Goal: Transaction & Acquisition: Purchase product/service

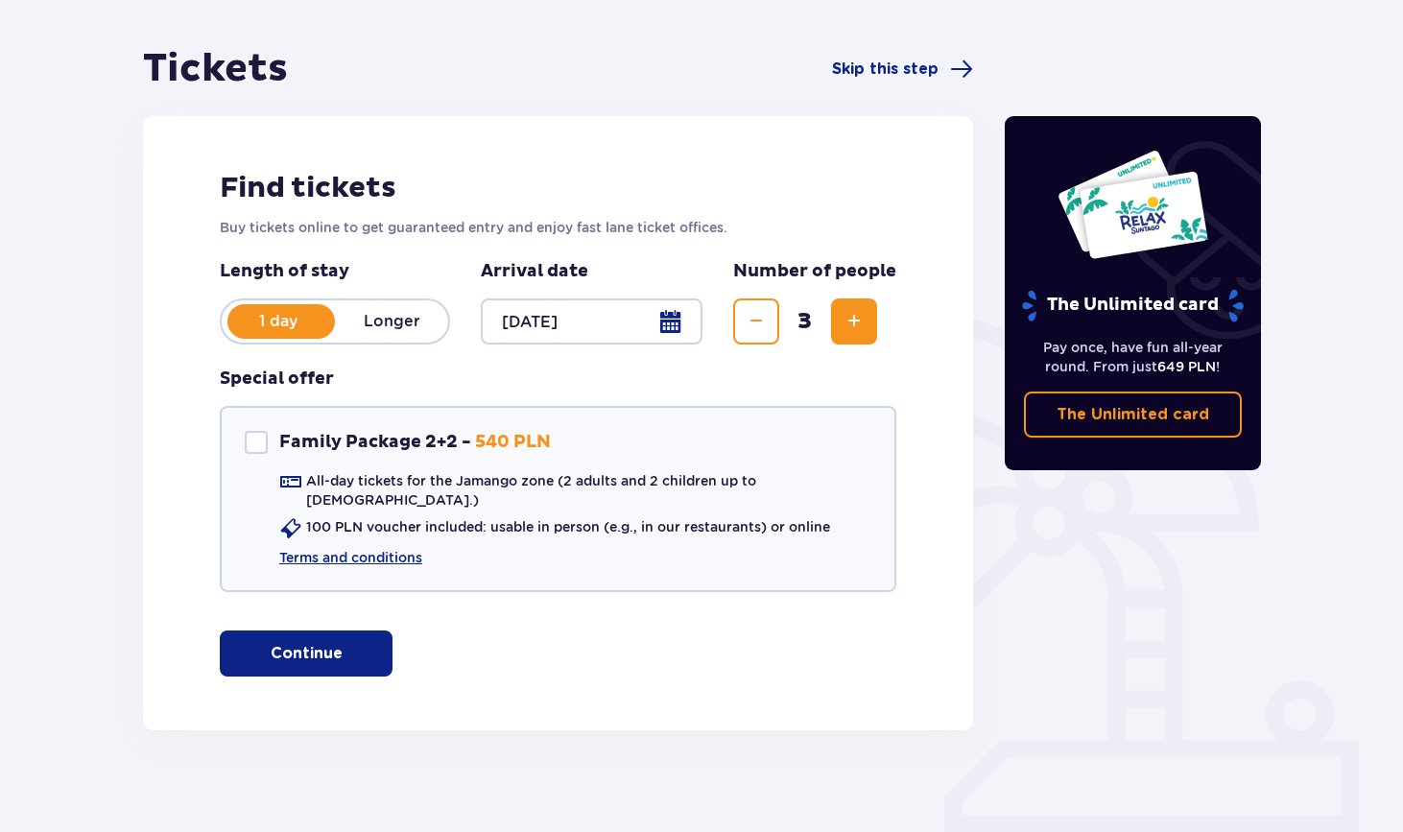
scroll to position [156, 0]
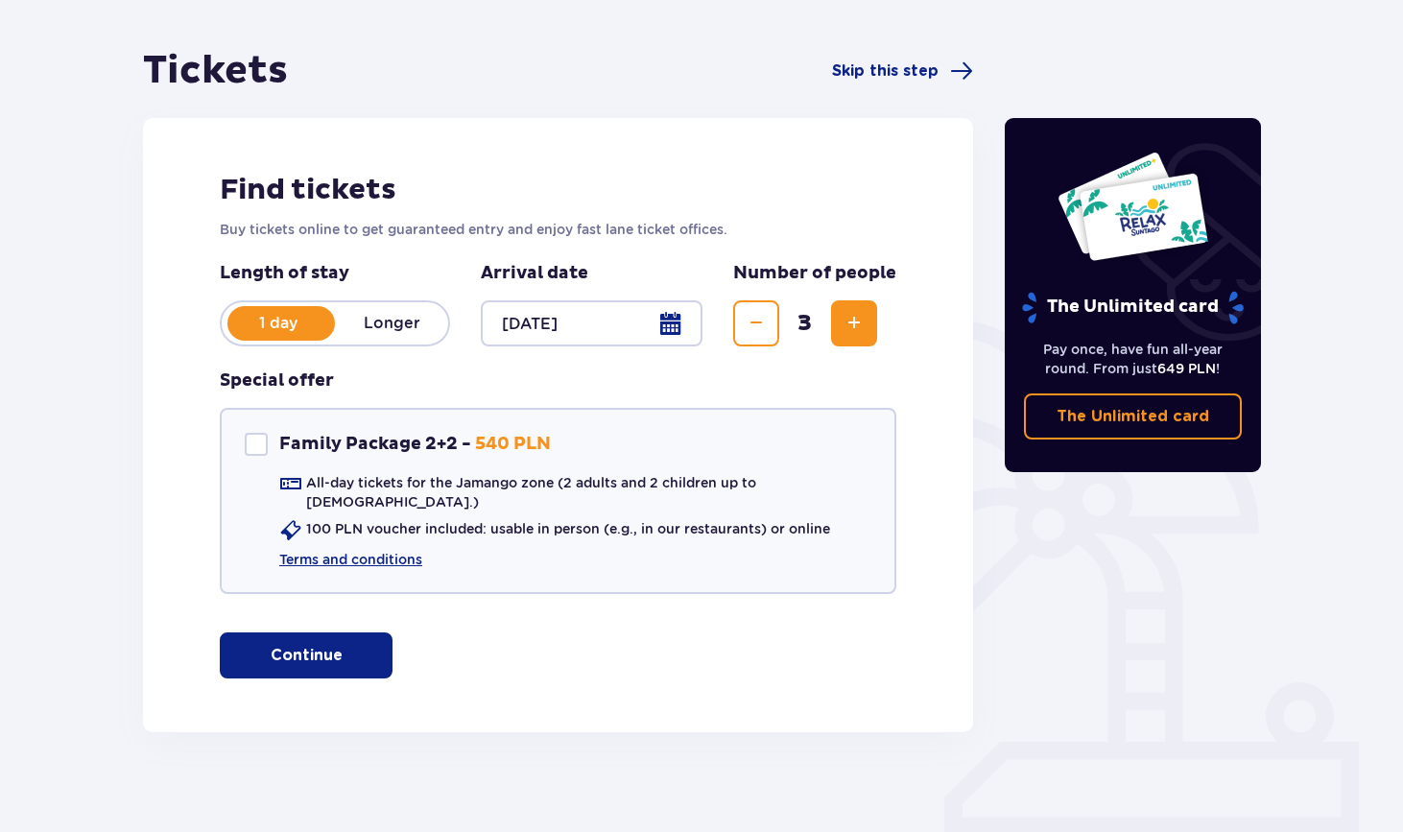
click at [319, 645] on p "Continue" at bounding box center [307, 655] width 72 height 21
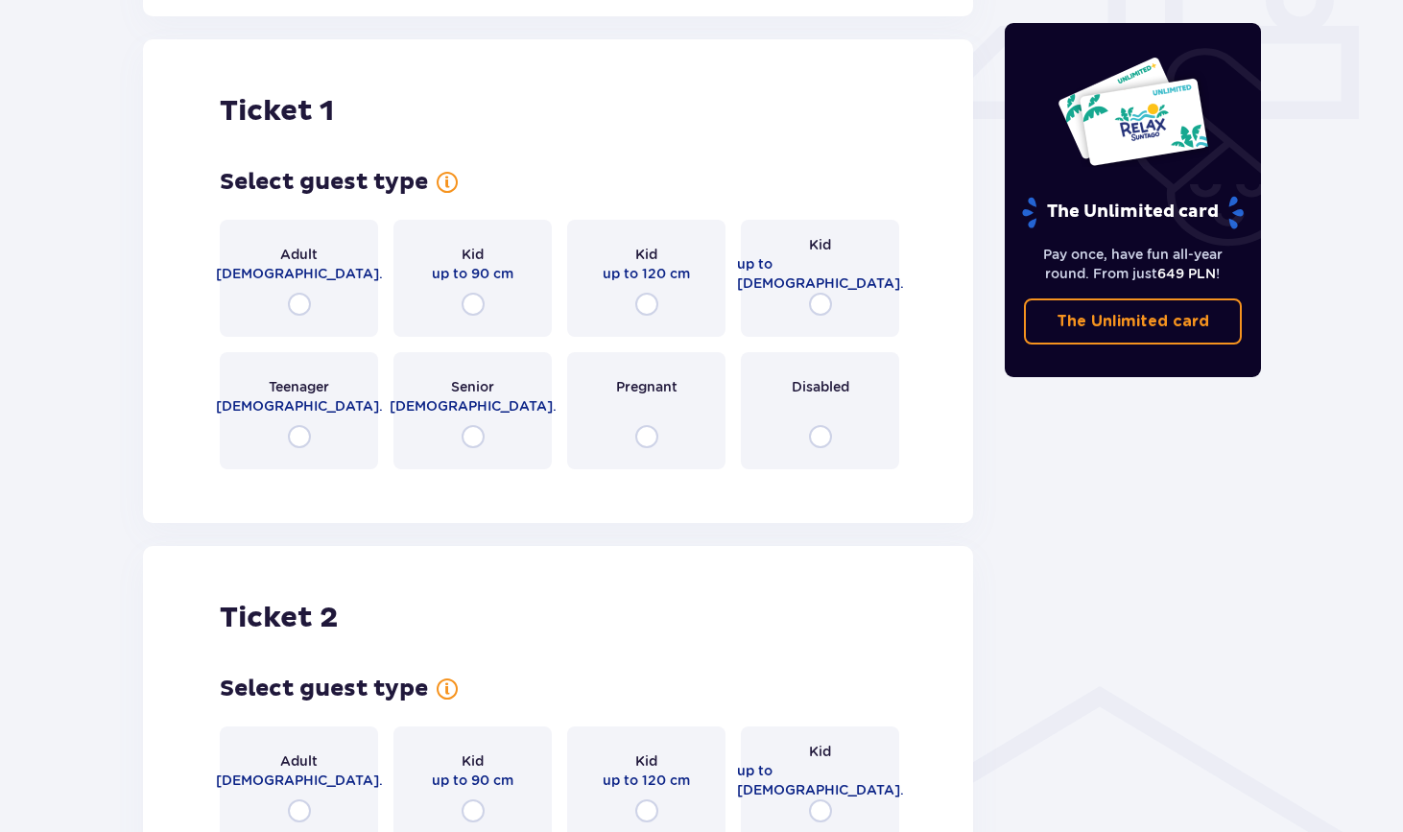
scroll to position [873, 0]
click at [344, 275] on div "Adult 18 - 65 y.o." at bounding box center [299, 277] width 158 height 117
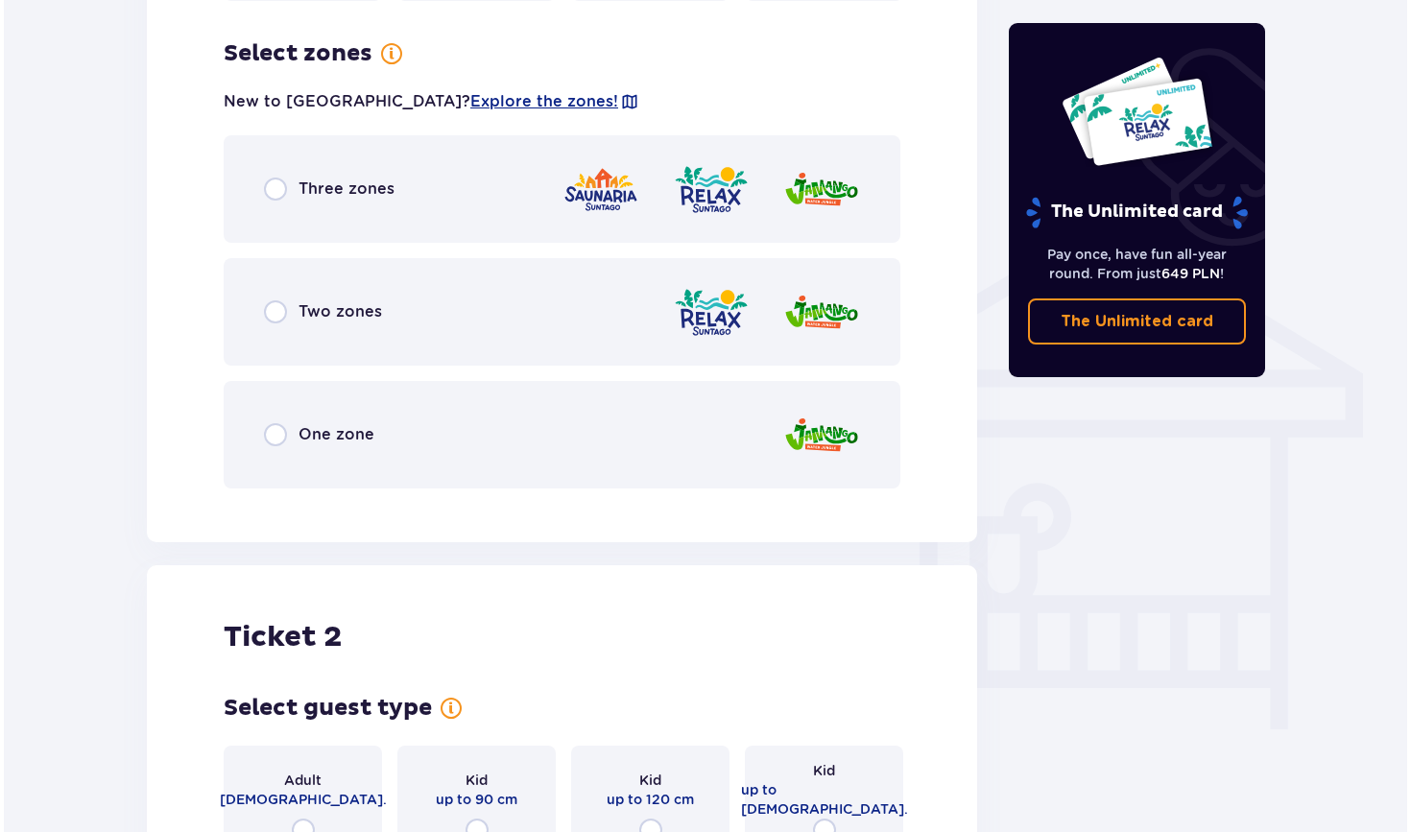
scroll to position [1341, 0]
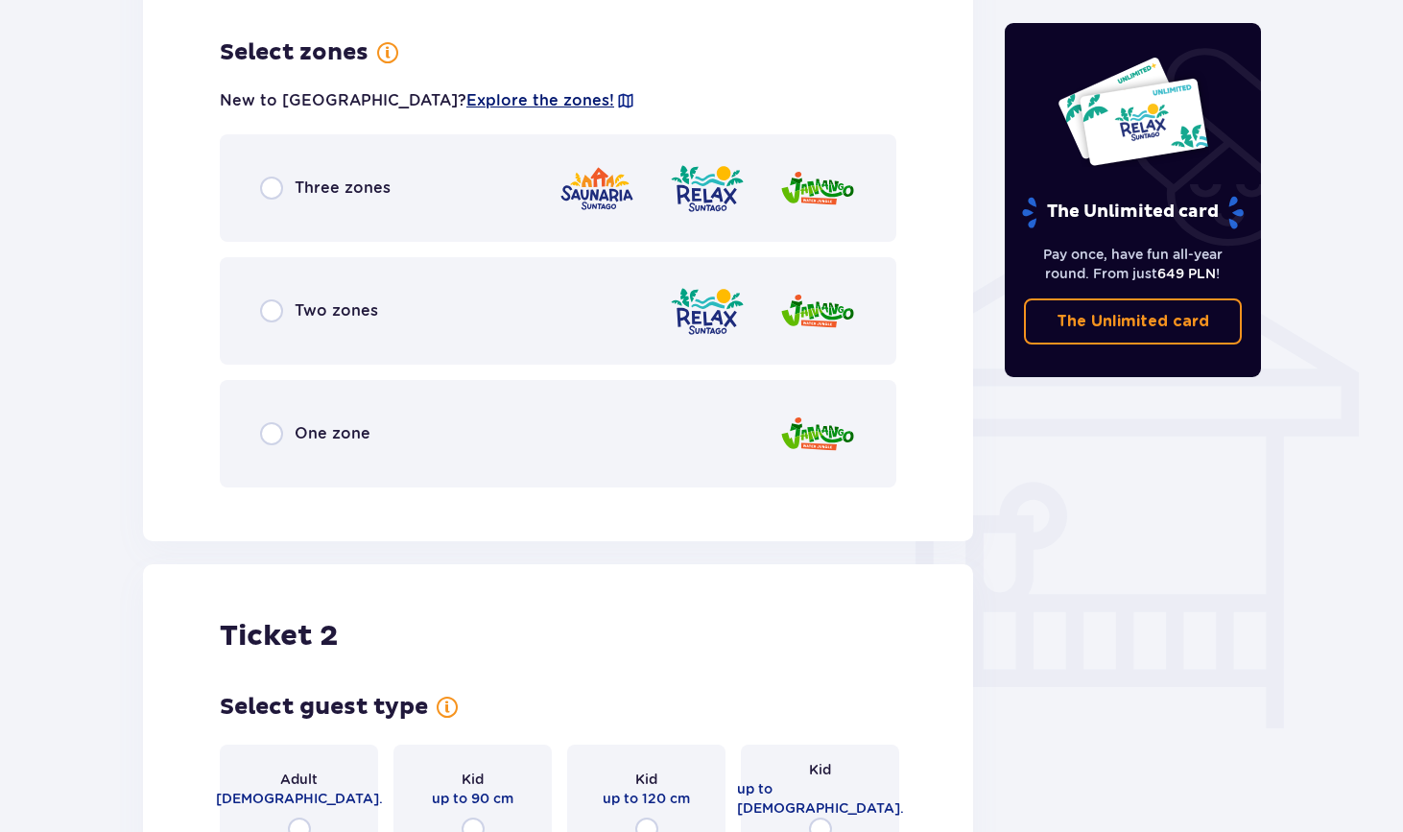
click at [466, 90] on span "Explore the zones!" at bounding box center [540, 100] width 148 height 21
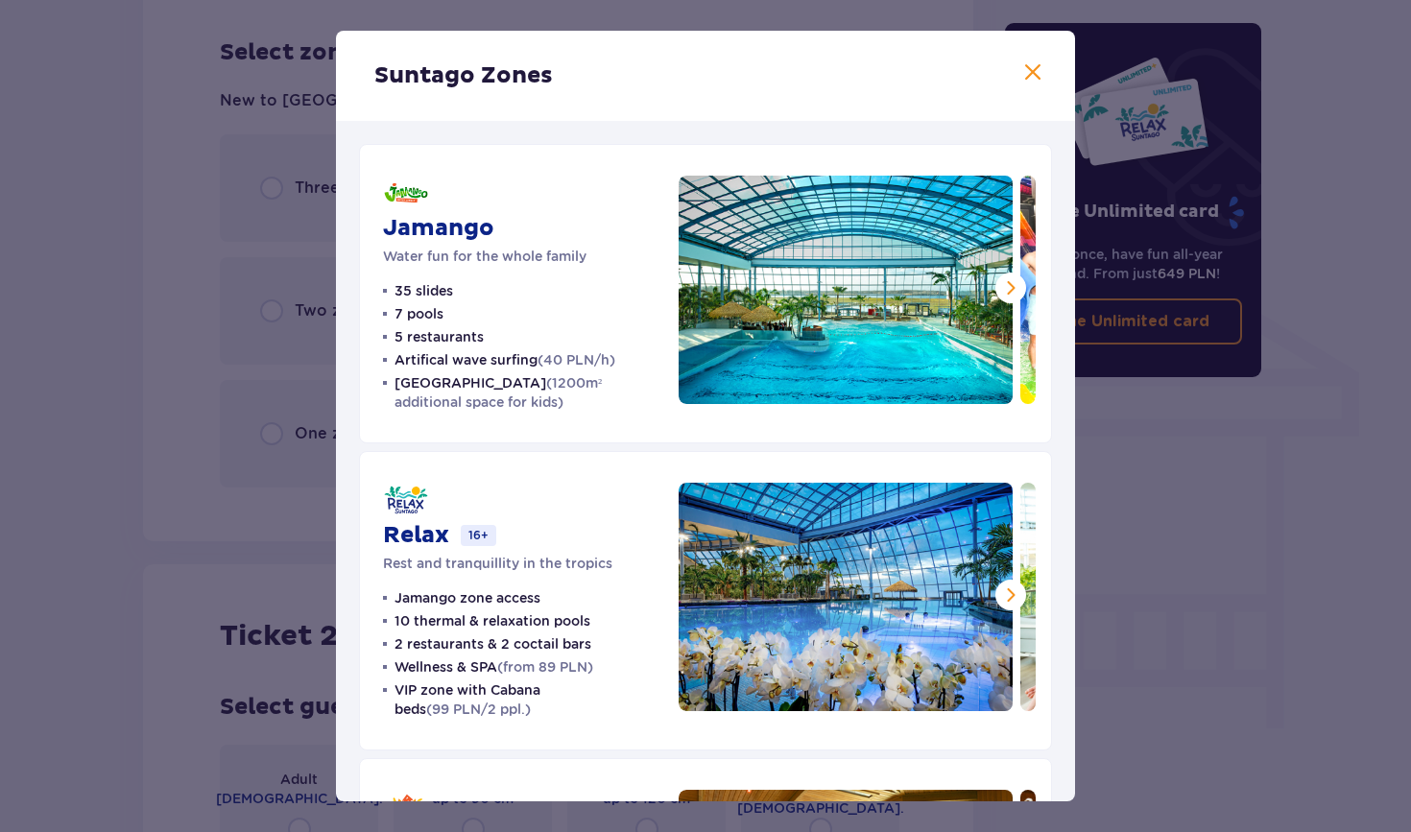
click at [1021, 76] on span at bounding box center [1032, 72] width 23 height 23
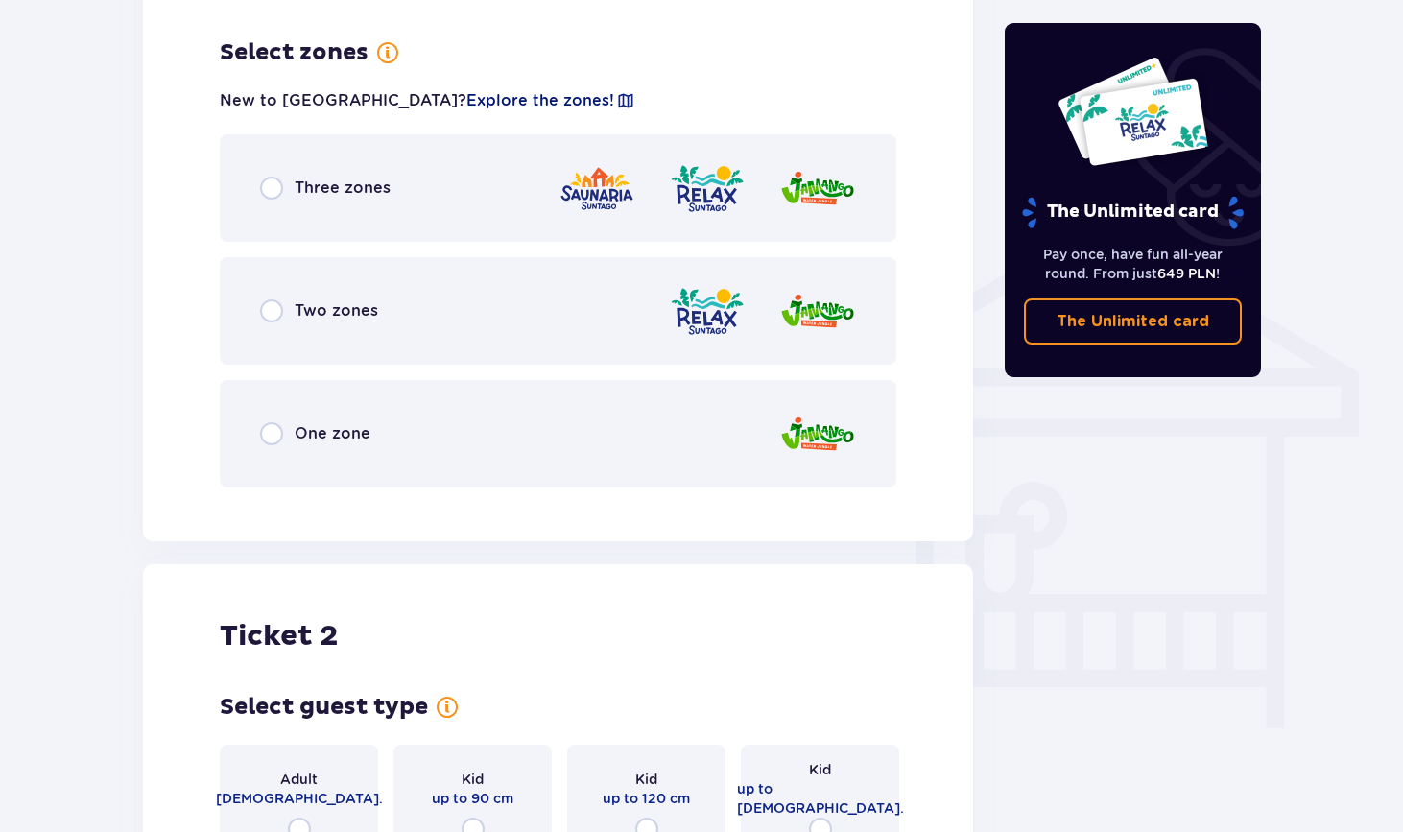
click at [466, 91] on span "Explore the zones!" at bounding box center [540, 100] width 148 height 21
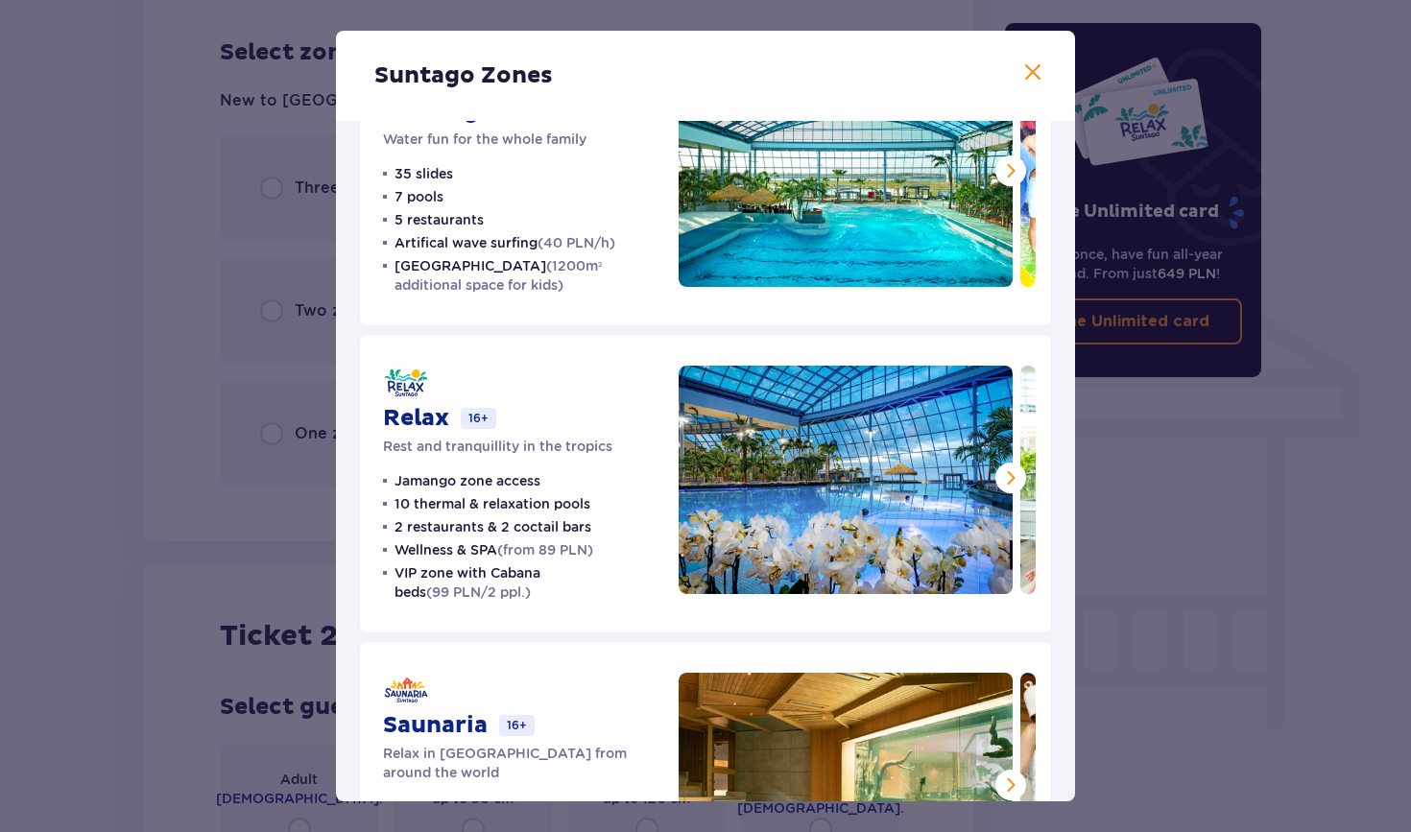
scroll to position [86, 0]
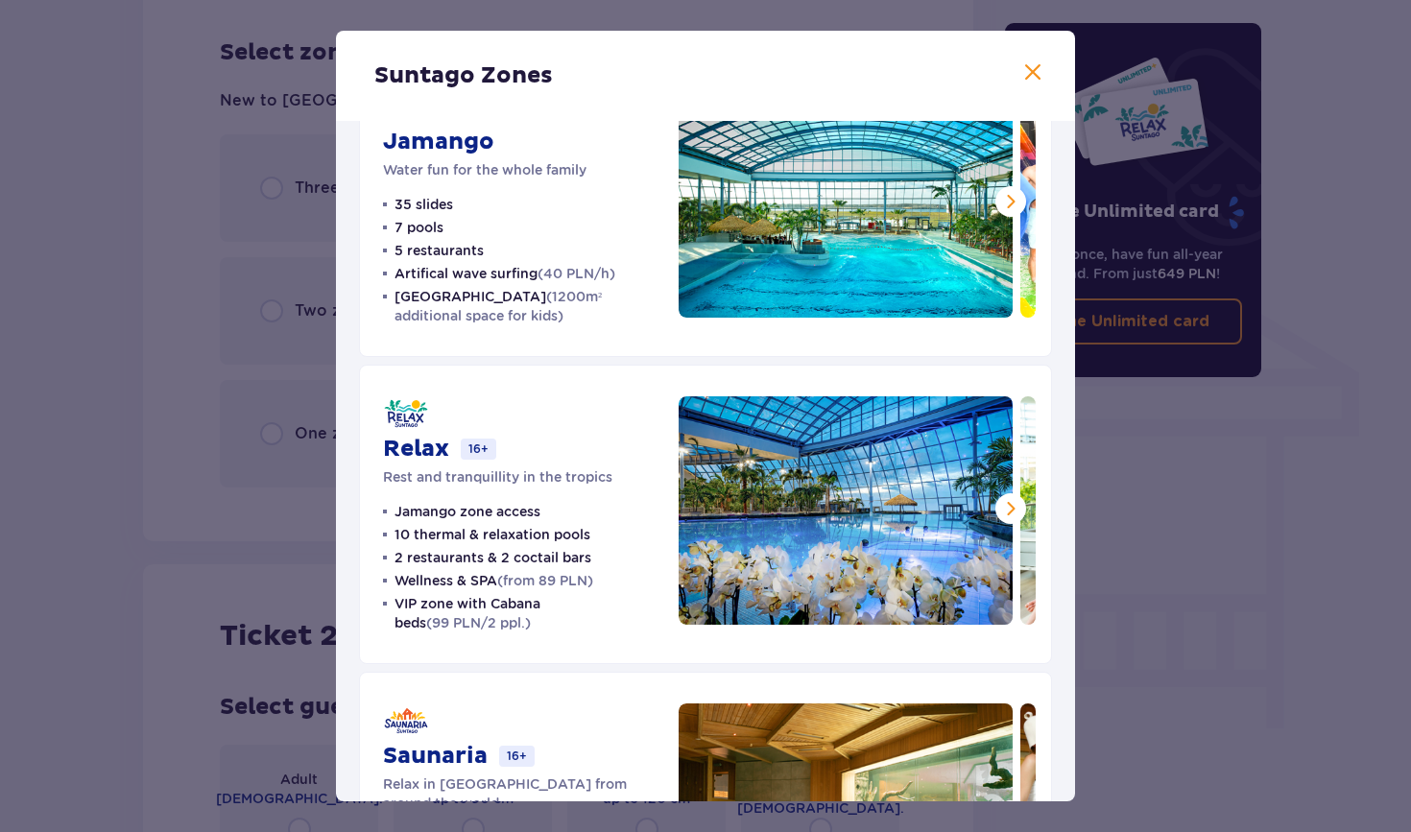
click at [483, 245] on ul "35 slides 7 pools 5 restaurants Artifical wave surfing (40 PLN/h) Crocodile Isl…" at bounding box center [519, 260] width 273 height 130
click at [506, 504] on p "Jamango zone access" at bounding box center [467, 511] width 146 height 19
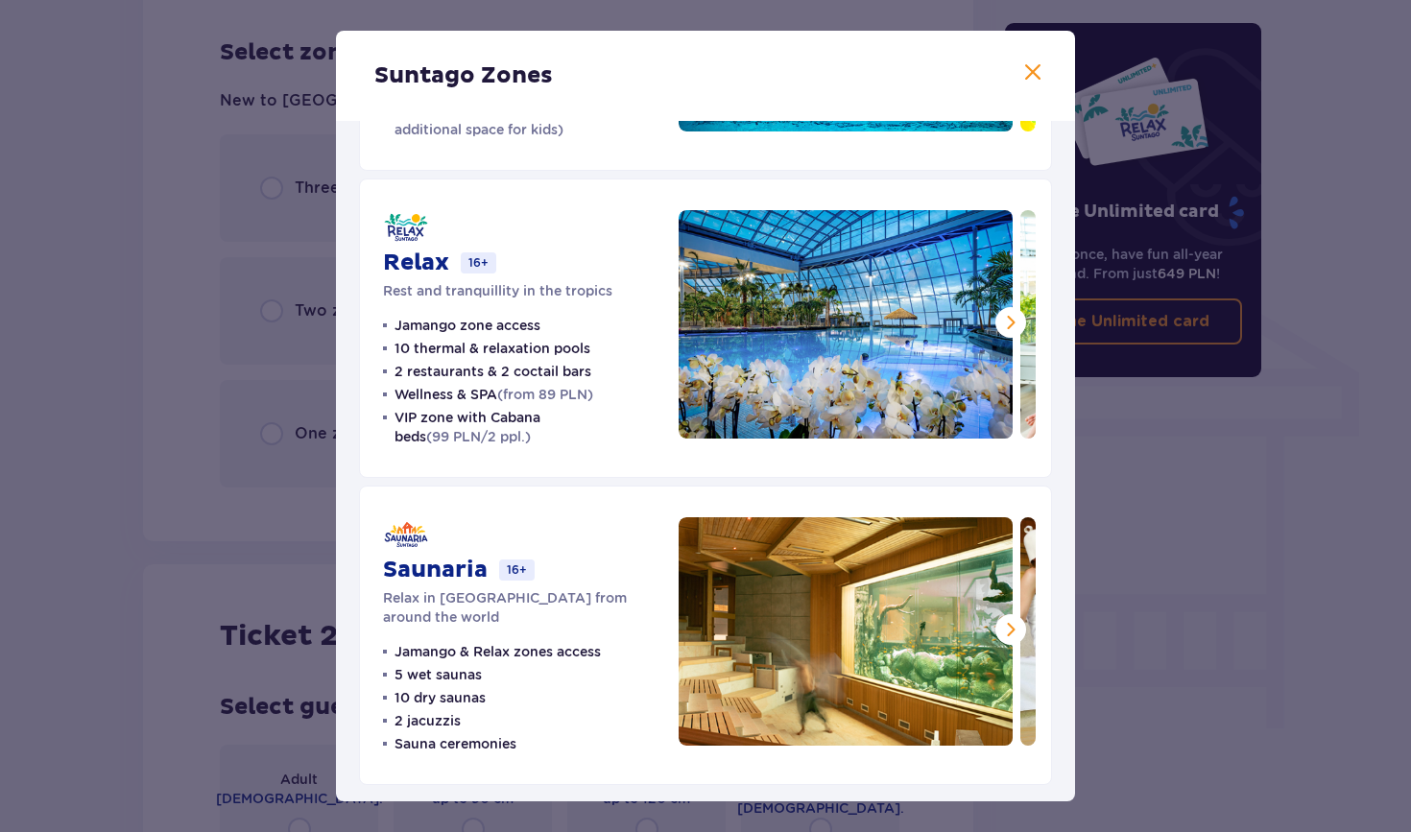
scroll to position [272, 0]
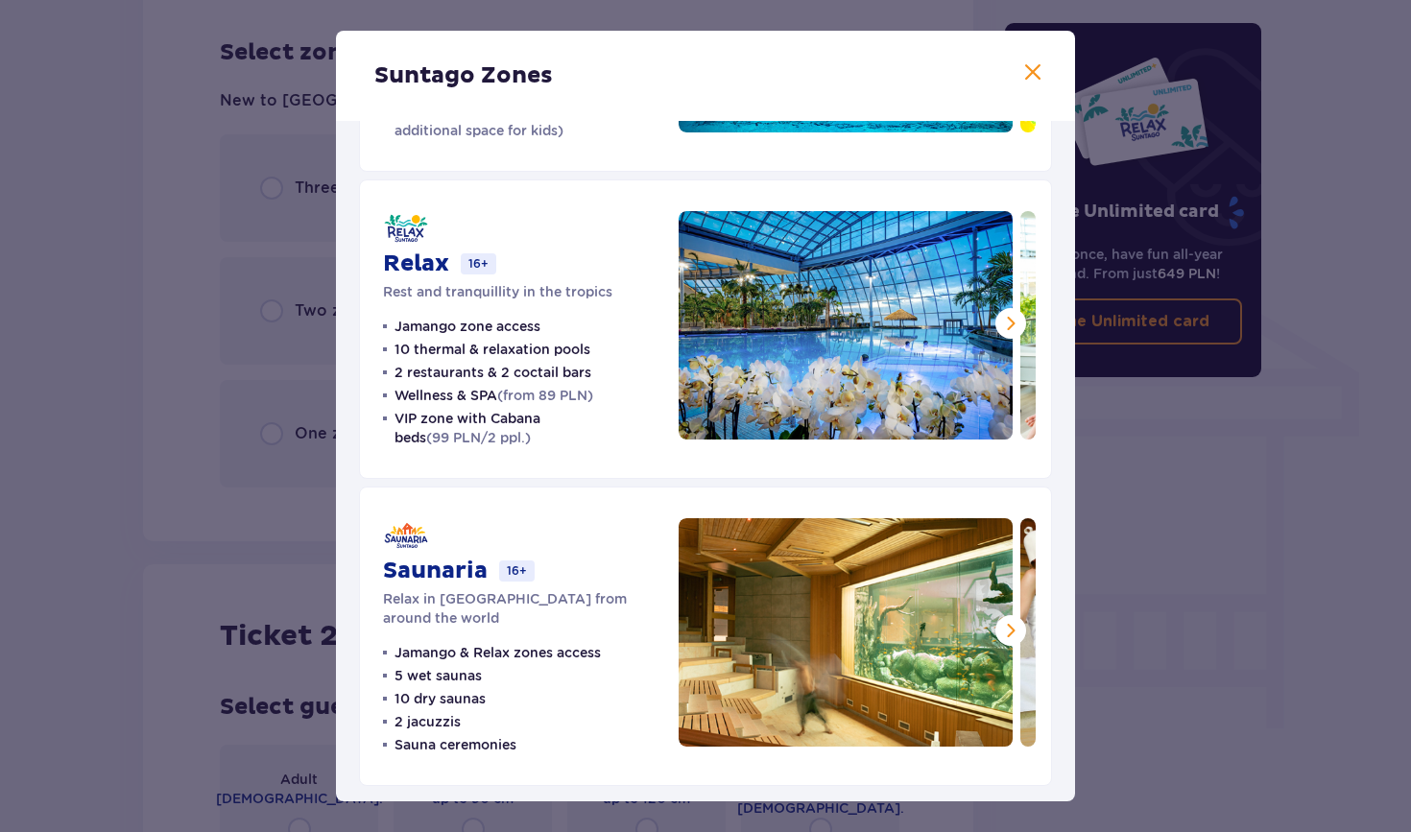
click at [497, 660] on ul "Jamango & Relax zones access 5 wet saunas 10 dry saunas 2 jacuzzis Sauna ceremo…" at bounding box center [492, 698] width 218 height 111
click at [999, 631] on span at bounding box center [1010, 630] width 23 height 23
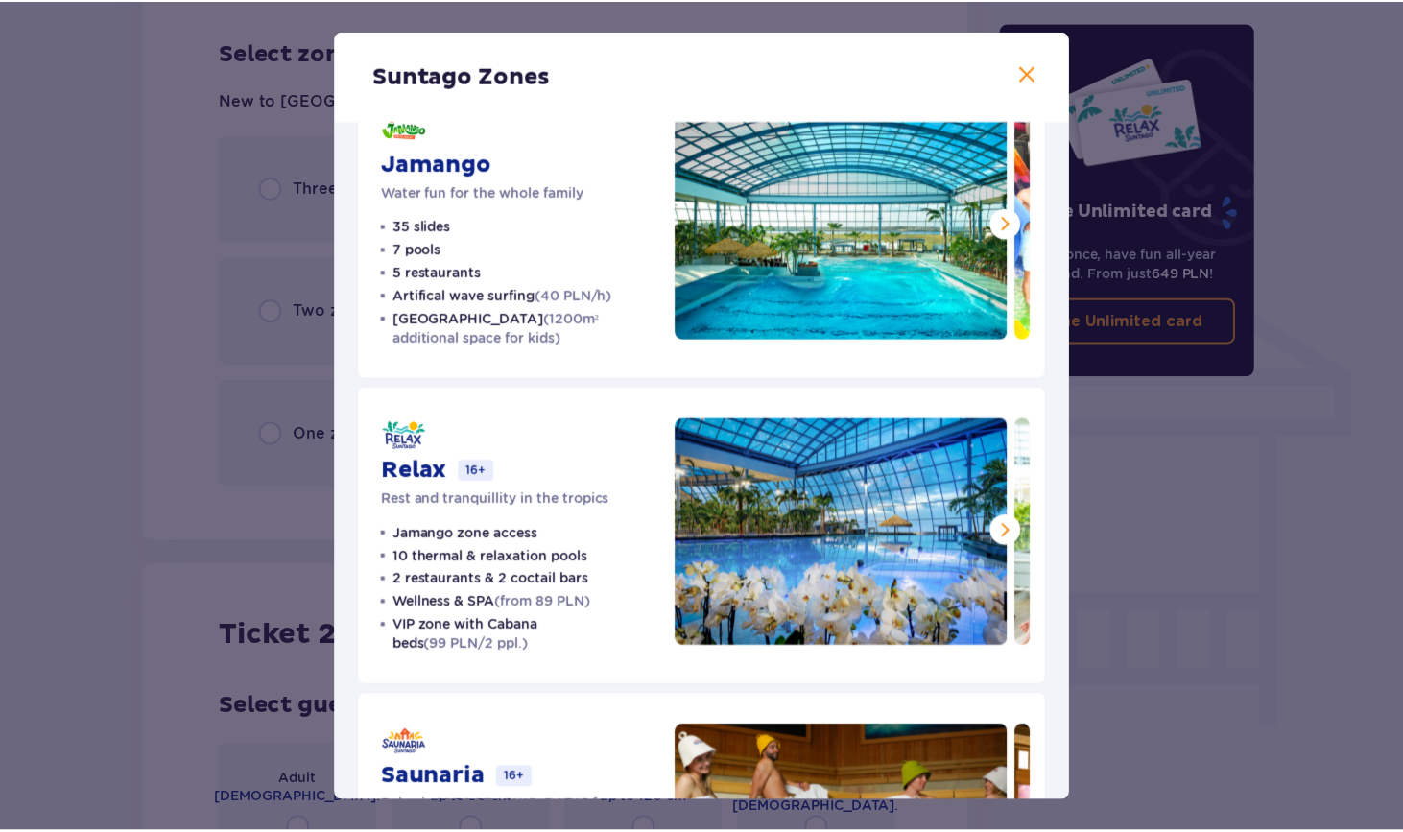
scroll to position [63, 0]
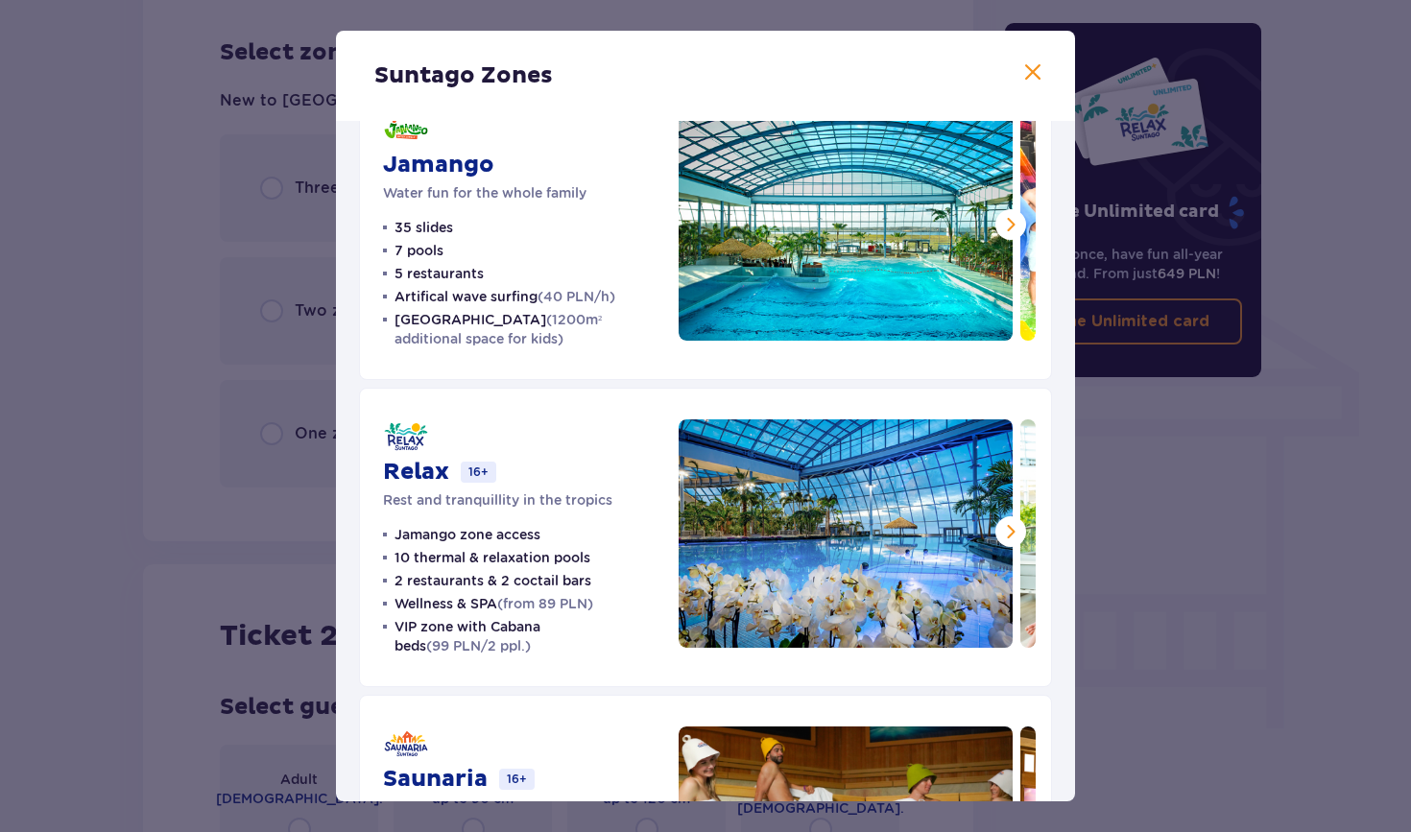
click at [1032, 73] on span at bounding box center [1032, 72] width 23 height 23
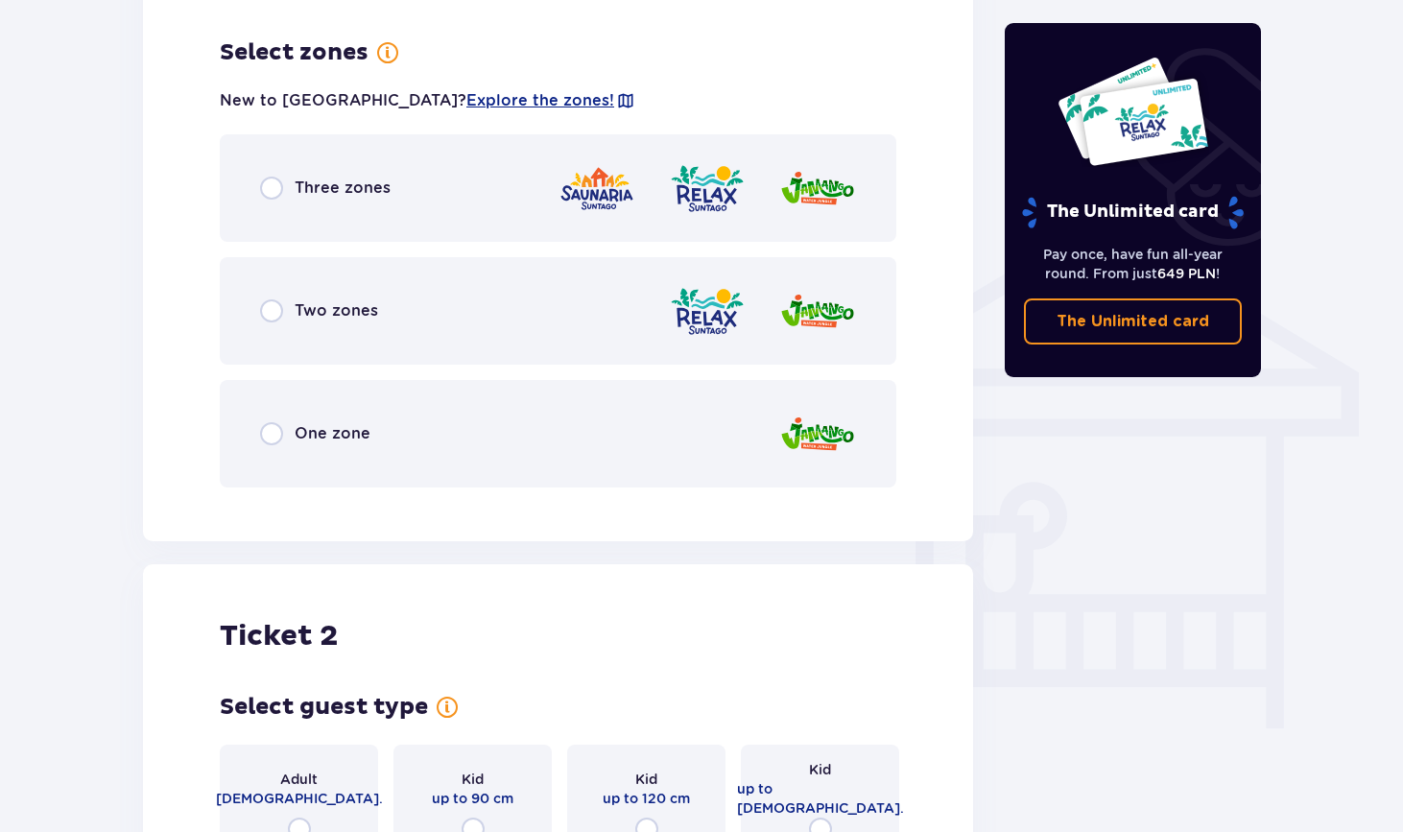
click at [276, 299] on input "radio" at bounding box center [271, 310] width 23 height 23
radio input "true"
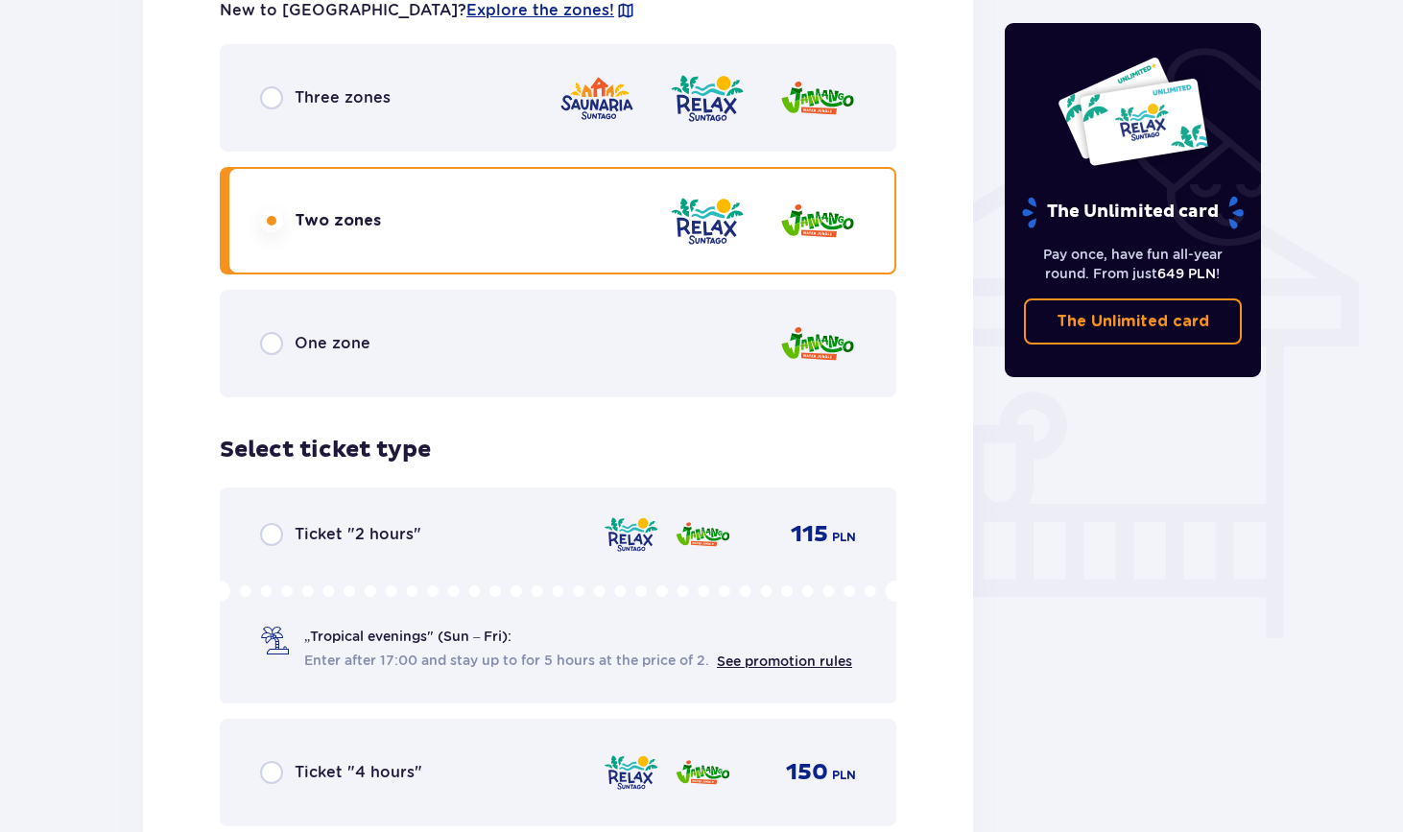
scroll to position [1431, 0]
click at [273, 87] on input "radio" at bounding box center [271, 98] width 23 height 23
radio input "true"
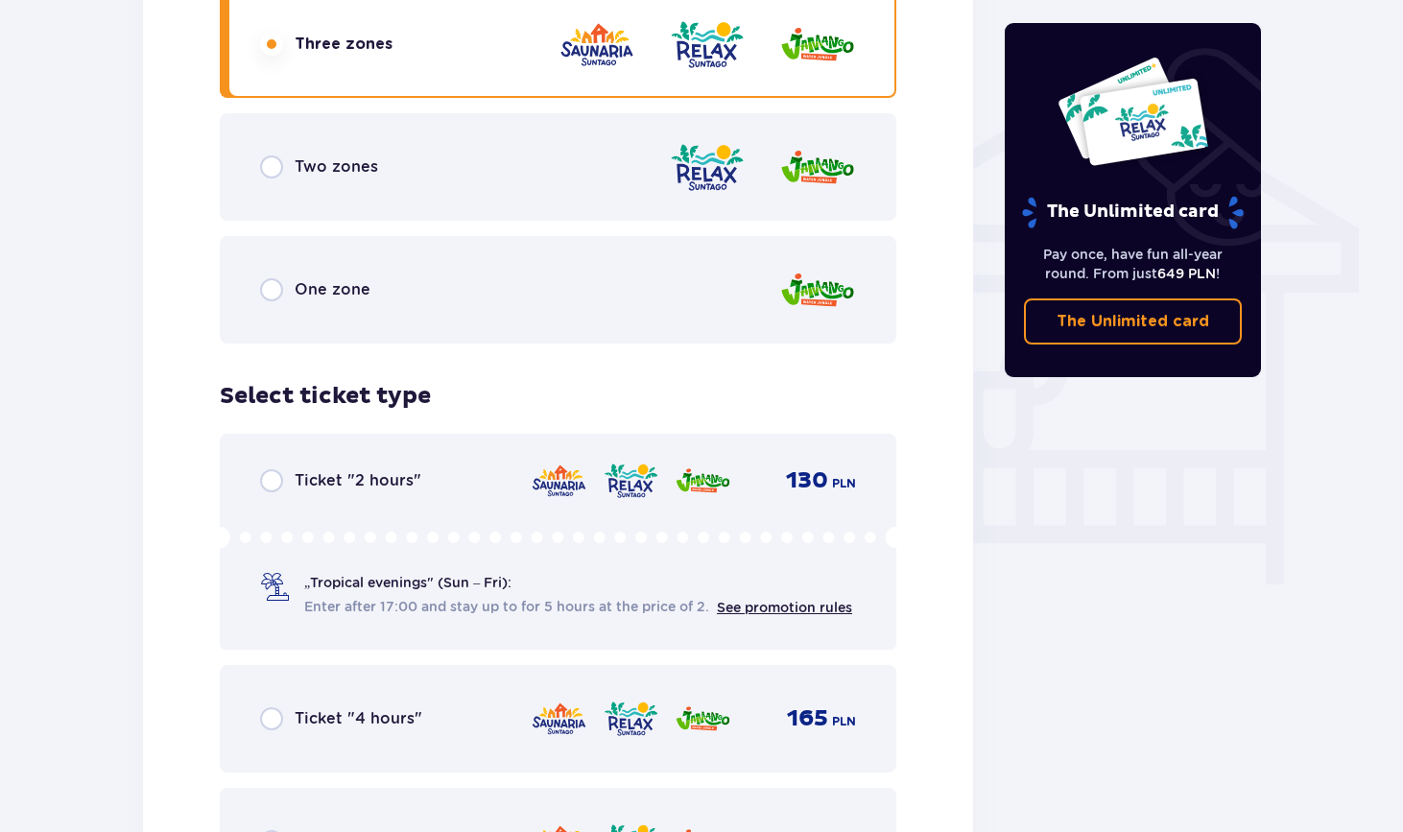
scroll to position [1511, 0]
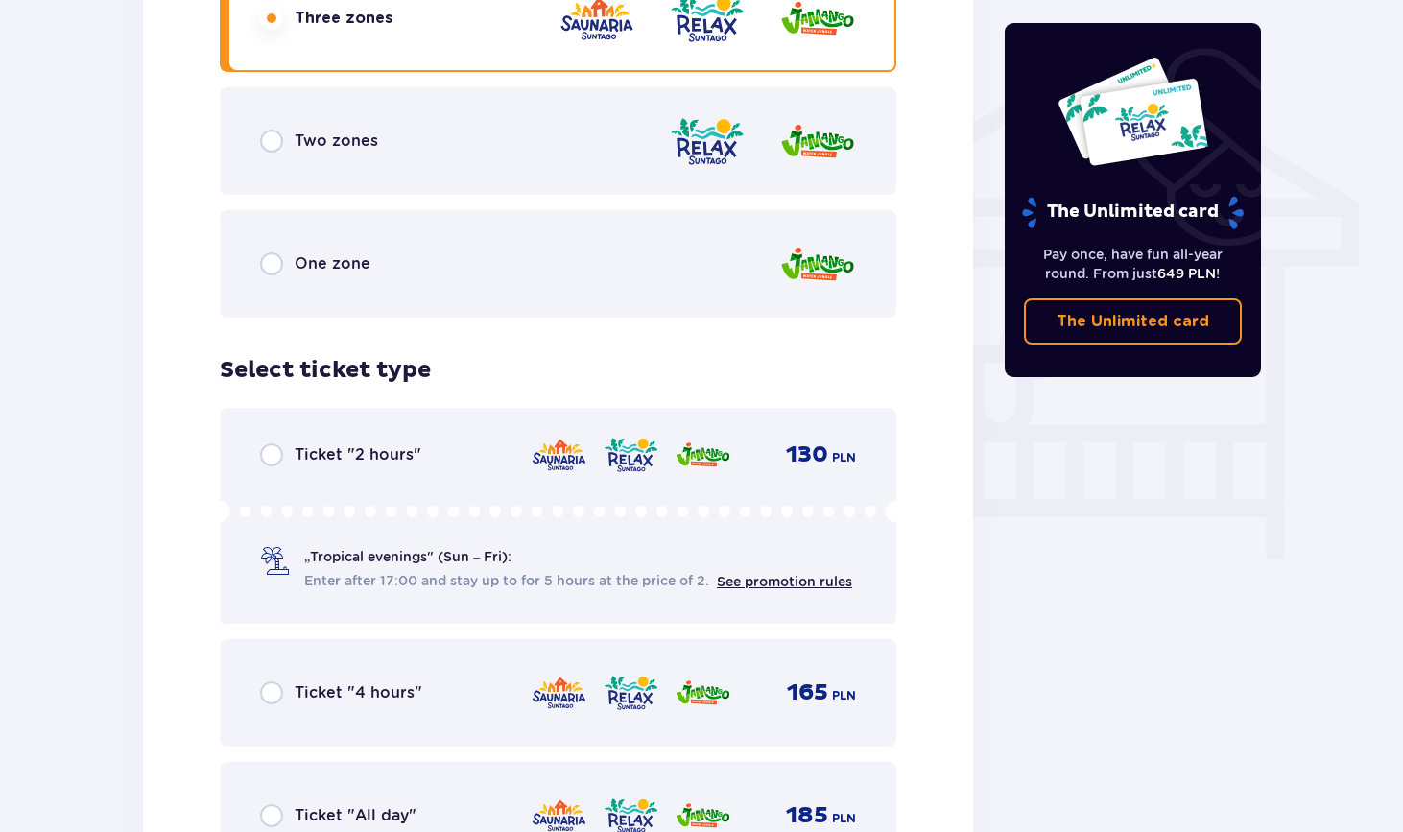
click at [272, 130] on input "radio" at bounding box center [271, 141] width 23 height 23
radio input "true"
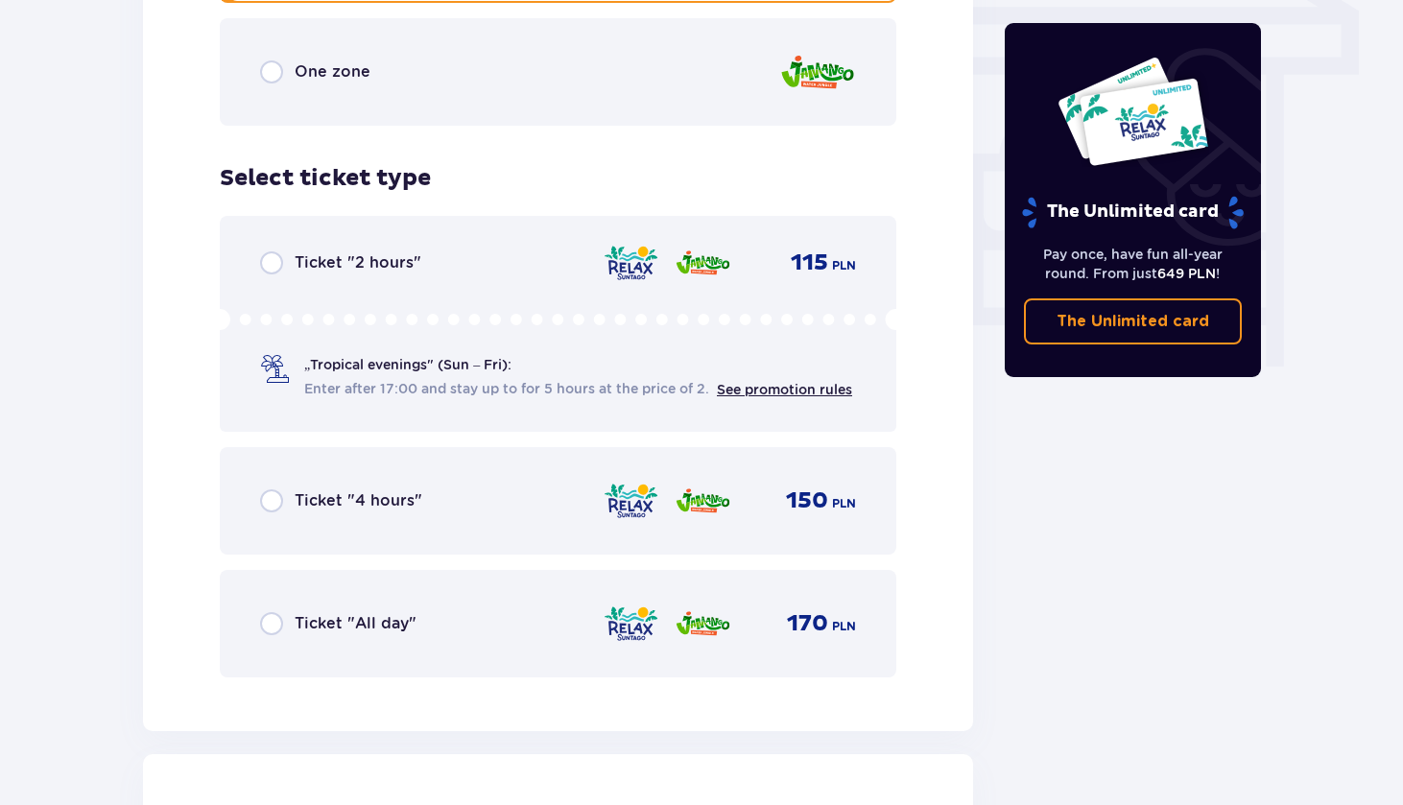
scroll to position [1714, 0]
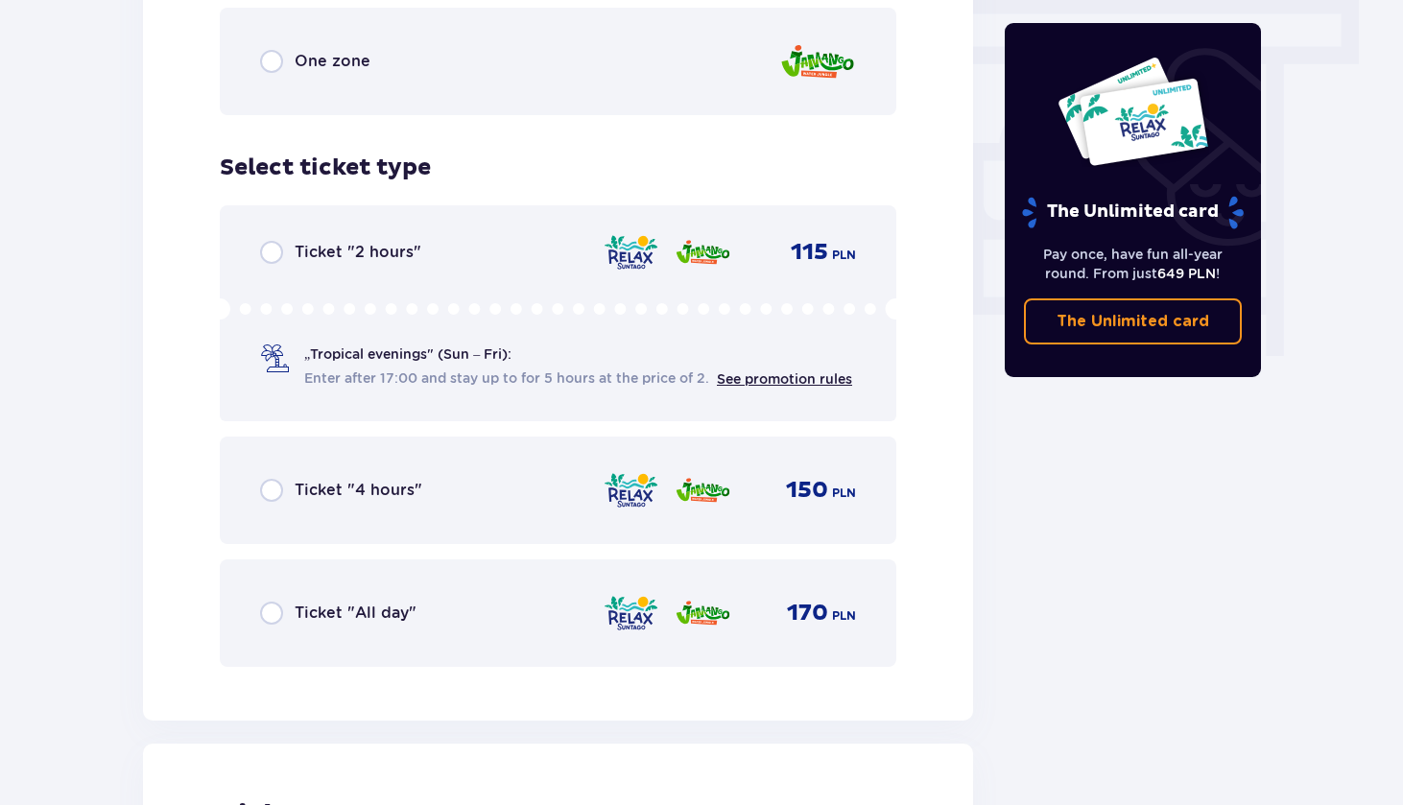
click at [459, 470] on div "Ticket "4 hours" 150 PLN" at bounding box center [558, 490] width 596 height 40
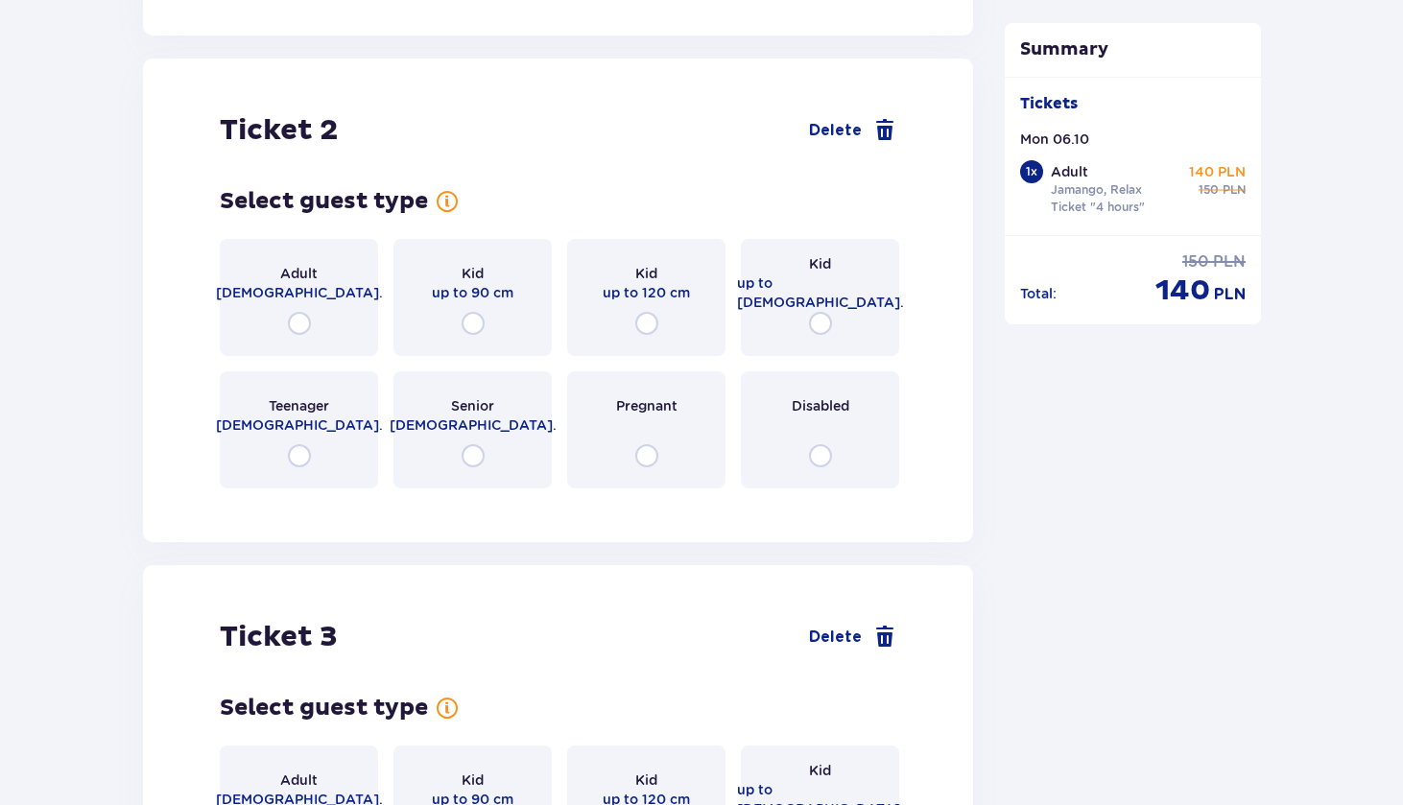
scroll to position [2419, 0]
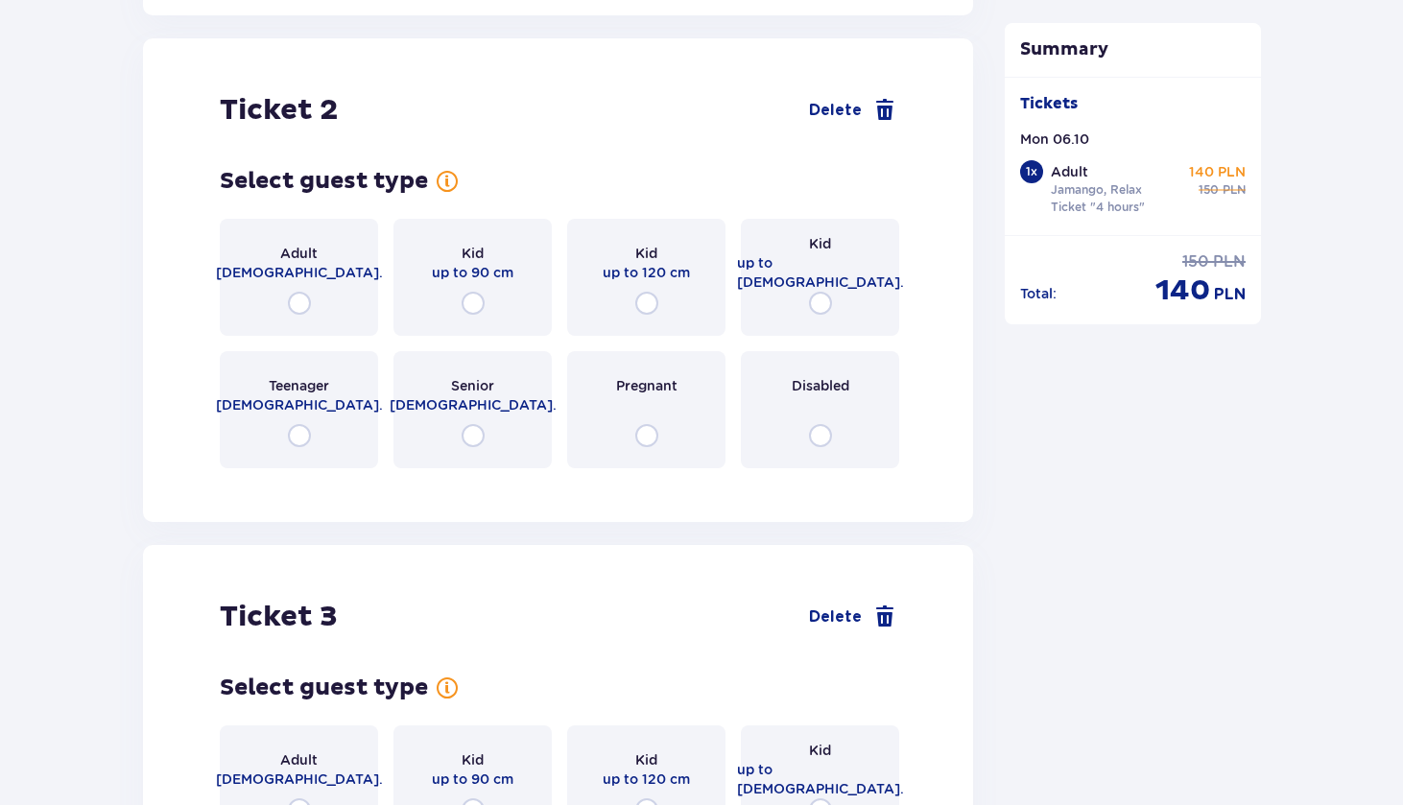
click at [348, 238] on div "Adult 18 - 65 y.o." at bounding box center [299, 277] width 158 height 117
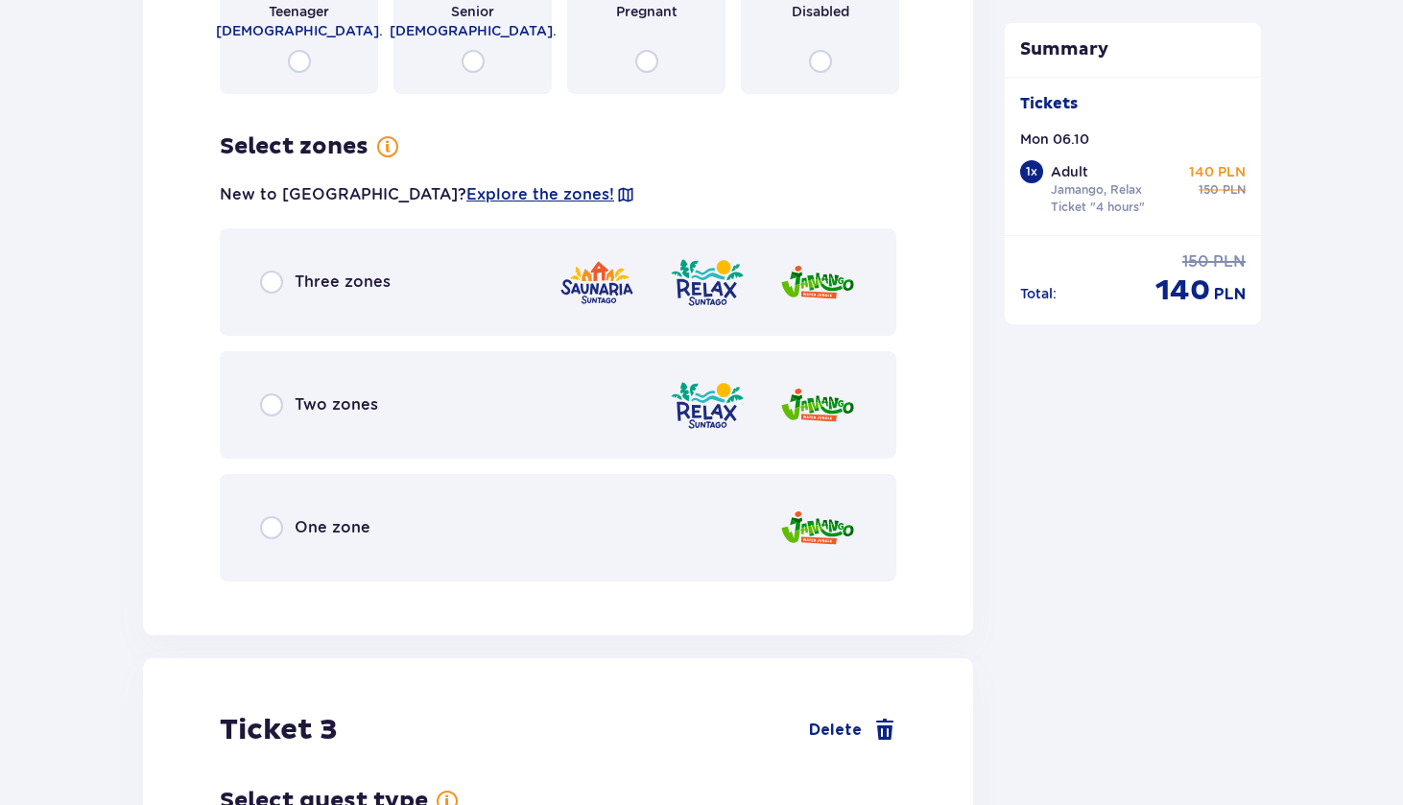
scroll to position [2801, 0]
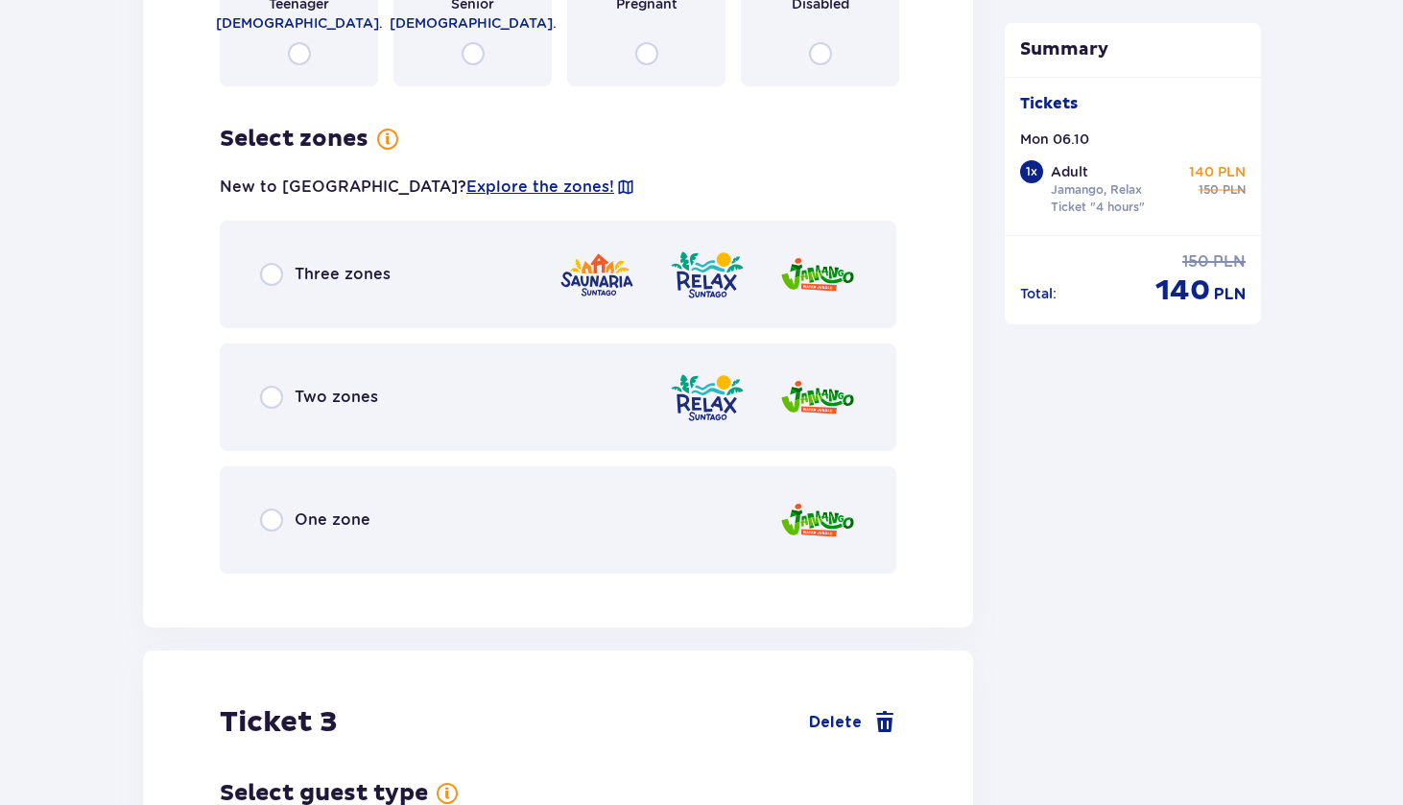
click at [550, 412] on div "Two zones" at bounding box center [558, 397] width 676 height 107
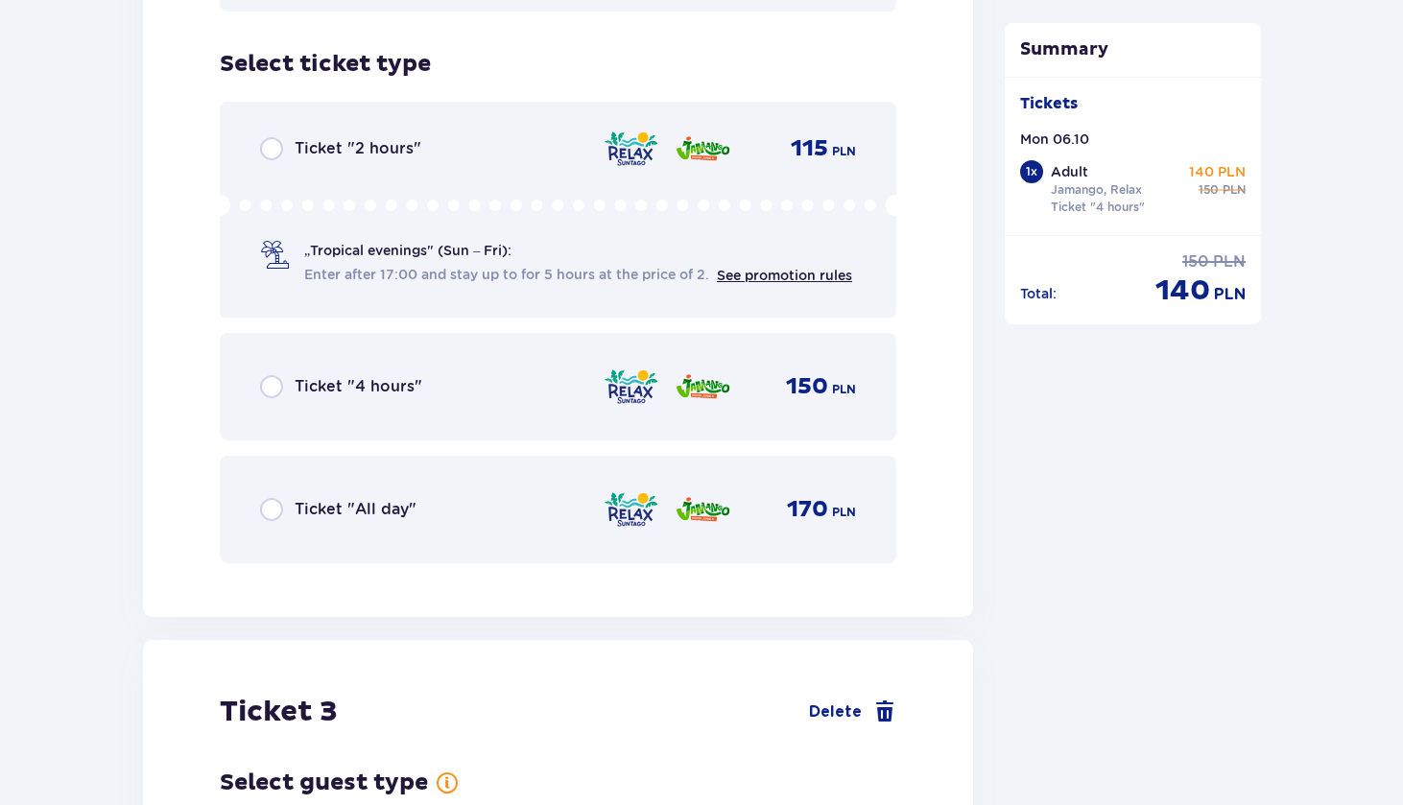
scroll to position [3375, 0]
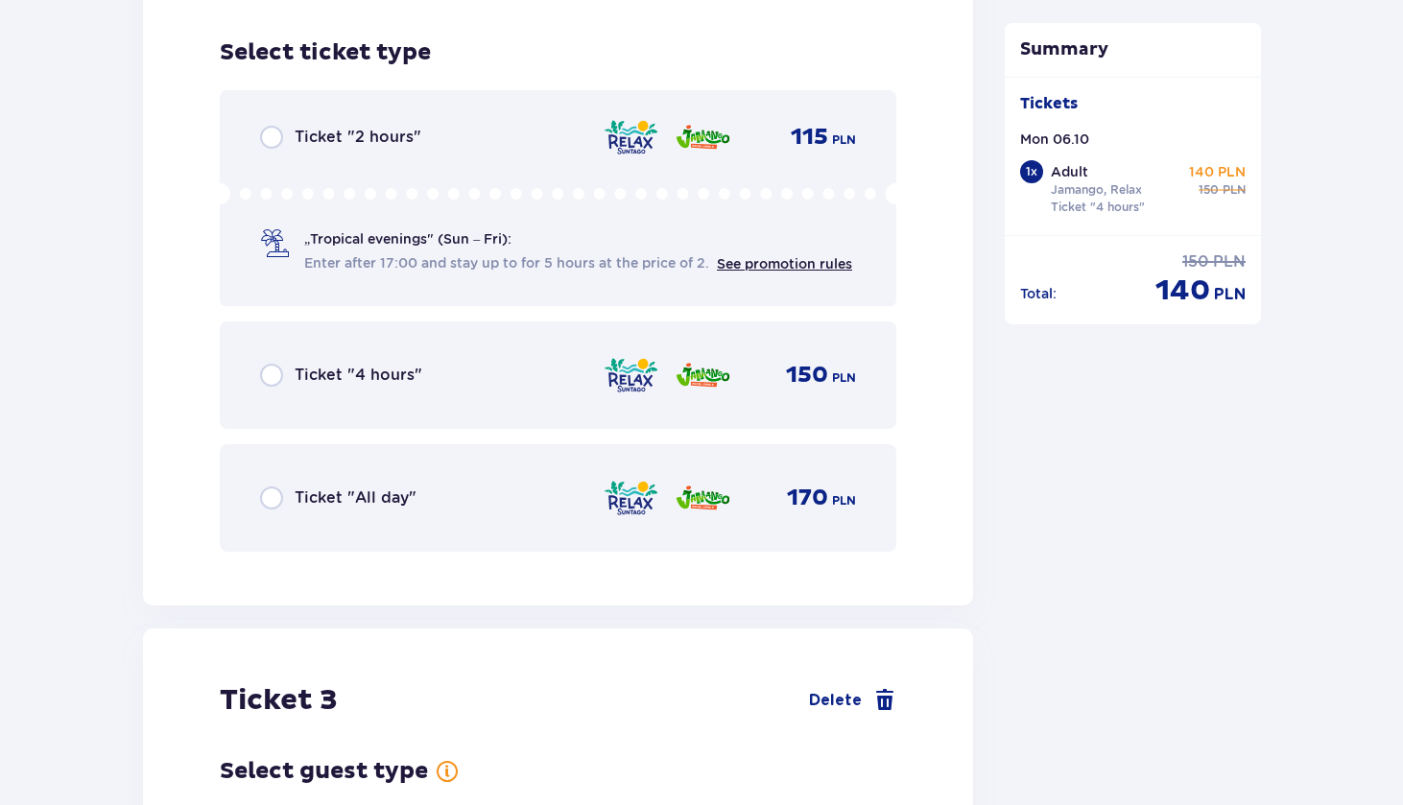
click at [476, 355] on div "Ticket "4 hours" 150 PLN" at bounding box center [558, 375] width 596 height 40
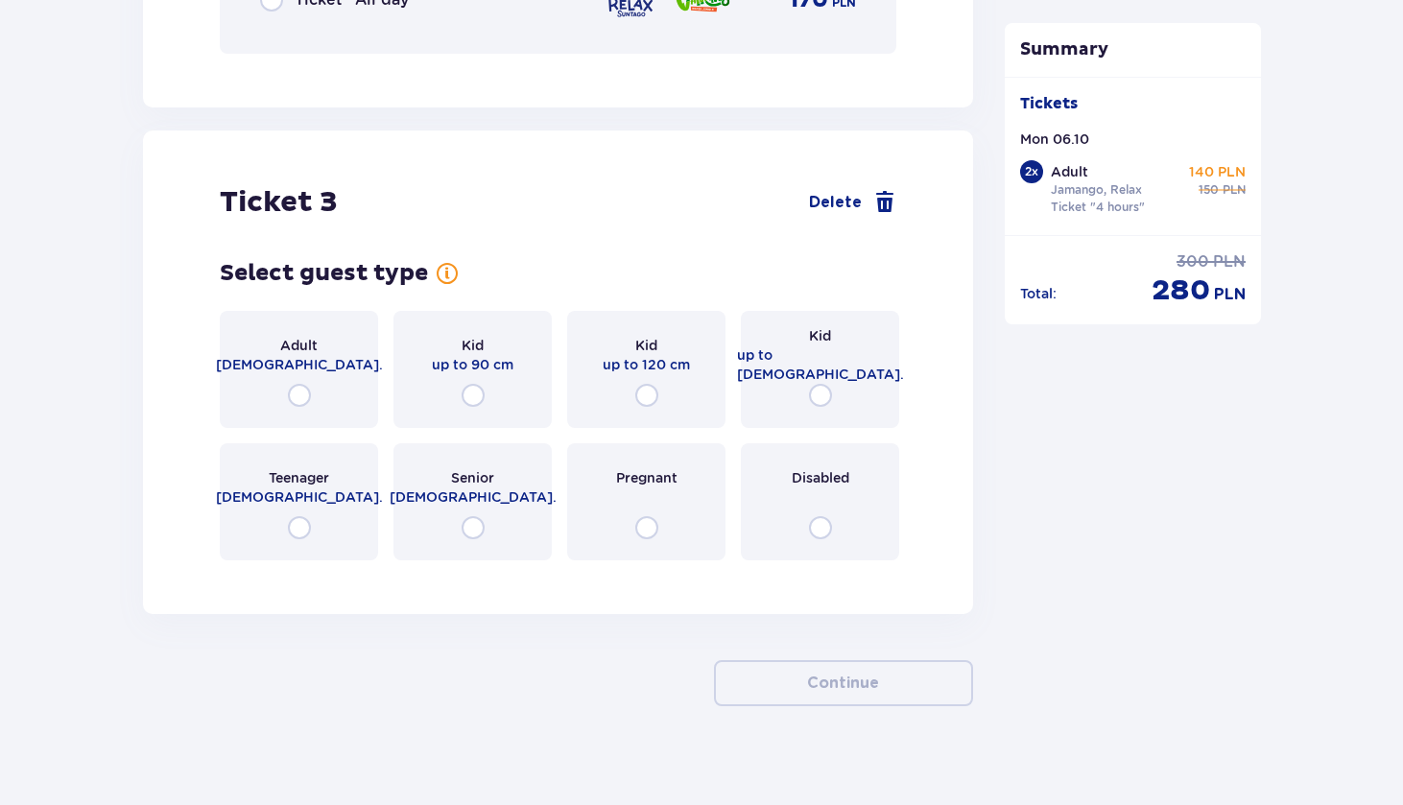
scroll to position [3874, 0]
click at [317, 354] on span "18 - 65 y.o." at bounding box center [299, 363] width 167 height 19
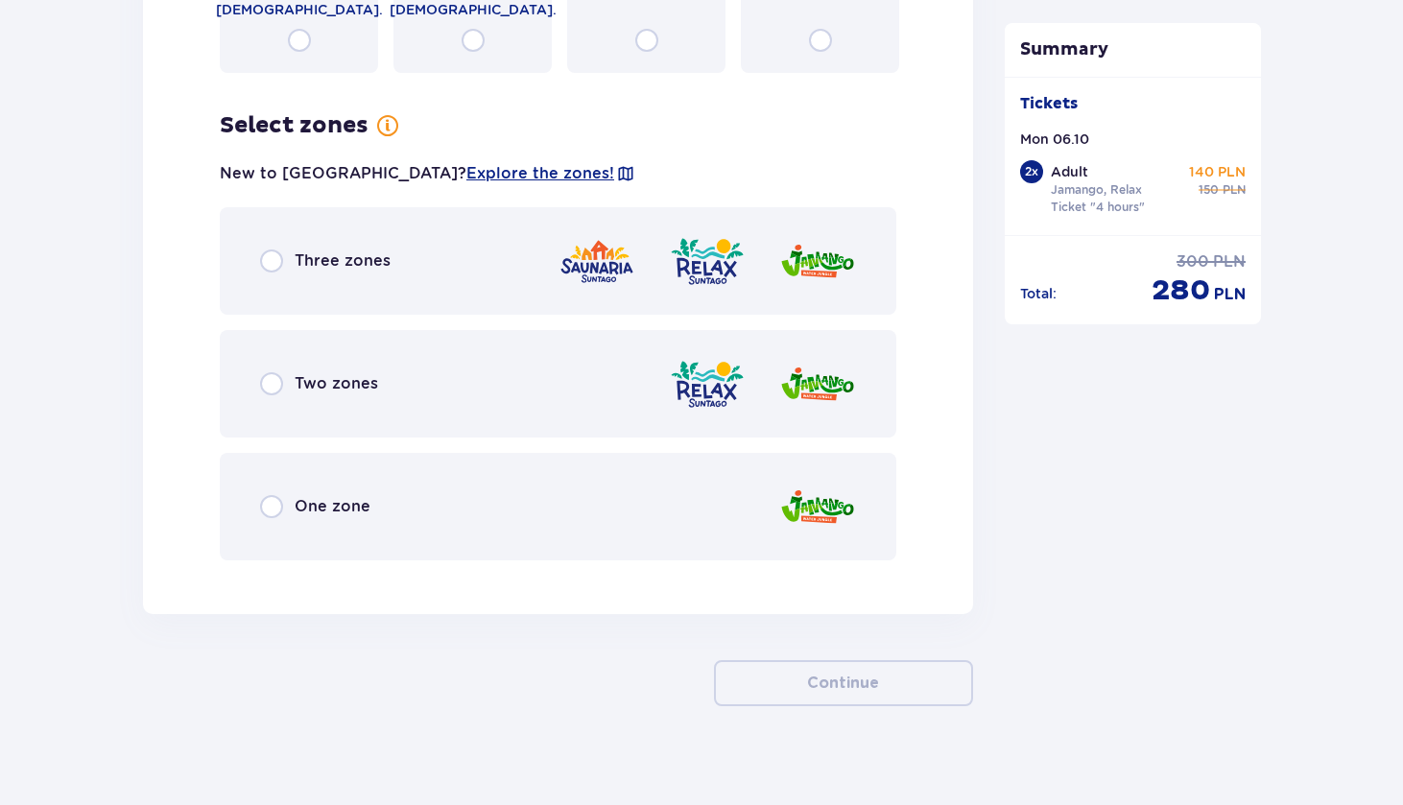
scroll to position [4361, 0]
click at [415, 386] on div "Two zones" at bounding box center [558, 382] width 676 height 107
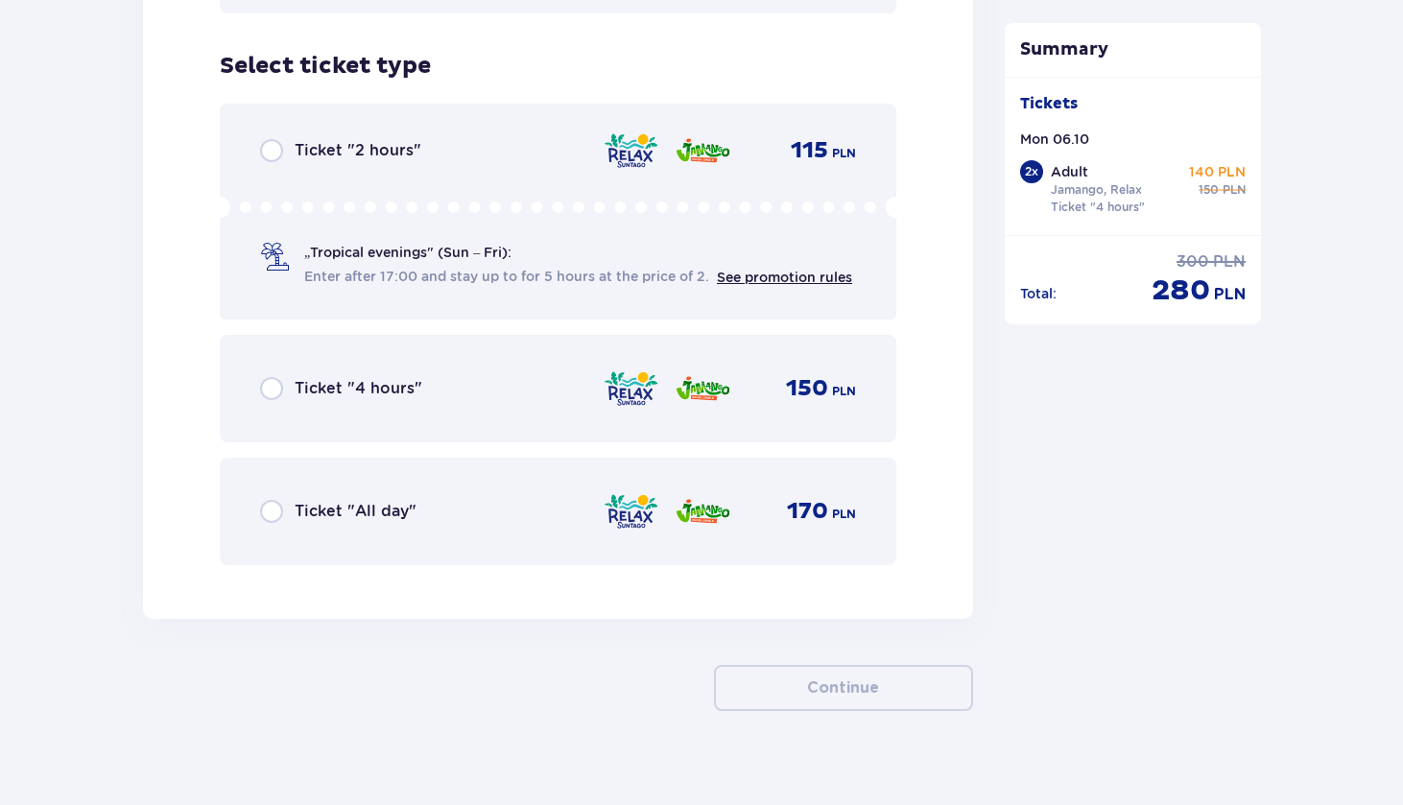
scroll to position [4913, 0]
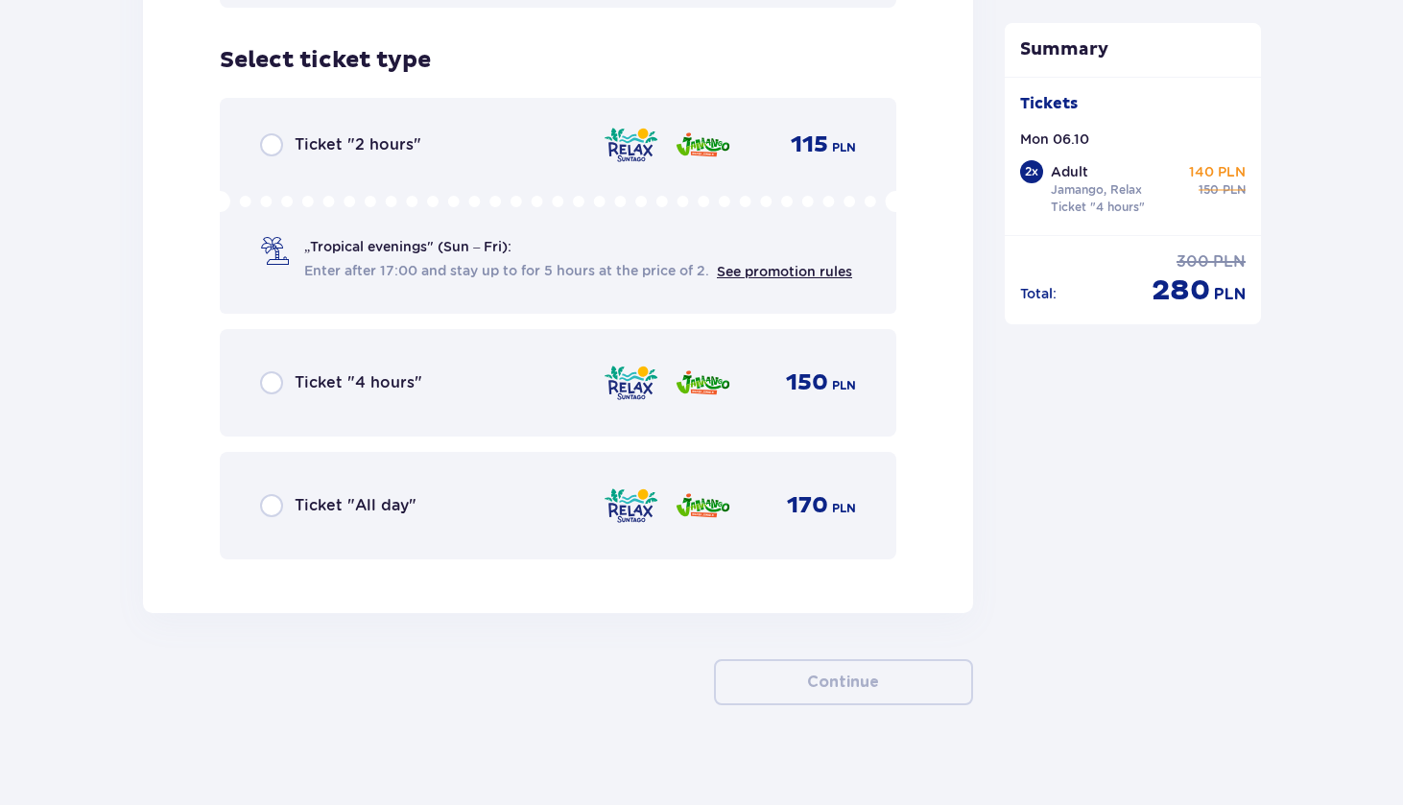
click at [429, 382] on div "Ticket "4 hours" 150 PLN" at bounding box center [558, 383] width 596 height 40
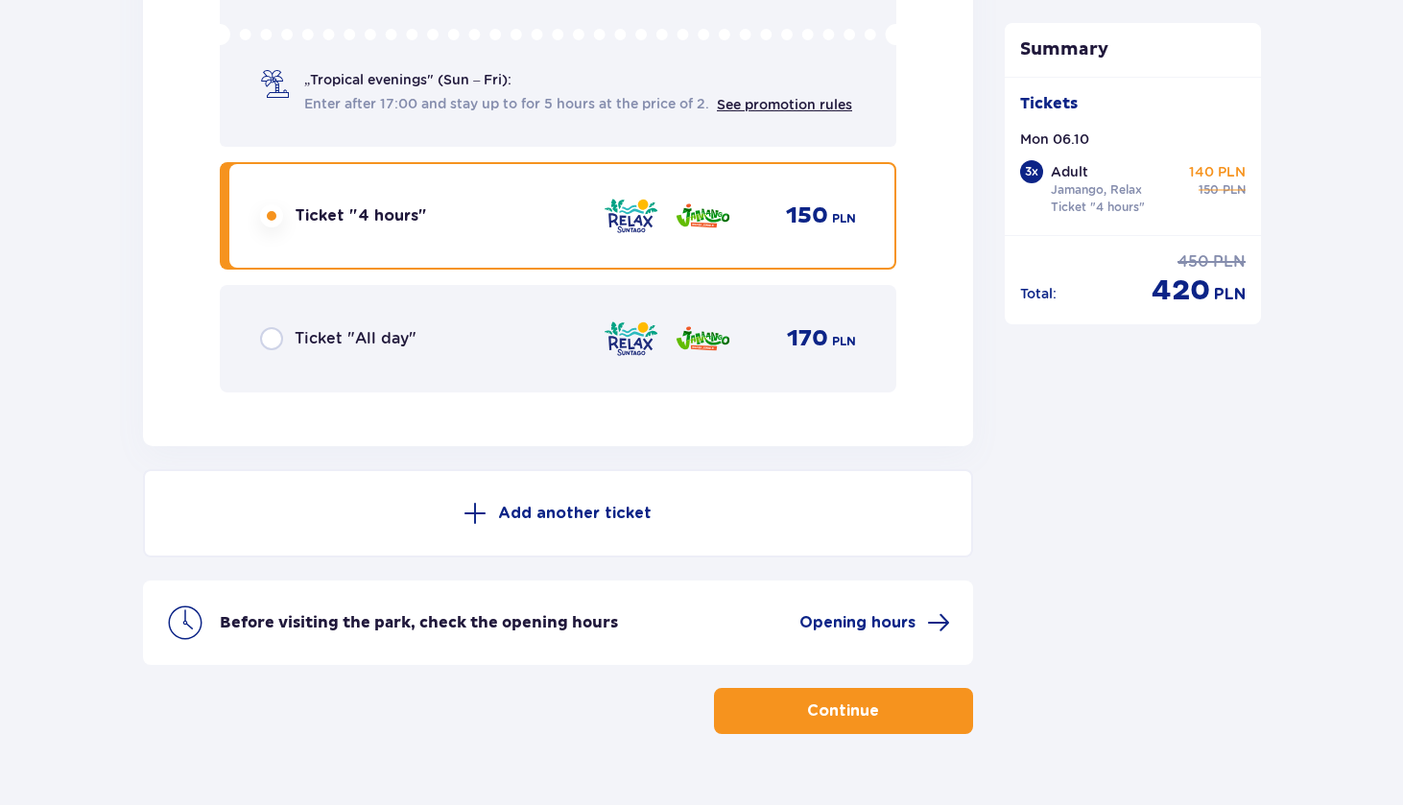
scroll to position [5076, 0]
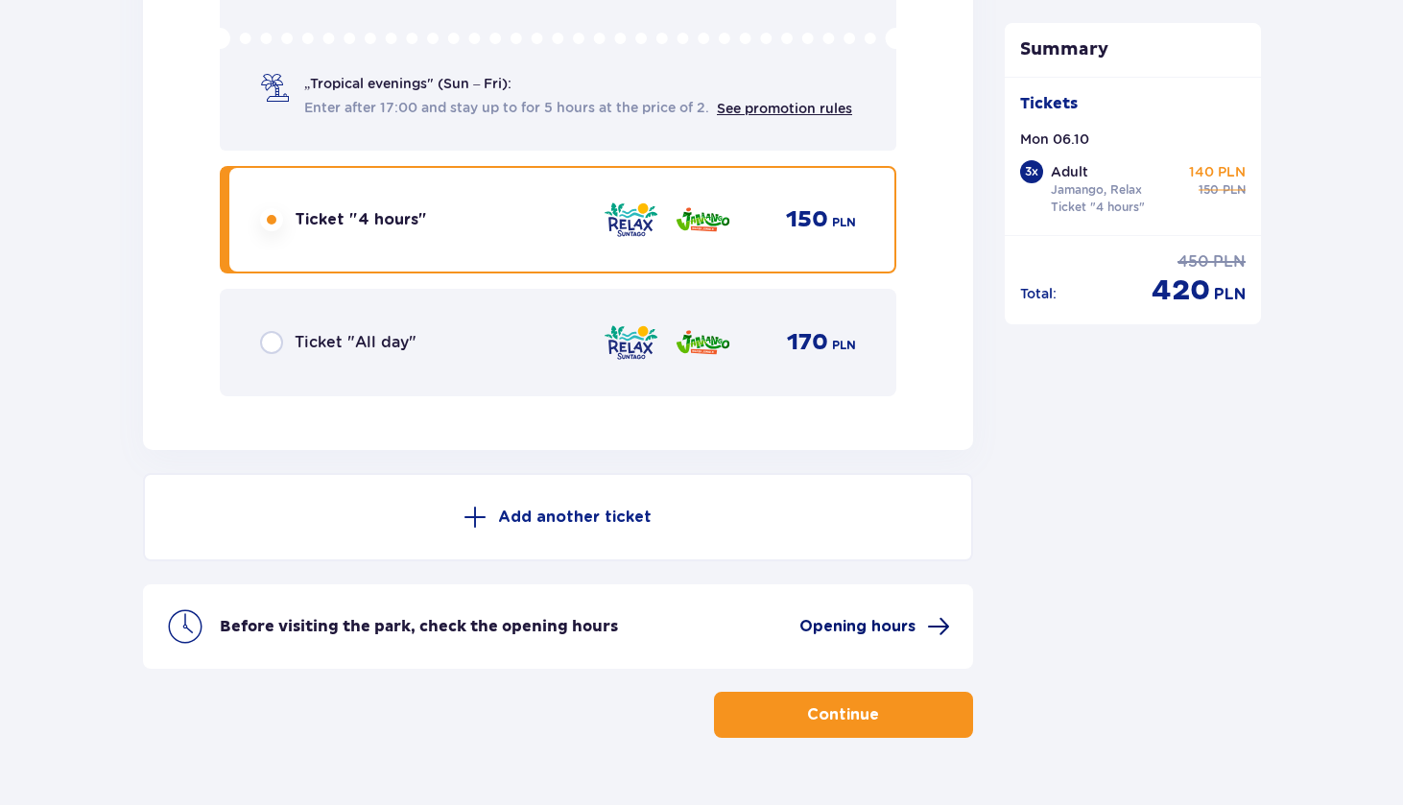
click at [846, 616] on span "Opening hours" at bounding box center [857, 626] width 116 height 21
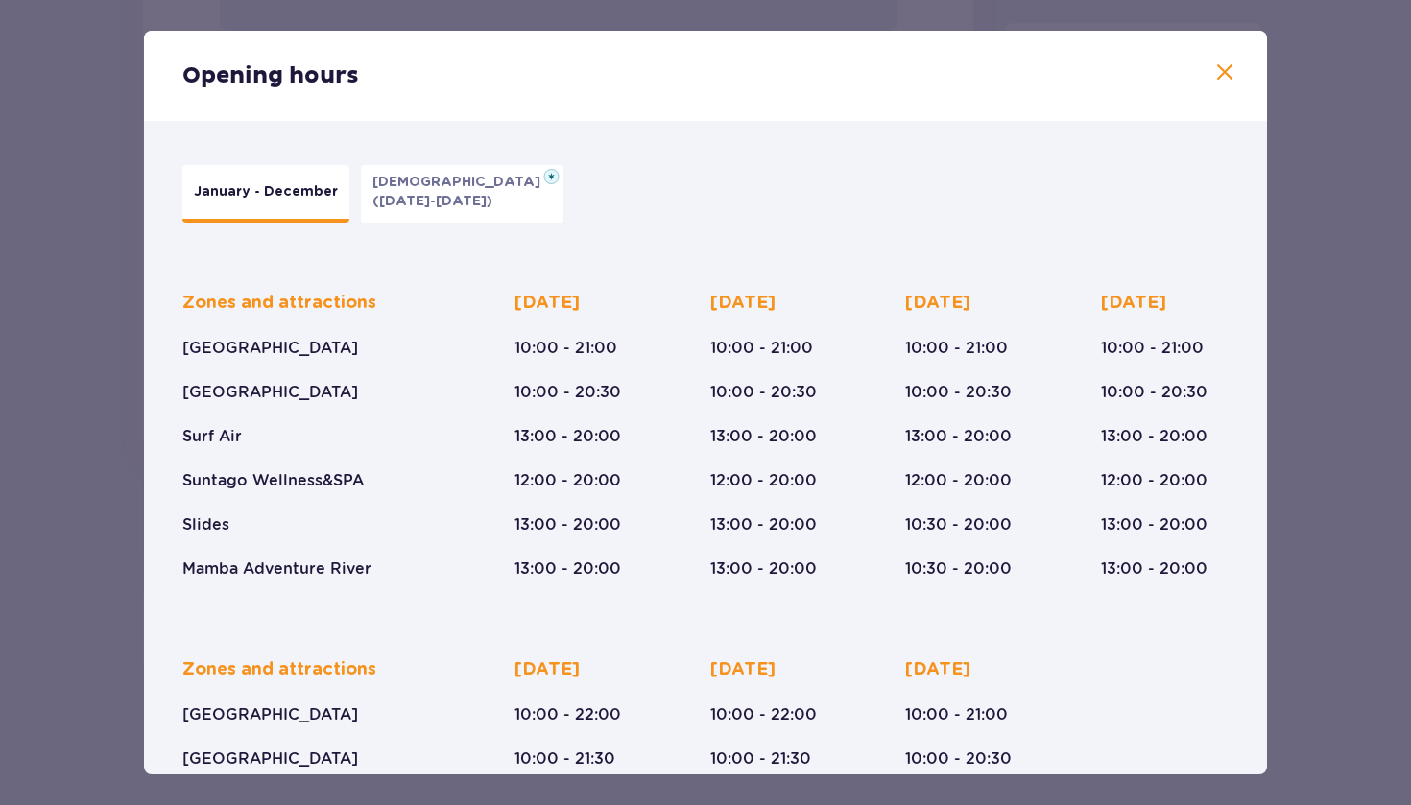
click at [449, 192] on p "(Jan 5-6, 2026)" at bounding box center [432, 201] width 120 height 19
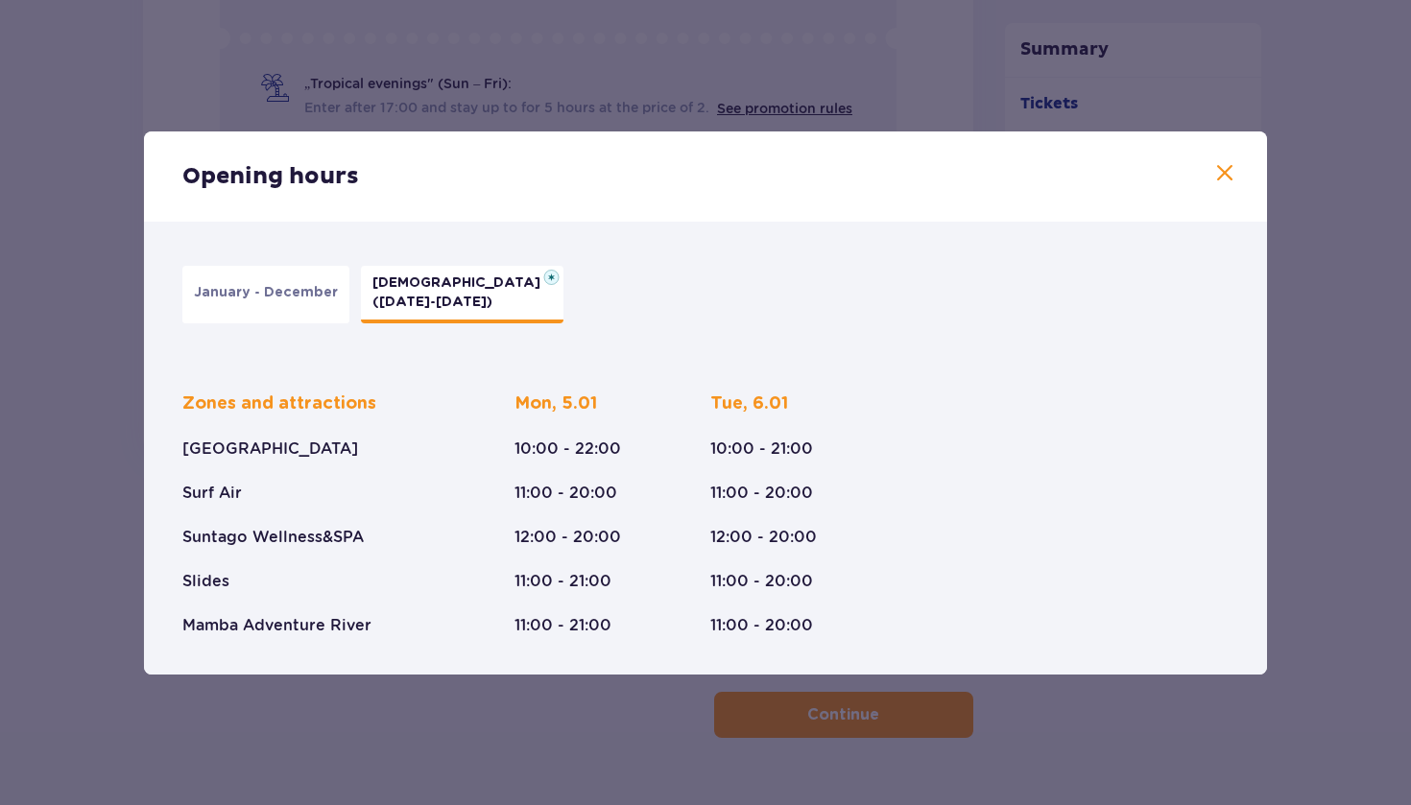
click at [1221, 173] on span at bounding box center [1224, 173] width 23 height 23
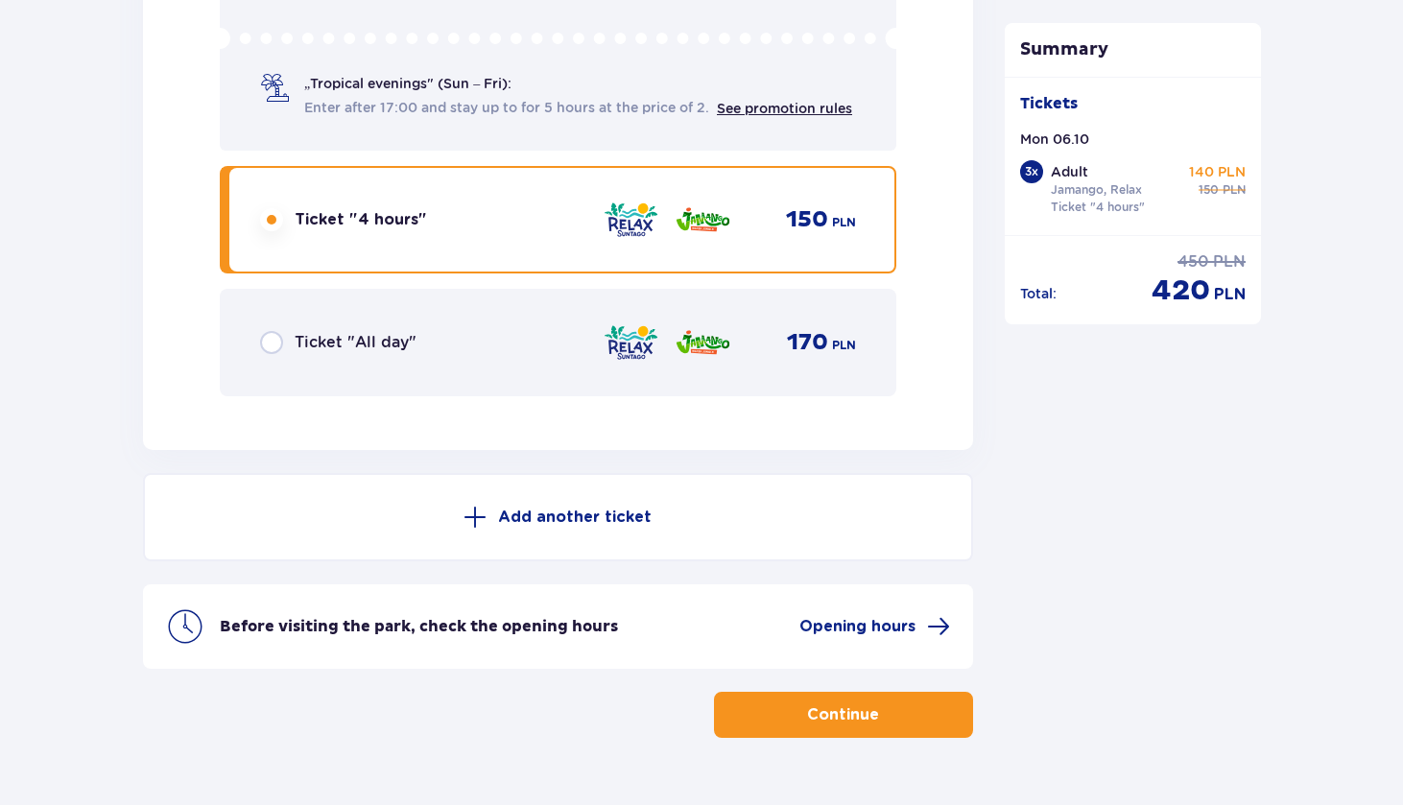
click at [902, 697] on button "Continue" at bounding box center [843, 715] width 259 height 46
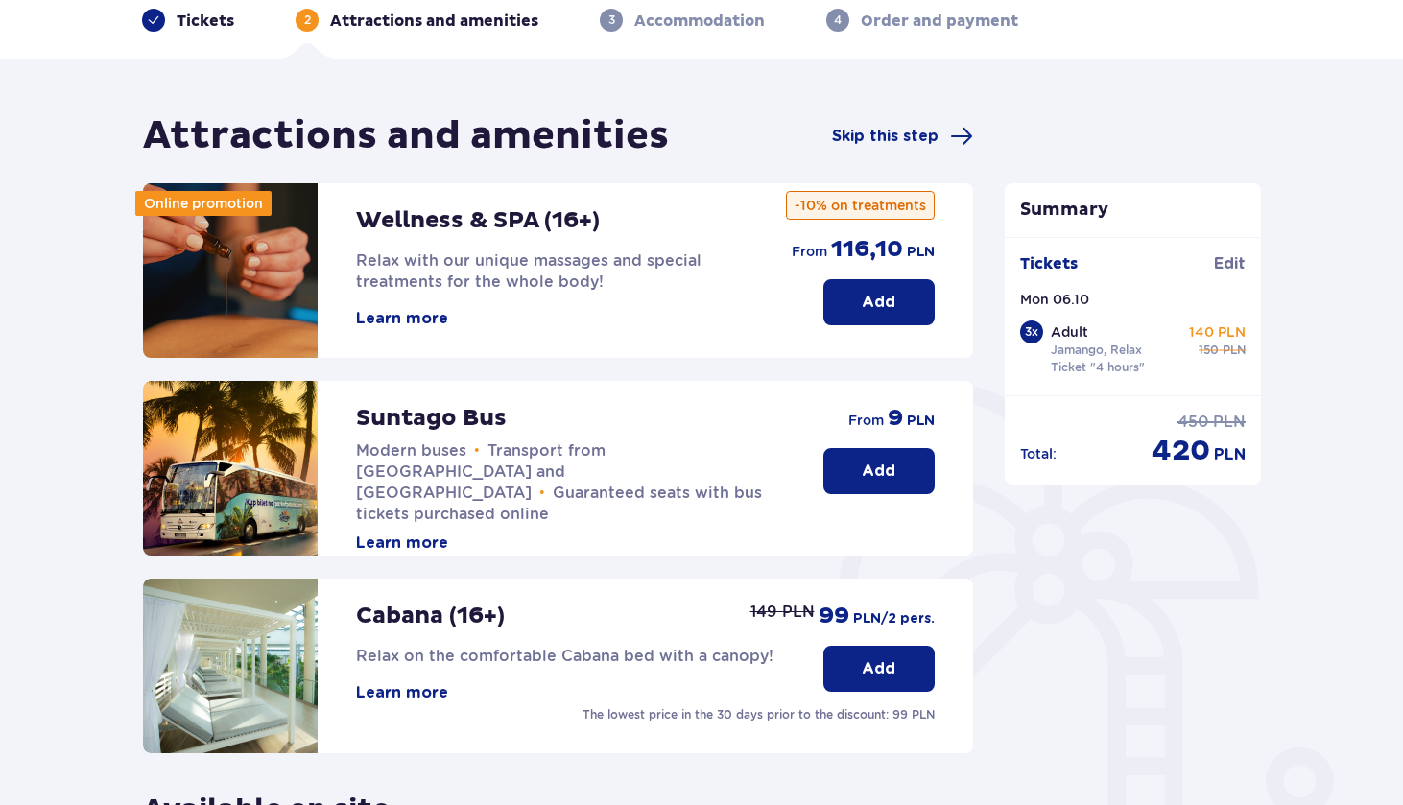
scroll to position [93, 0]
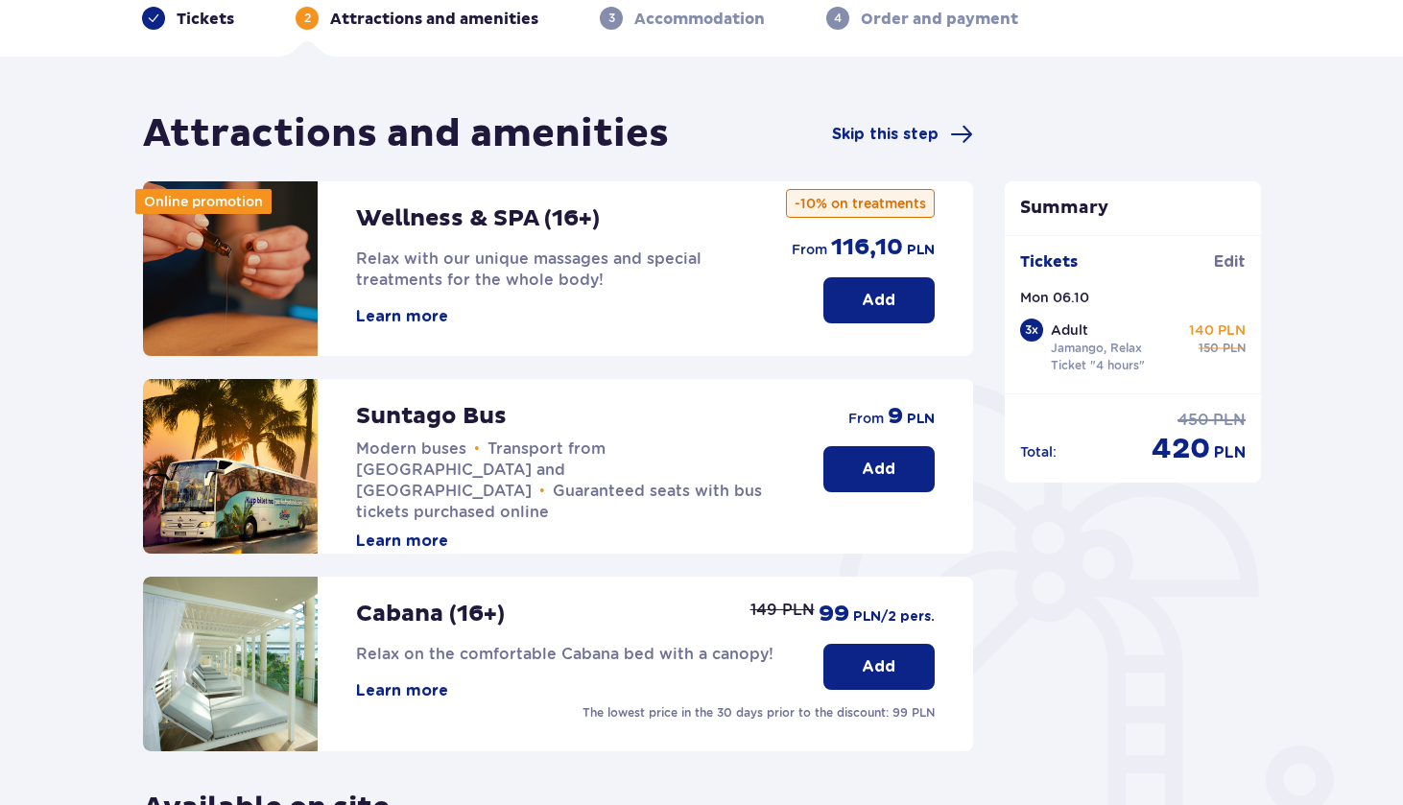
click at [899, 477] on button "Add" at bounding box center [878, 469] width 111 height 46
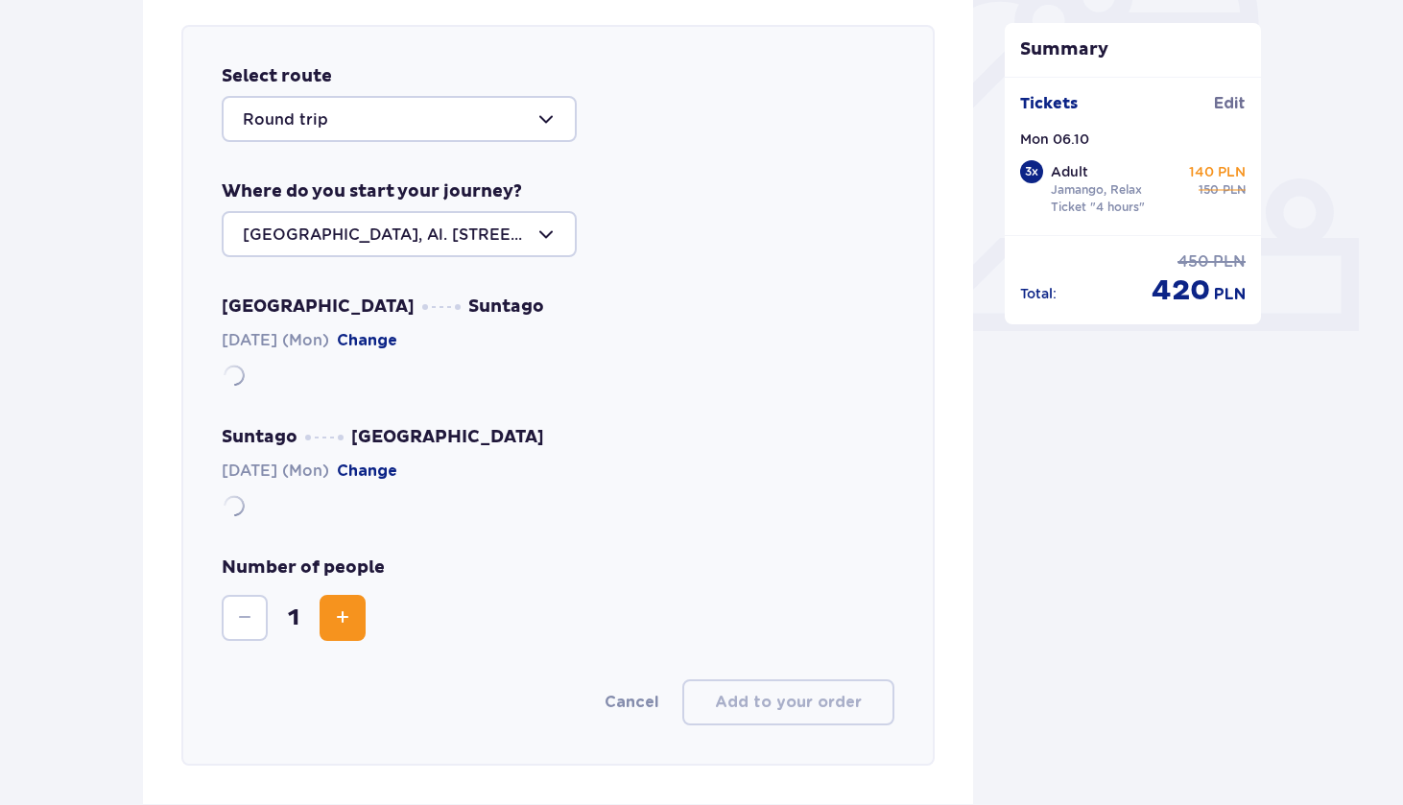
scroll to position [662, 0]
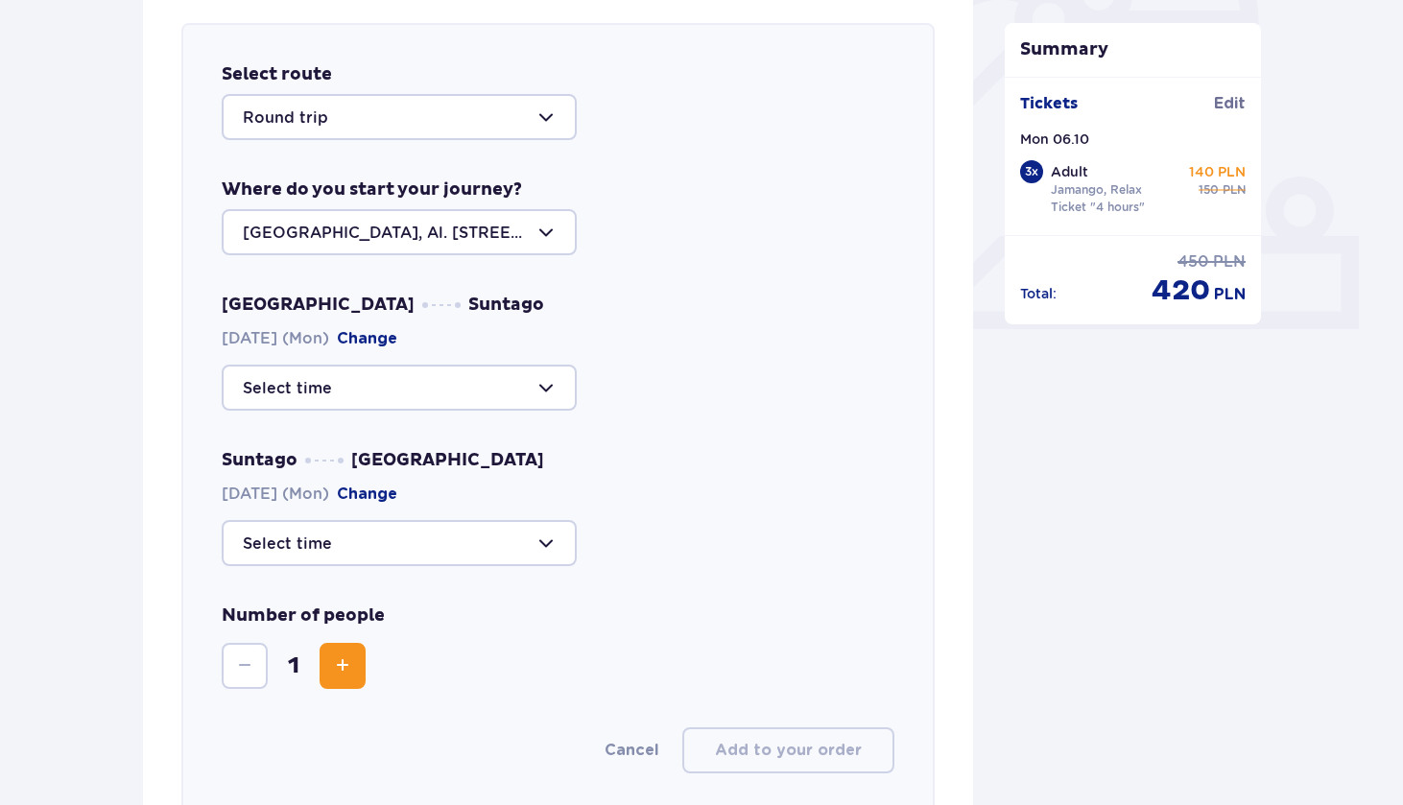
click at [557, 232] on div at bounding box center [399, 232] width 355 height 46
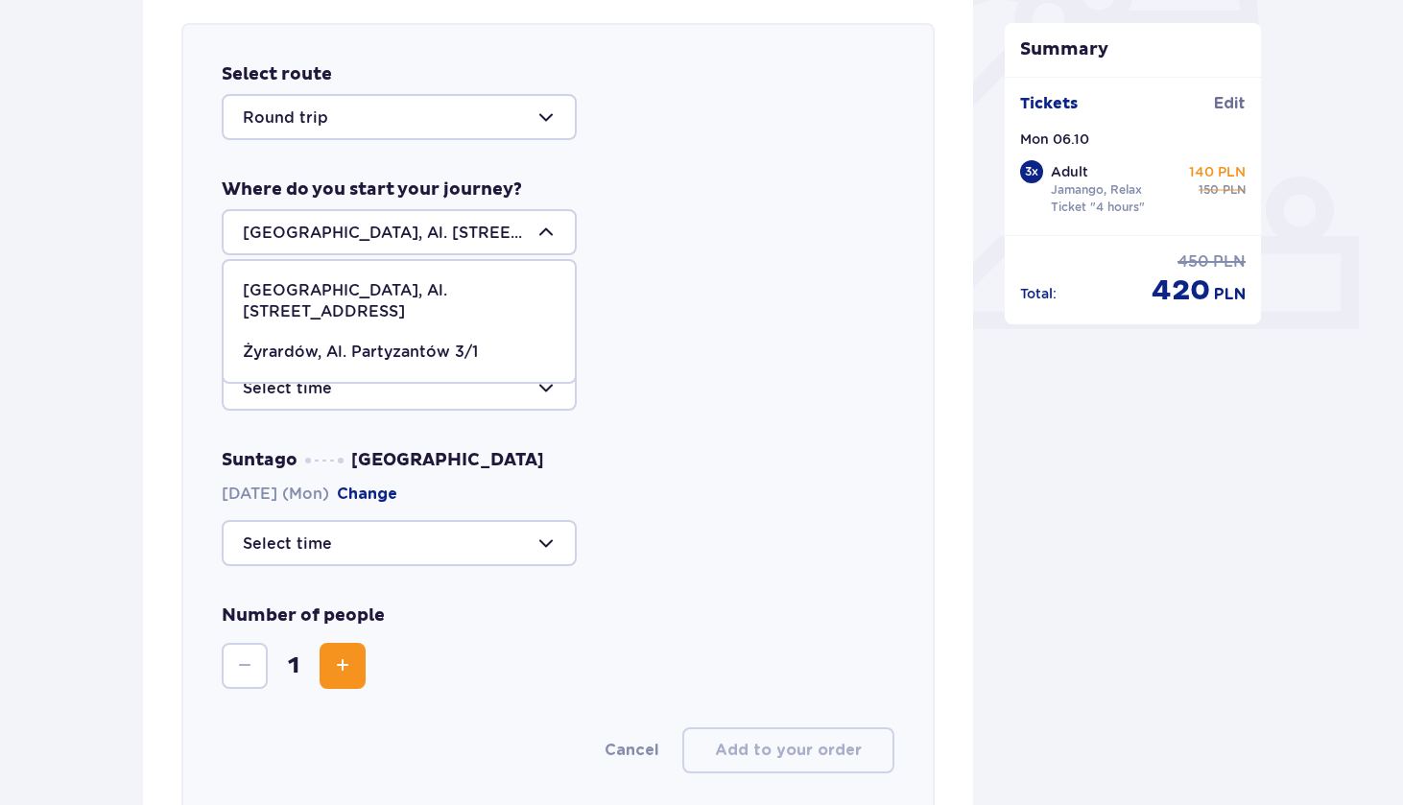
click at [557, 232] on div at bounding box center [399, 232] width 355 height 46
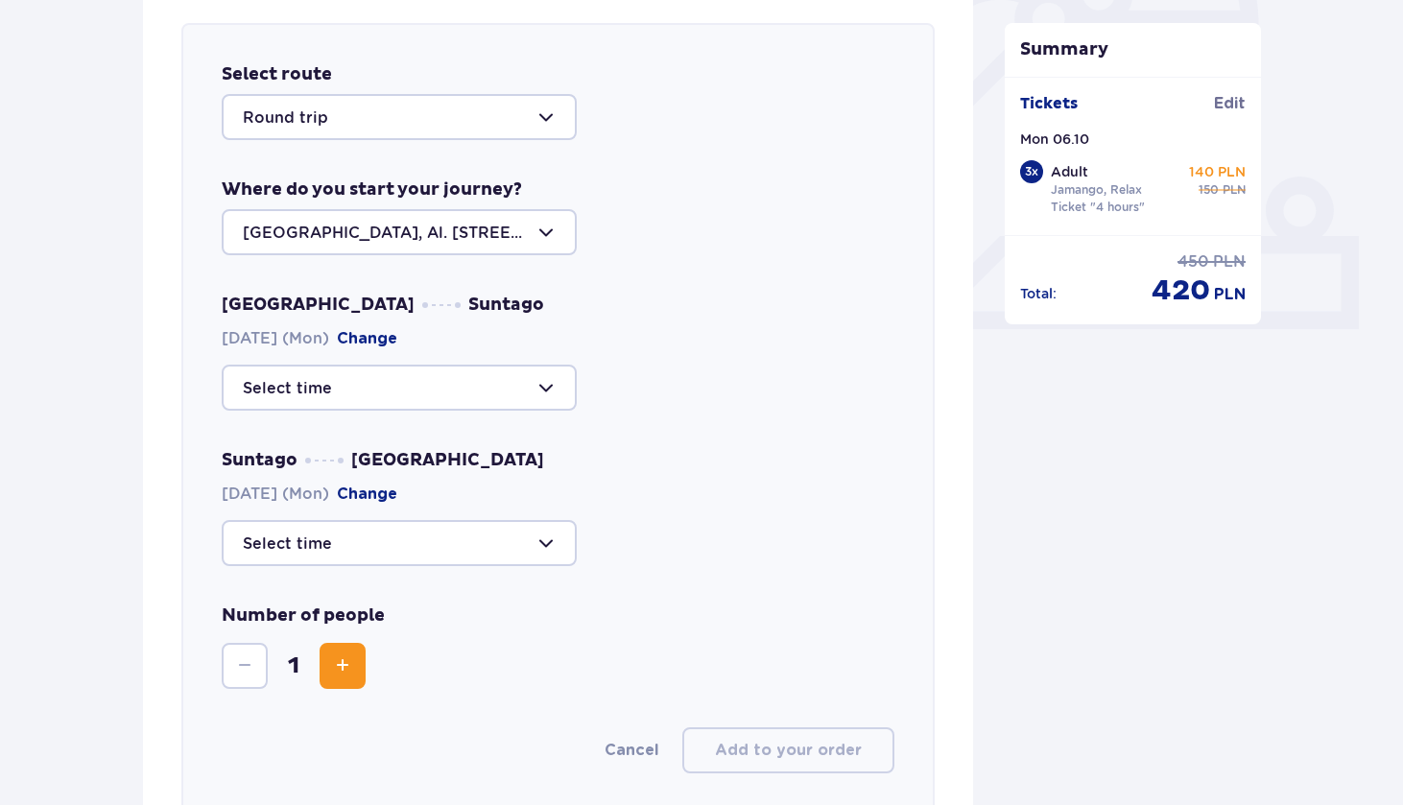
click at [551, 392] on div at bounding box center [399, 388] width 355 height 46
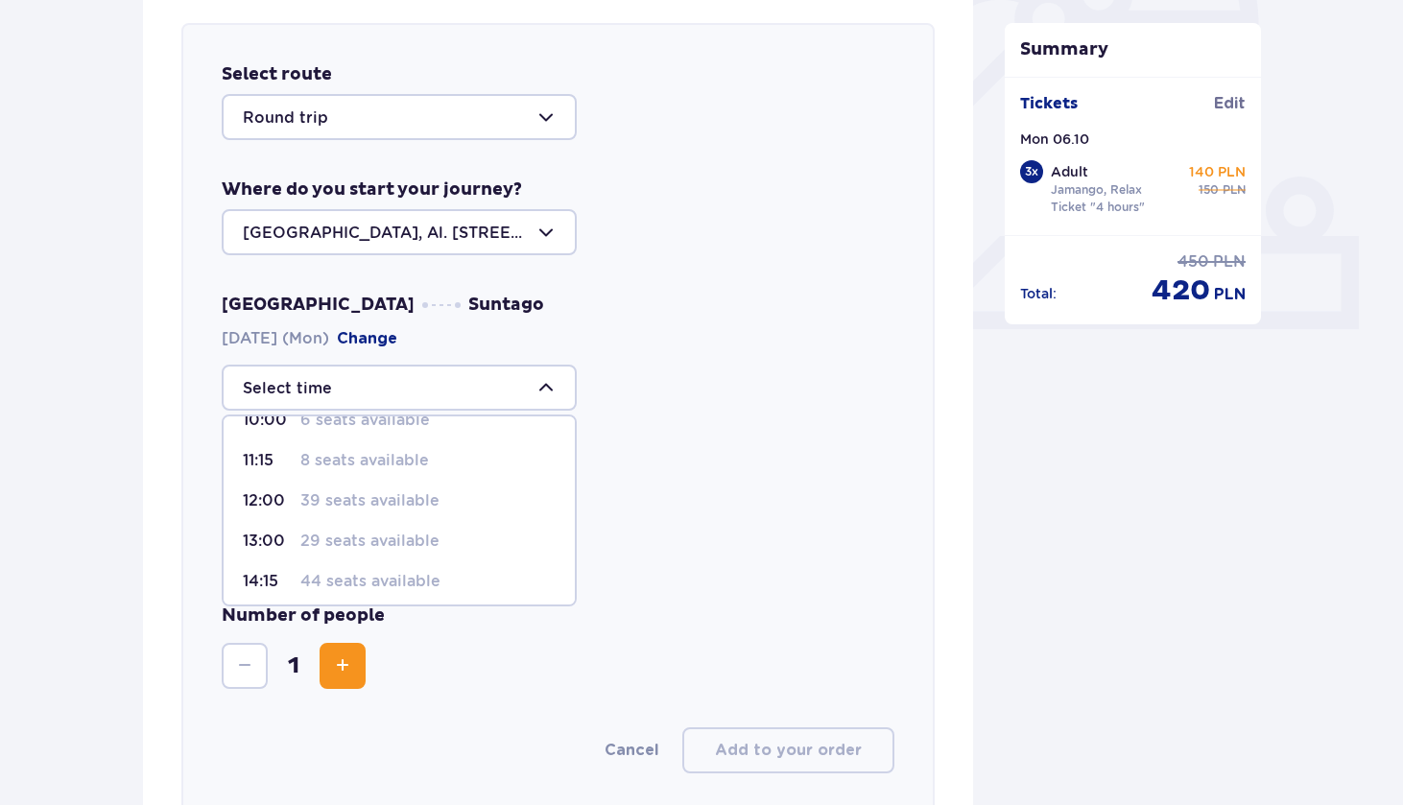
scroll to position [112, 0]
click at [398, 504] on p "39 seats available" at bounding box center [369, 495] width 139 height 21
type input "12:00"
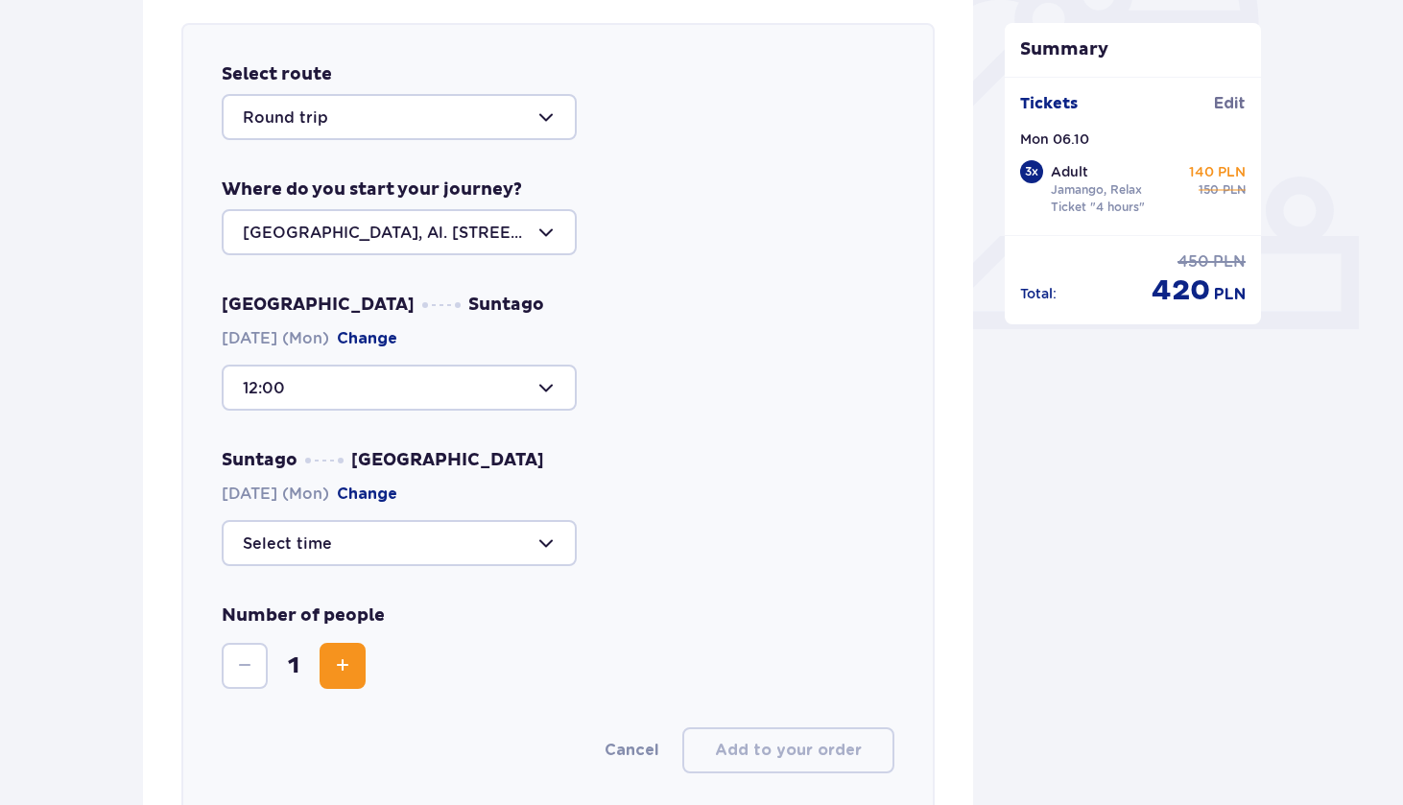
click at [561, 548] on div at bounding box center [399, 543] width 355 height 46
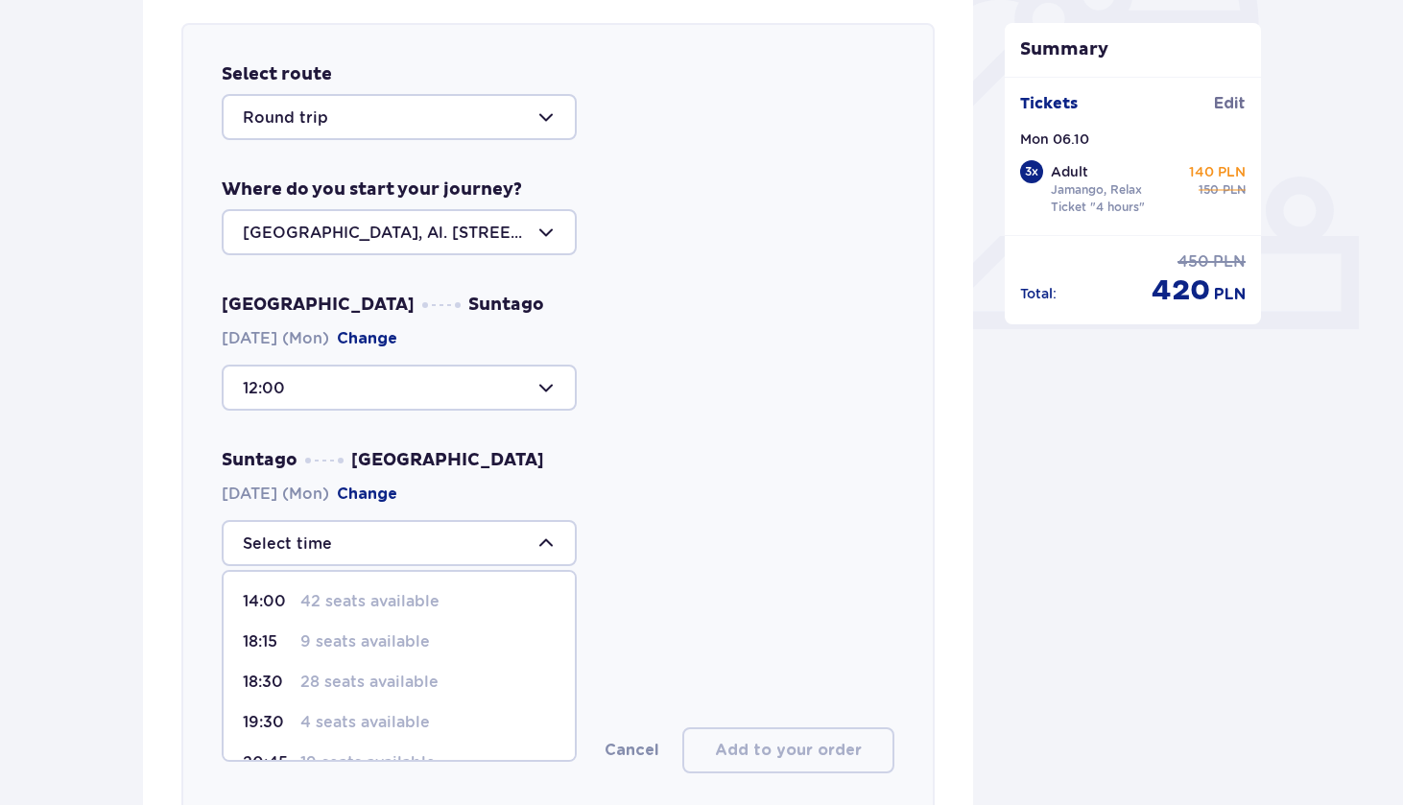
click at [415, 648] on p "9 seats available" at bounding box center [365, 641] width 130 height 21
type input "18:15"
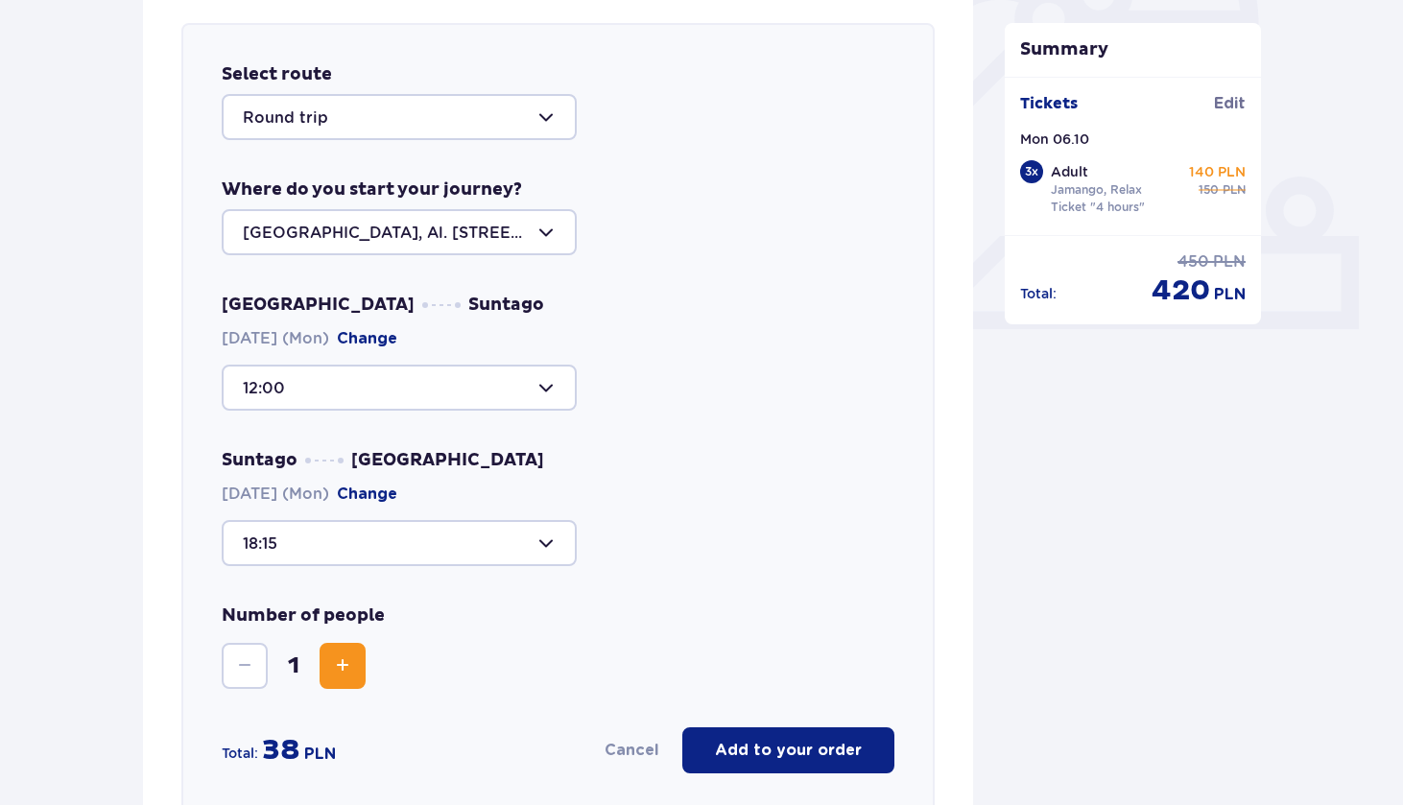
click at [341, 662] on span "Increase" at bounding box center [342, 665] width 23 height 23
click at [832, 748] on p "Add to your order" at bounding box center [788, 750] width 147 height 21
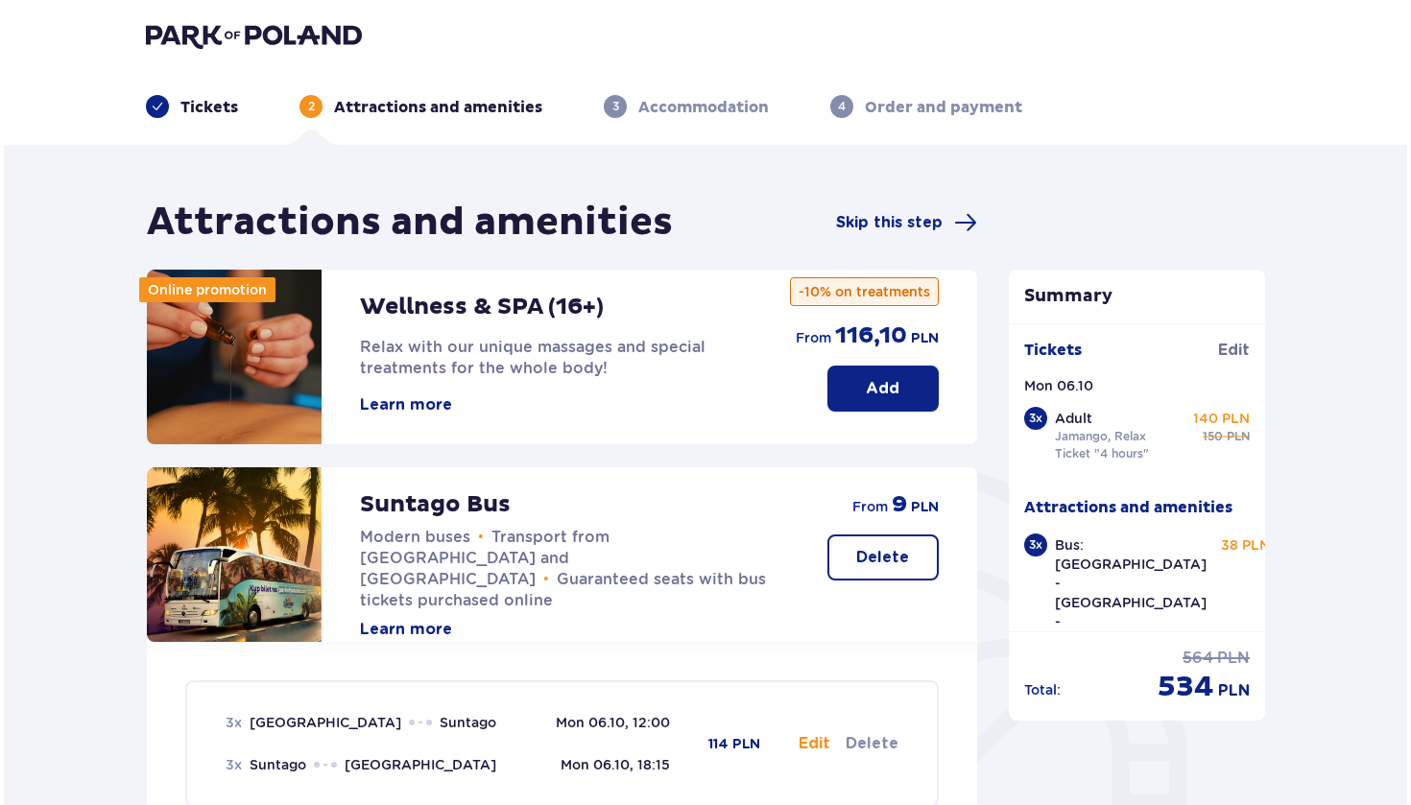
scroll to position [3, 0]
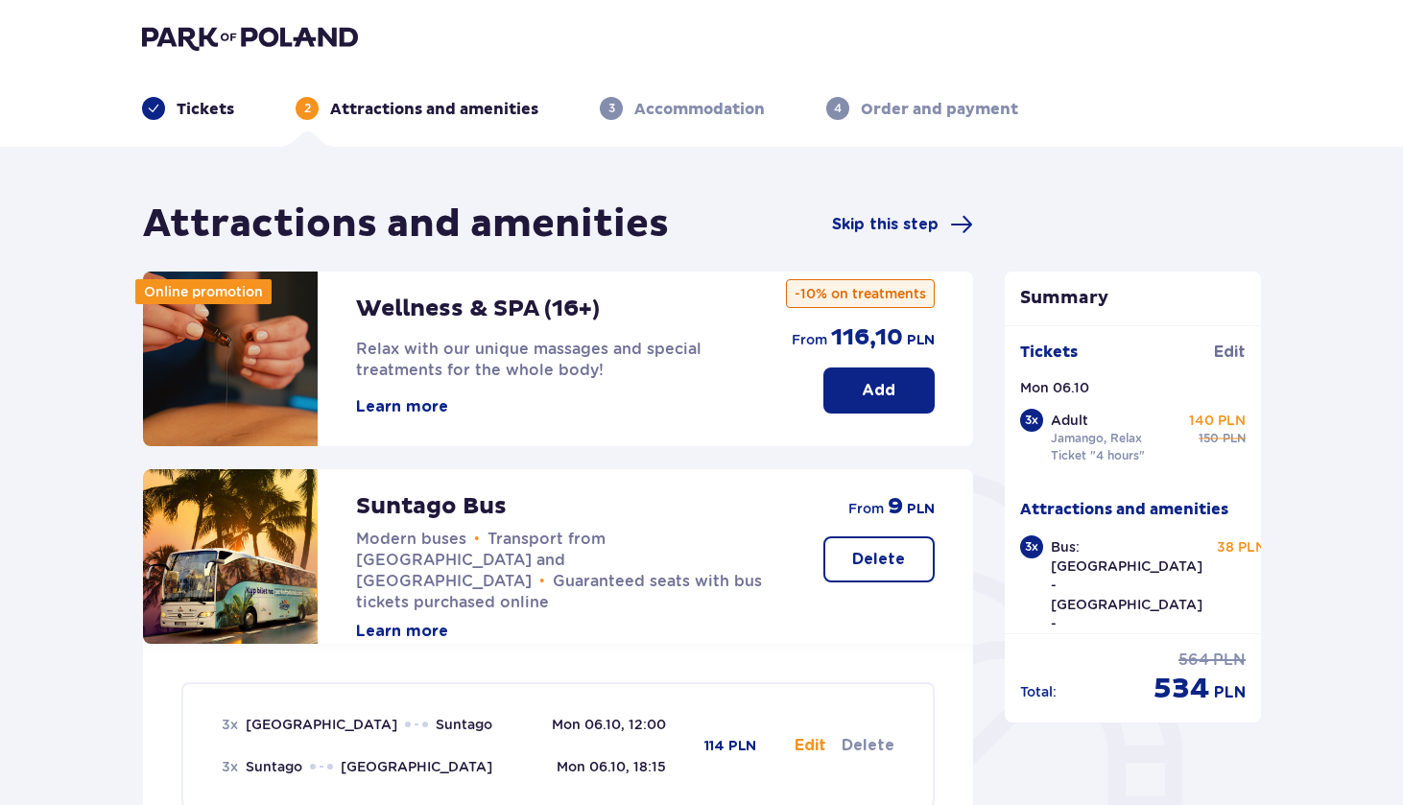
click at [423, 400] on button "Learn more" at bounding box center [402, 406] width 92 height 21
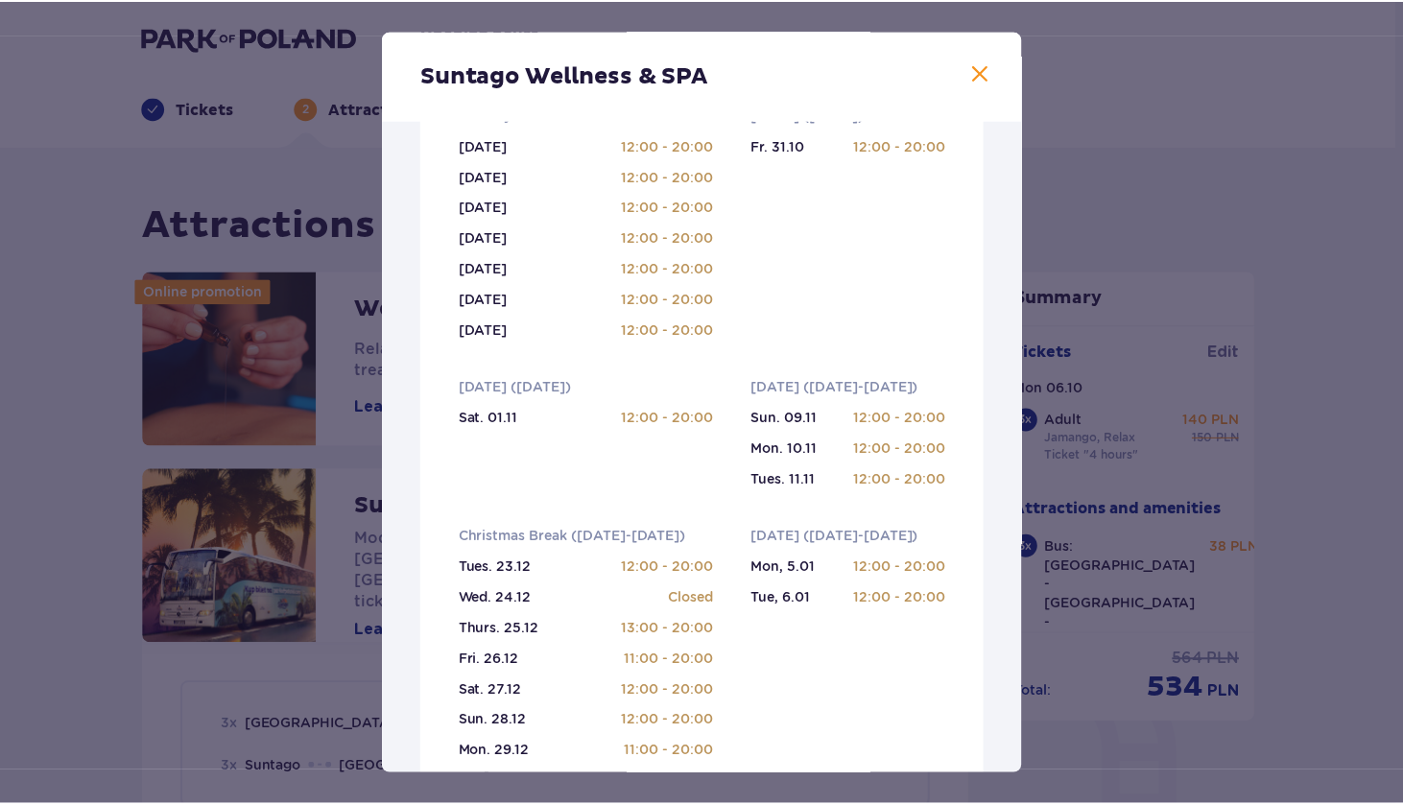
scroll to position [460, 0]
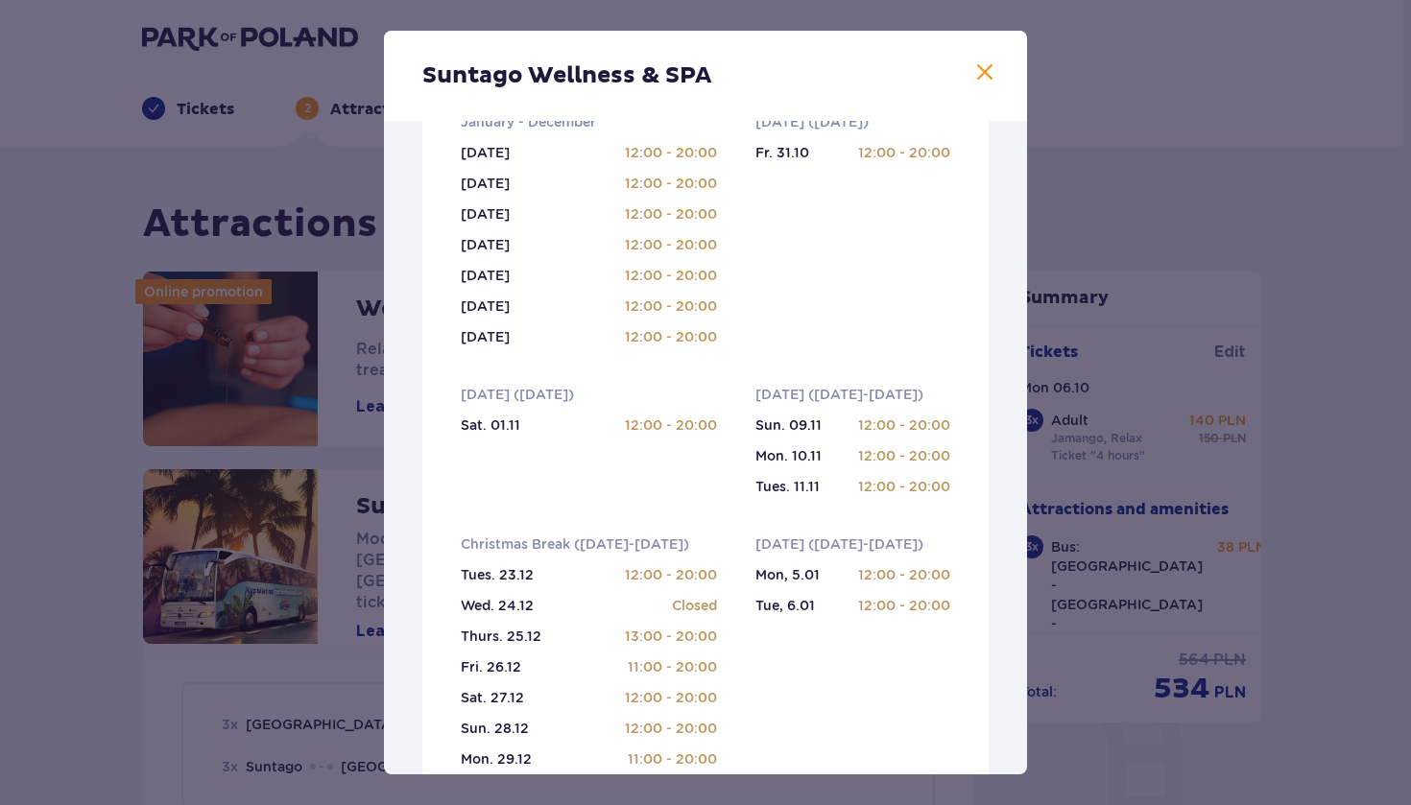
click at [978, 84] on div "Suntago Wellness & SPA" at bounding box center [705, 76] width 643 height 90
click at [979, 65] on span at bounding box center [984, 72] width 23 height 23
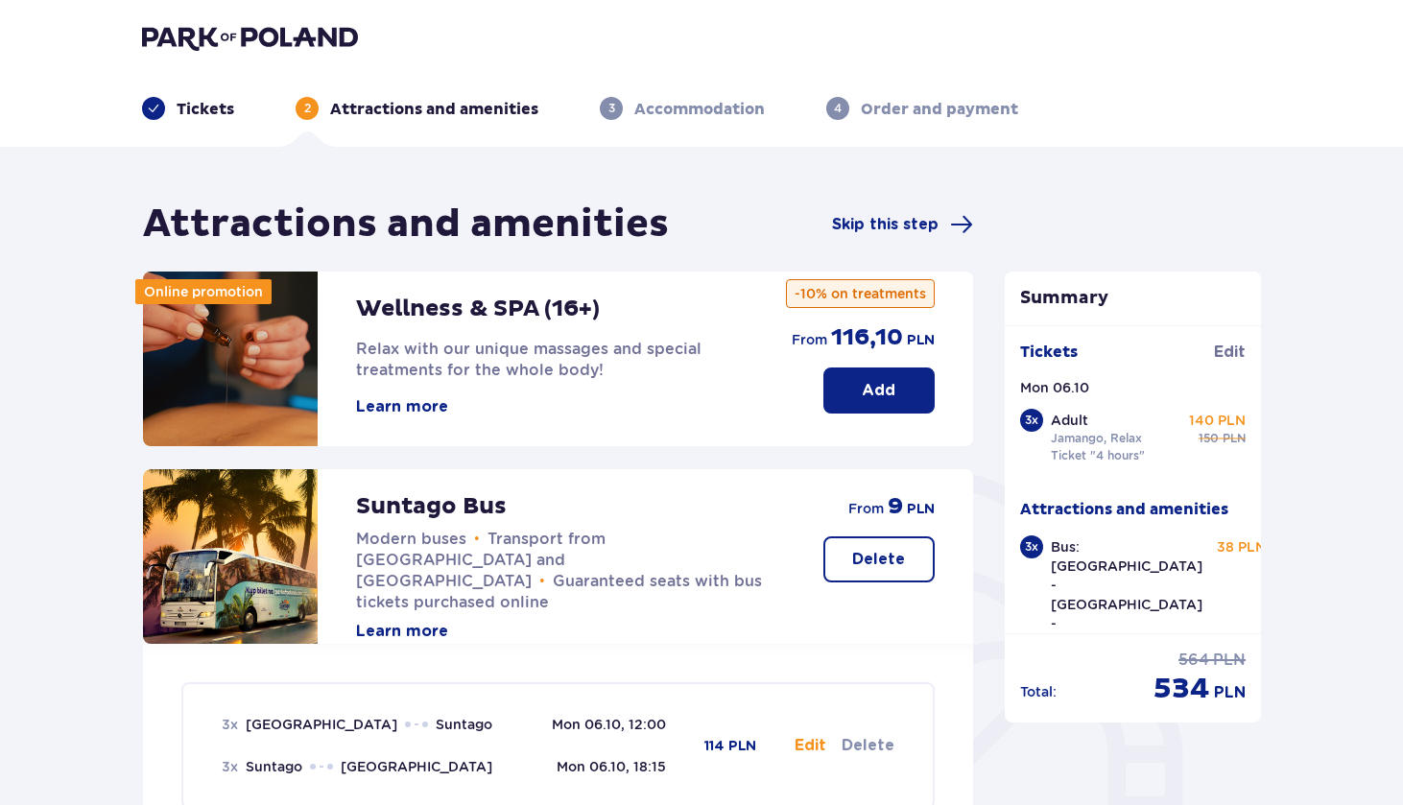
click at [783, 345] on div "Wellness & SPA (16+) Relax with our unique massages and special treatments for …" at bounding box center [558, 359] width 830 height 175
click at [559, 302] on p "Wellness & SPA (16+)" at bounding box center [478, 309] width 244 height 29
click at [868, 395] on p "Add" at bounding box center [879, 390] width 34 height 21
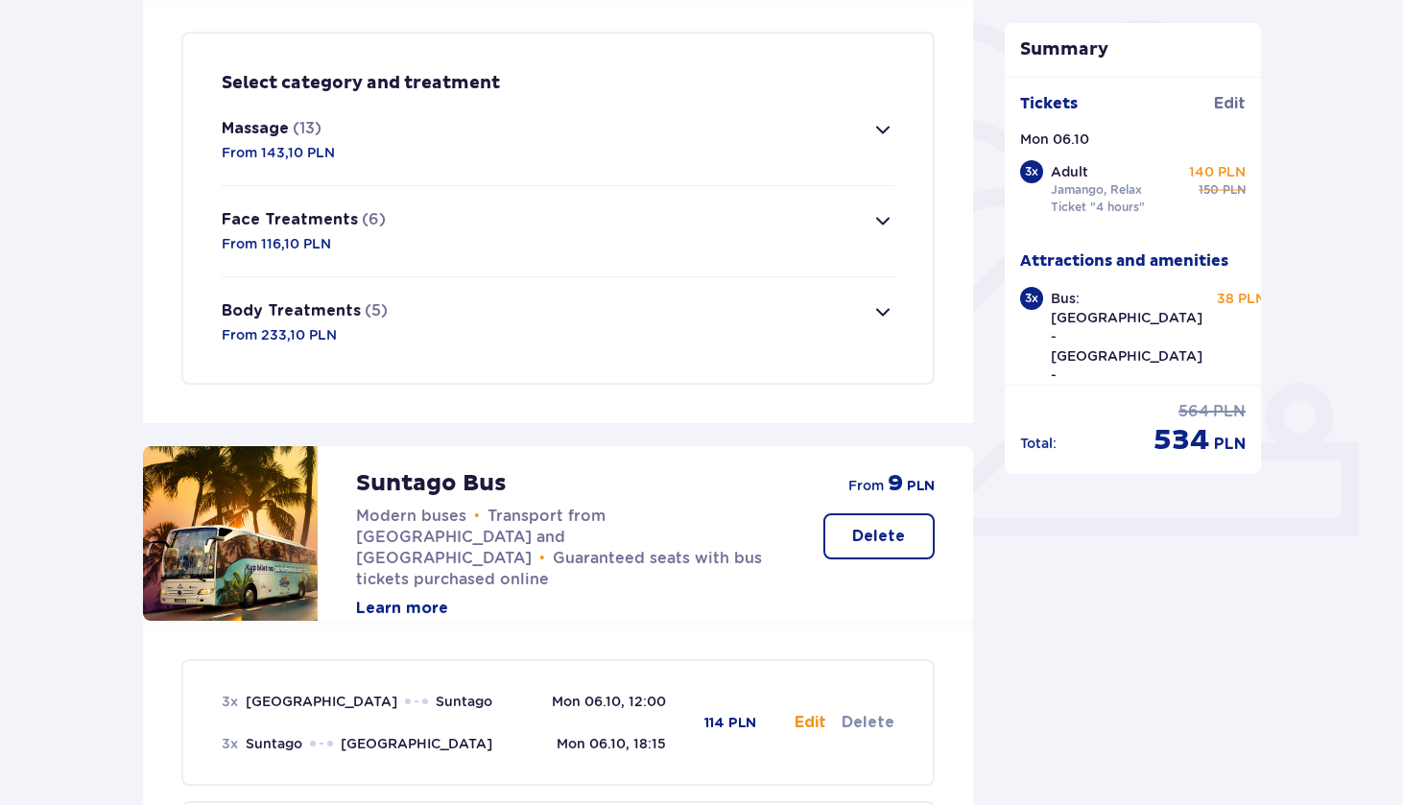
scroll to position [464, 0]
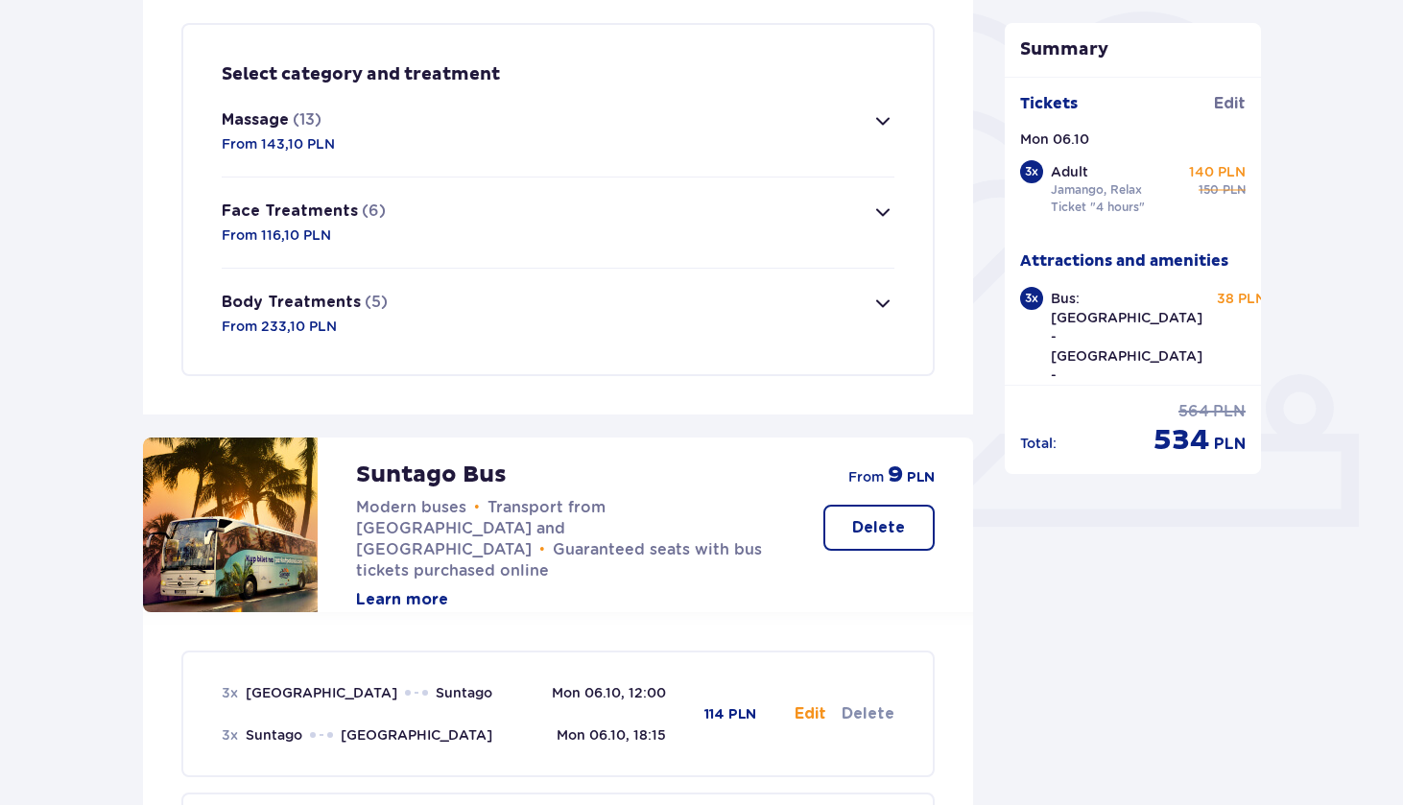
click at [882, 116] on span "button" at bounding box center [882, 120] width 23 height 23
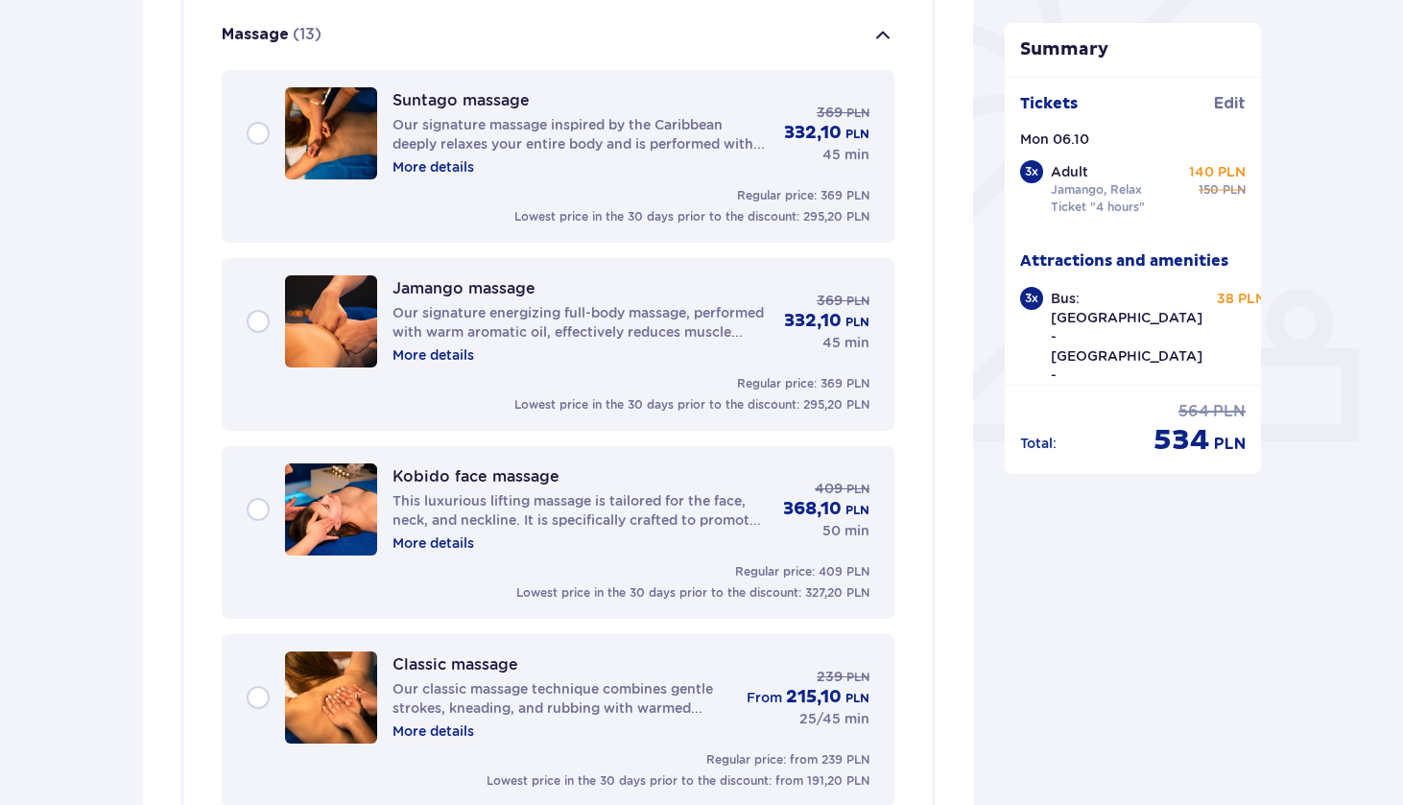
scroll to position [551, 0]
click at [881, 26] on span "button" at bounding box center [882, 34] width 23 height 23
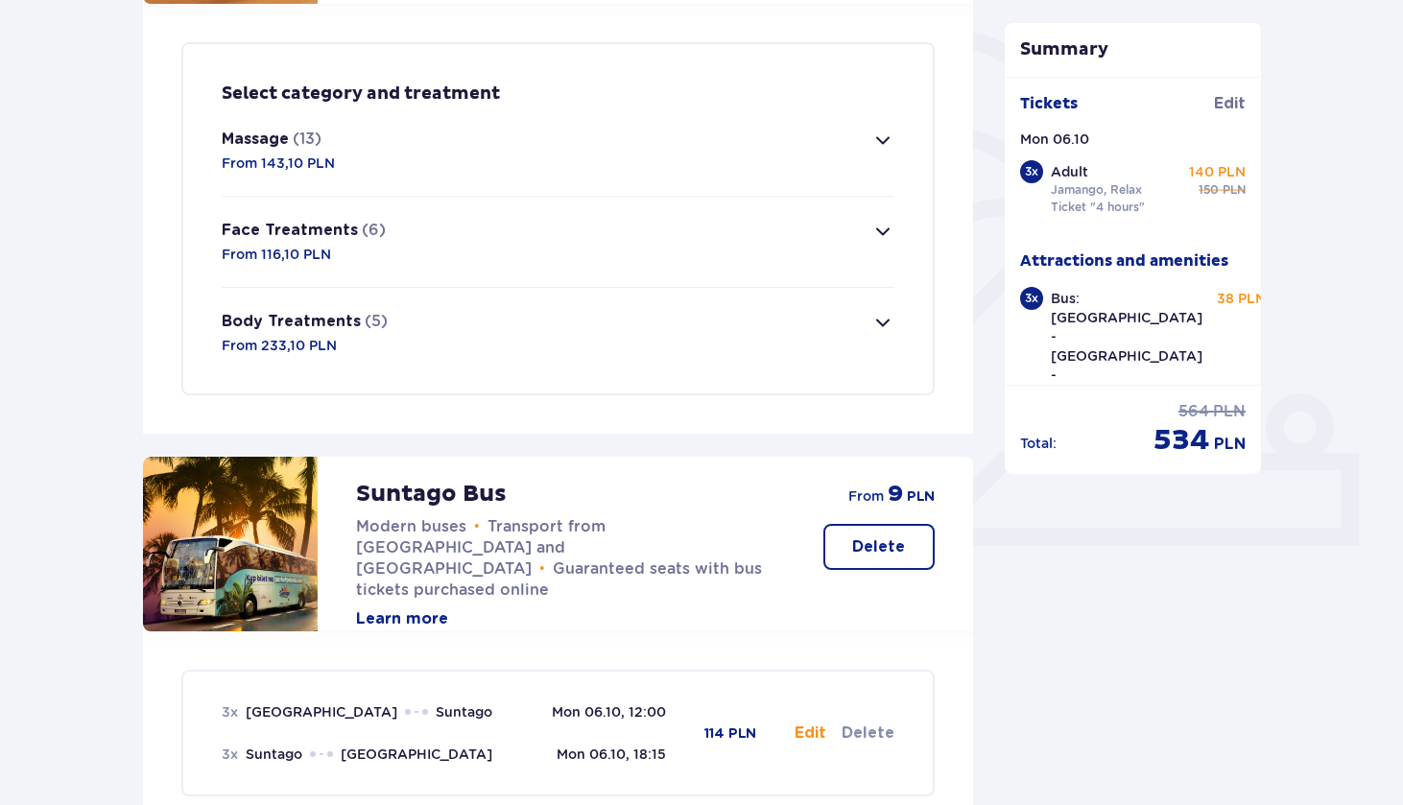
scroll to position [424, 0]
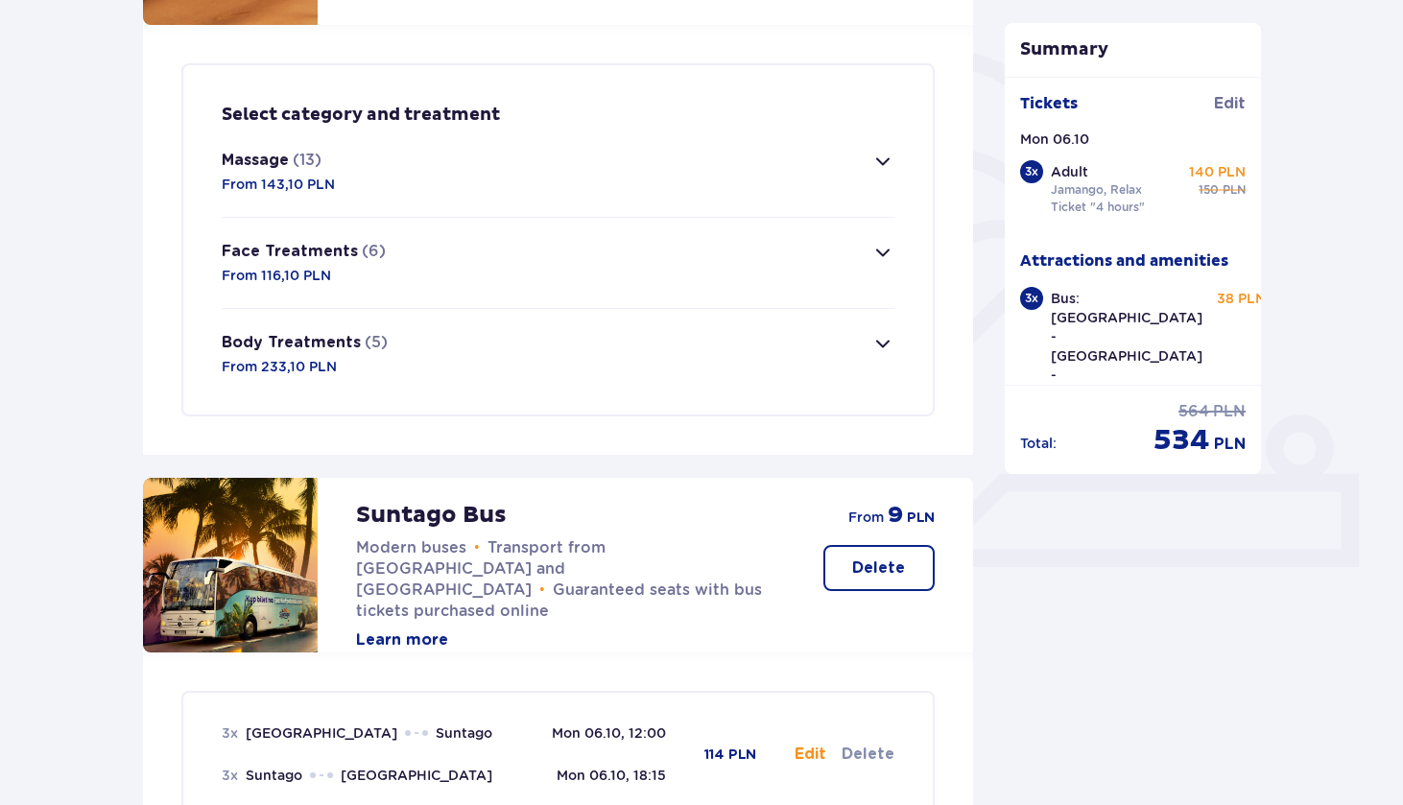
click at [889, 165] on span "button" at bounding box center [882, 161] width 23 height 23
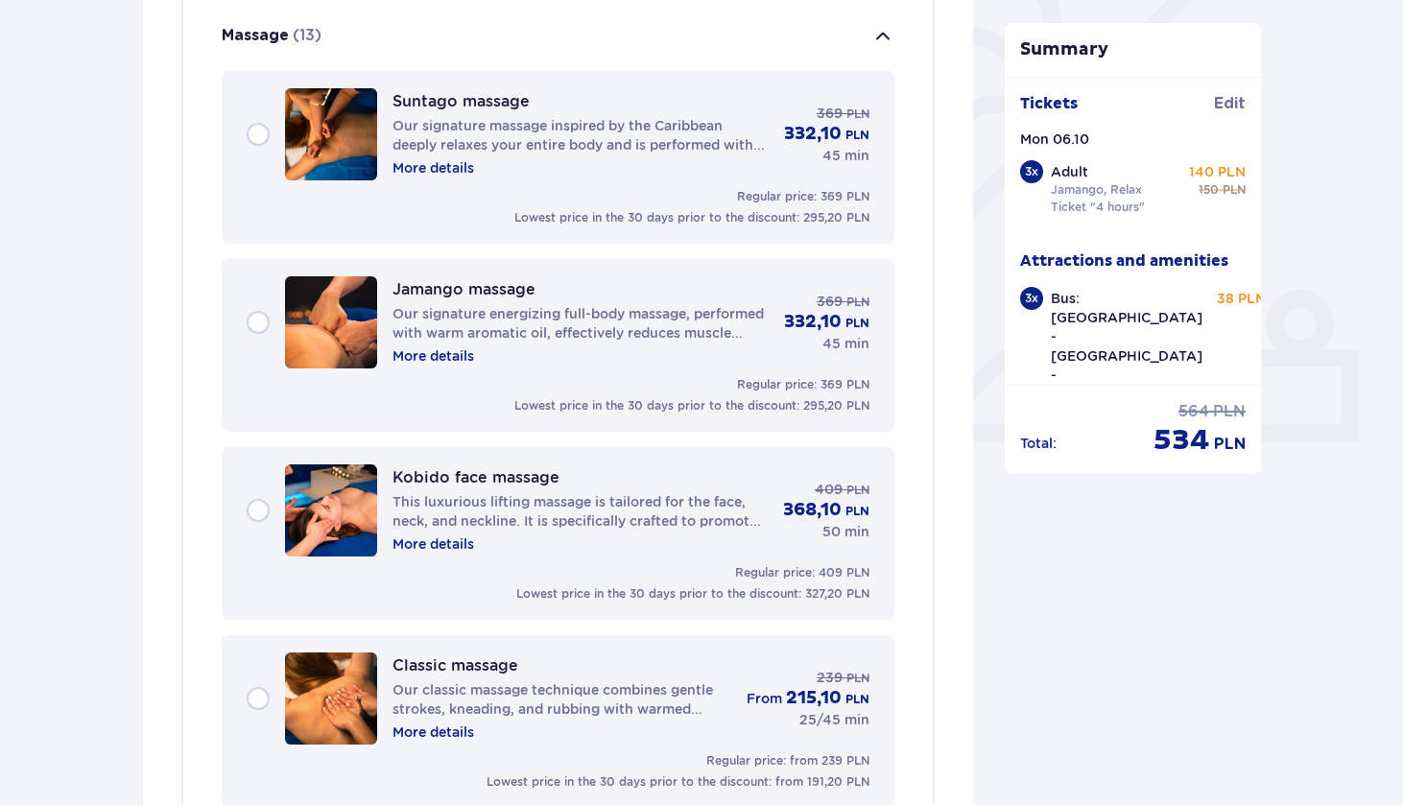
scroll to position [551, 0]
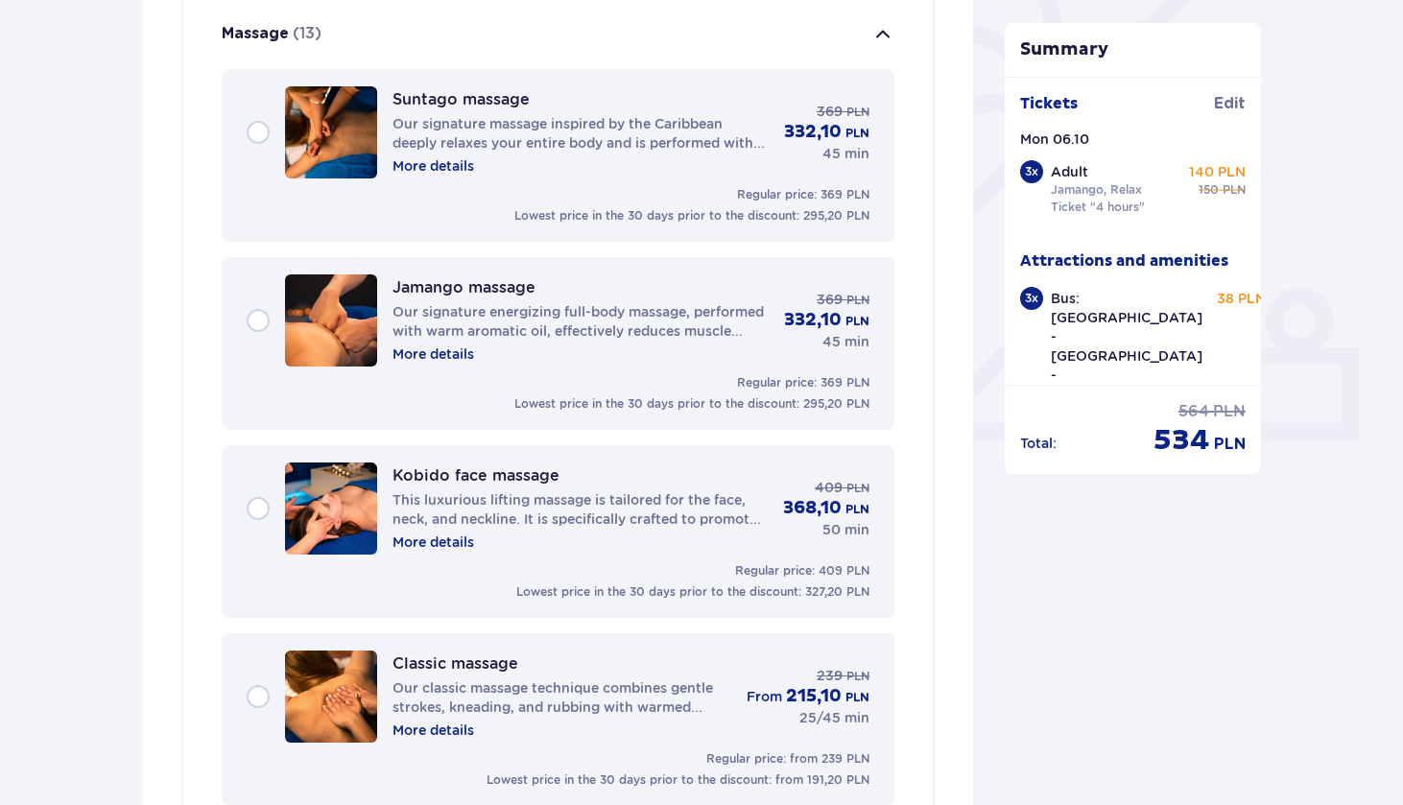
click at [878, 27] on span "button" at bounding box center [882, 34] width 23 height 23
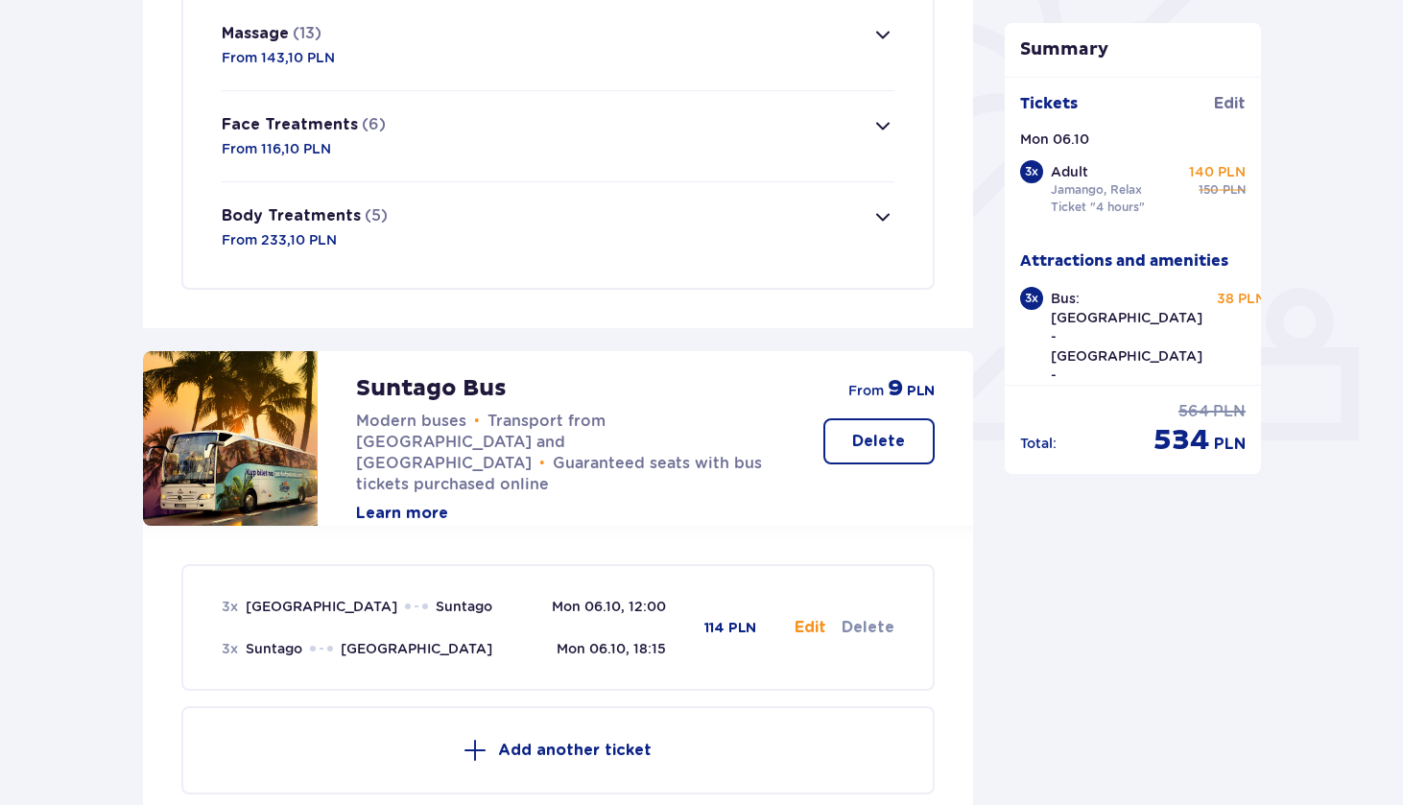
click at [887, 132] on span "button" at bounding box center [882, 125] width 23 height 23
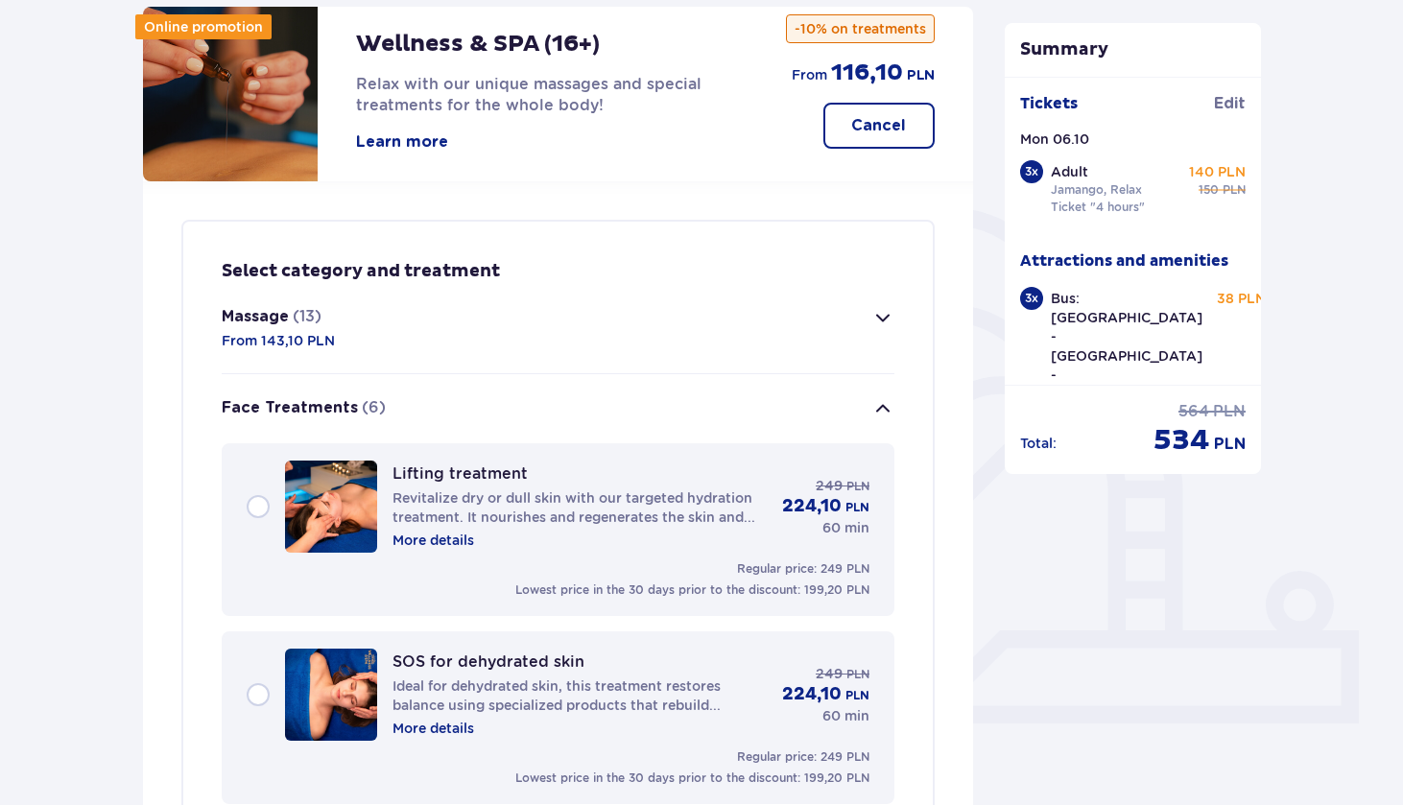
scroll to position [270, 0]
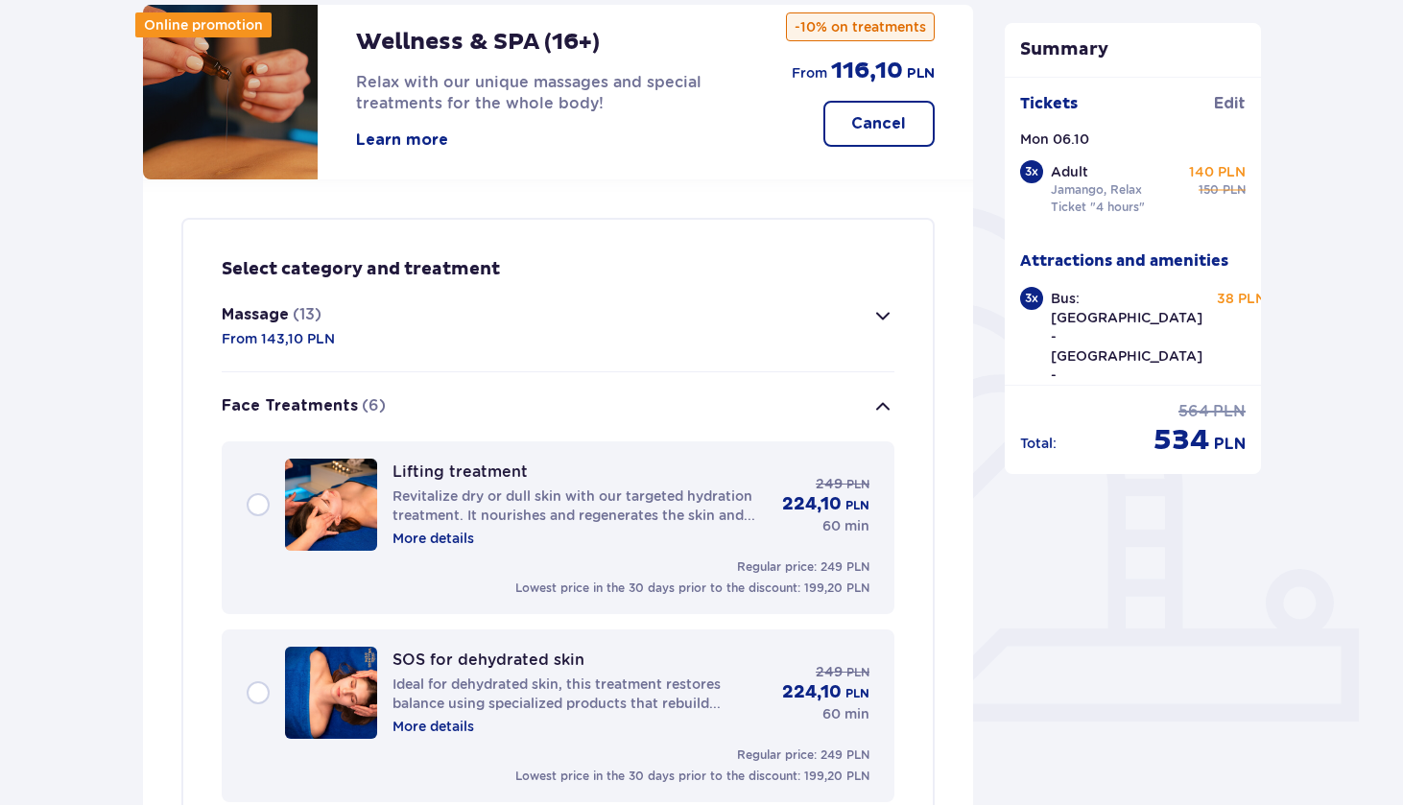
click at [879, 407] on span "button" at bounding box center [882, 406] width 23 height 23
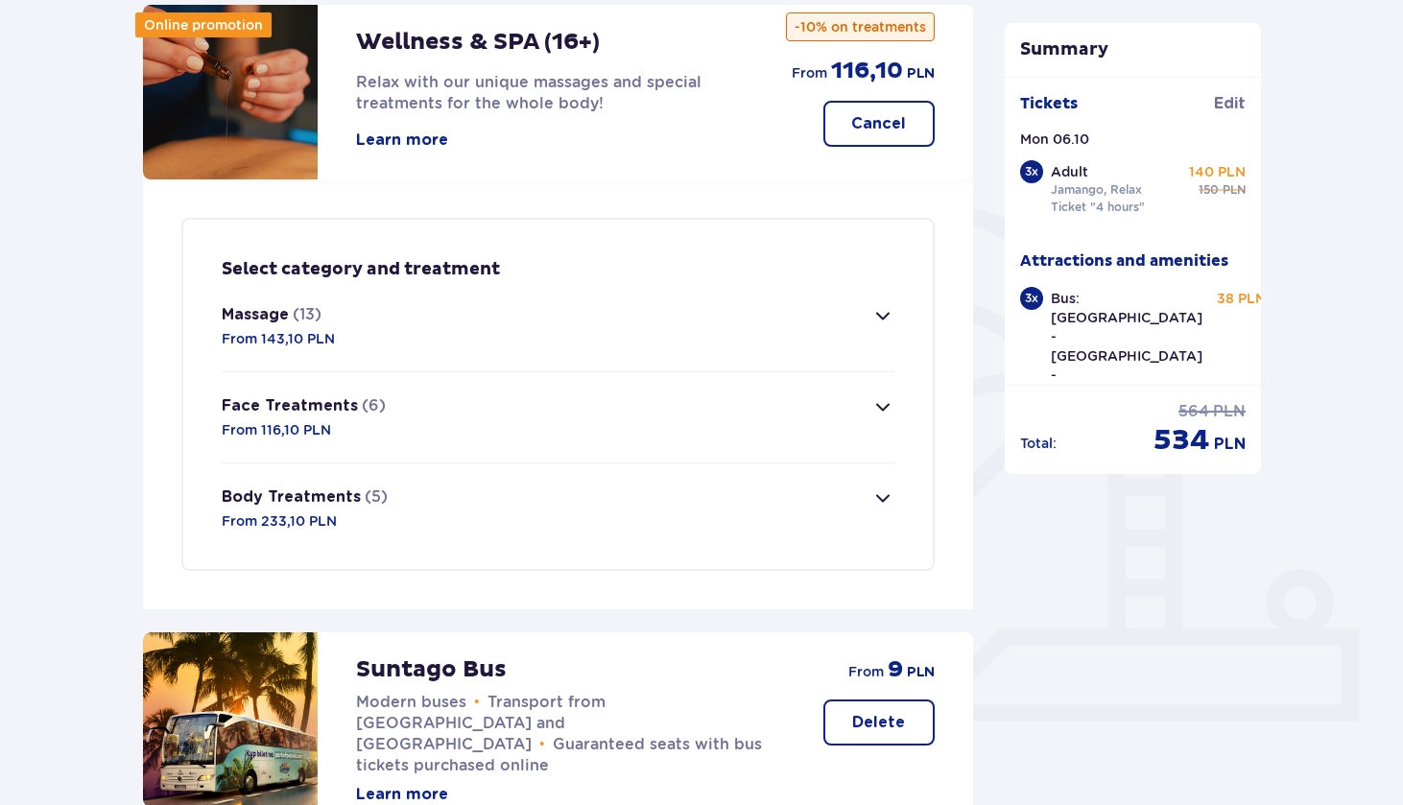
click at [874, 409] on span "button" at bounding box center [882, 406] width 23 height 23
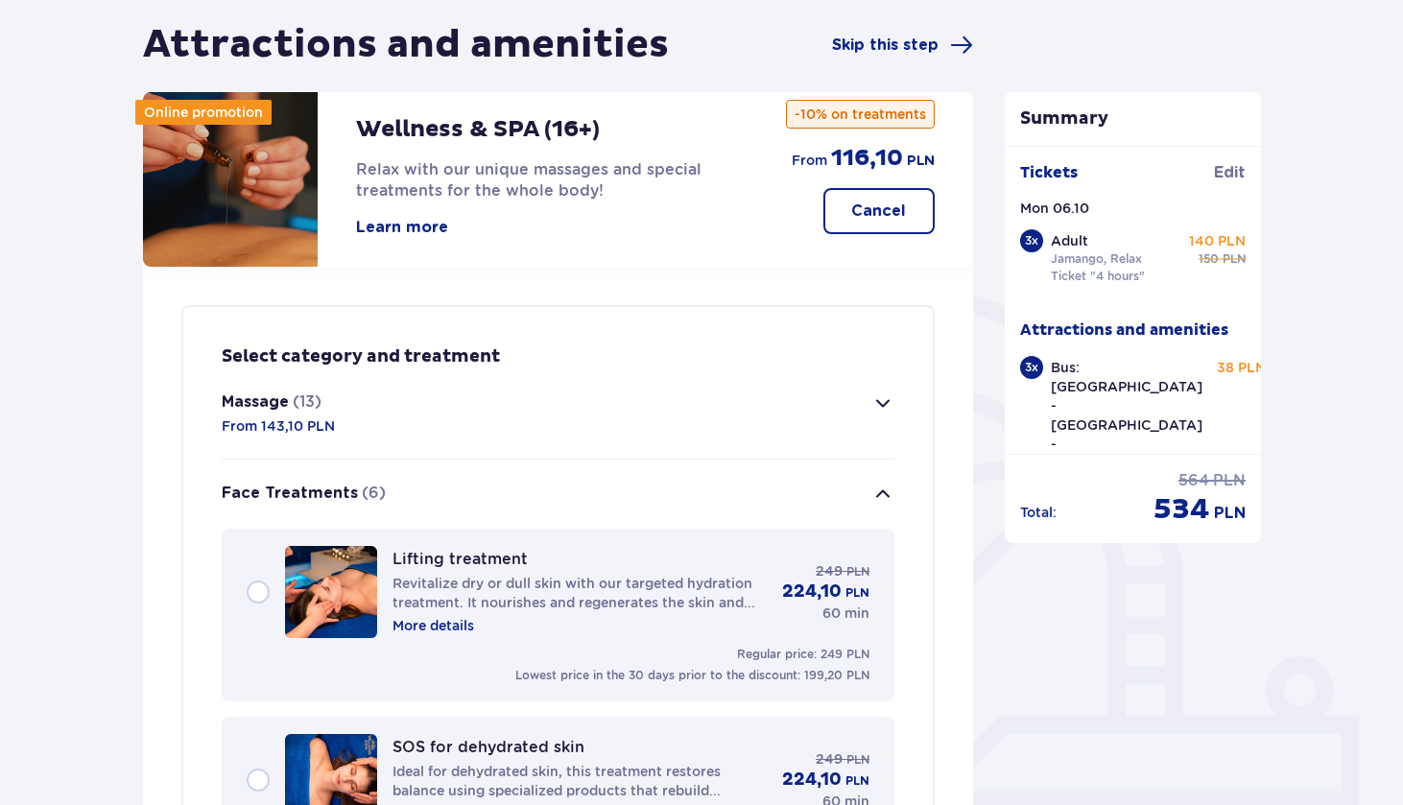
scroll to position [175, 0]
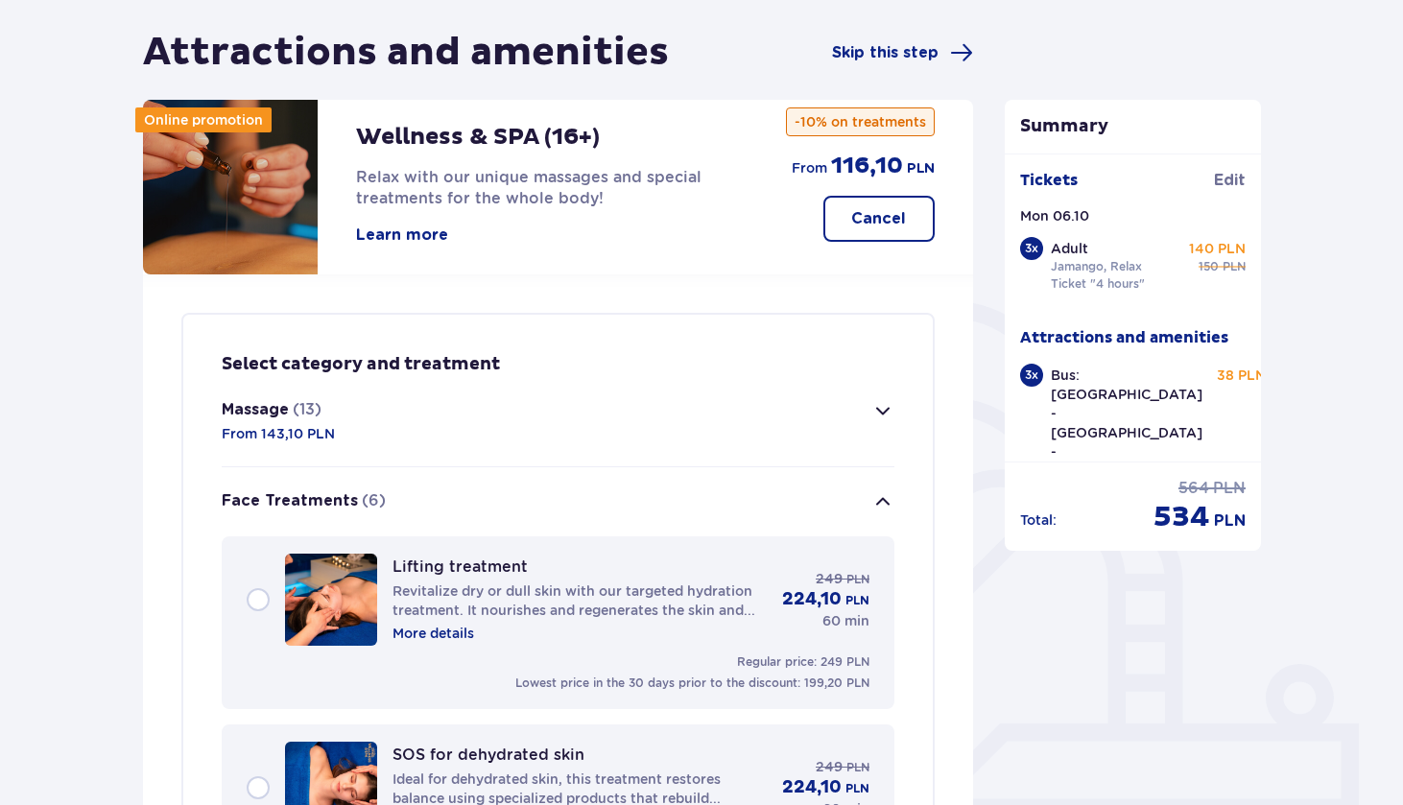
click at [889, 500] on span "button" at bounding box center [882, 501] width 23 height 23
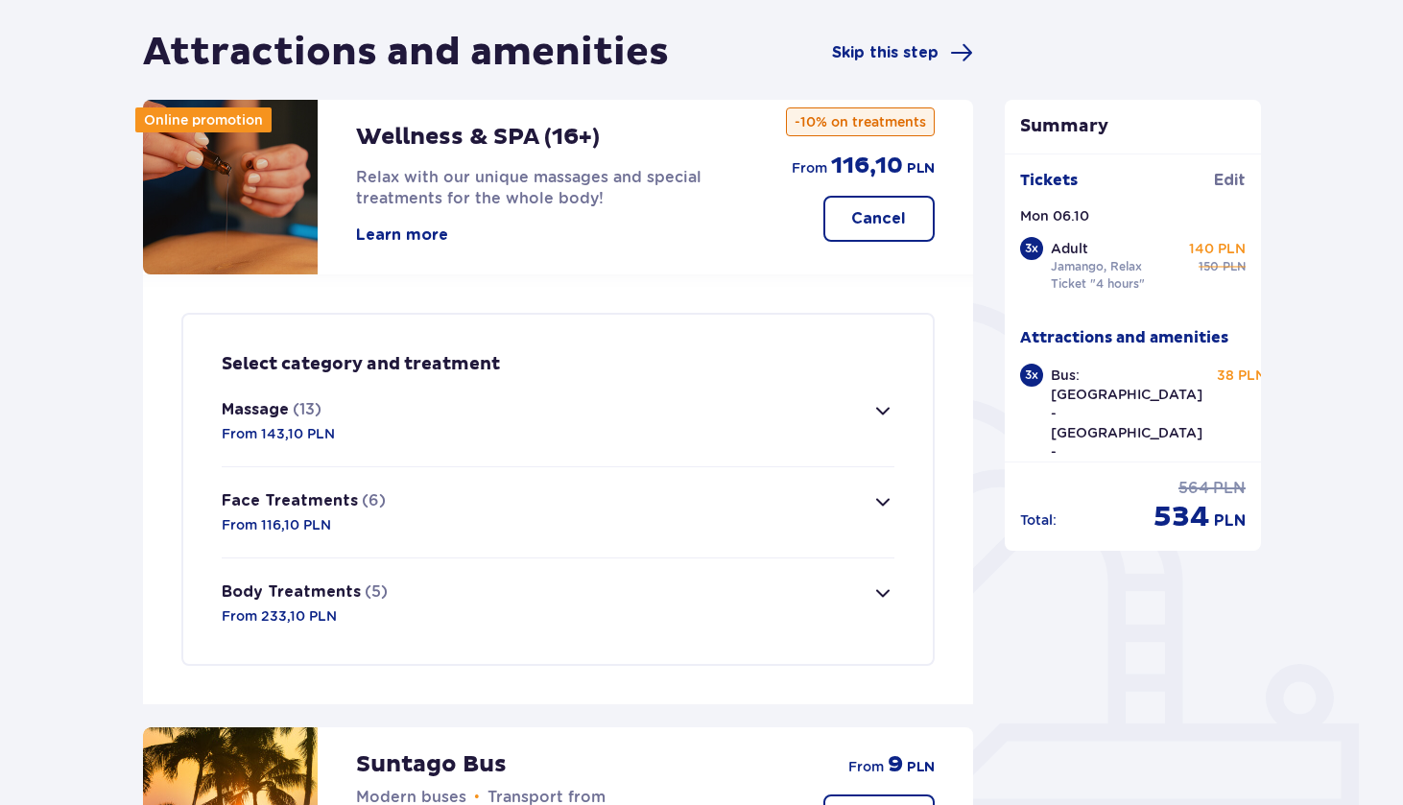
click at [889, 592] on span "button" at bounding box center [882, 592] width 23 height 23
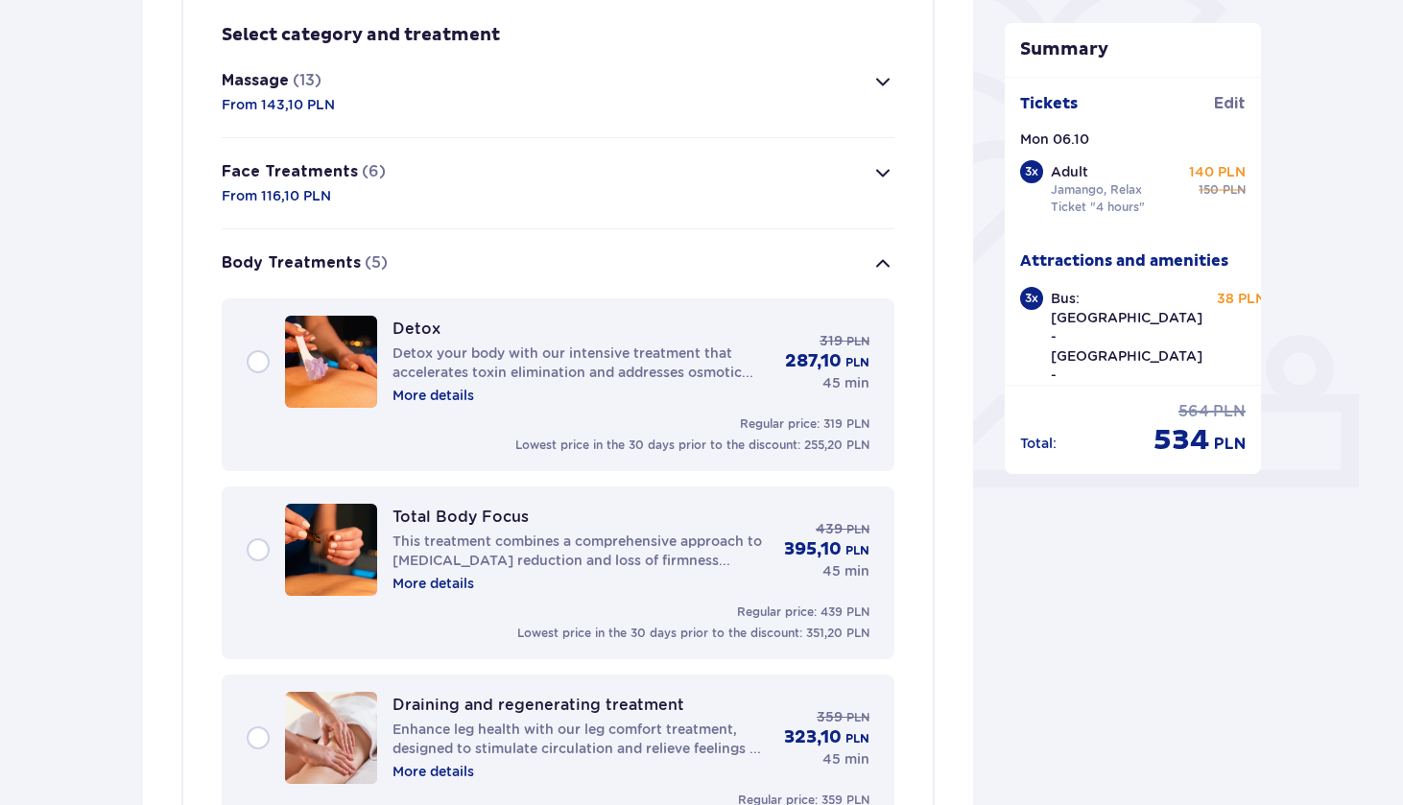
scroll to position [453, 0]
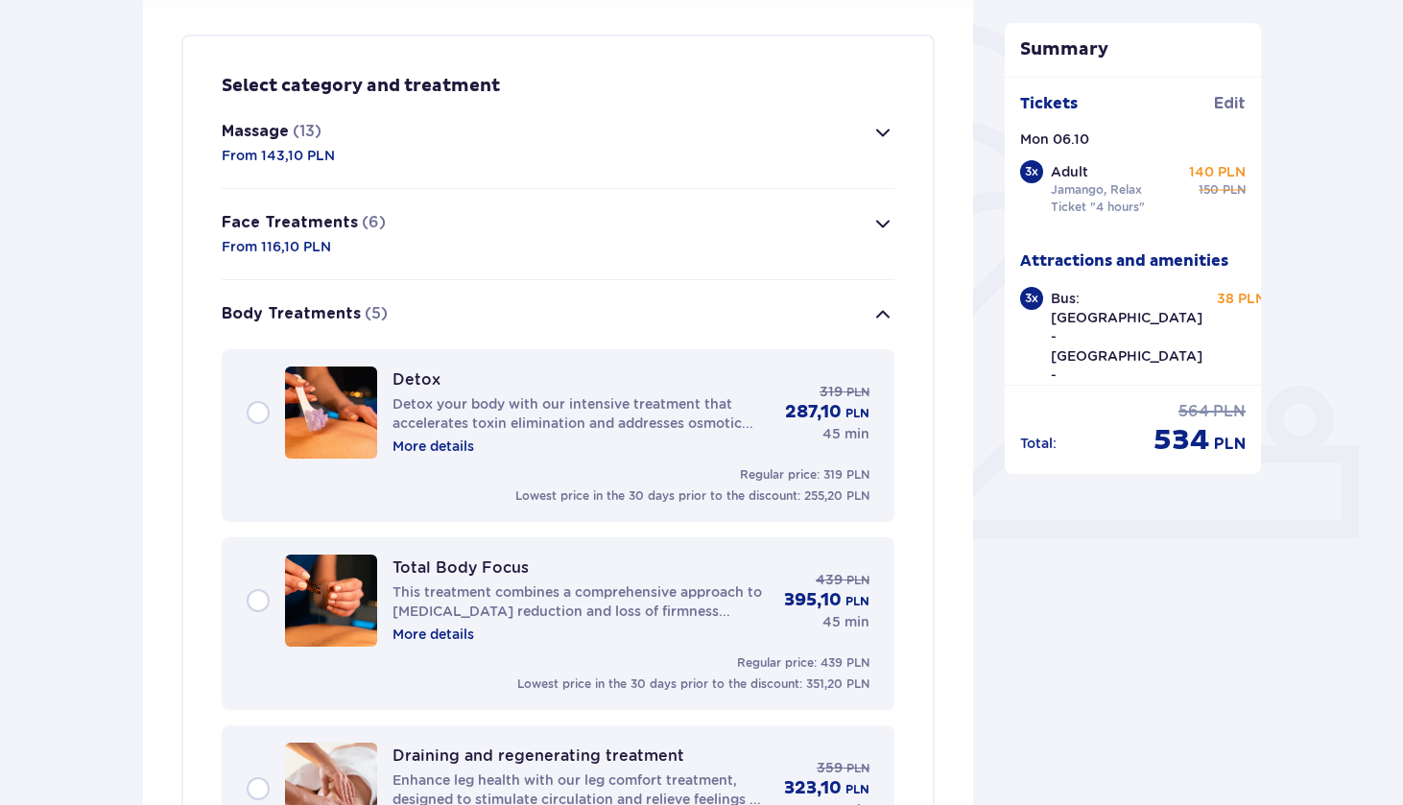
click at [884, 315] on span "button" at bounding box center [882, 314] width 23 height 23
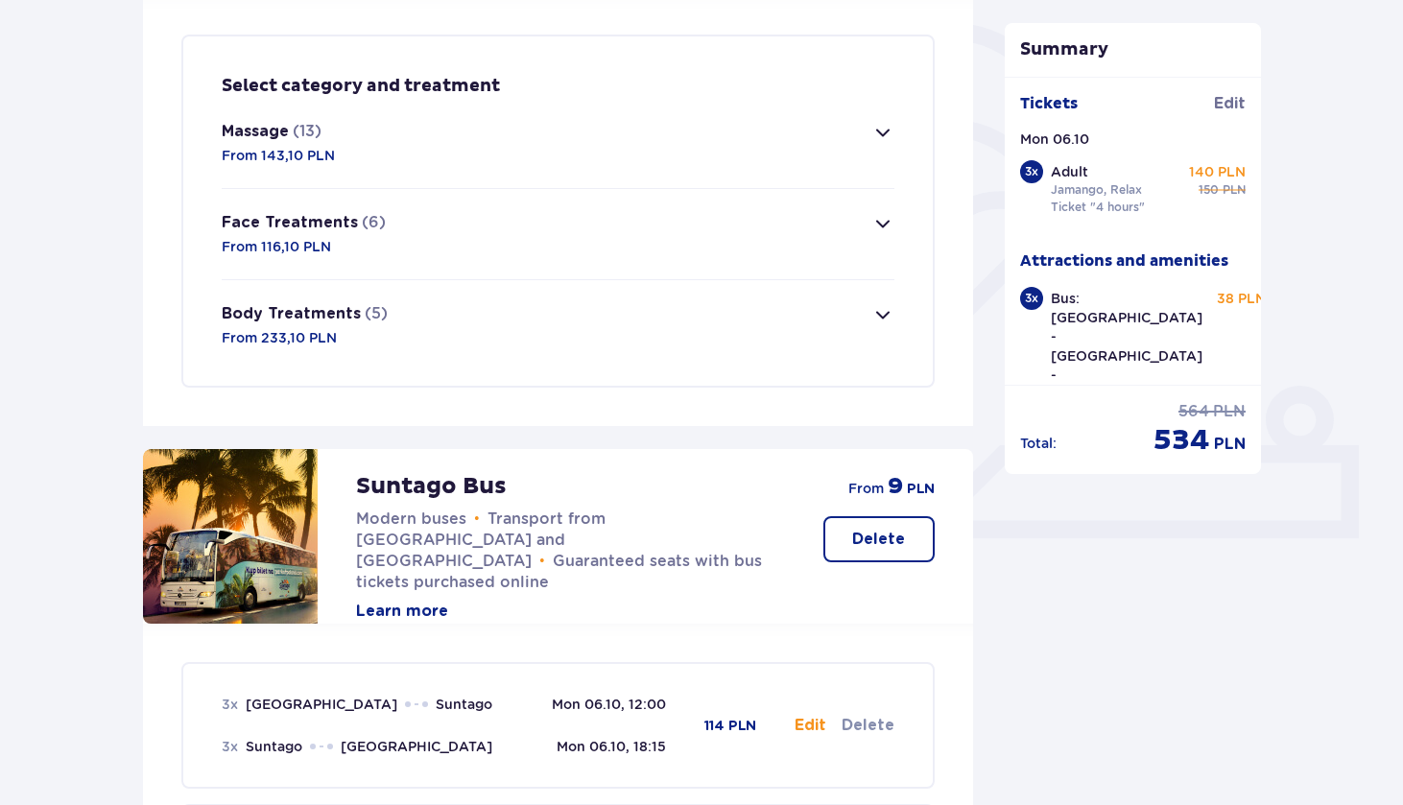
click at [884, 132] on span "button" at bounding box center [882, 132] width 23 height 23
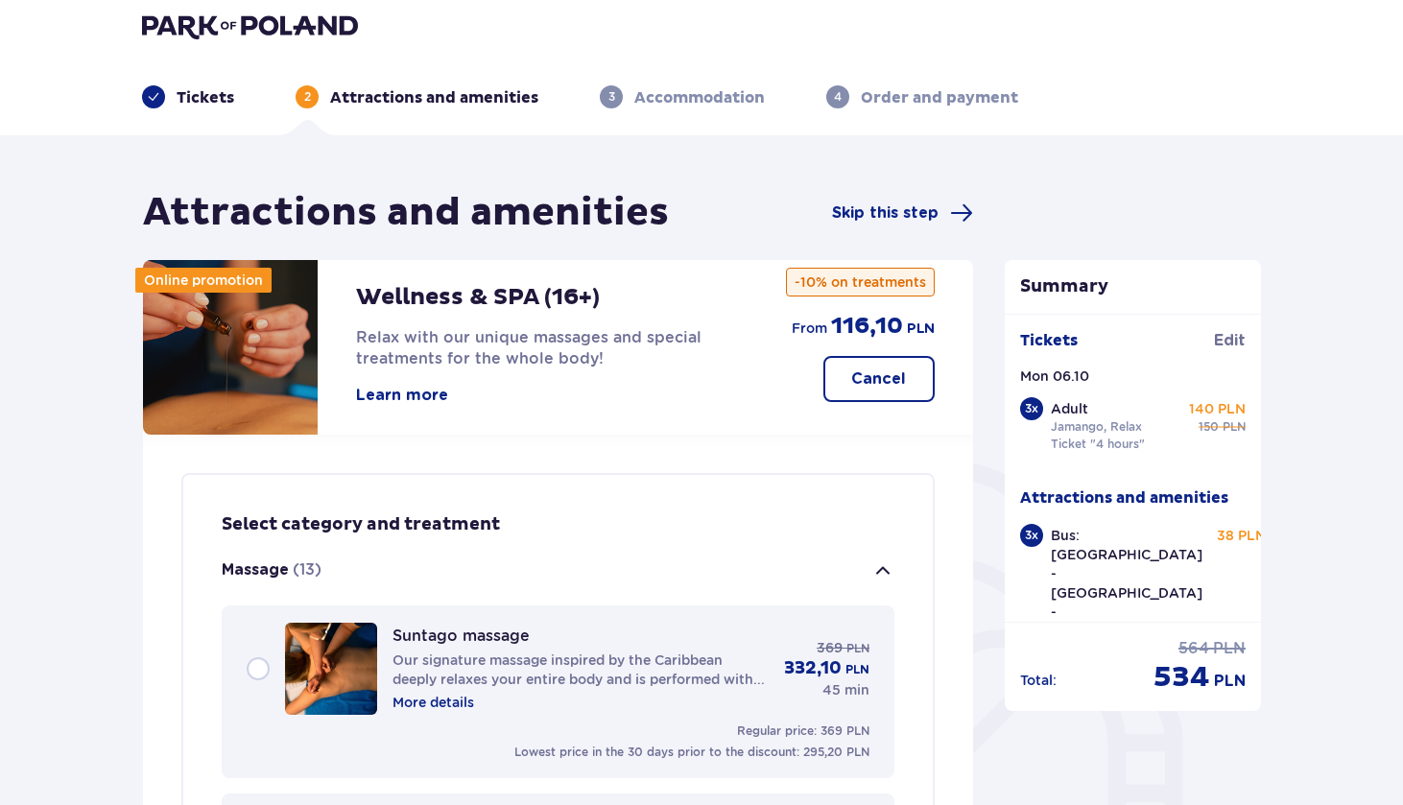
scroll to position [12, 0]
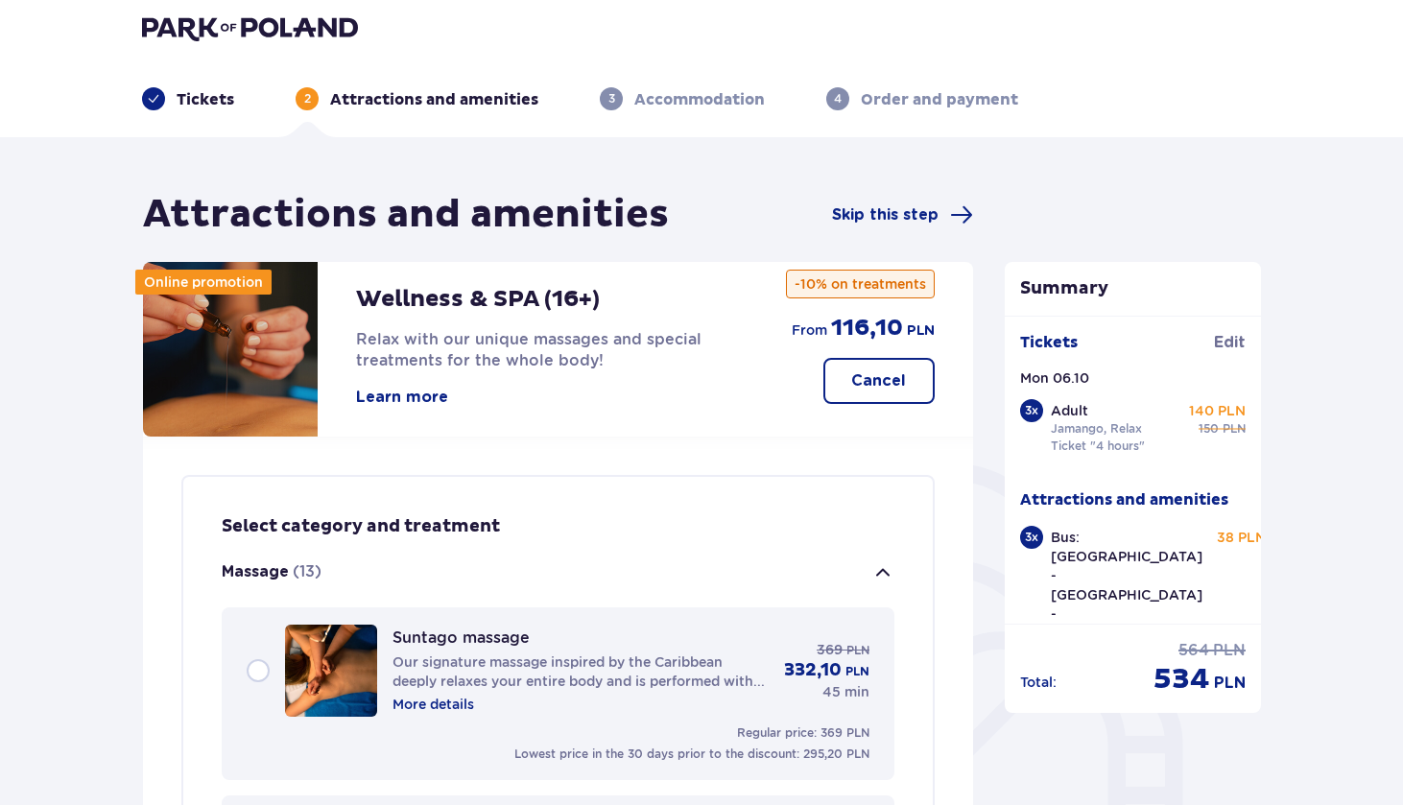
click at [884, 570] on span "button" at bounding box center [882, 572] width 23 height 23
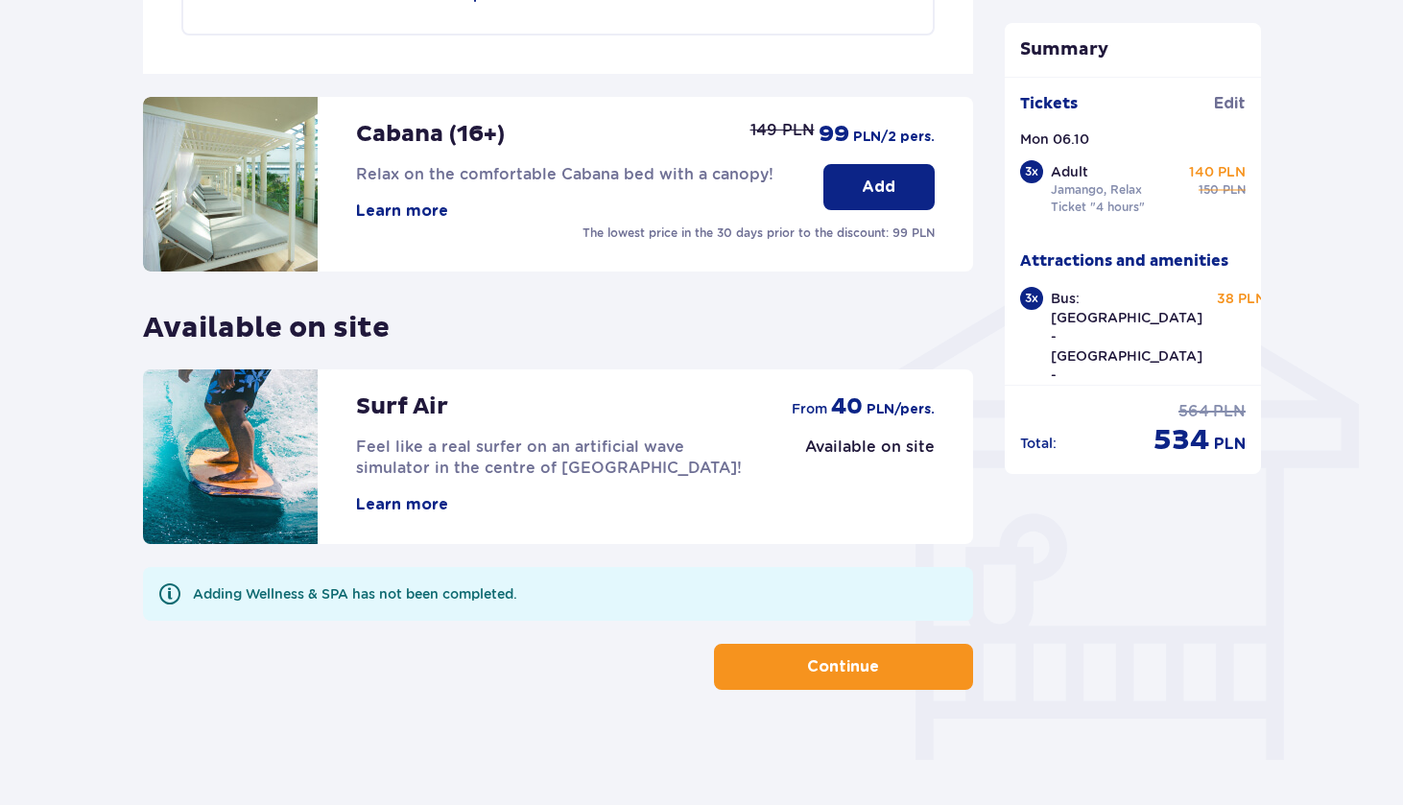
scroll to position [1310, 0]
click at [878, 685] on button "Continue" at bounding box center [843, 667] width 259 height 46
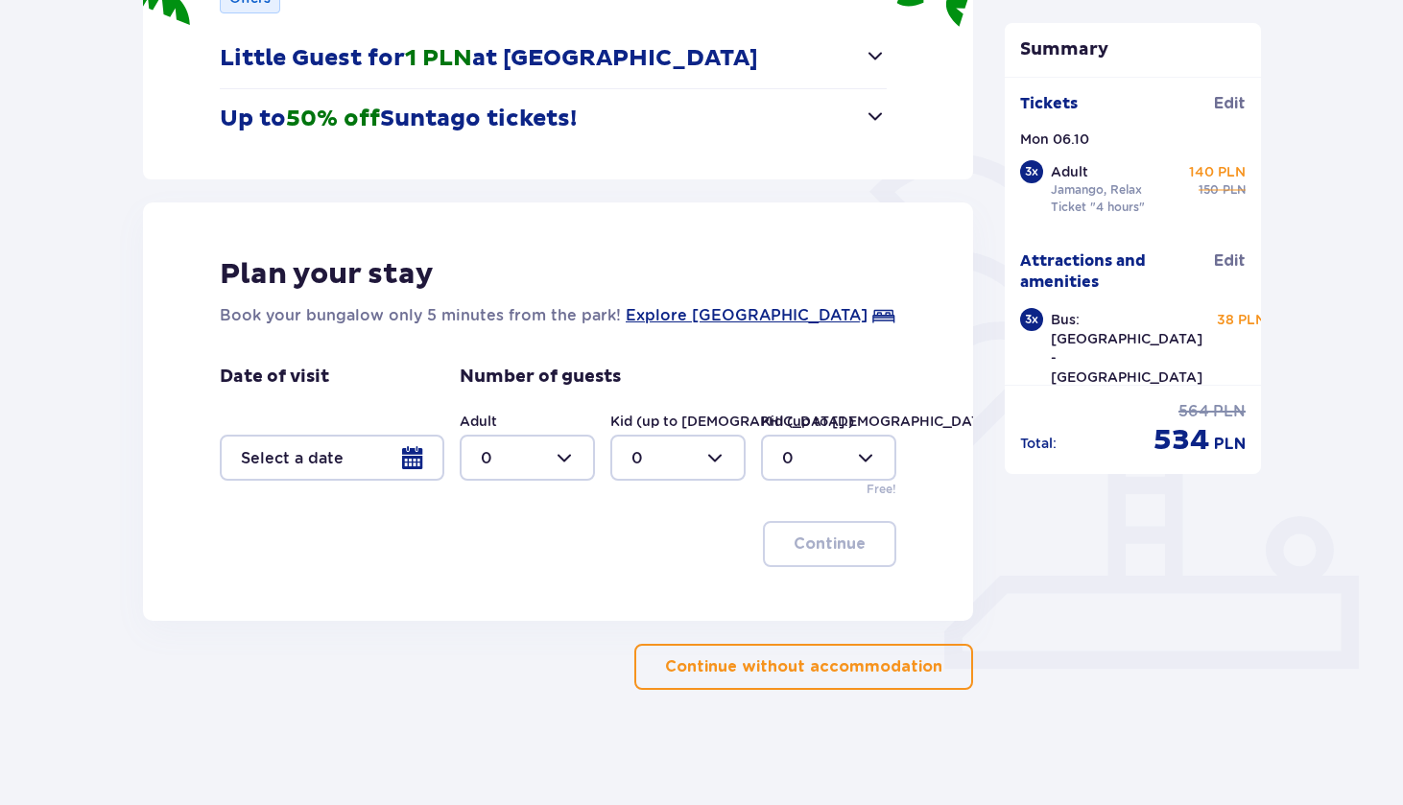
scroll to position [322, 0]
click at [867, 662] on p "Continue without accommodation" at bounding box center [803, 666] width 277 height 21
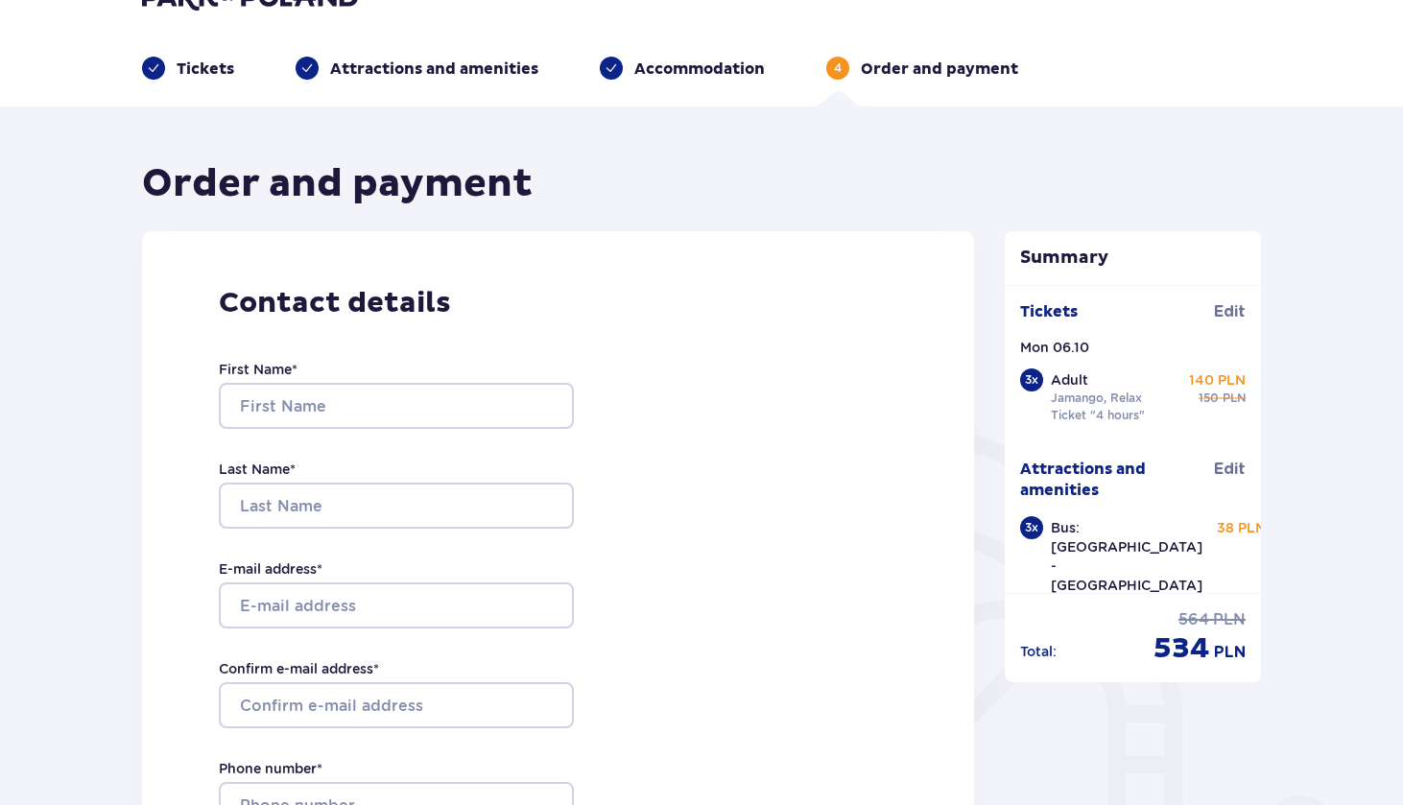
scroll to position [45, 0]
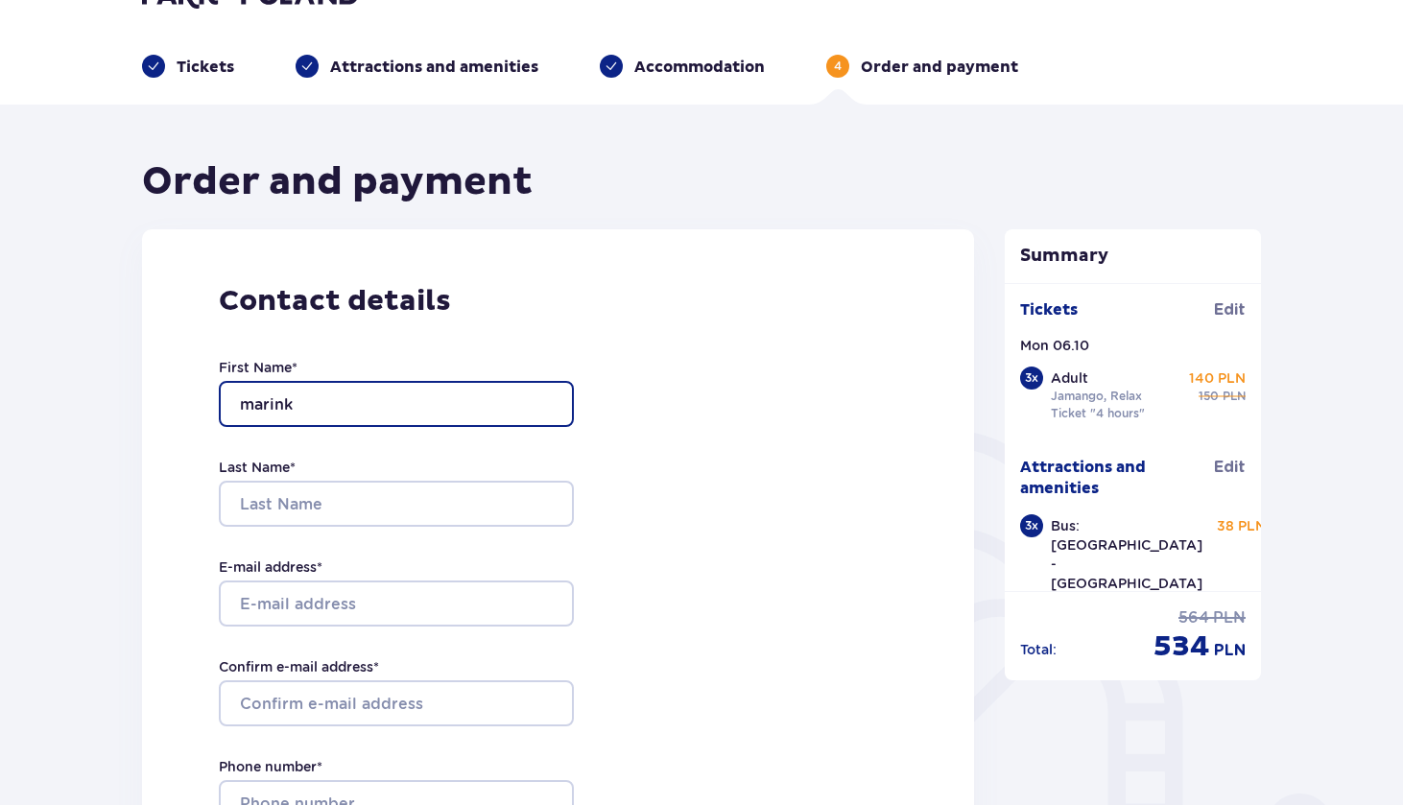
type input "marinko"
type input "Marinko"
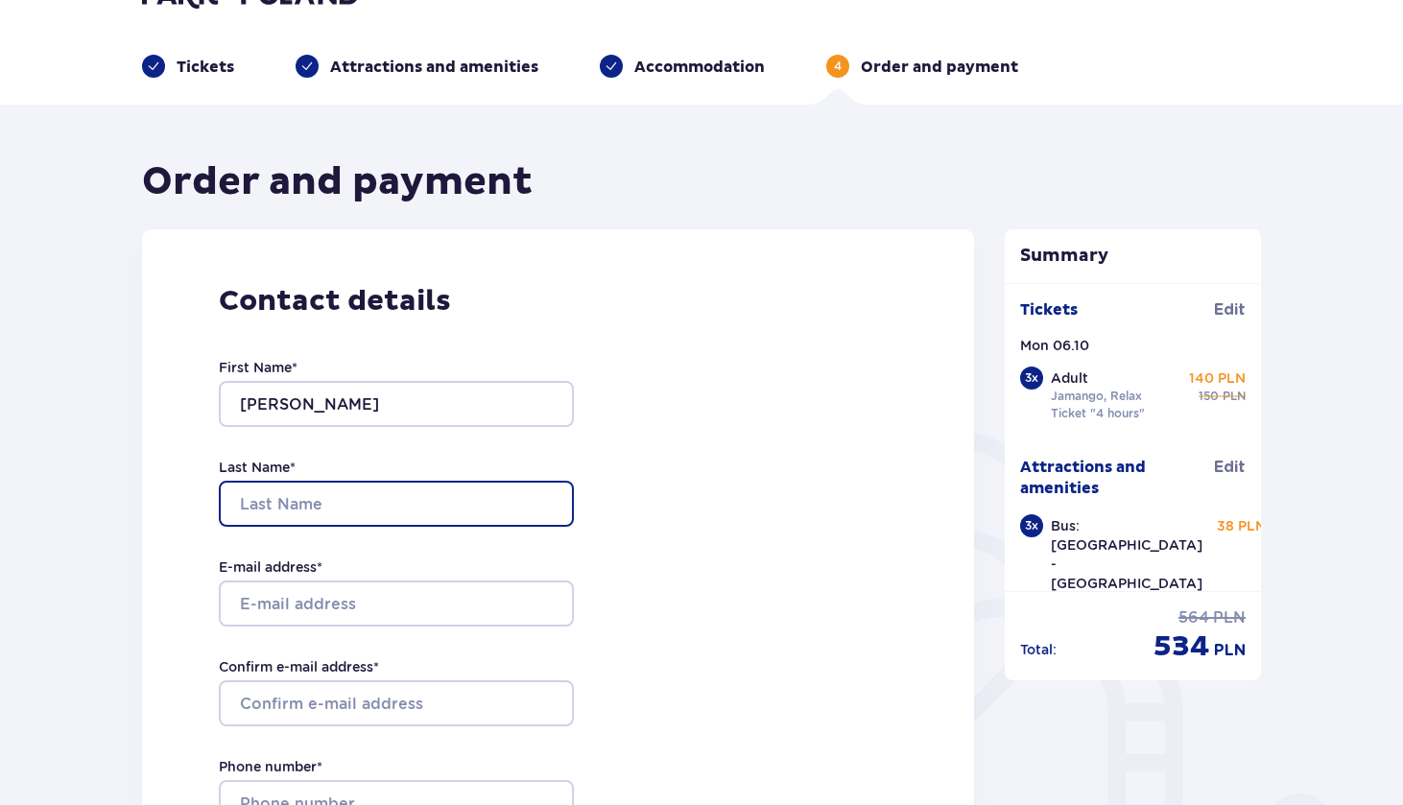
type input "b"
type input "Blažević"
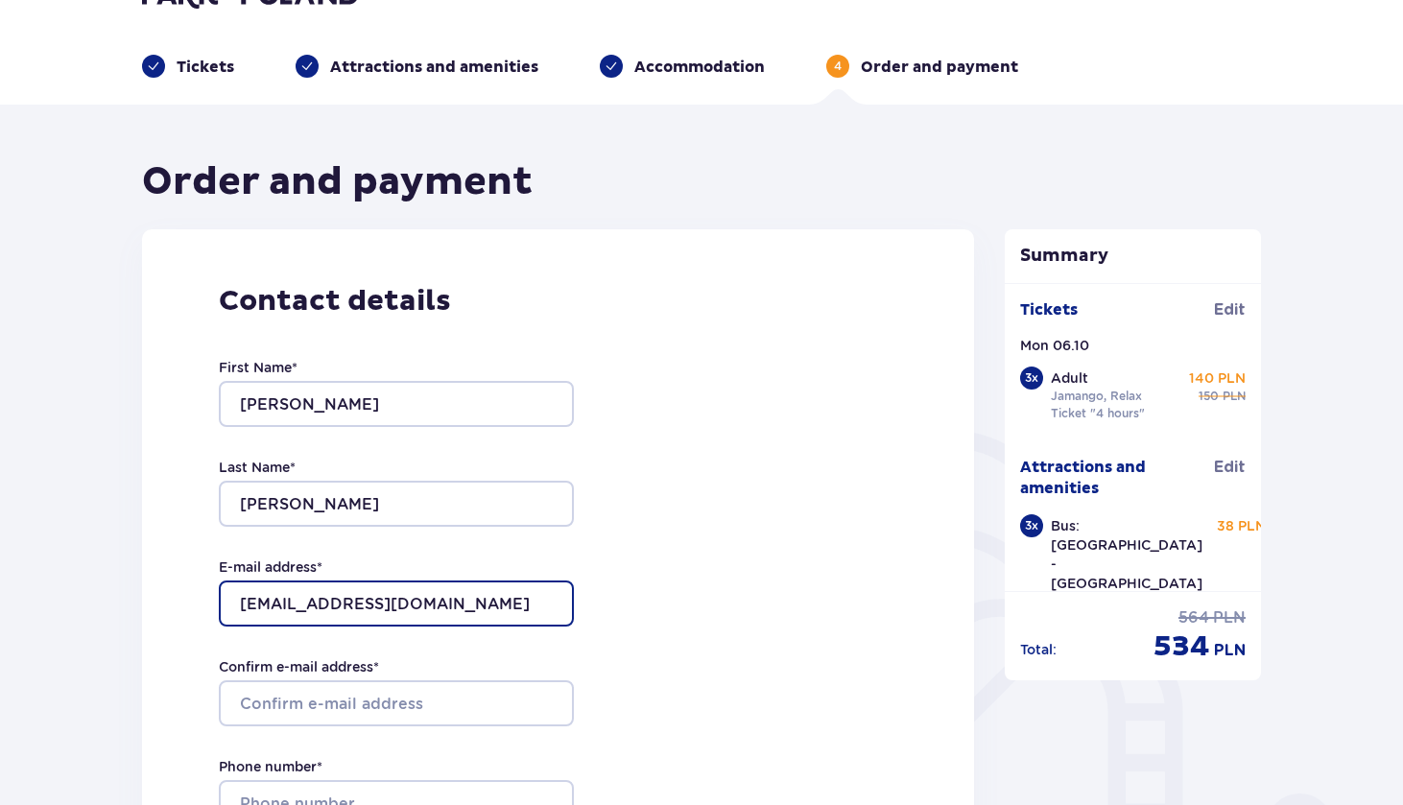
type input "marinkoblazevic5@gmail.com"
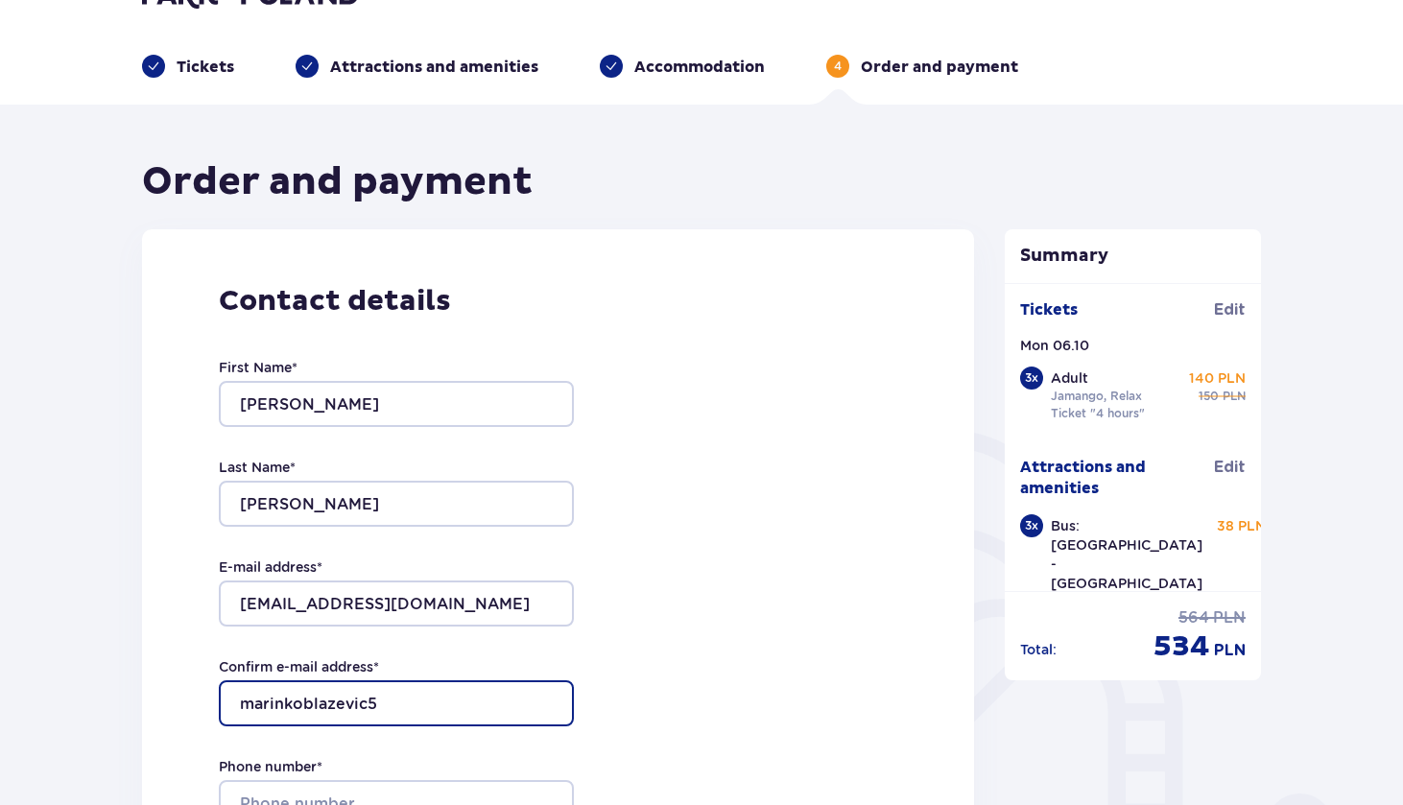
paste input "g"
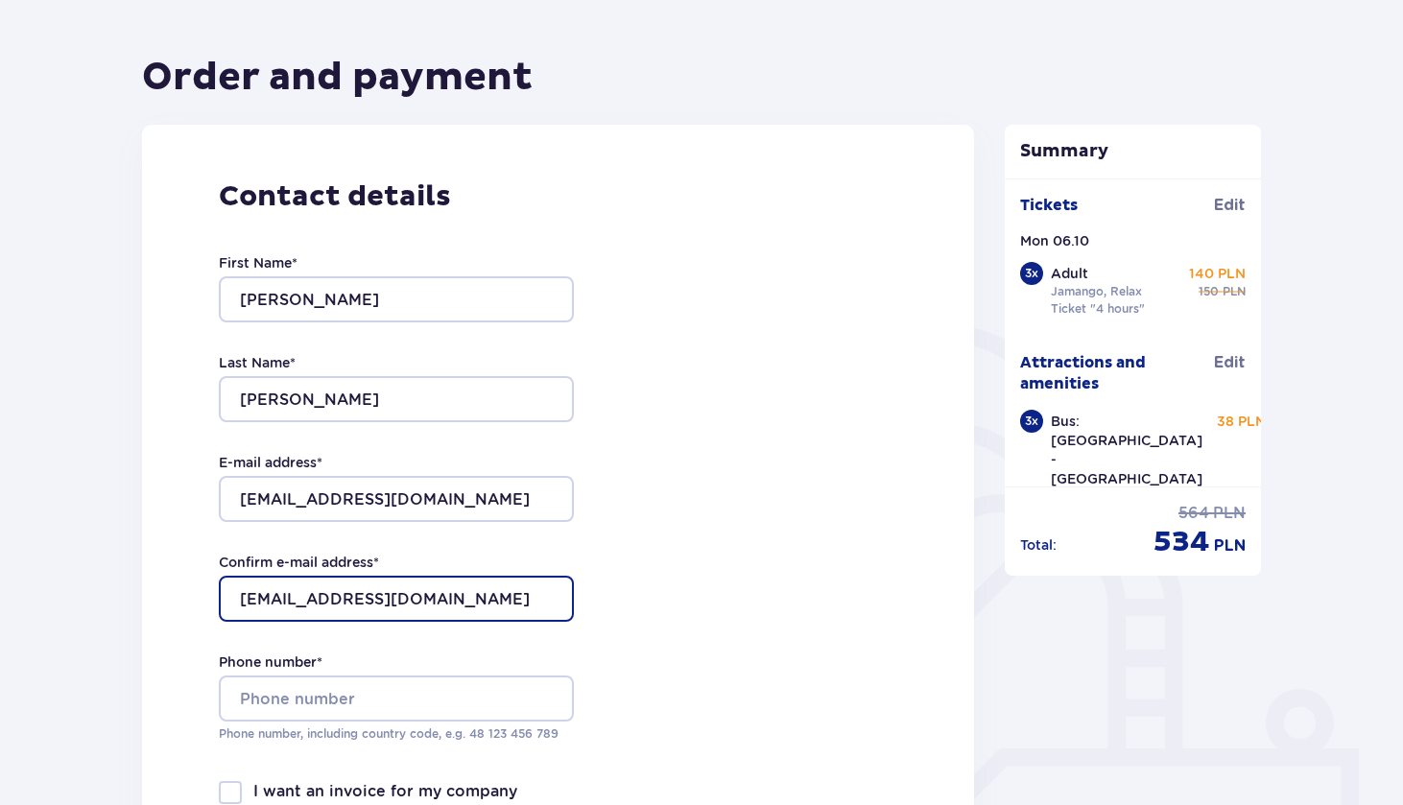
scroll to position [172, 0]
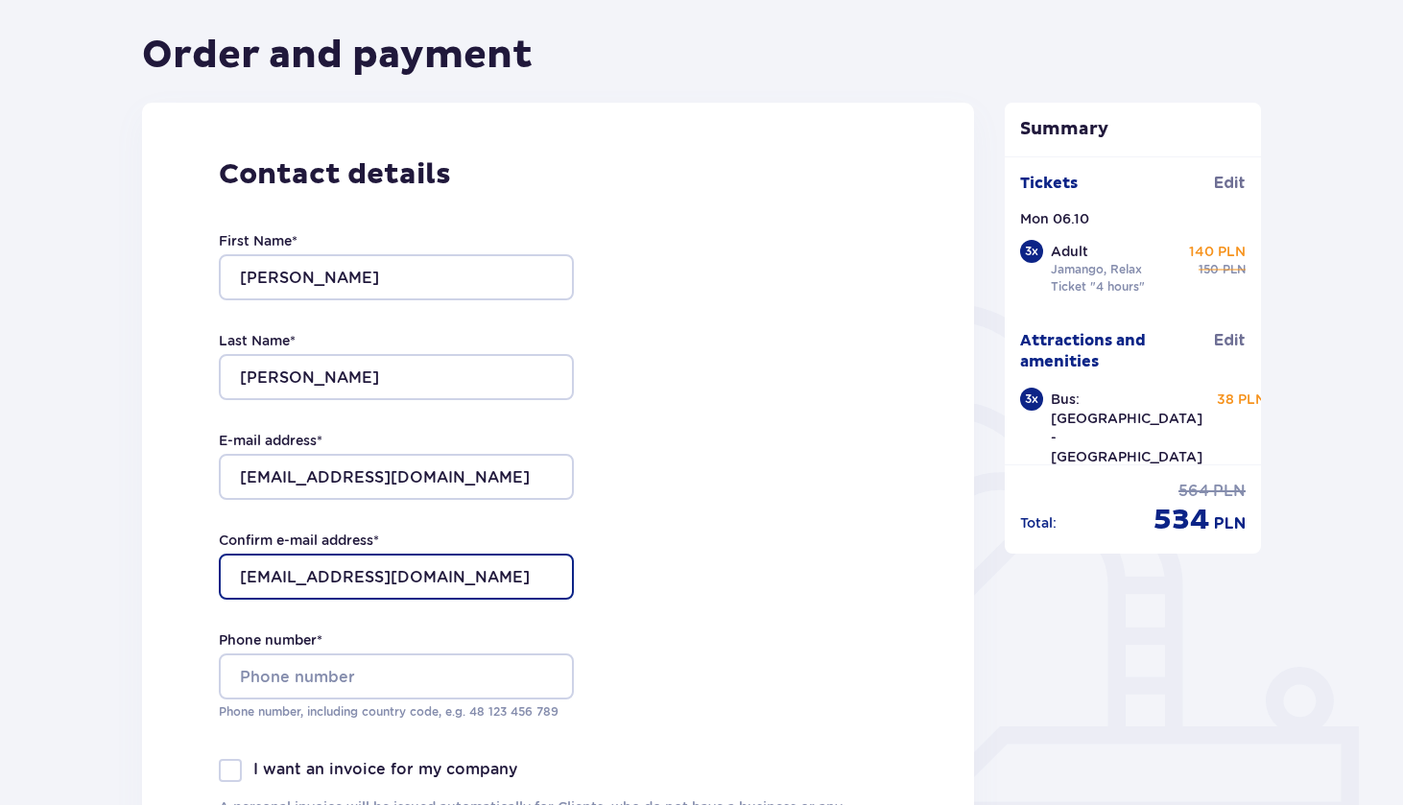
type input "marinkoblazevic5@gmail.com"
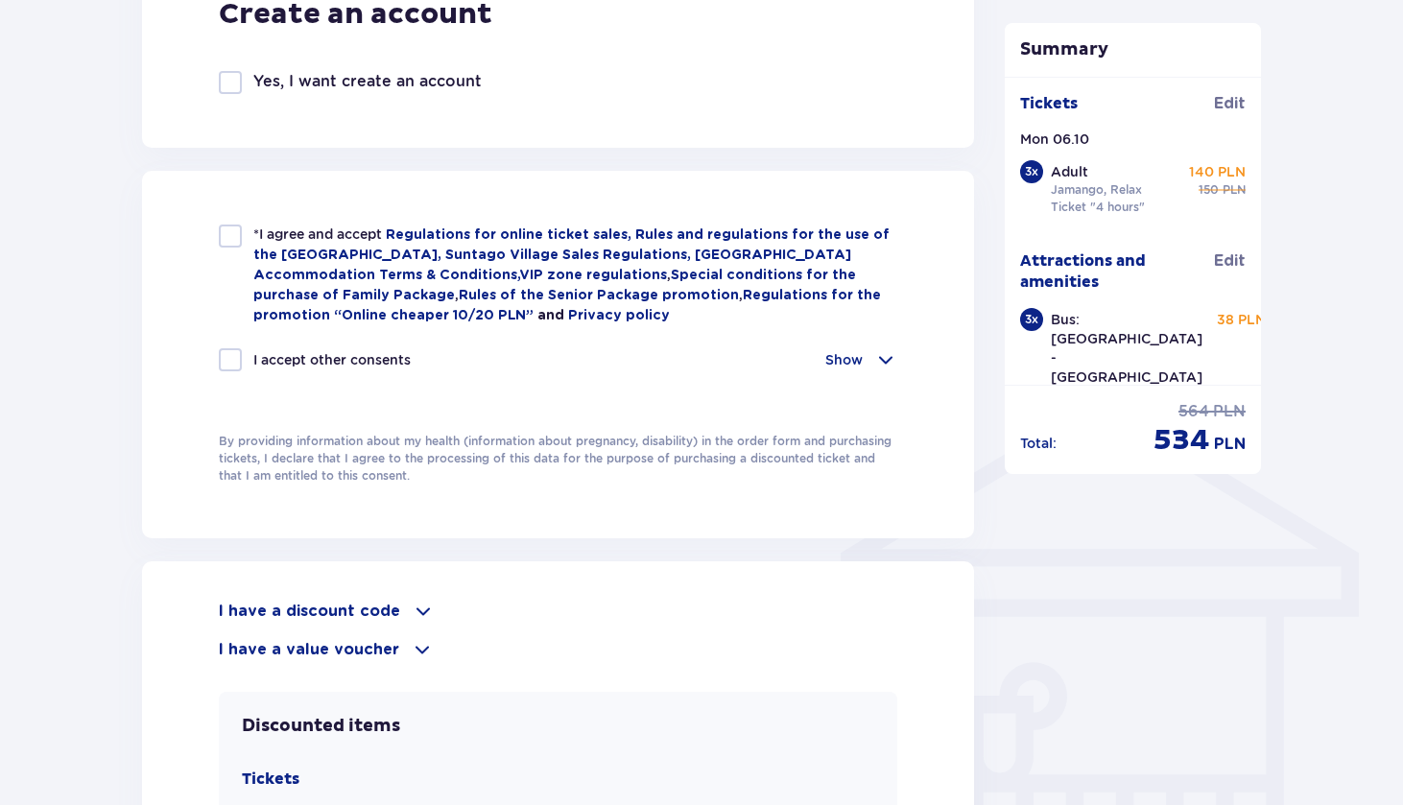
scroll to position [1162, 0]
type input "+385957302299"
click at [235, 236] on div at bounding box center [230, 235] width 23 height 23
checkbox input "true"
click at [226, 361] on div at bounding box center [230, 358] width 23 height 23
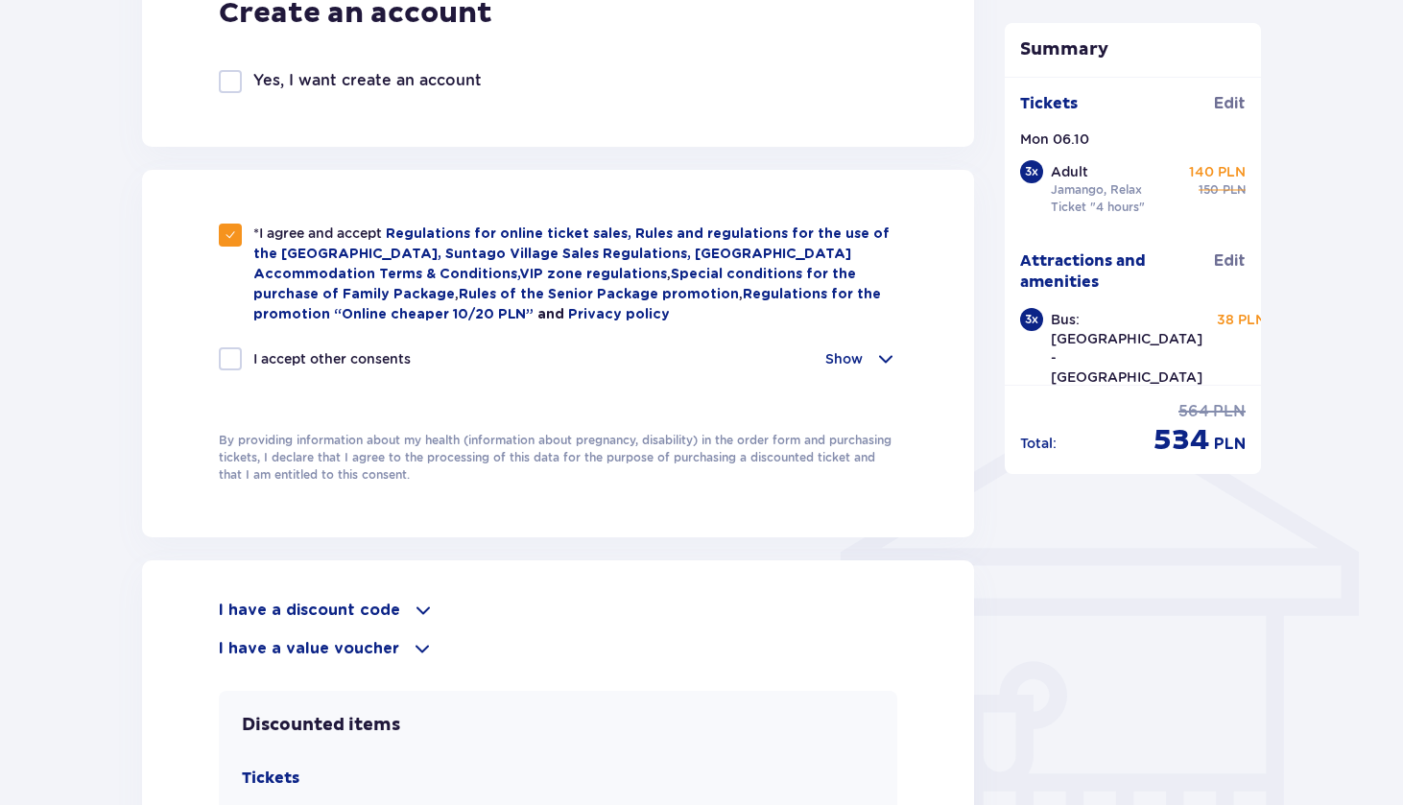
checkbox input "true"
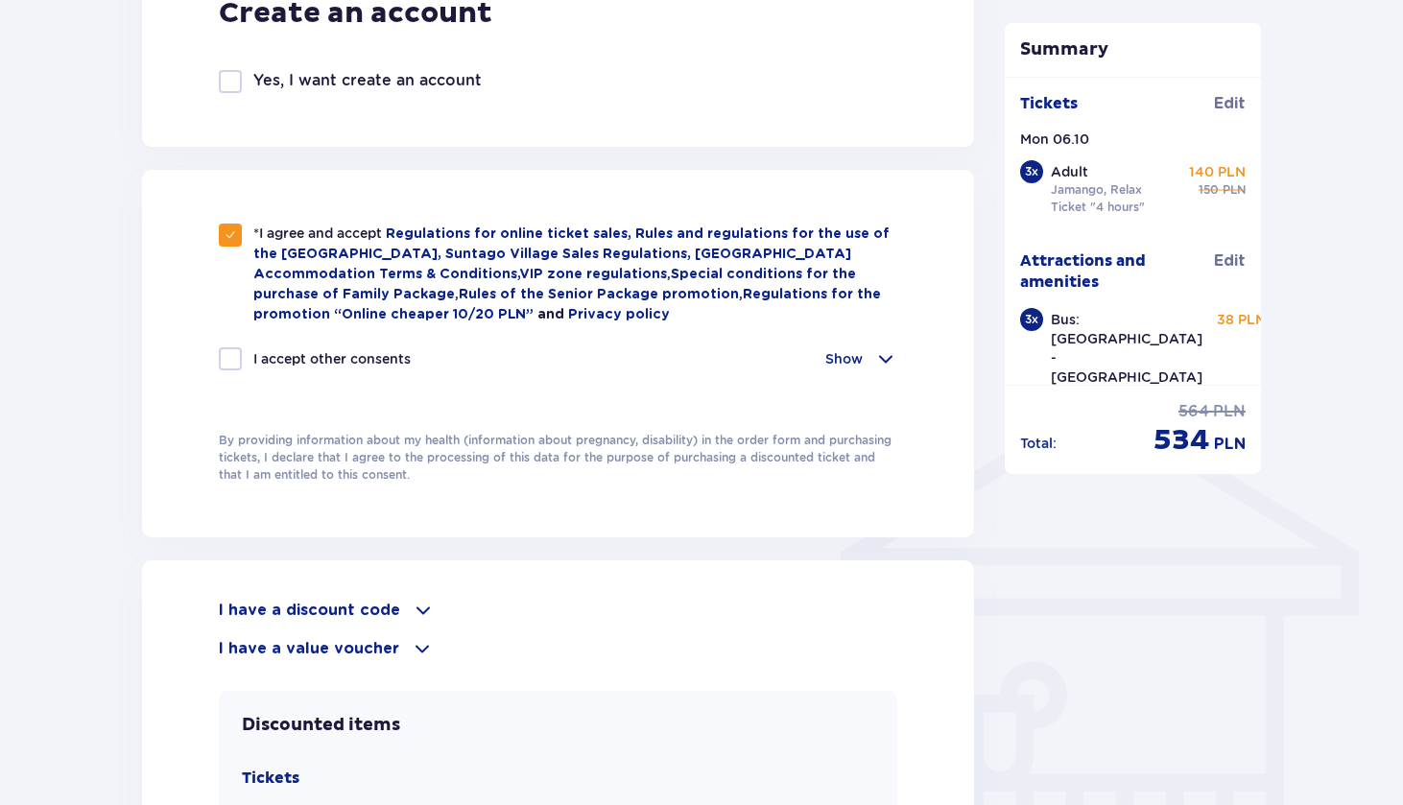
checkbox input "true"
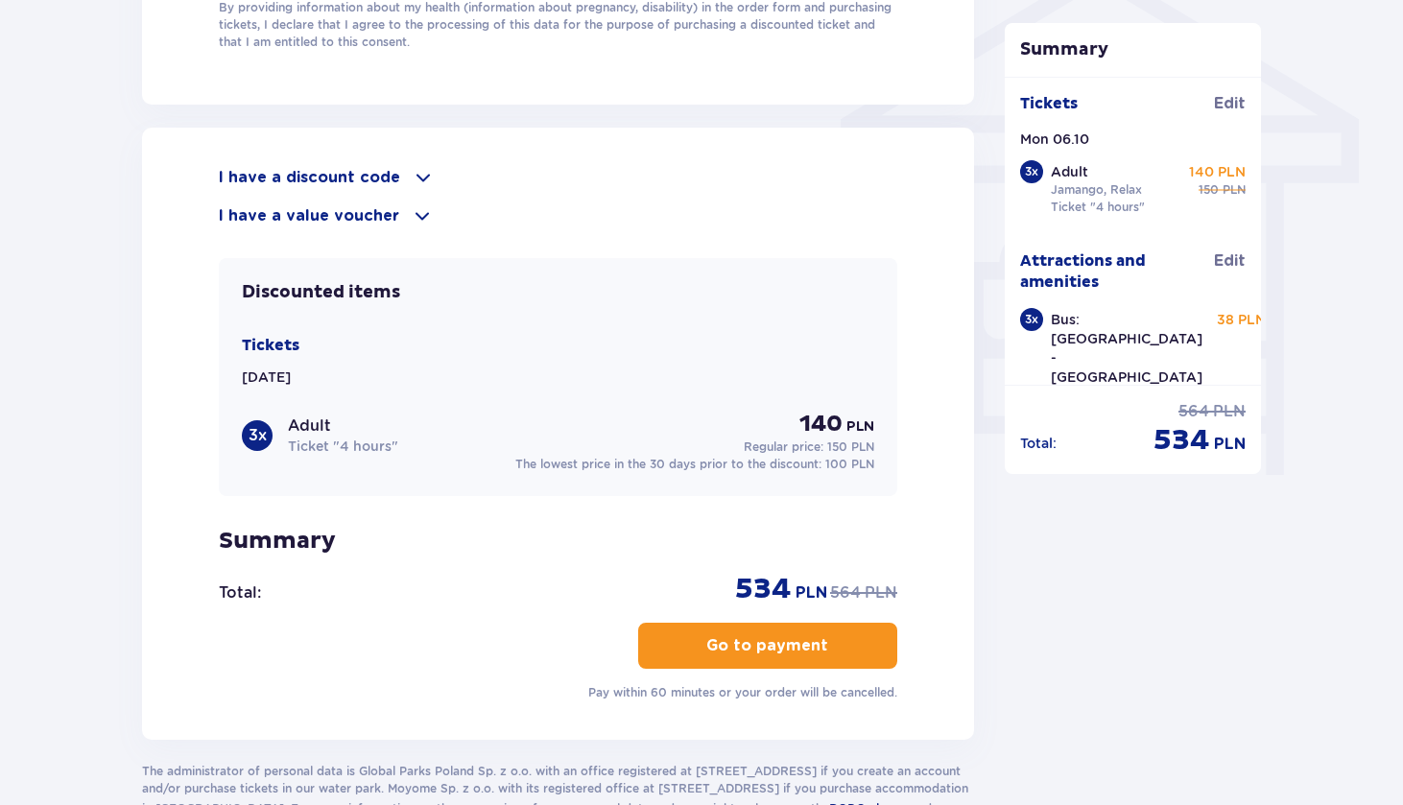
scroll to position [1602, 0]
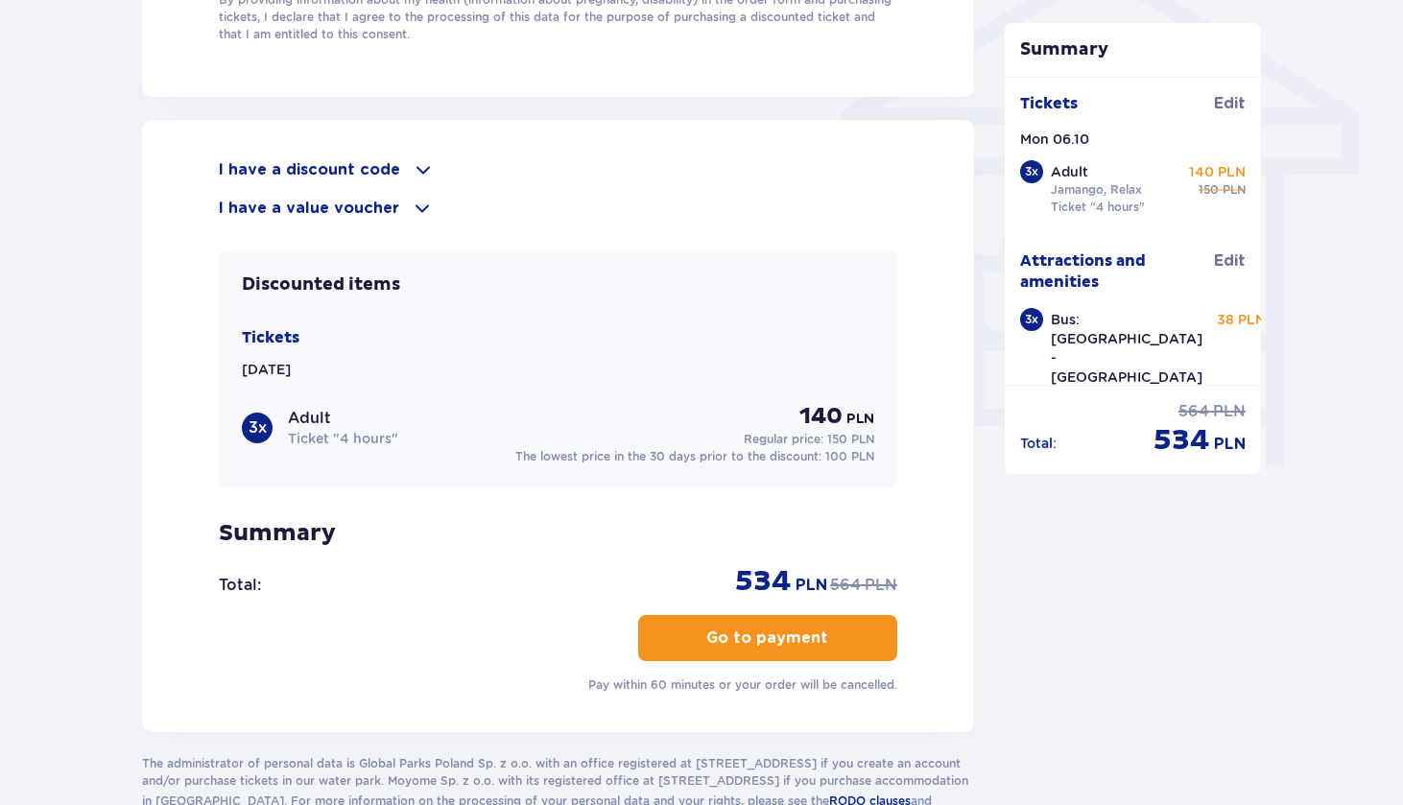
click at [416, 165] on span at bounding box center [423, 169] width 23 height 23
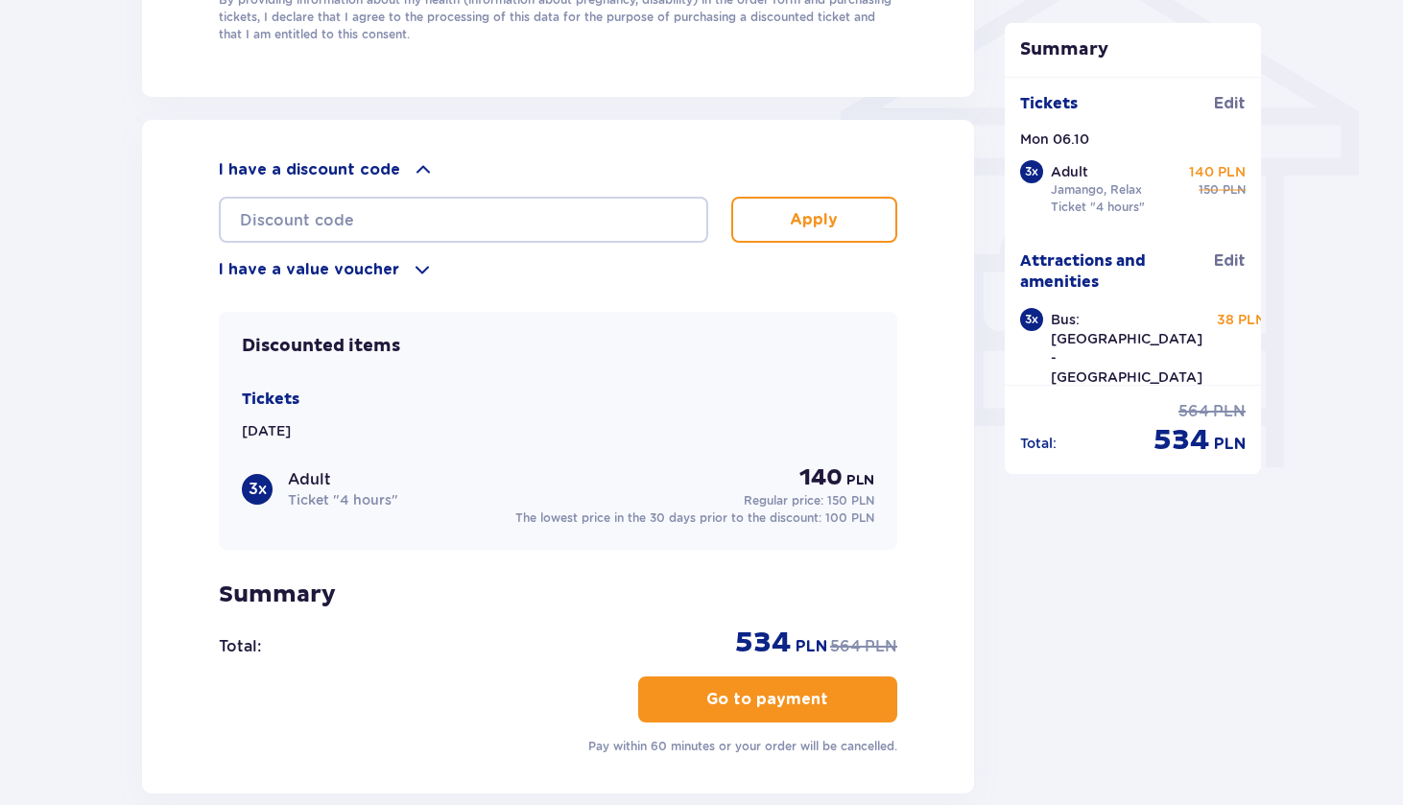
click at [416, 165] on span at bounding box center [423, 169] width 23 height 23
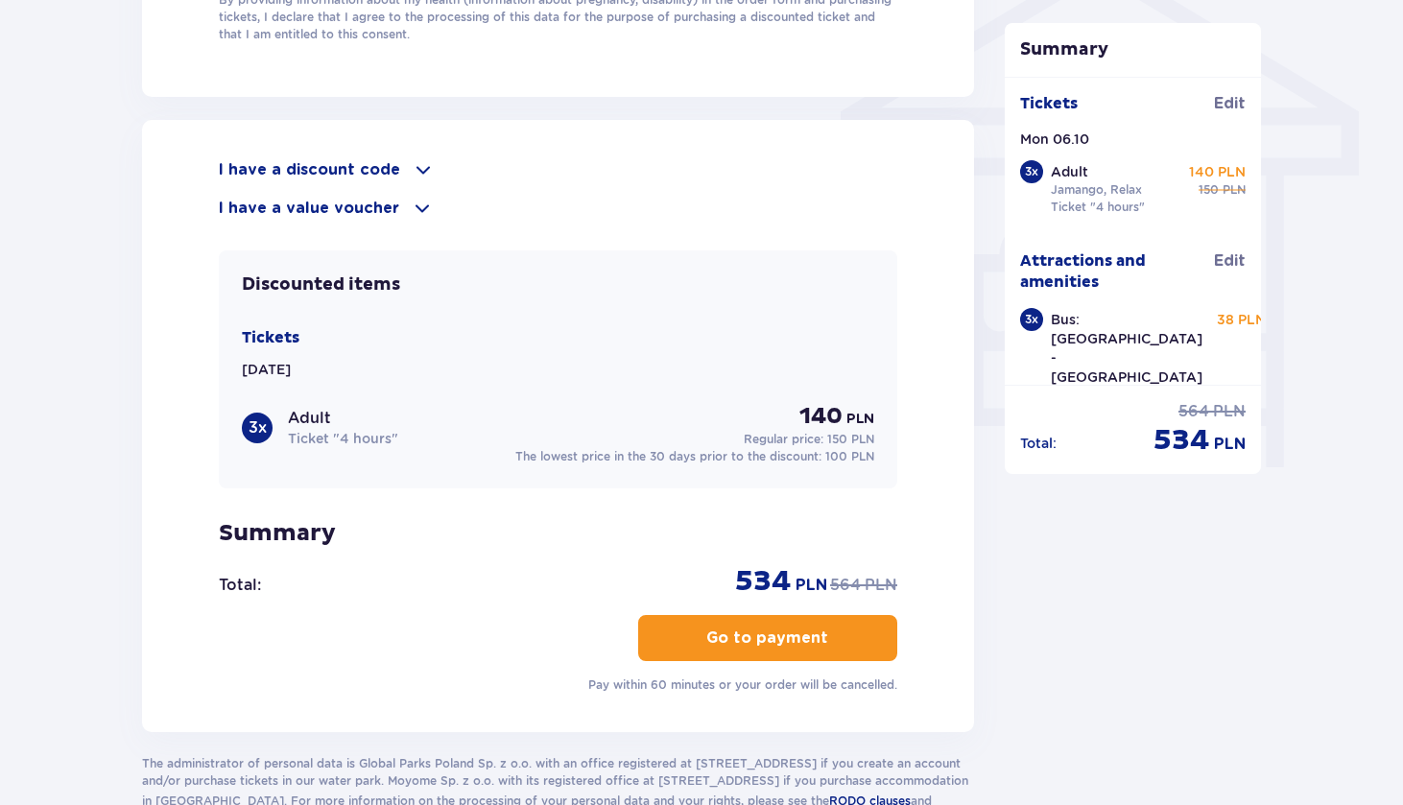
click at [416, 209] on span at bounding box center [422, 208] width 23 height 23
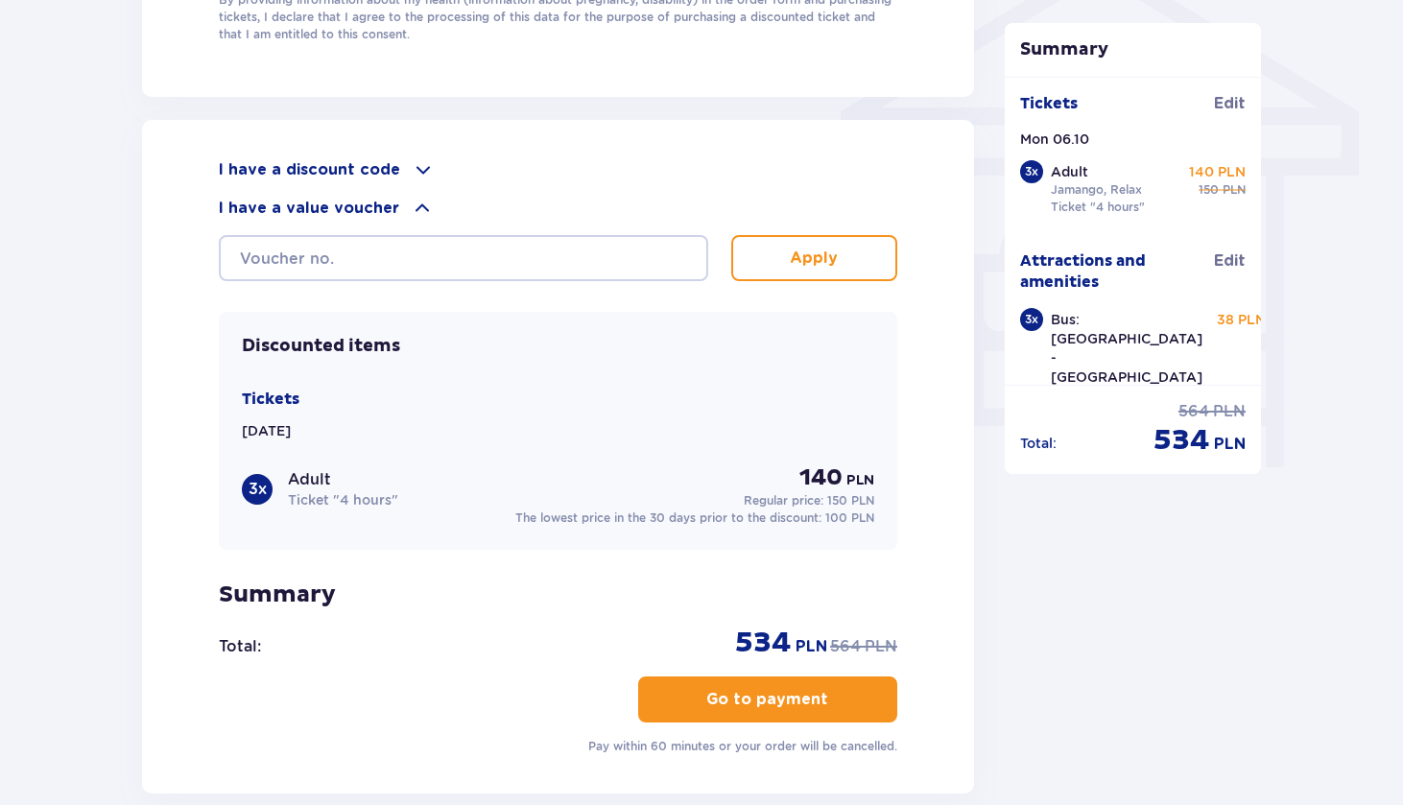
click at [419, 173] on span at bounding box center [423, 169] width 23 height 23
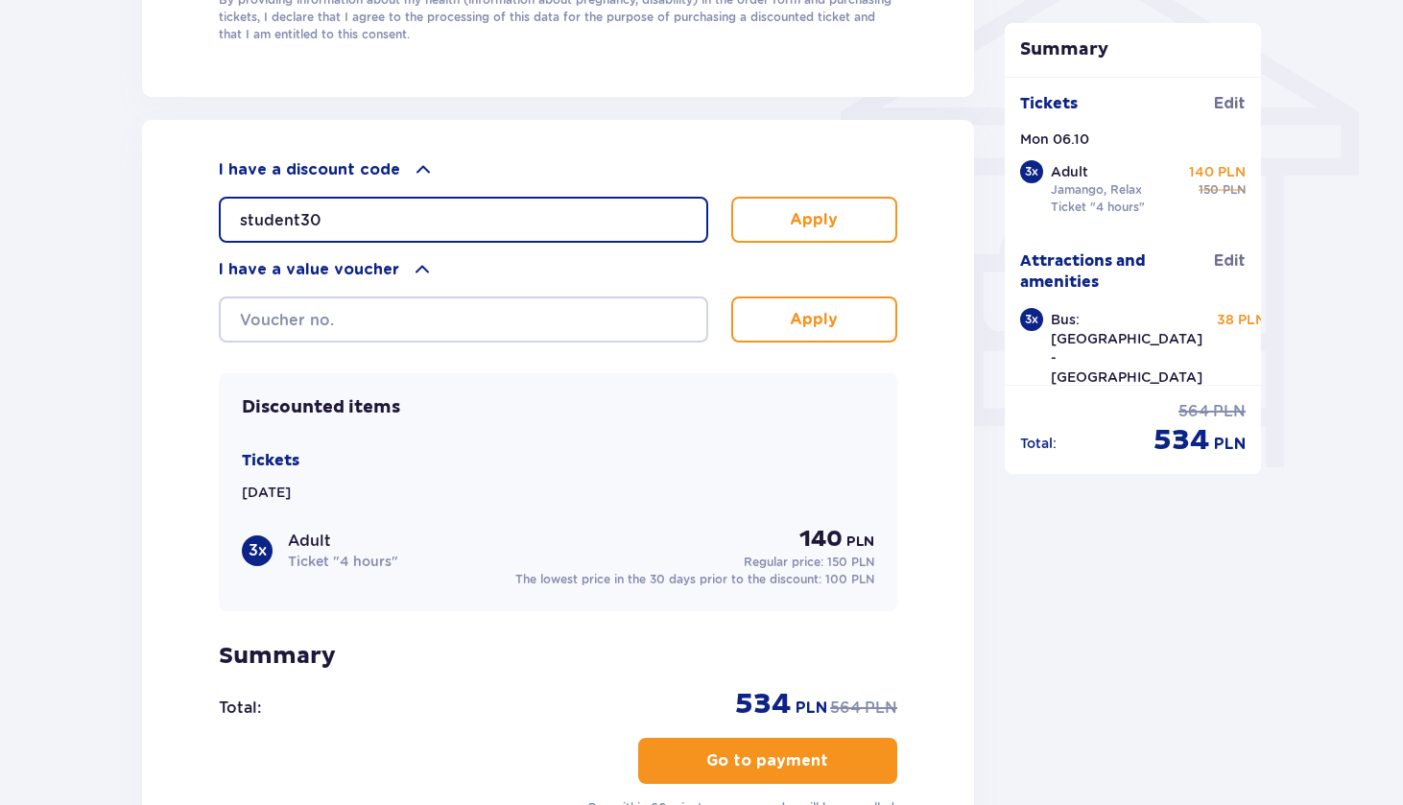
type input "student30"
click at [850, 212] on button "Apply" at bounding box center [814, 220] width 166 height 46
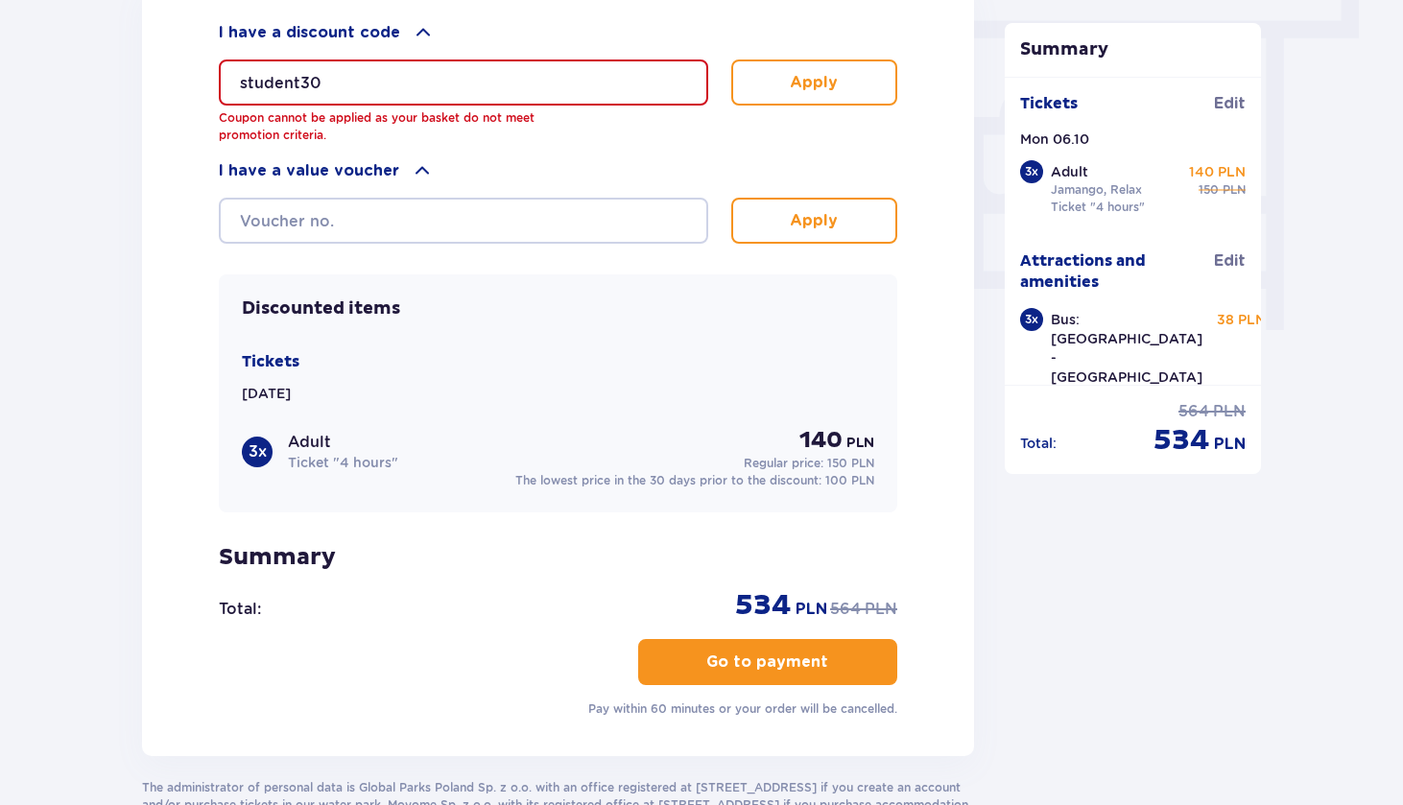
scroll to position [1744, 0]
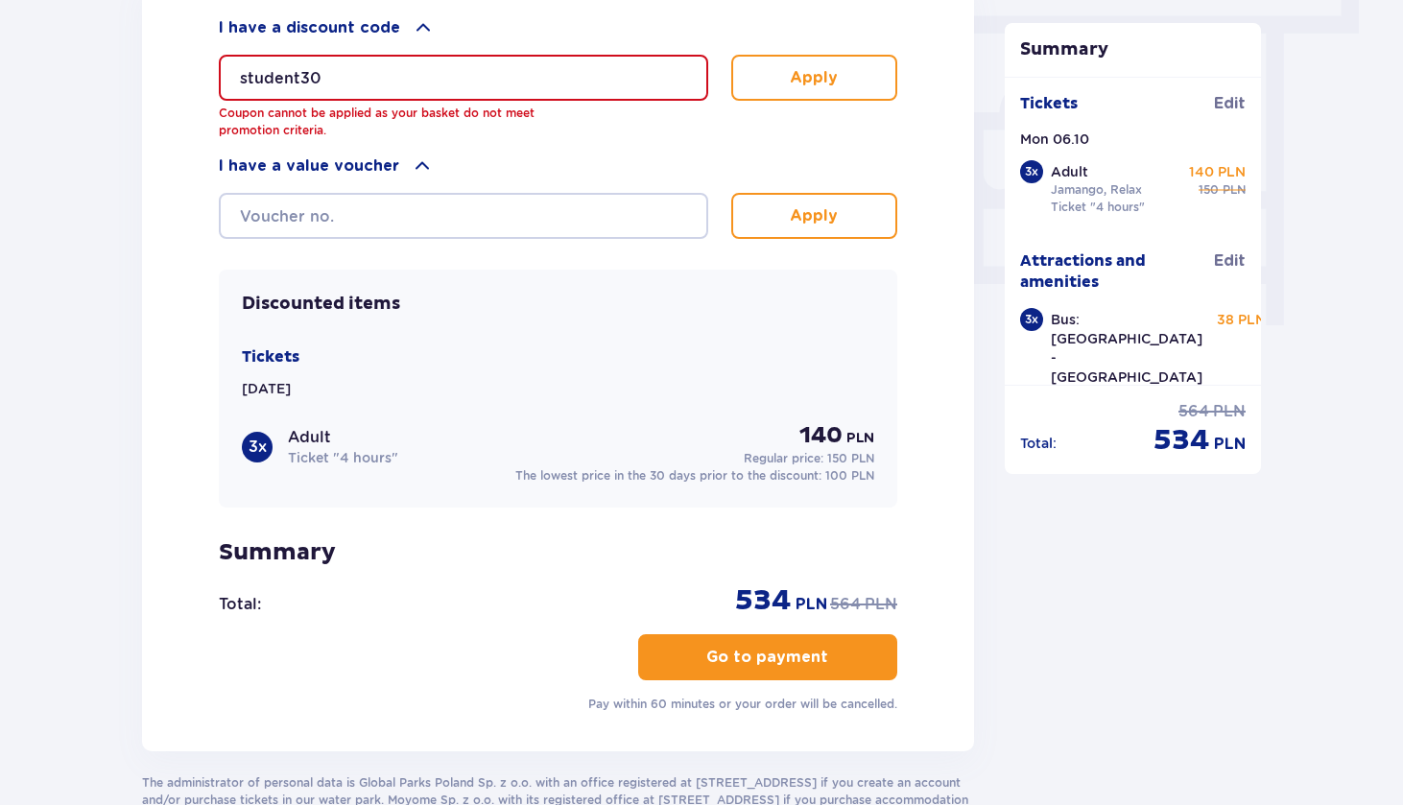
click at [706, 665] on p "Go to payment" at bounding box center [767, 657] width 122 height 21
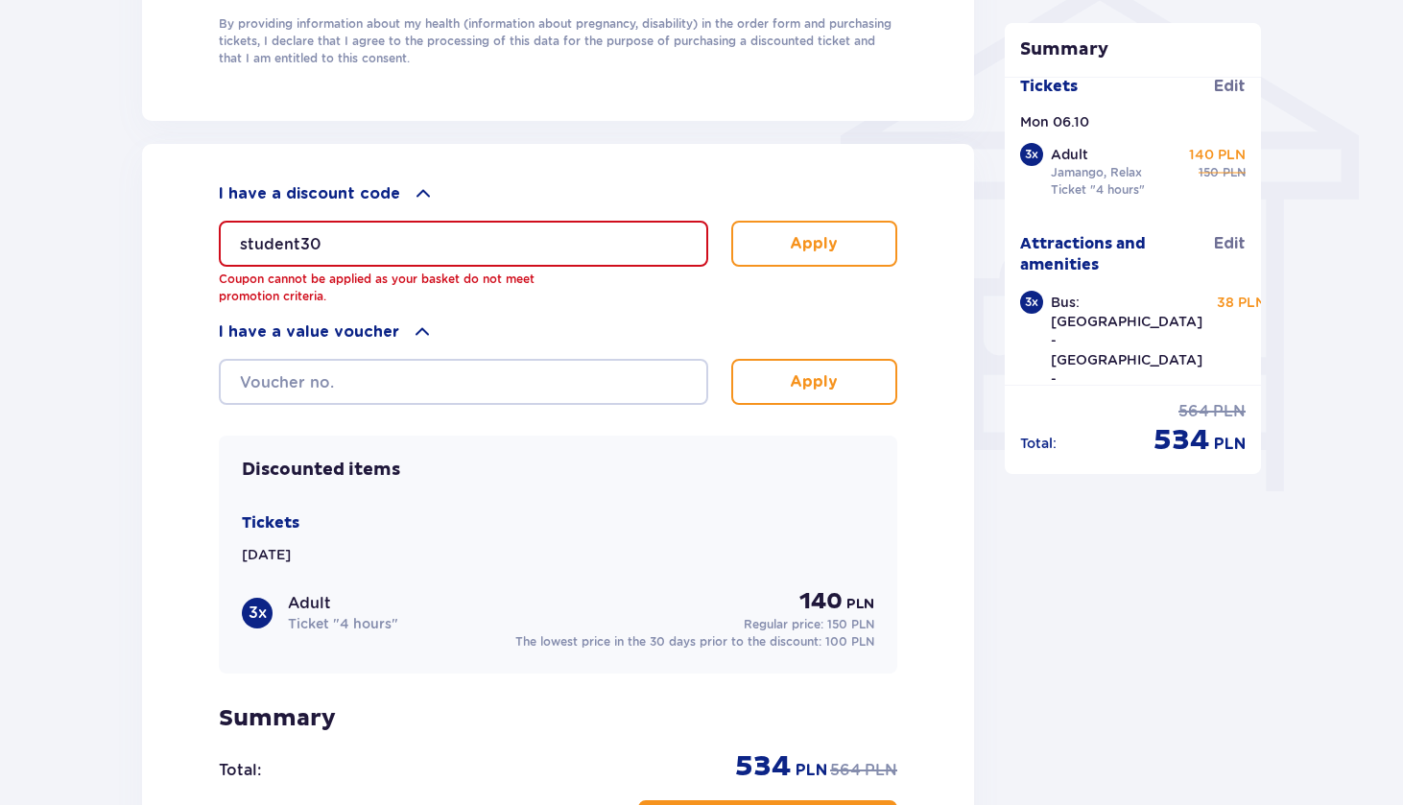
scroll to position [1590, 0]
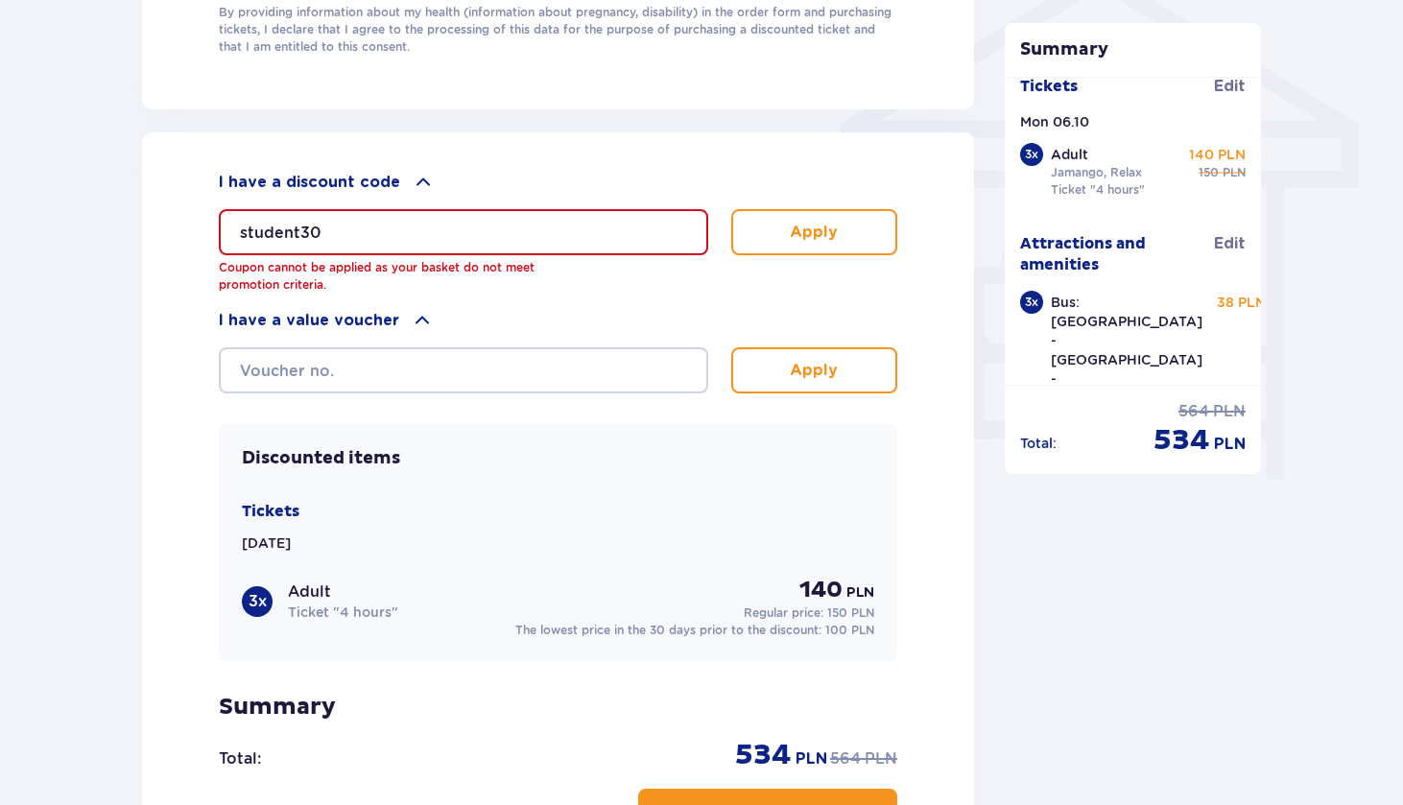
drag, startPoint x: 372, startPoint y: 239, endPoint x: 210, endPoint y: 228, distance: 162.5
click at [210, 228] on div "I have a discount code student30 Coupon cannot be applied as your basket do not…" at bounding box center [558, 518] width 832 height 773
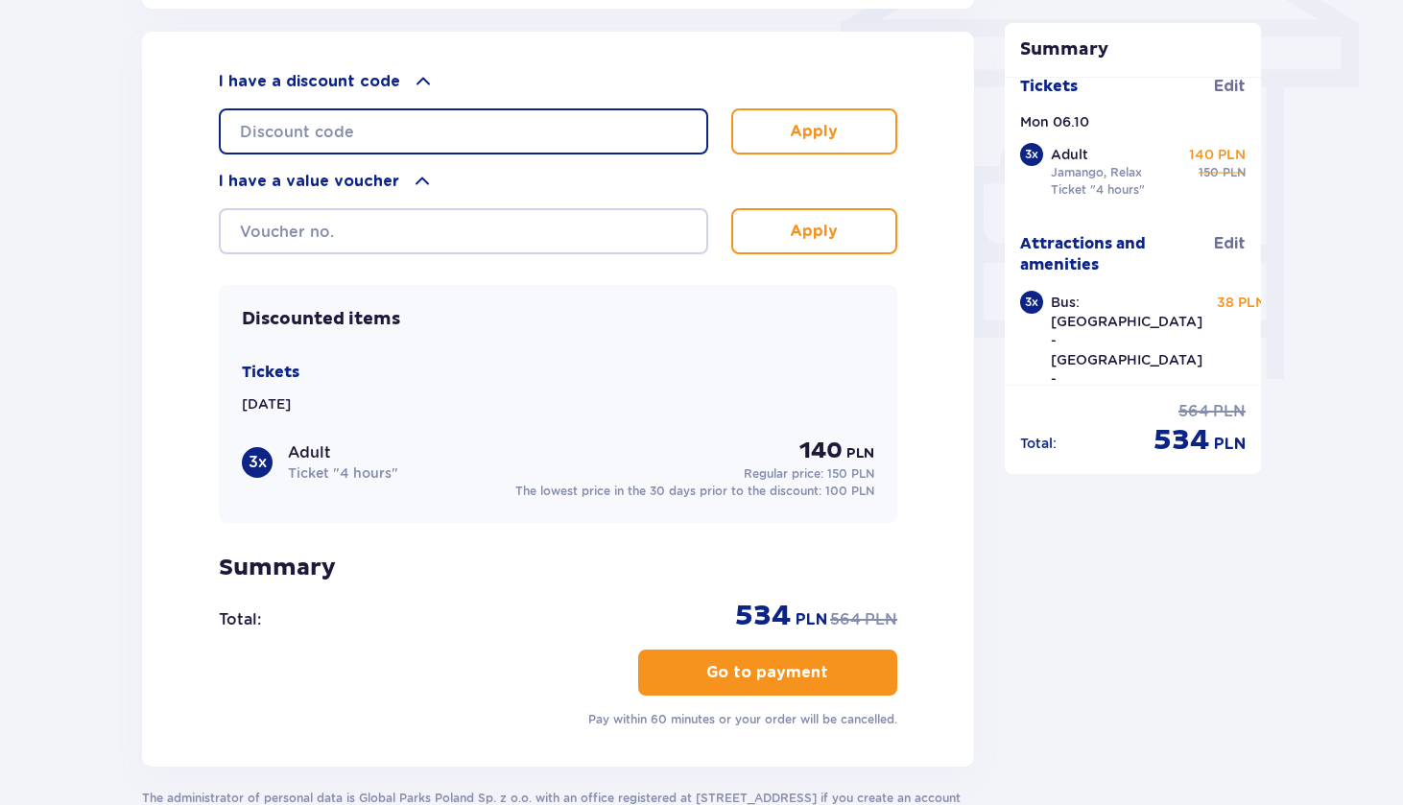
scroll to position [1721, 0]
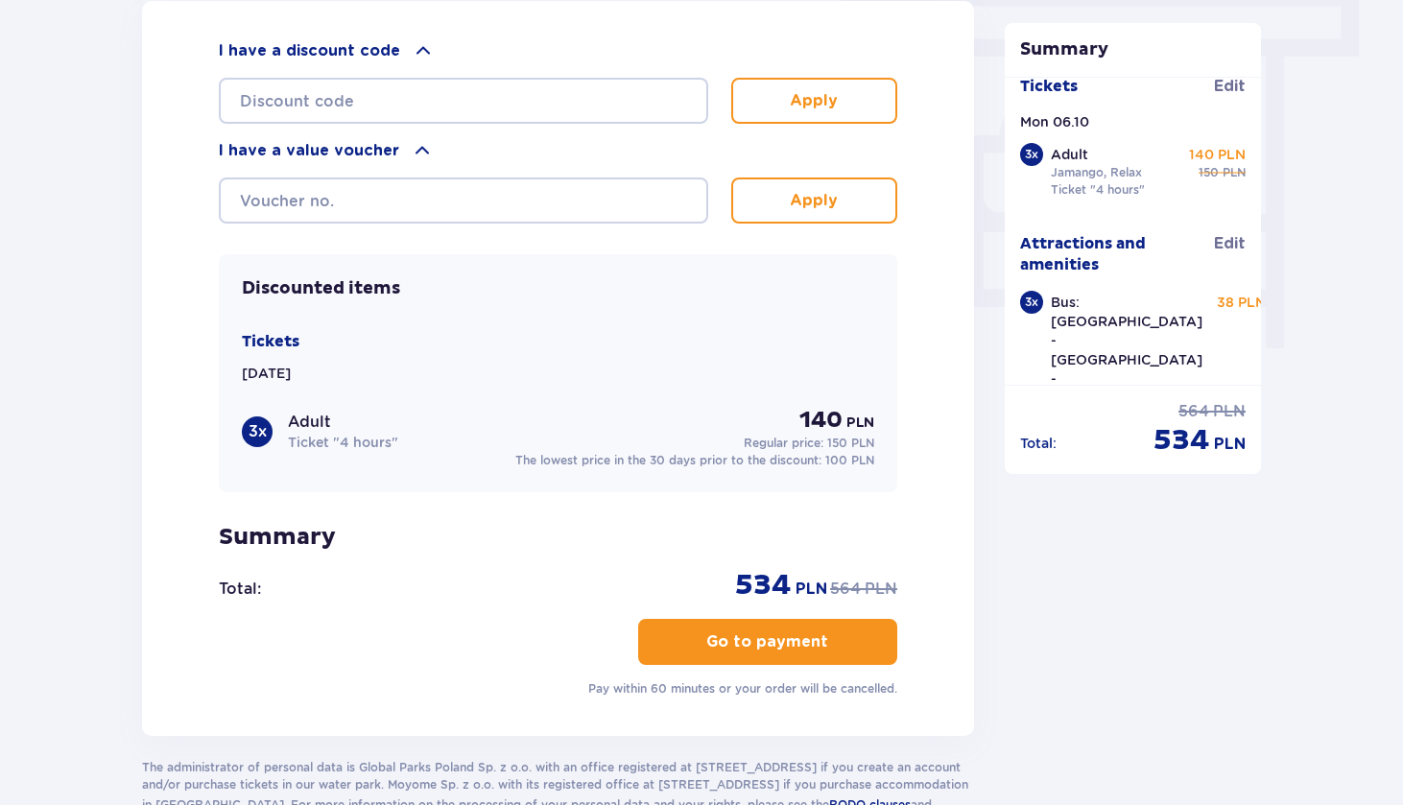
click at [803, 643] on p "Go to payment" at bounding box center [767, 641] width 122 height 21
click at [876, 641] on button "Go to payment" at bounding box center [767, 642] width 259 height 46
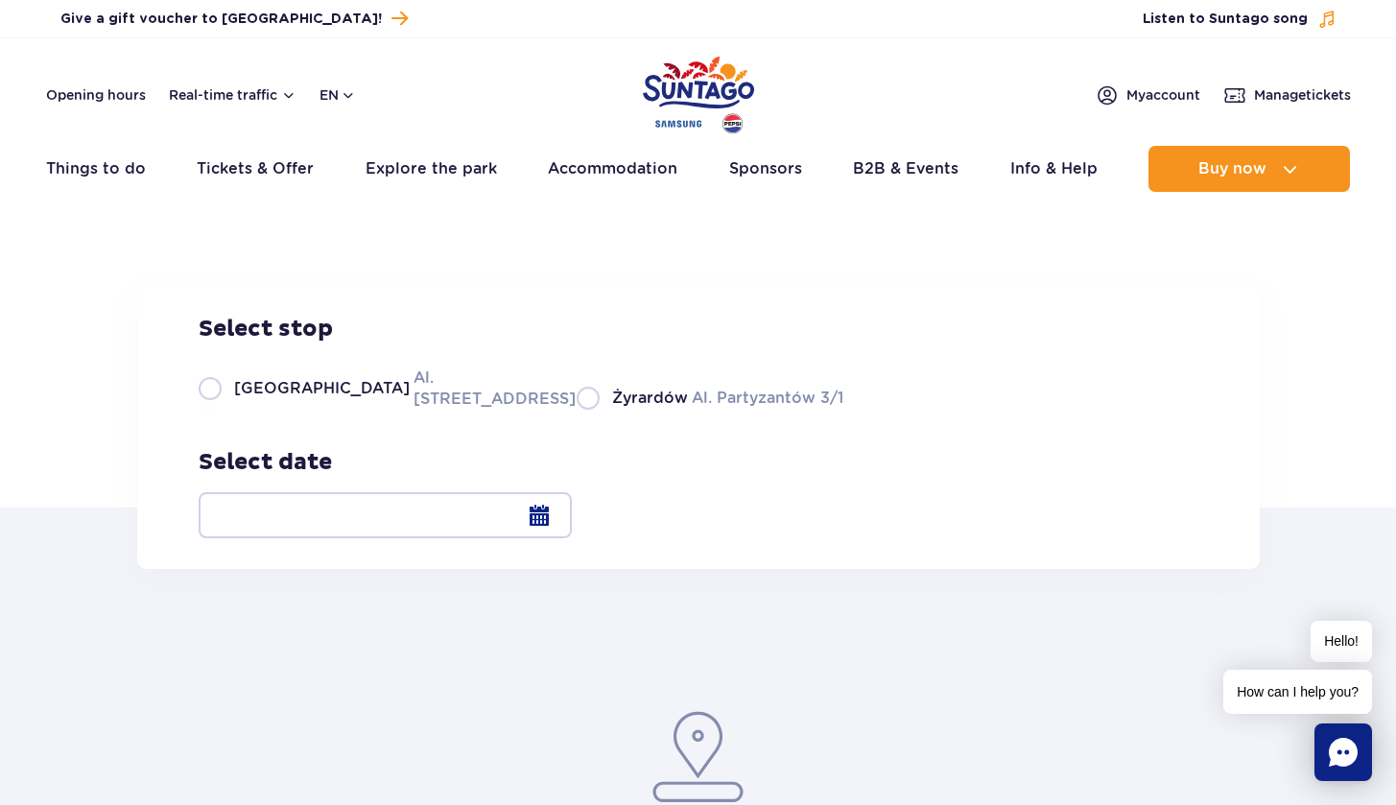
click at [211, 410] on label "Warsaw Al. Jerozolimskie 56" at bounding box center [376, 388] width 355 height 43
click at [211, 410] on input "Warsaw Al. Jerozolimskie 56" at bounding box center [209, 408] width 21 height 4
radio input "true"
click at [577, 410] on label "Żyrardów Al. Partyzantów 3/1" at bounding box center [710, 398] width 267 height 24
click at [577, 410] on input "Żyrardów Al. Partyzantów 3/1" at bounding box center [587, 408] width 21 height 4
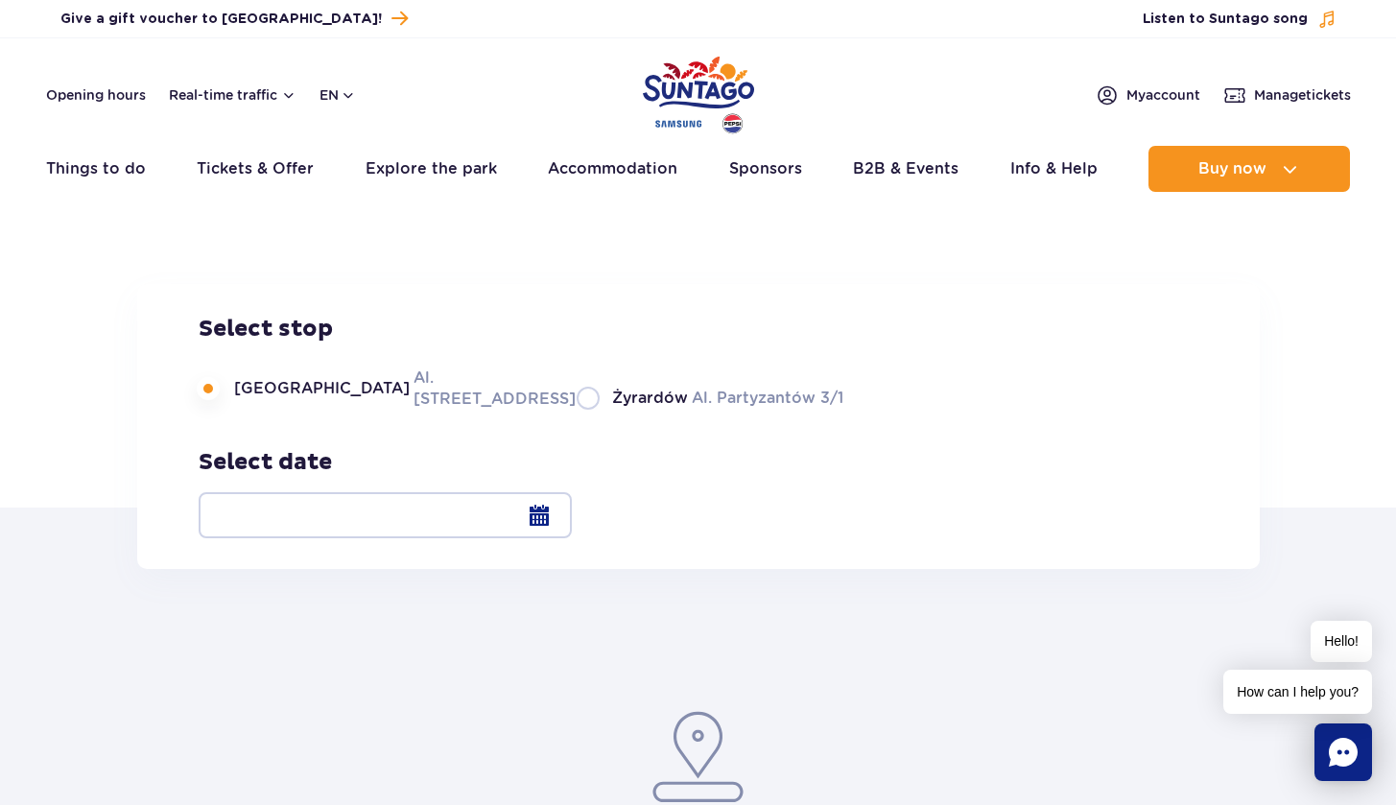
radio input "true"
click at [572, 521] on div at bounding box center [385, 515] width 373 height 46
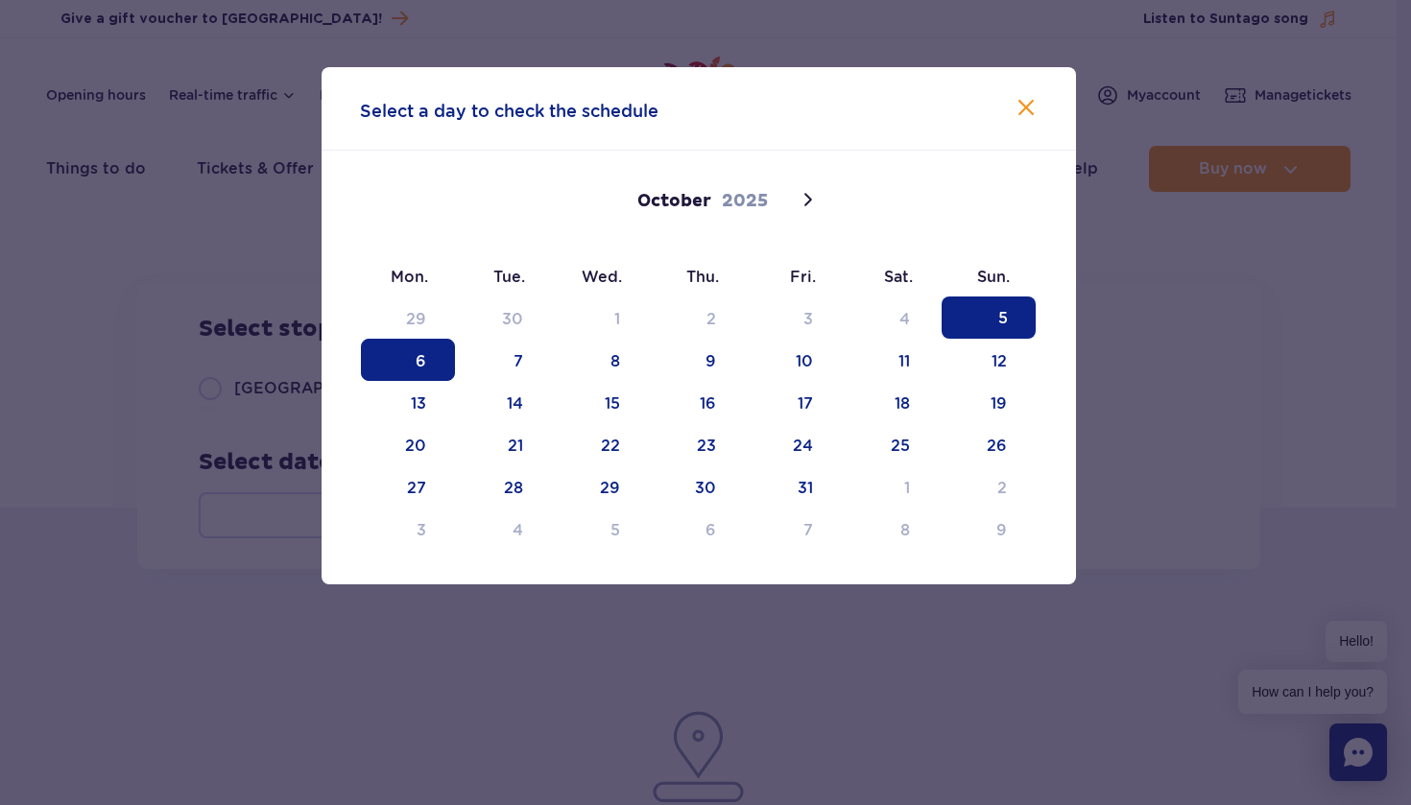
click at [421, 371] on span "6" at bounding box center [408, 360] width 94 height 42
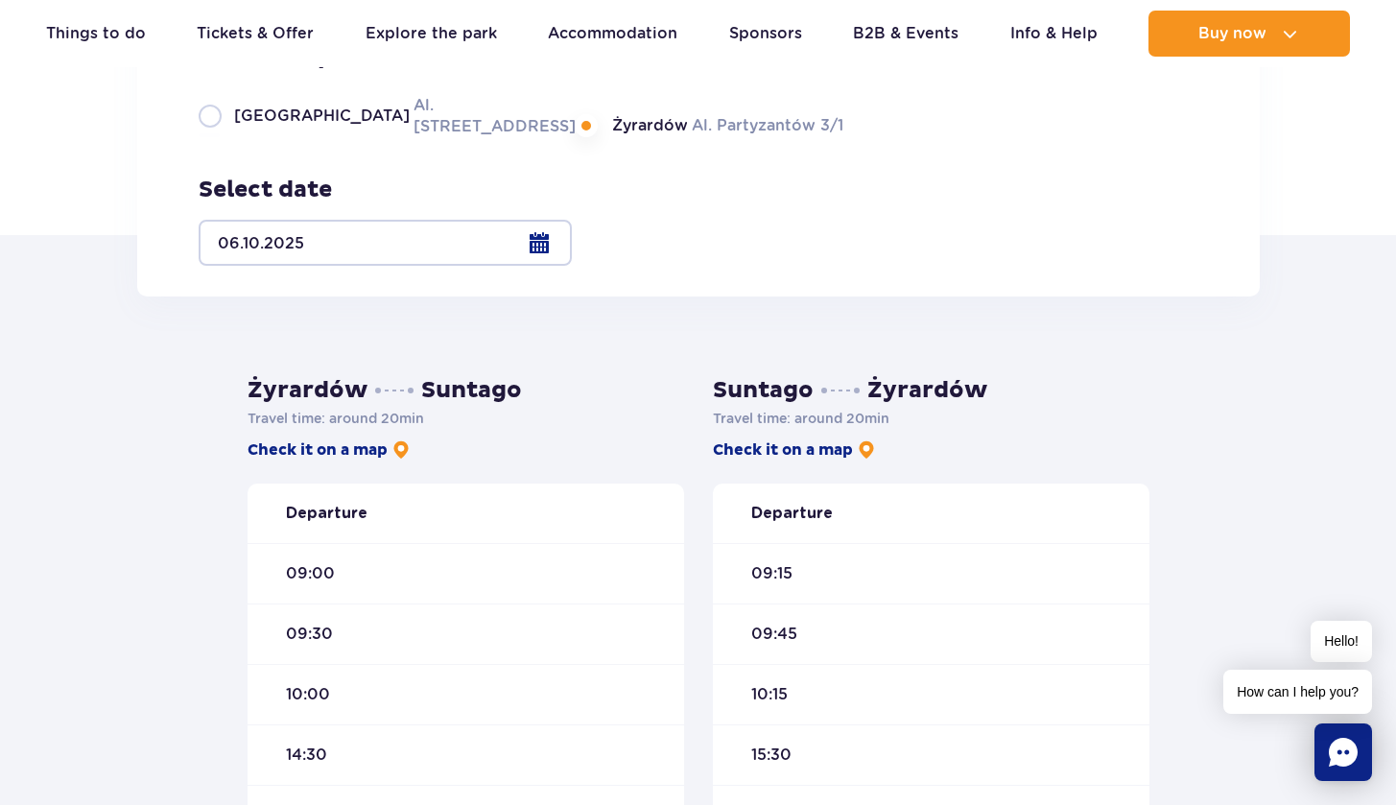
scroll to position [252, 0]
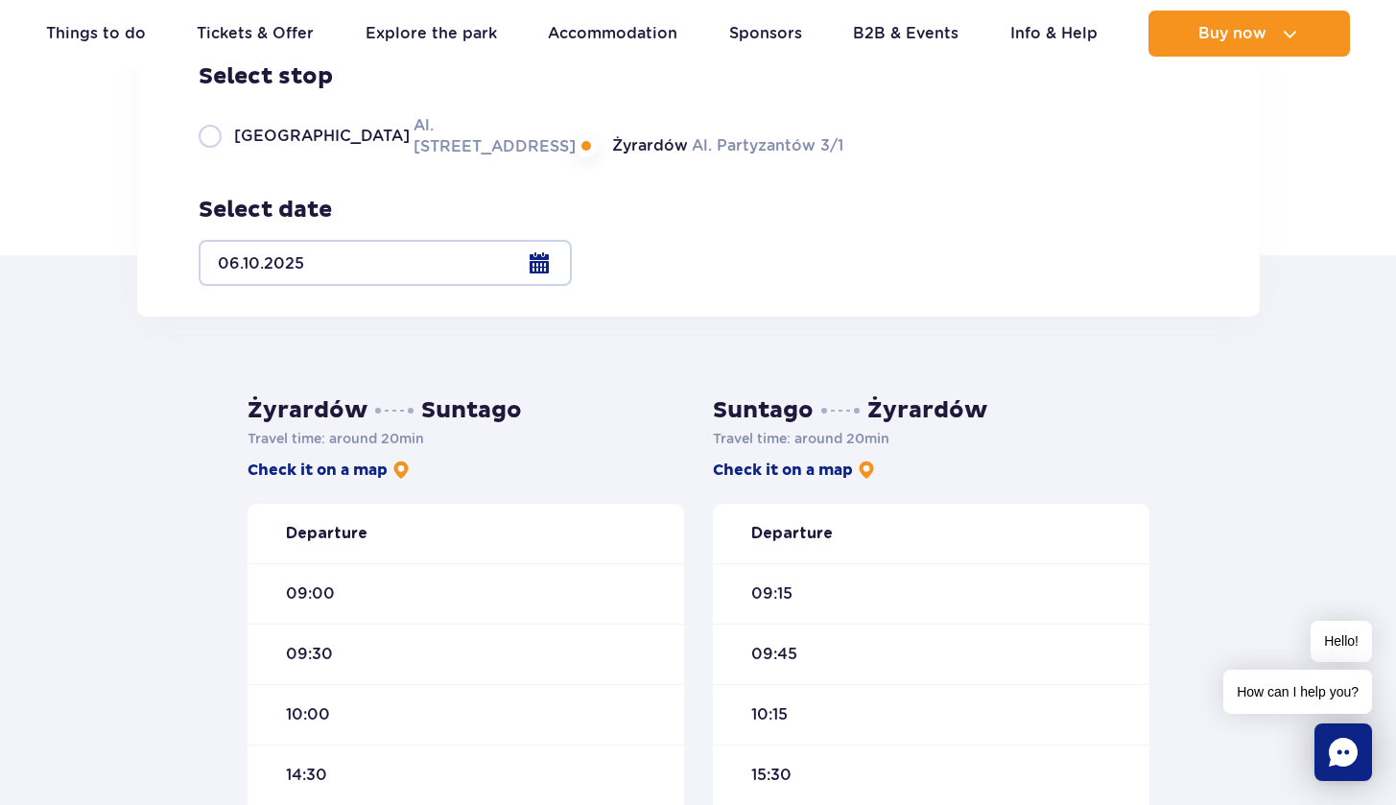
click at [221, 157] on label "Warsaw Al. Jerozolimskie 56" at bounding box center [376, 135] width 355 height 43
click at [220, 157] on input "Warsaw Al. Jerozolimskie 56" at bounding box center [209, 156] width 21 height 4
radio input "true"
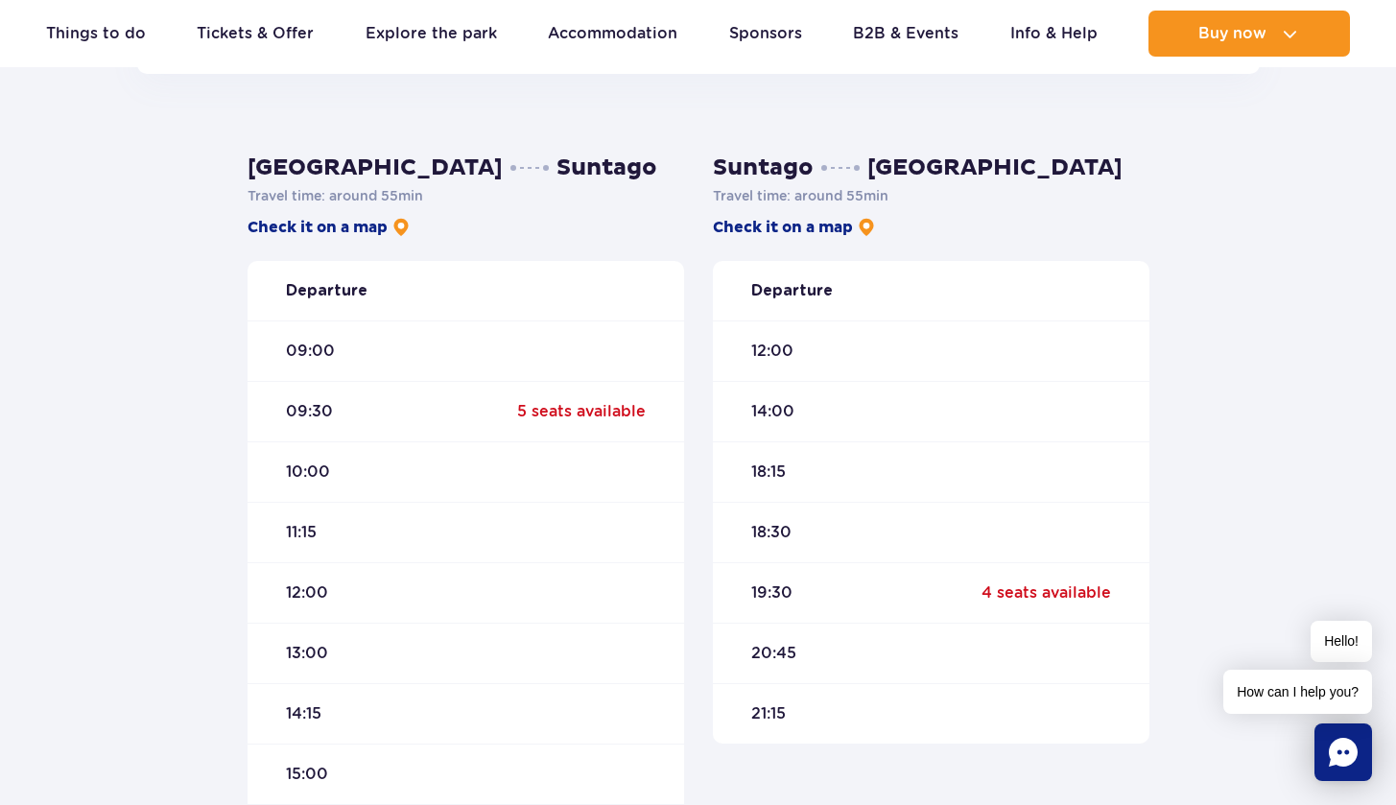
scroll to position [503, 0]
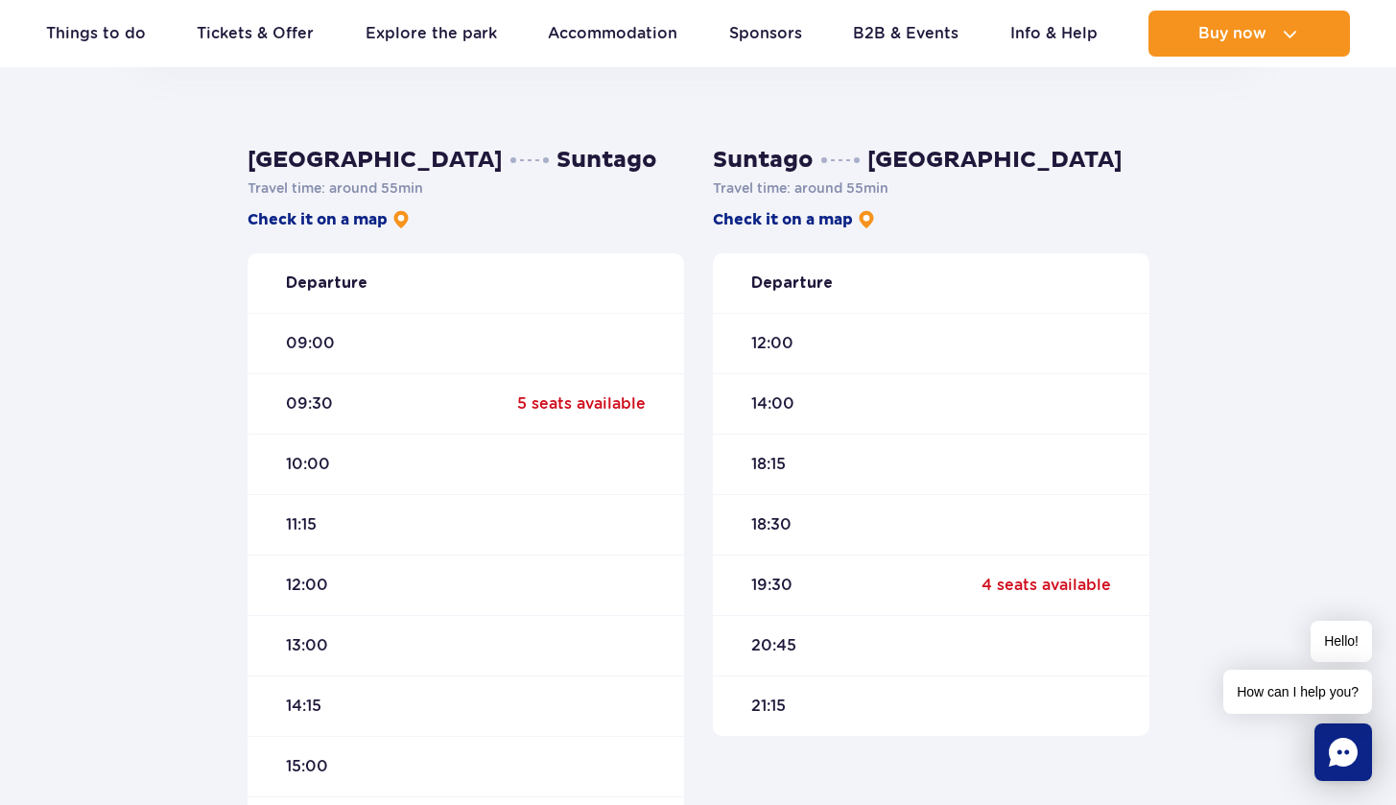
click at [310, 456] on span "10:00" at bounding box center [308, 464] width 44 height 21
click at [362, 464] on div "10:00" at bounding box center [466, 464] width 437 height 60
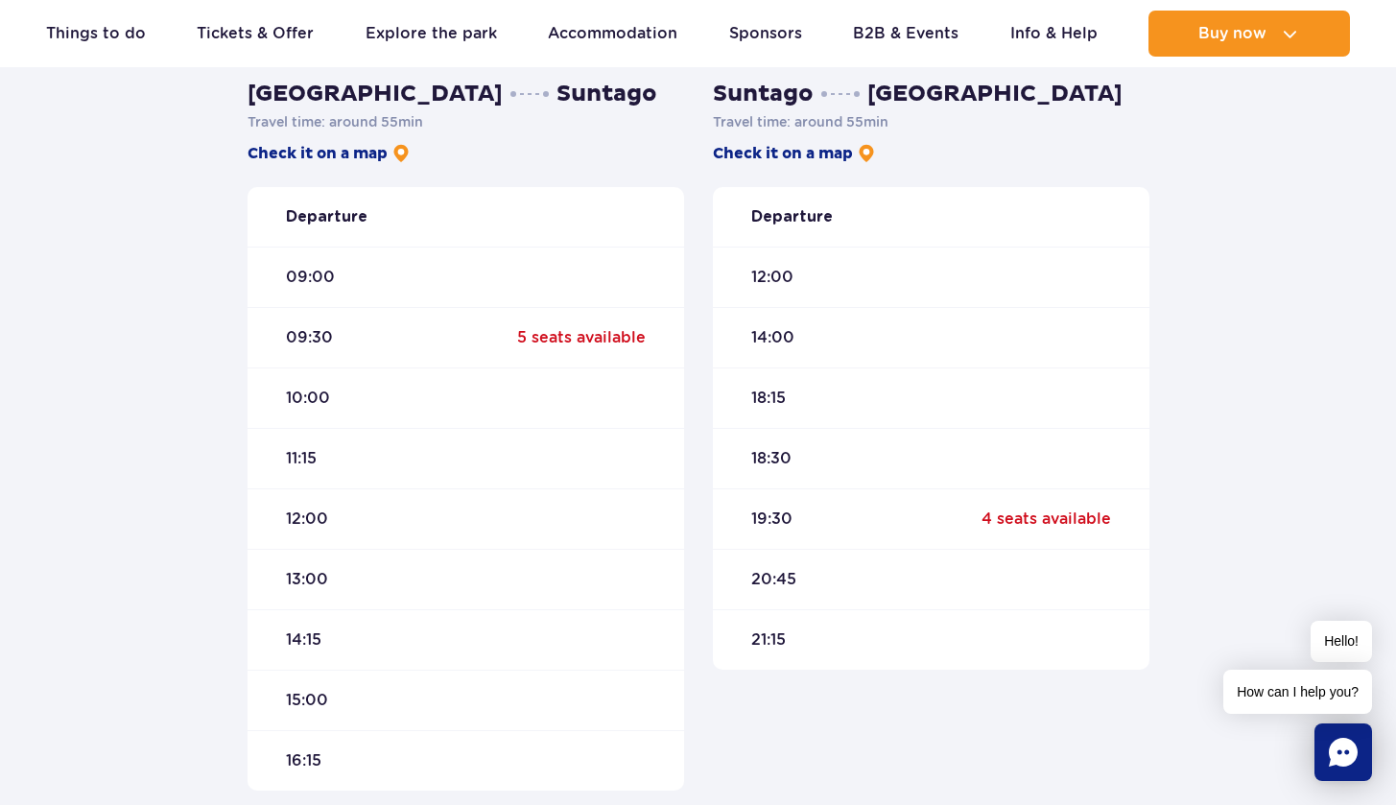
scroll to position [510, 0]
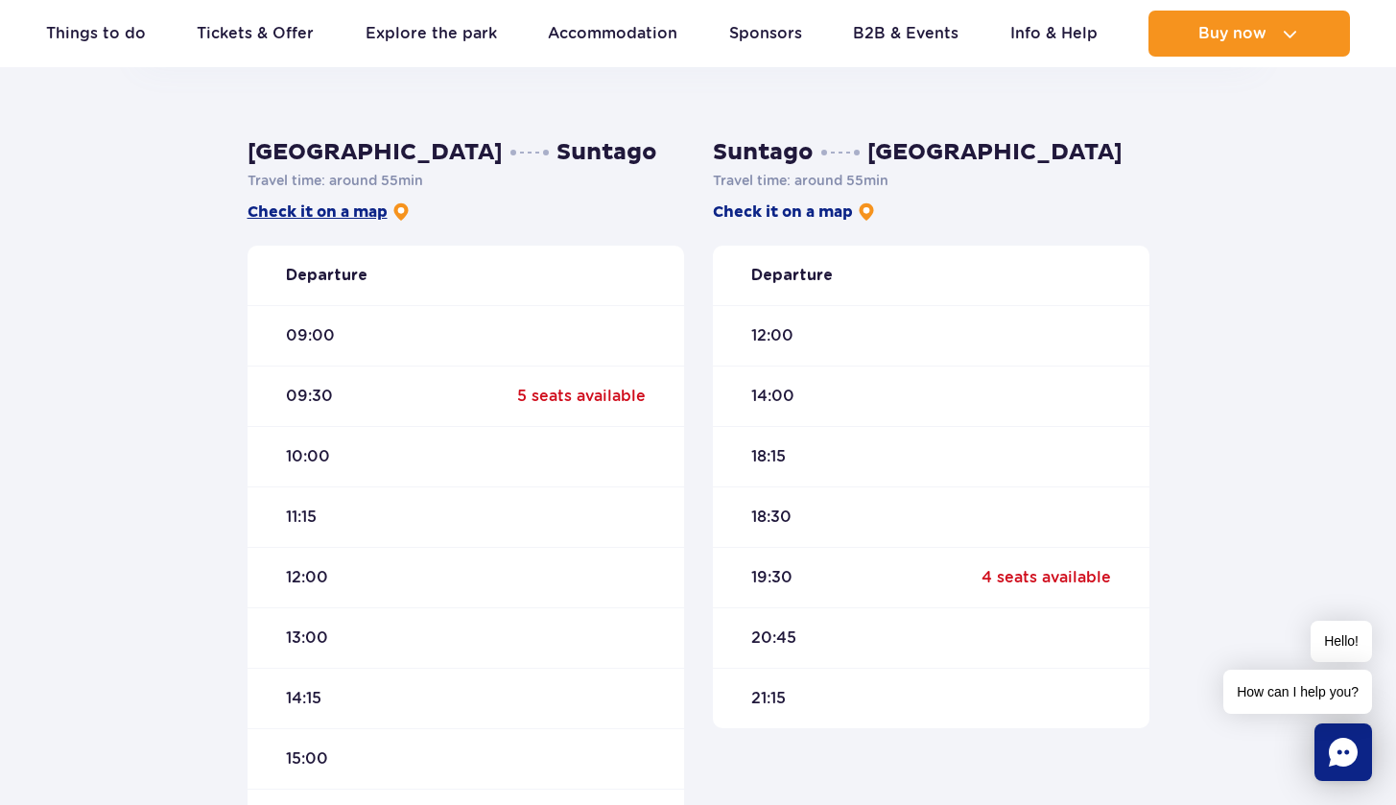
click at [347, 215] on link "Check it on a map" at bounding box center [329, 212] width 163 height 21
click at [356, 210] on link "Check it on a map" at bounding box center [329, 212] width 163 height 21
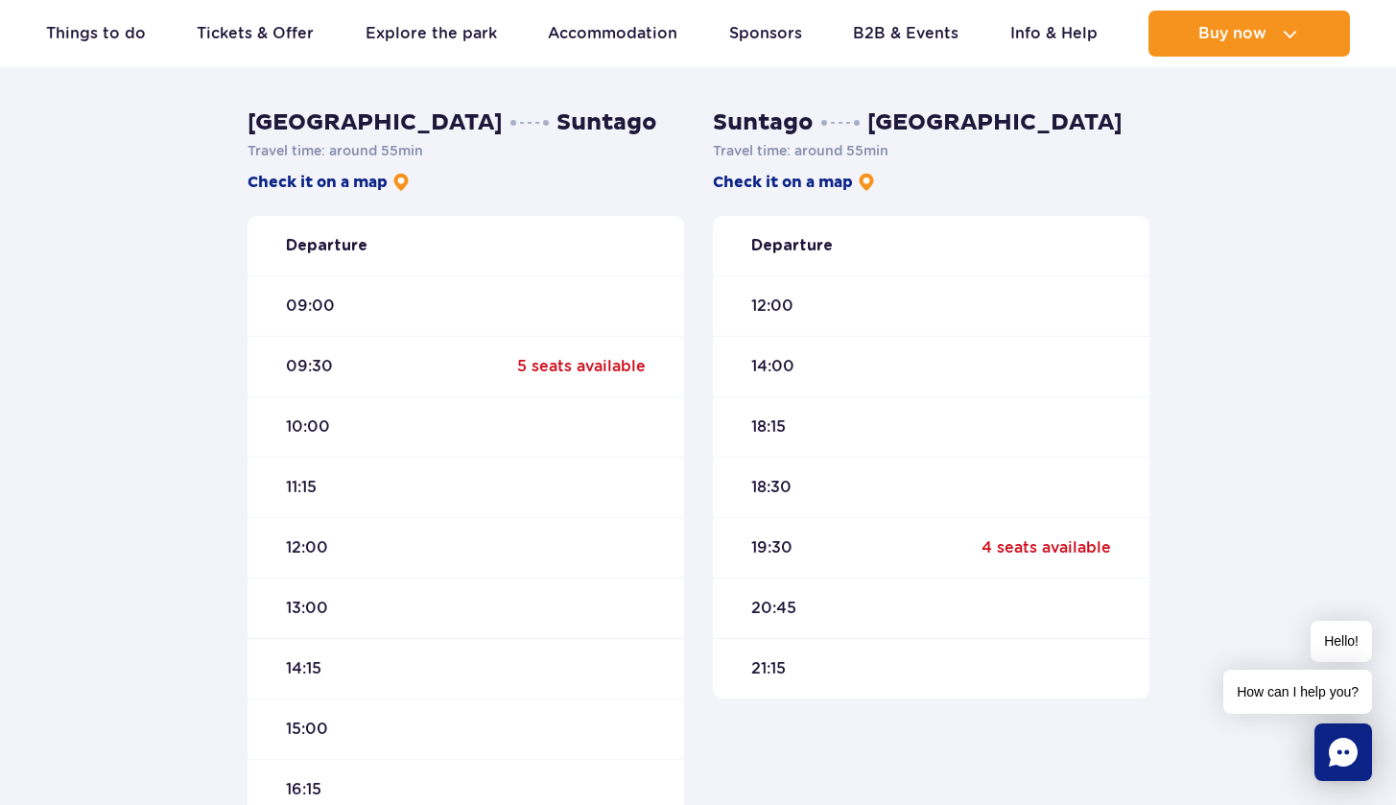
scroll to position [540, 0]
click at [821, 181] on link "Check it on a map" at bounding box center [794, 182] width 163 height 21
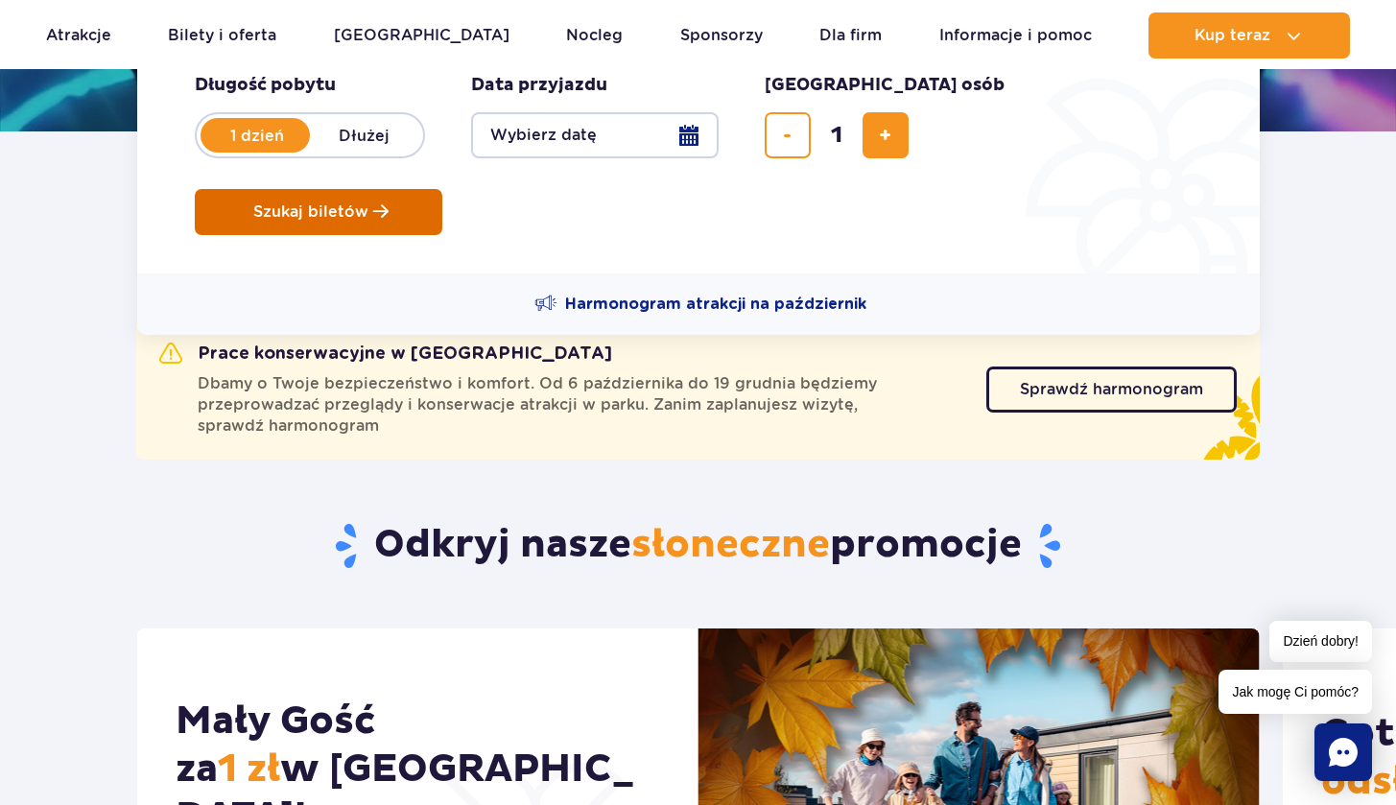
click at [442, 189] on button "Szukaj biletów" at bounding box center [319, 212] width 248 height 46
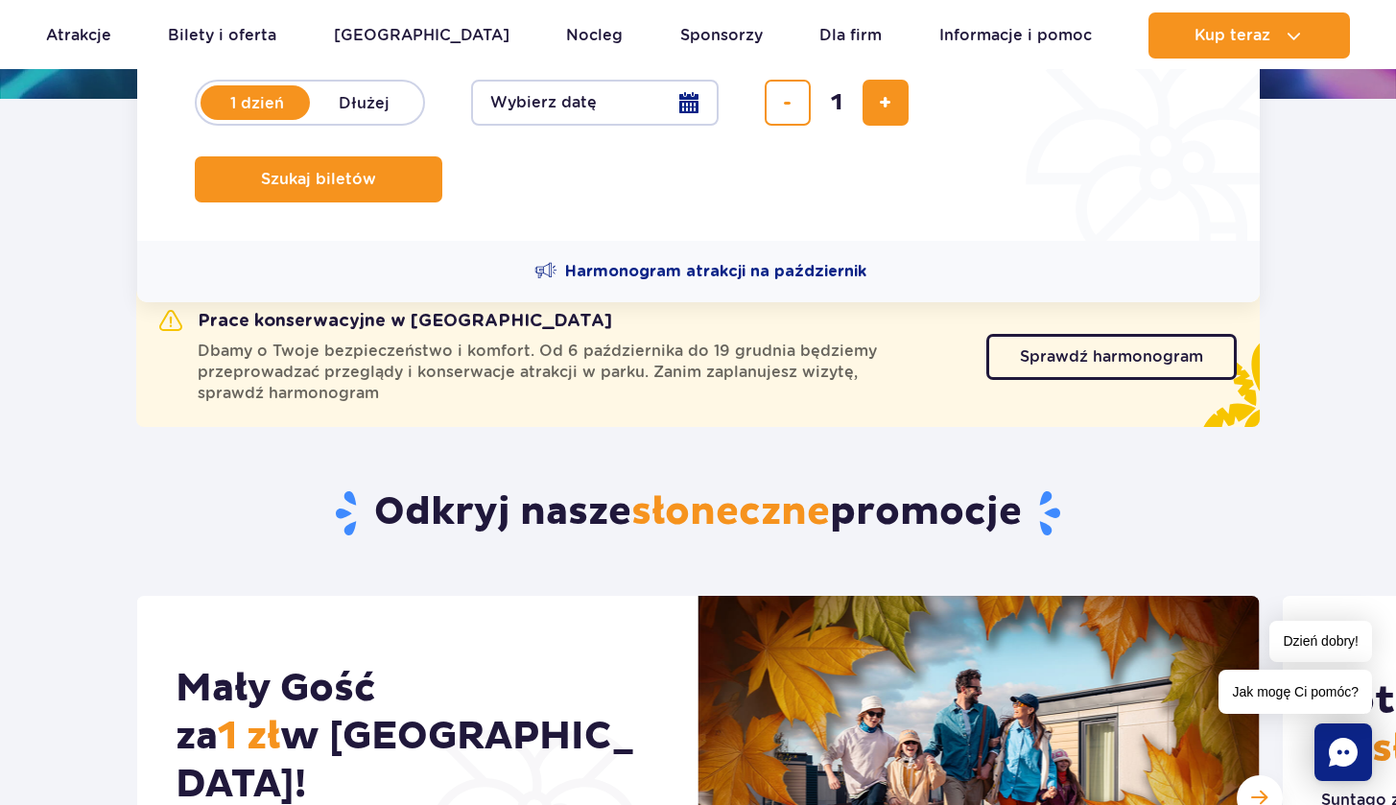
scroll to position [499, 0]
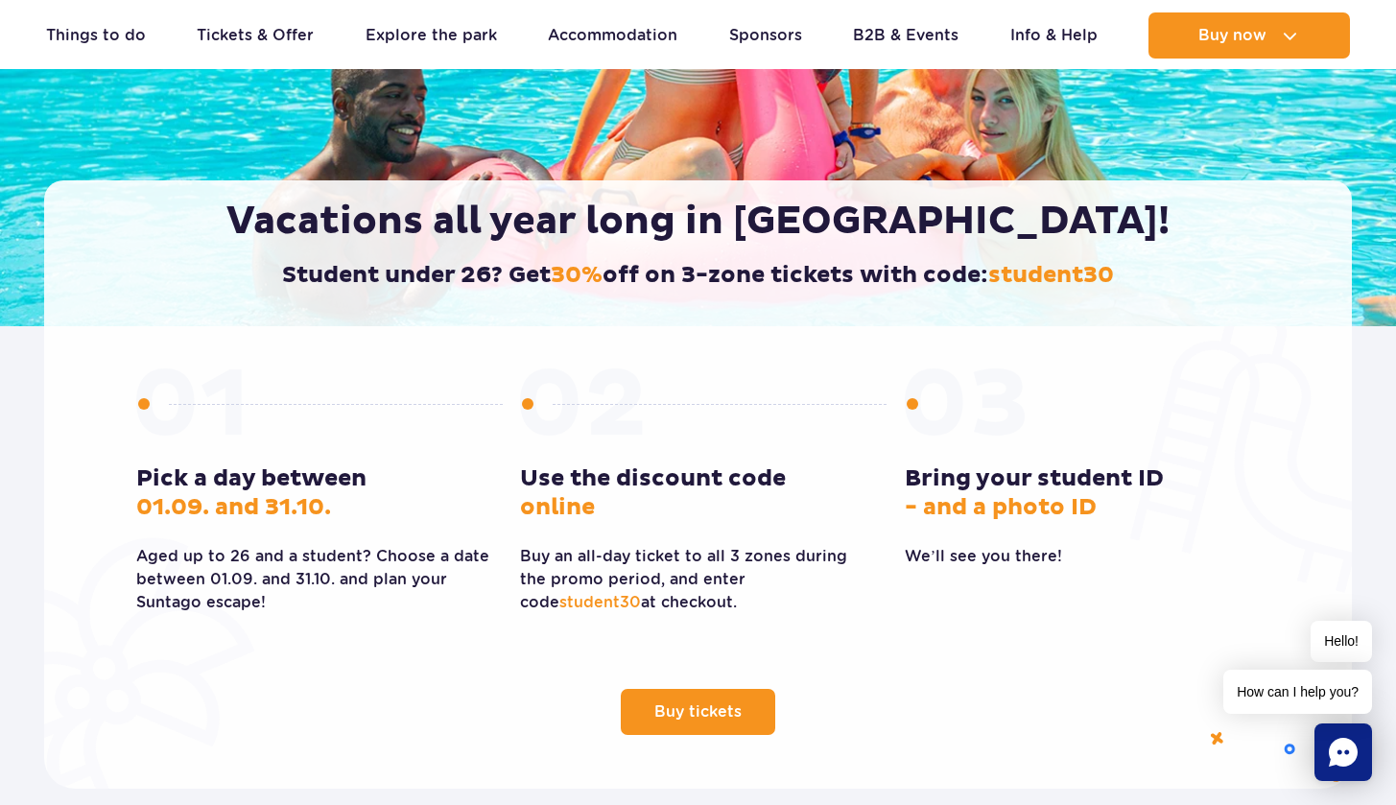
scroll to position [318, 0]
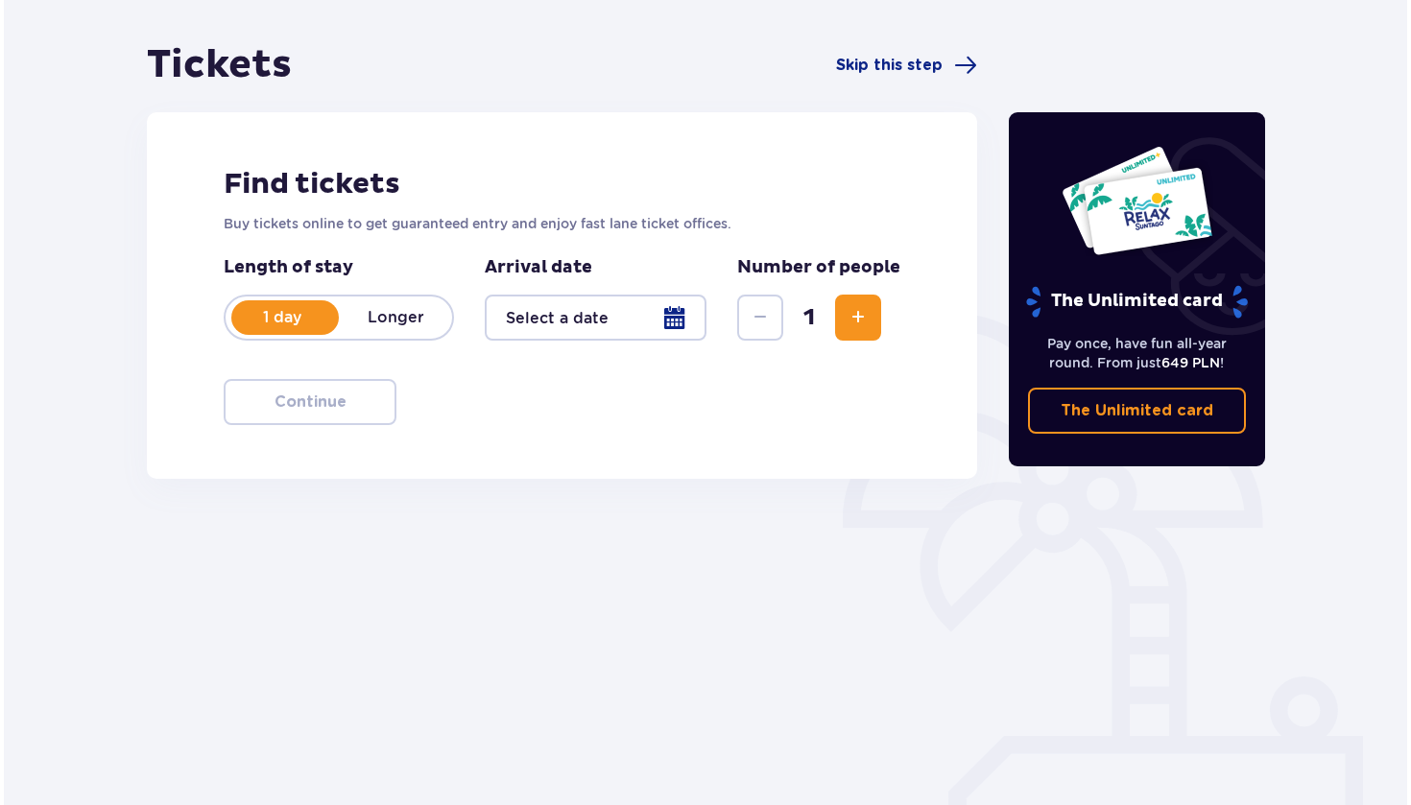
scroll to position [140, 0]
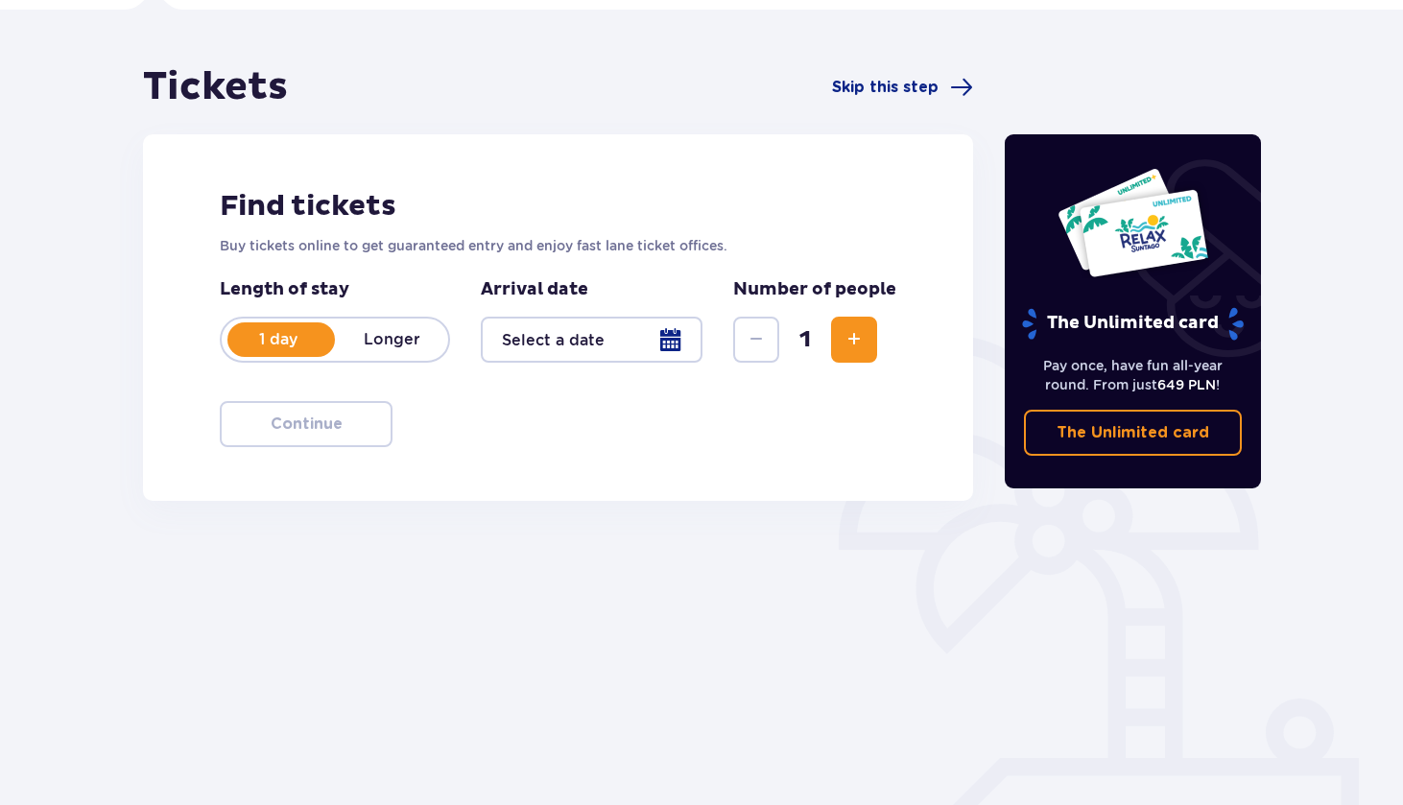
click at [636, 348] on div at bounding box center [592, 340] width 222 height 46
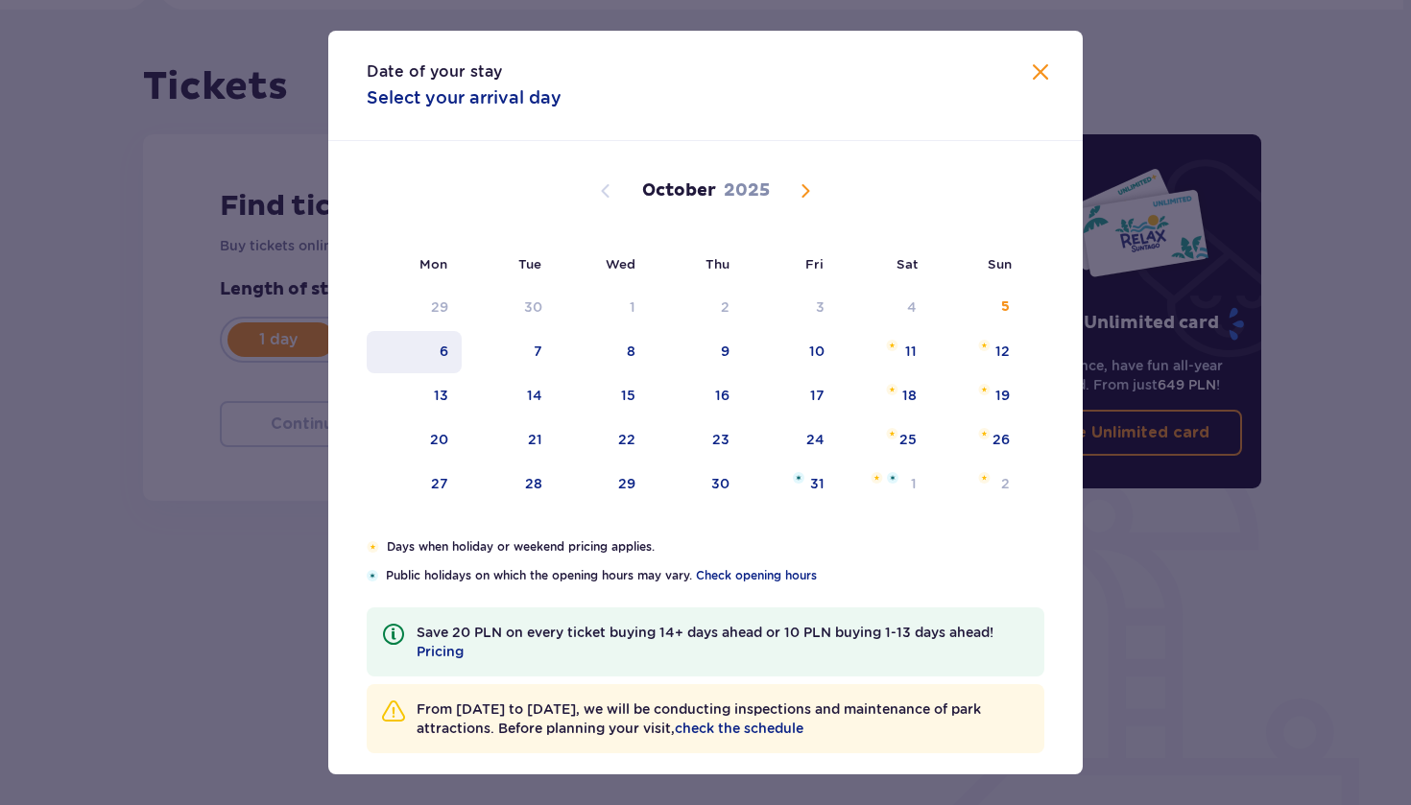
click at [445, 341] on div "6" at bounding box center [414, 352] width 95 height 42
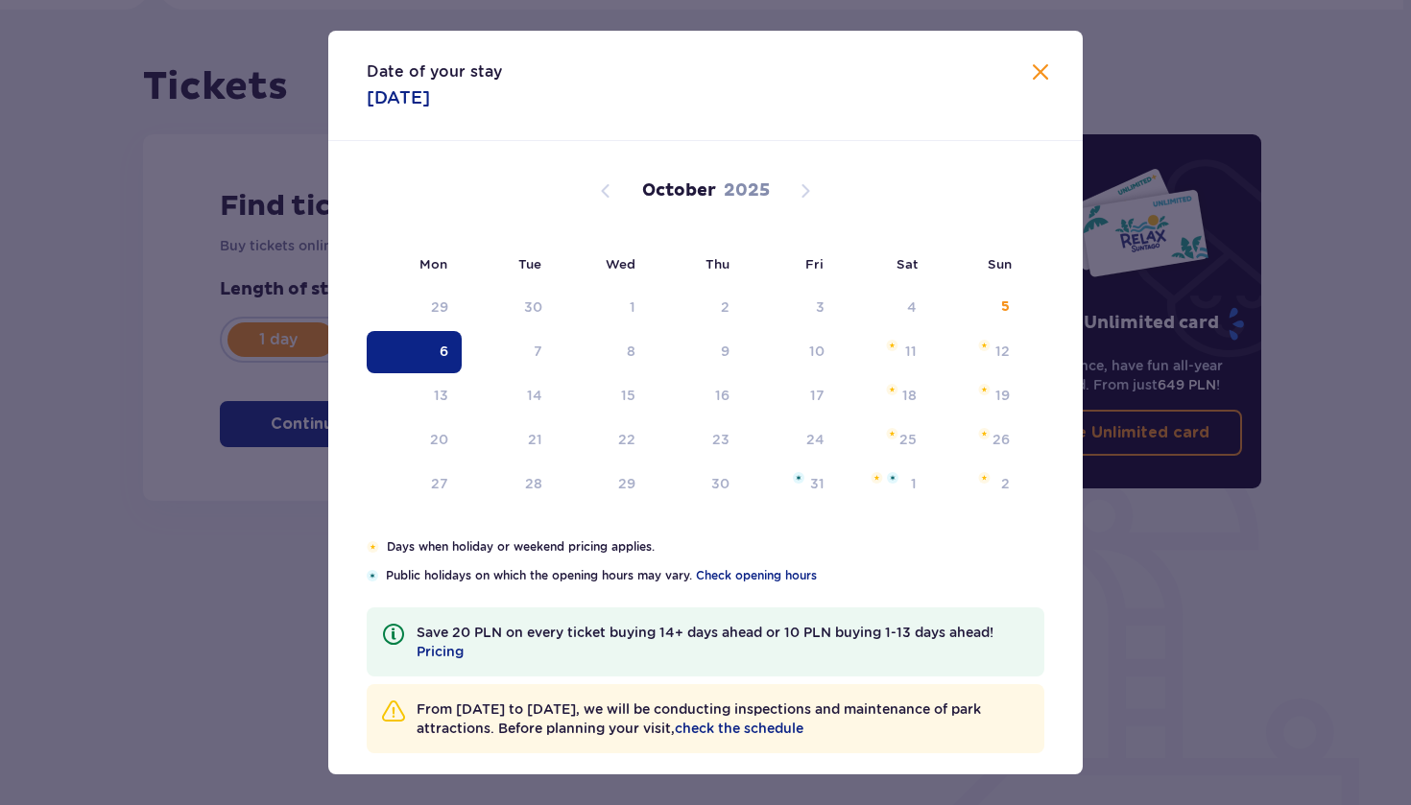
type input "06.10.25"
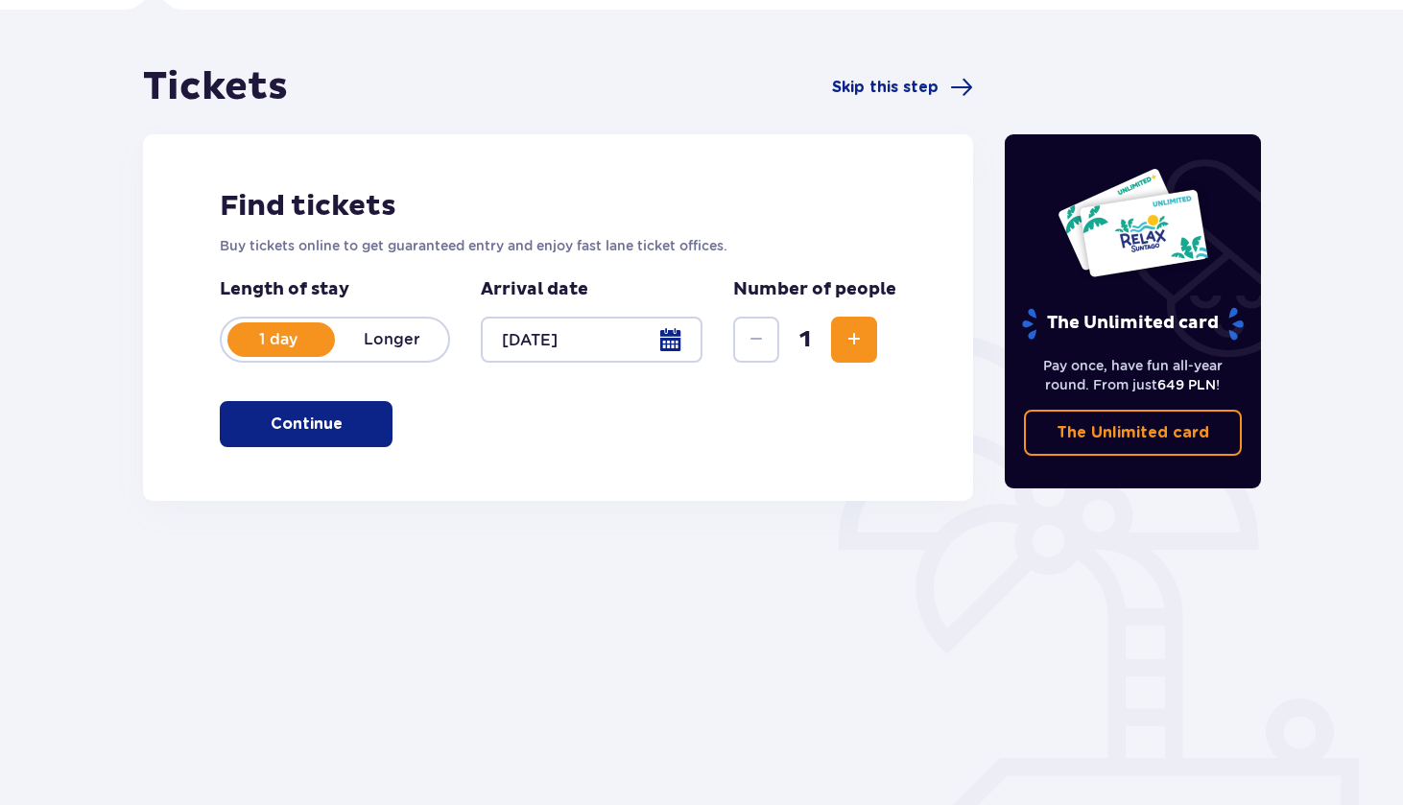
click at [581, 332] on div at bounding box center [592, 340] width 222 height 46
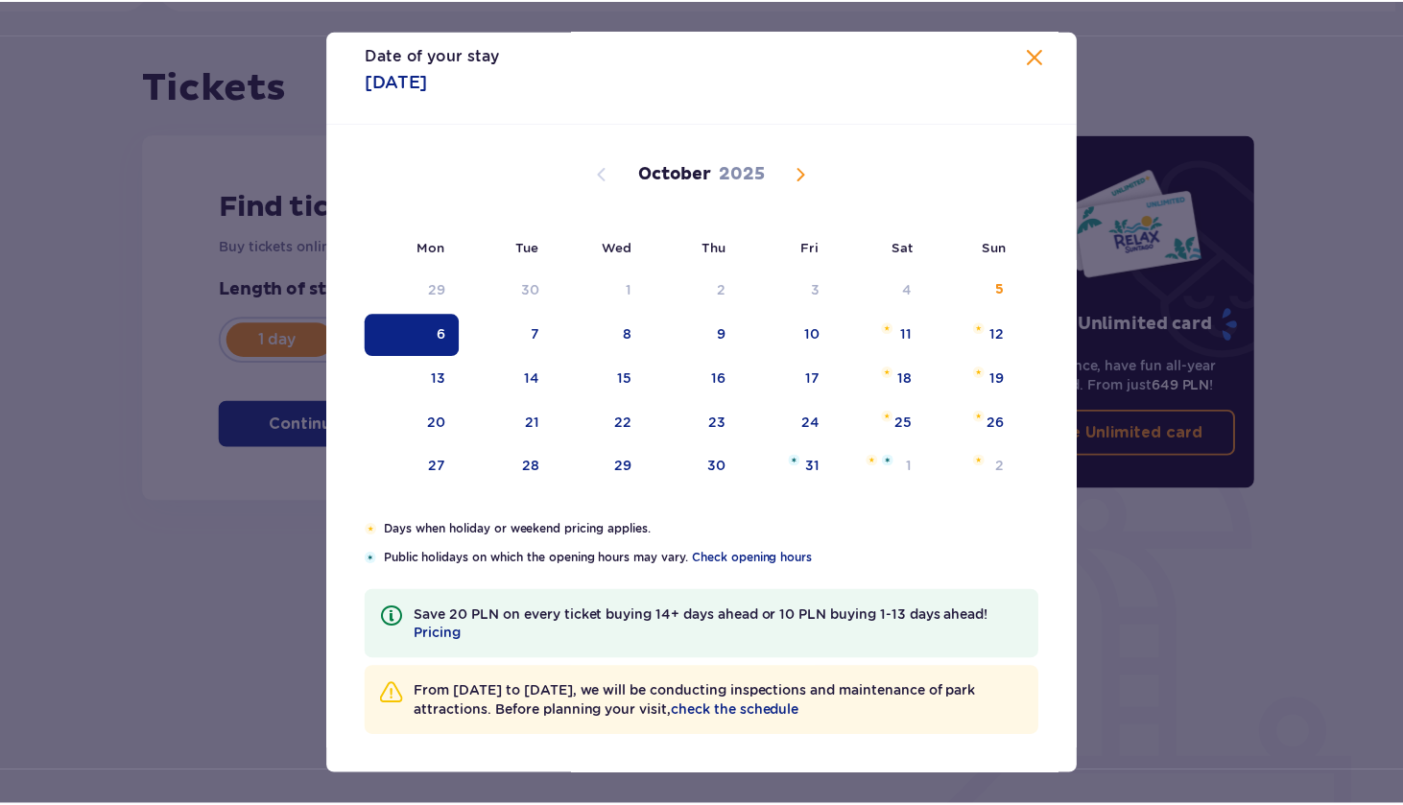
scroll to position [17, 0]
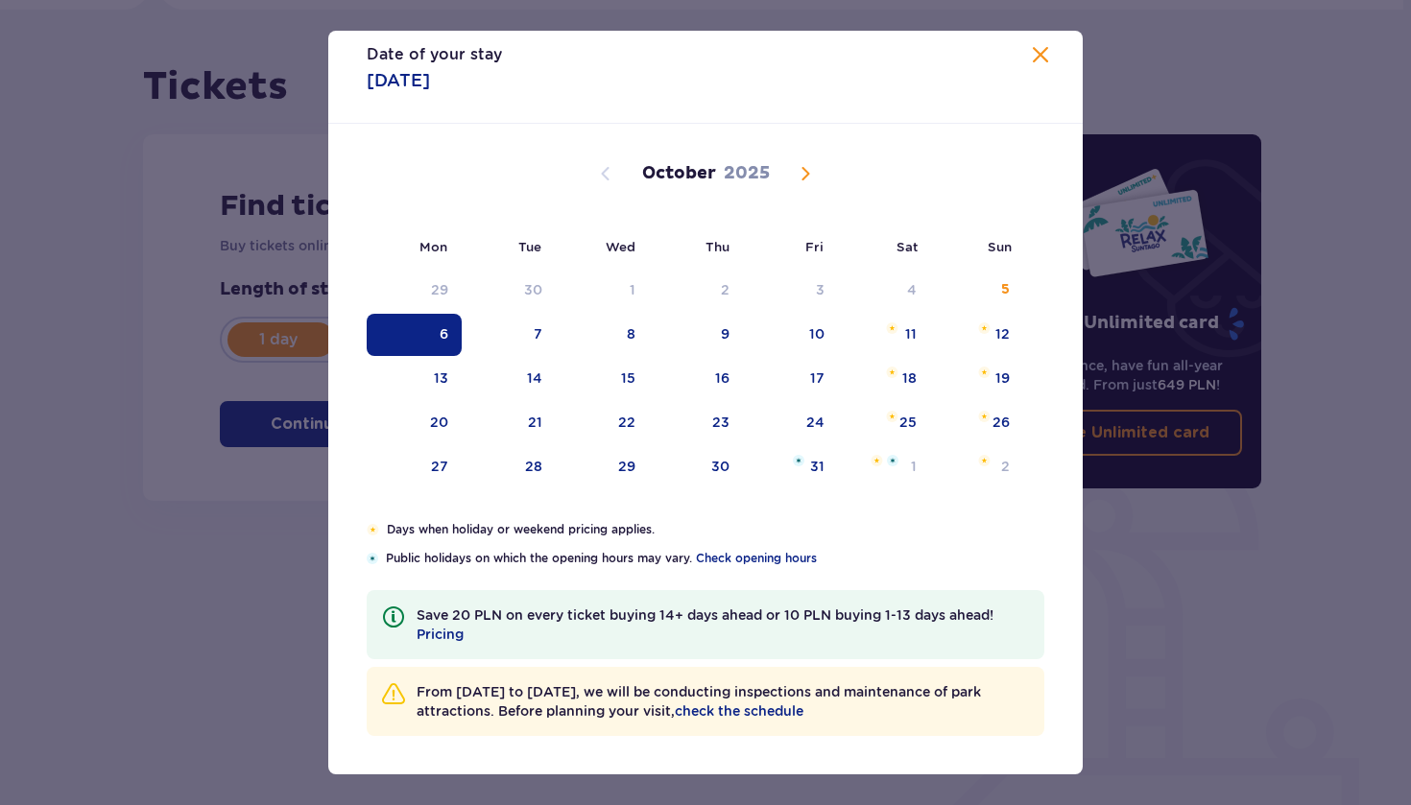
click at [1037, 58] on span "Close" at bounding box center [1040, 55] width 23 height 23
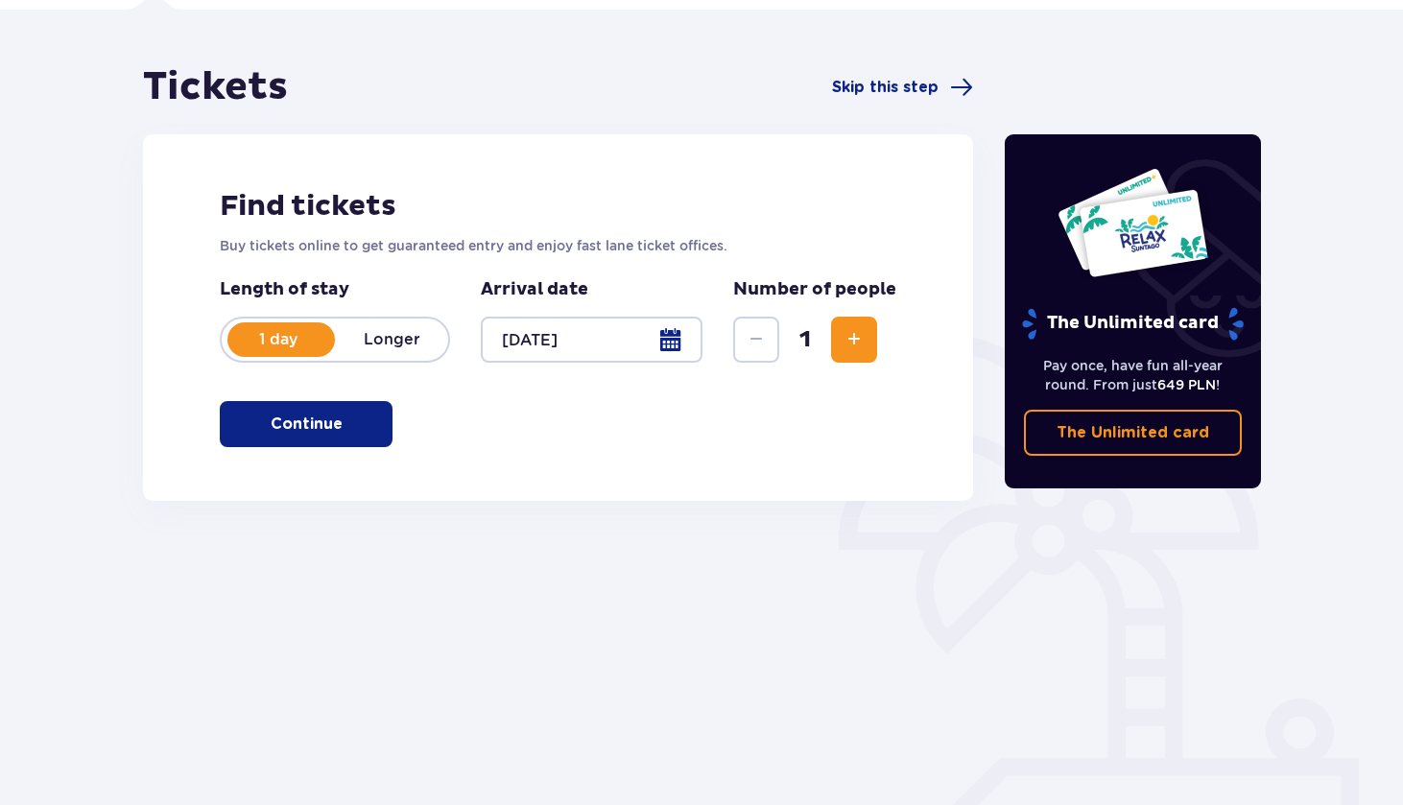
click at [854, 336] on span "Increase" at bounding box center [853, 339] width 23 height 23
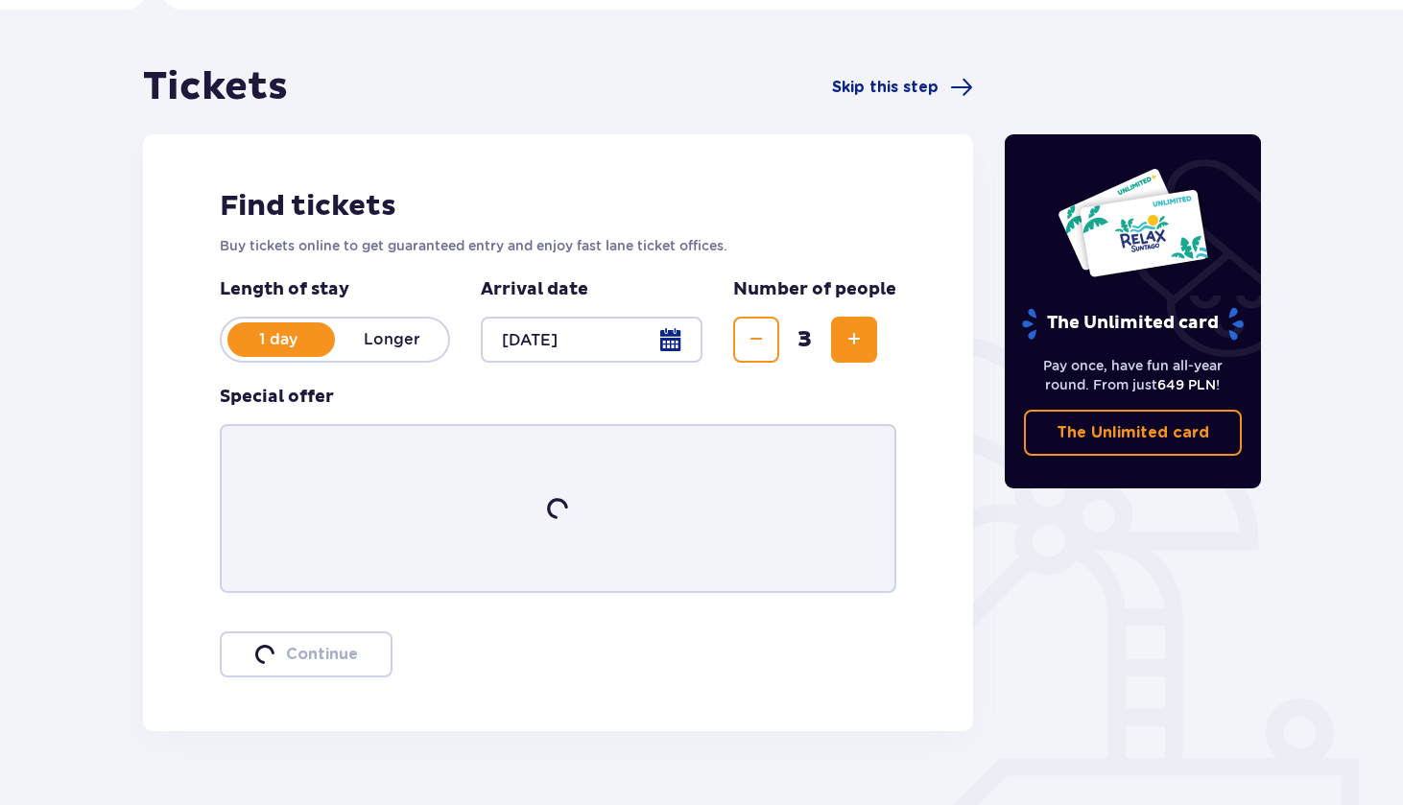
click at [854, 336] on span "Increase" at bounding box center [853, 339] width 23 height 23
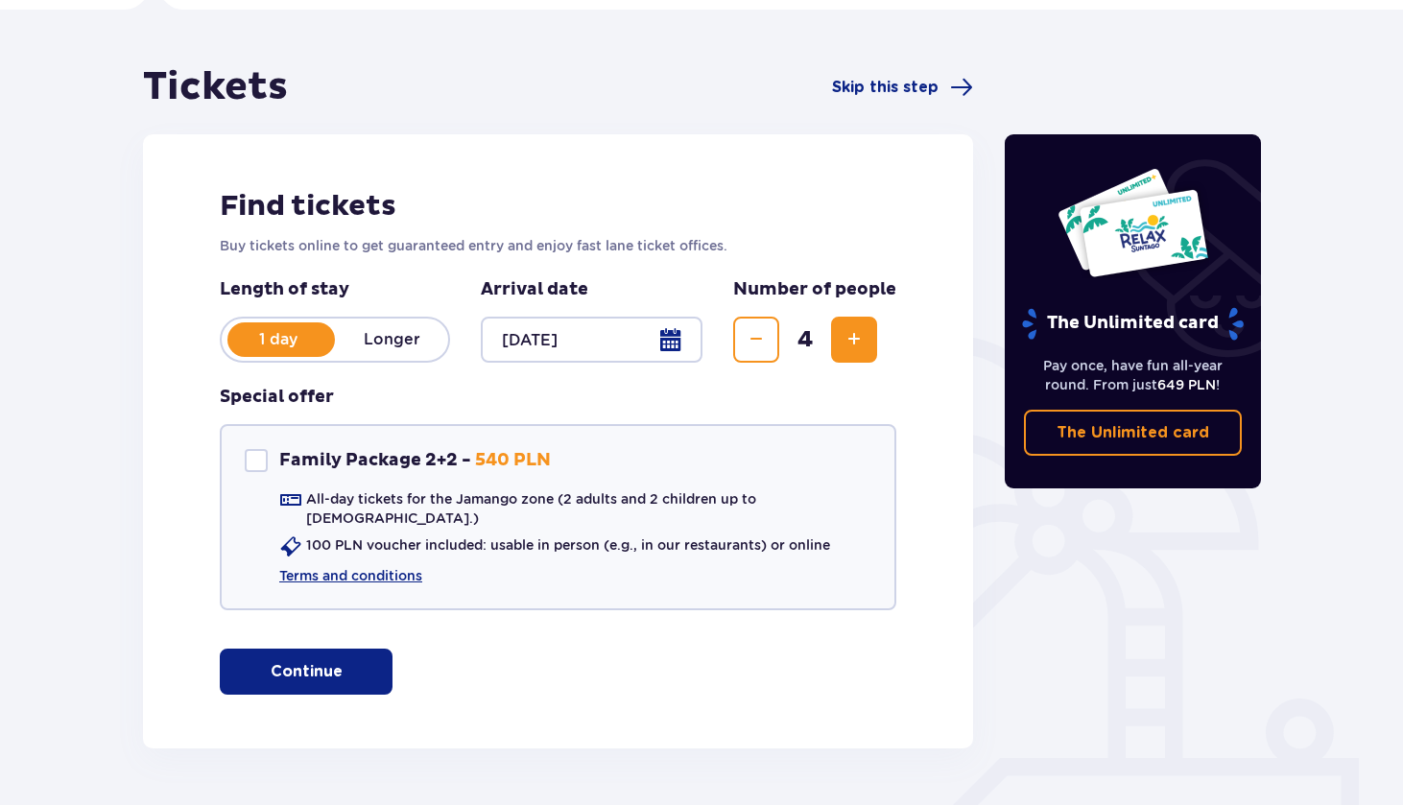
click at [752, 341] on span "Decrease" at bounding box center [756, 339] width 23 height 23
click at [336, 660] on span "button" at bounding box center [346, 671] width 23 height 23
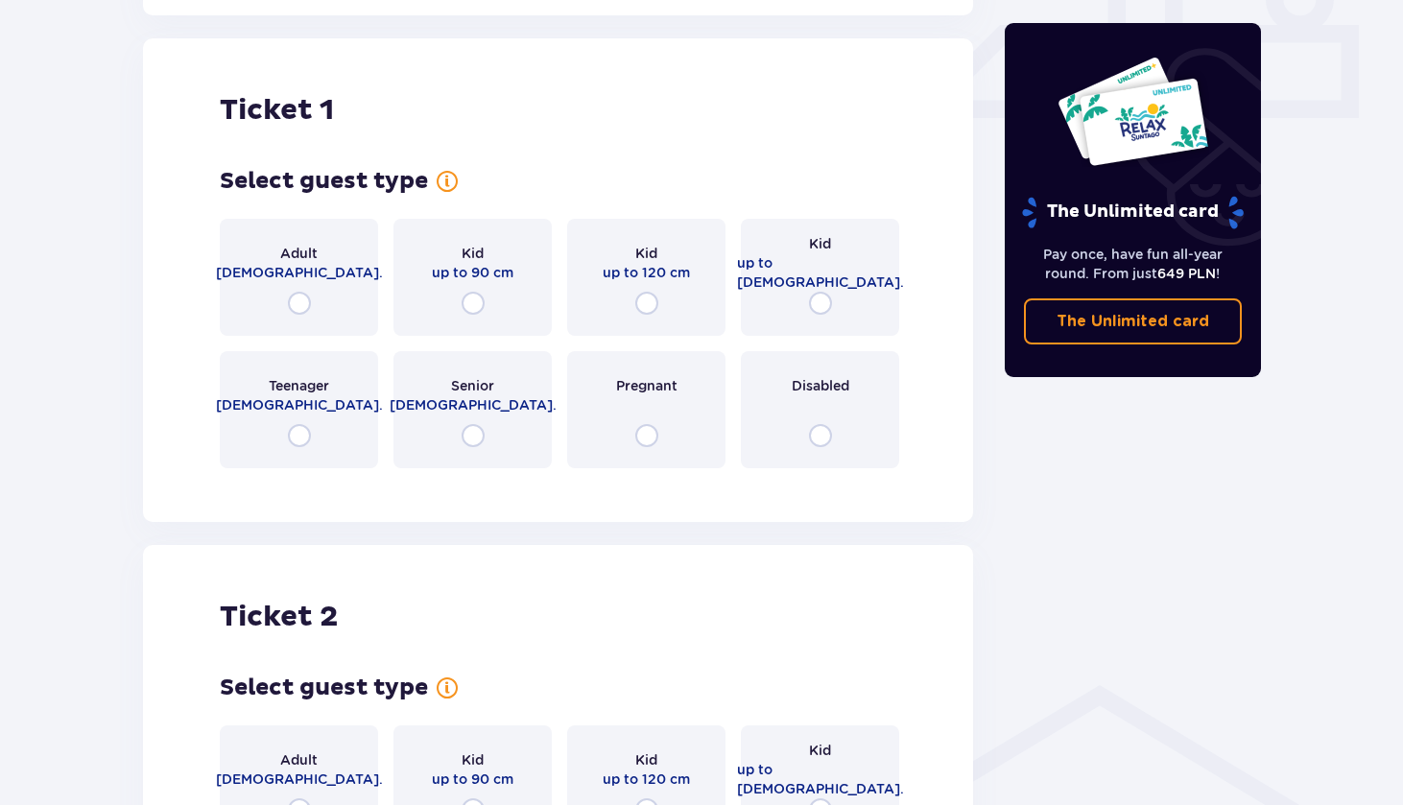
click at [348, 284] on div "Adult 18 - 65 y.o." at bounding box center [299, 277] width 158 height 117
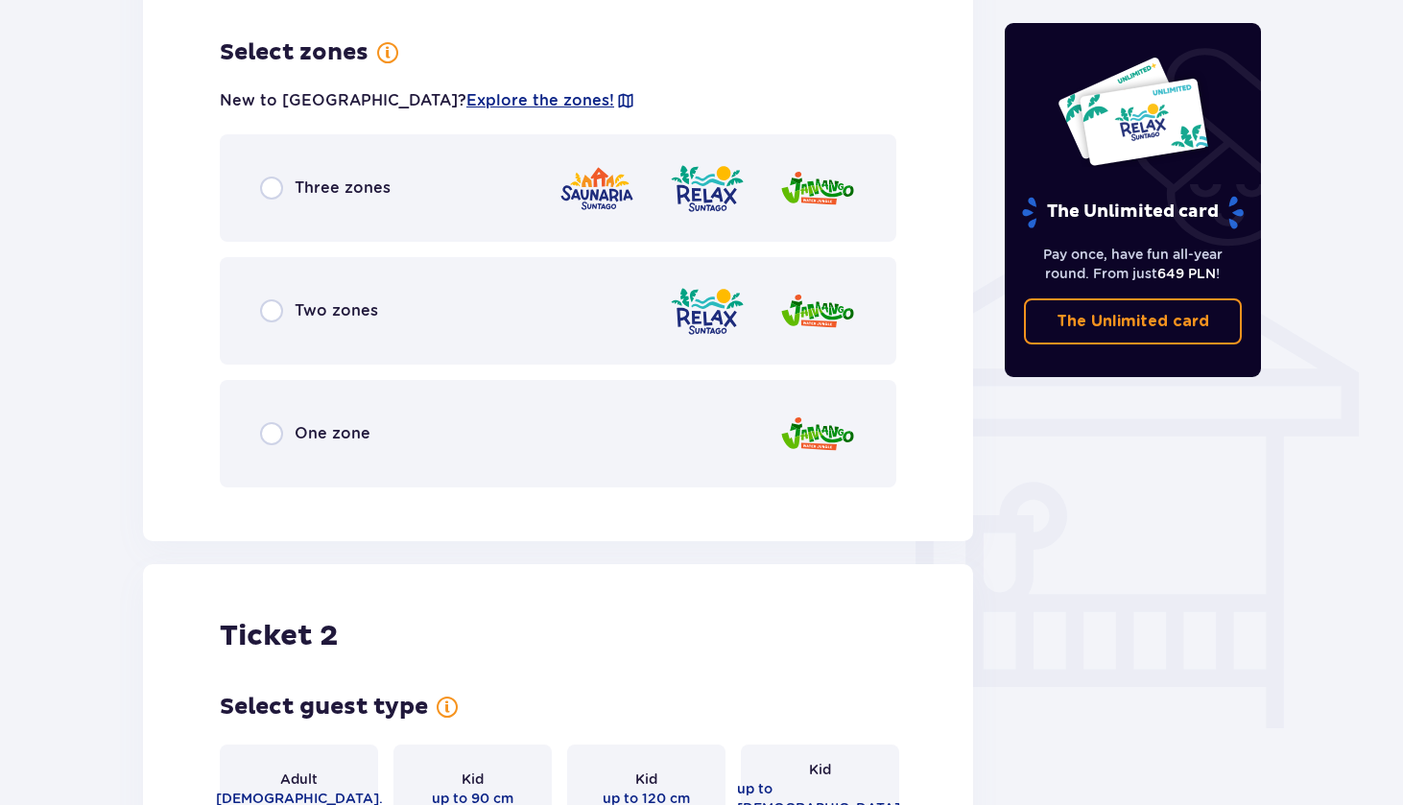
click at [395, 278] on div "Two zones" at bounding box center [558, 310] width 676 height 107
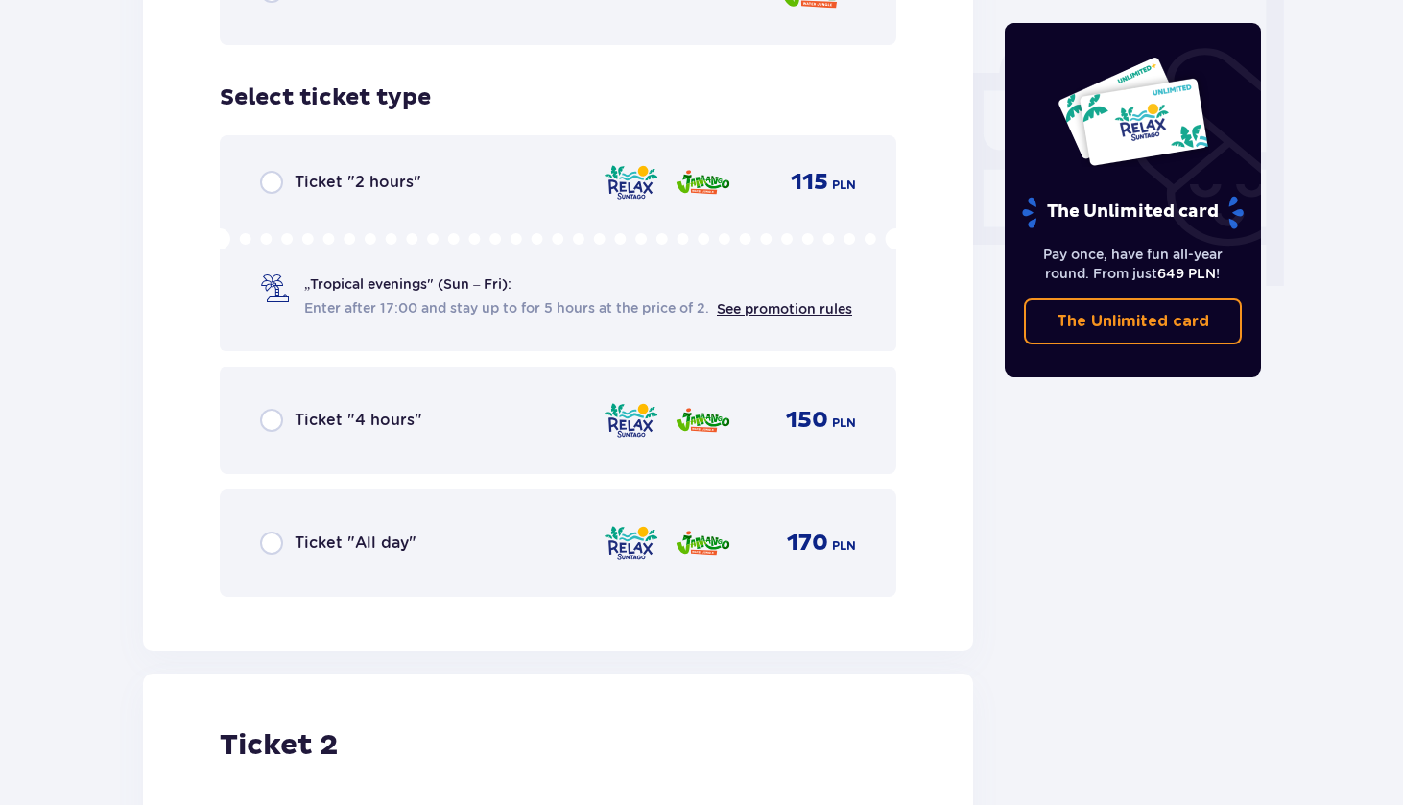
scroll to position [1829, 0]
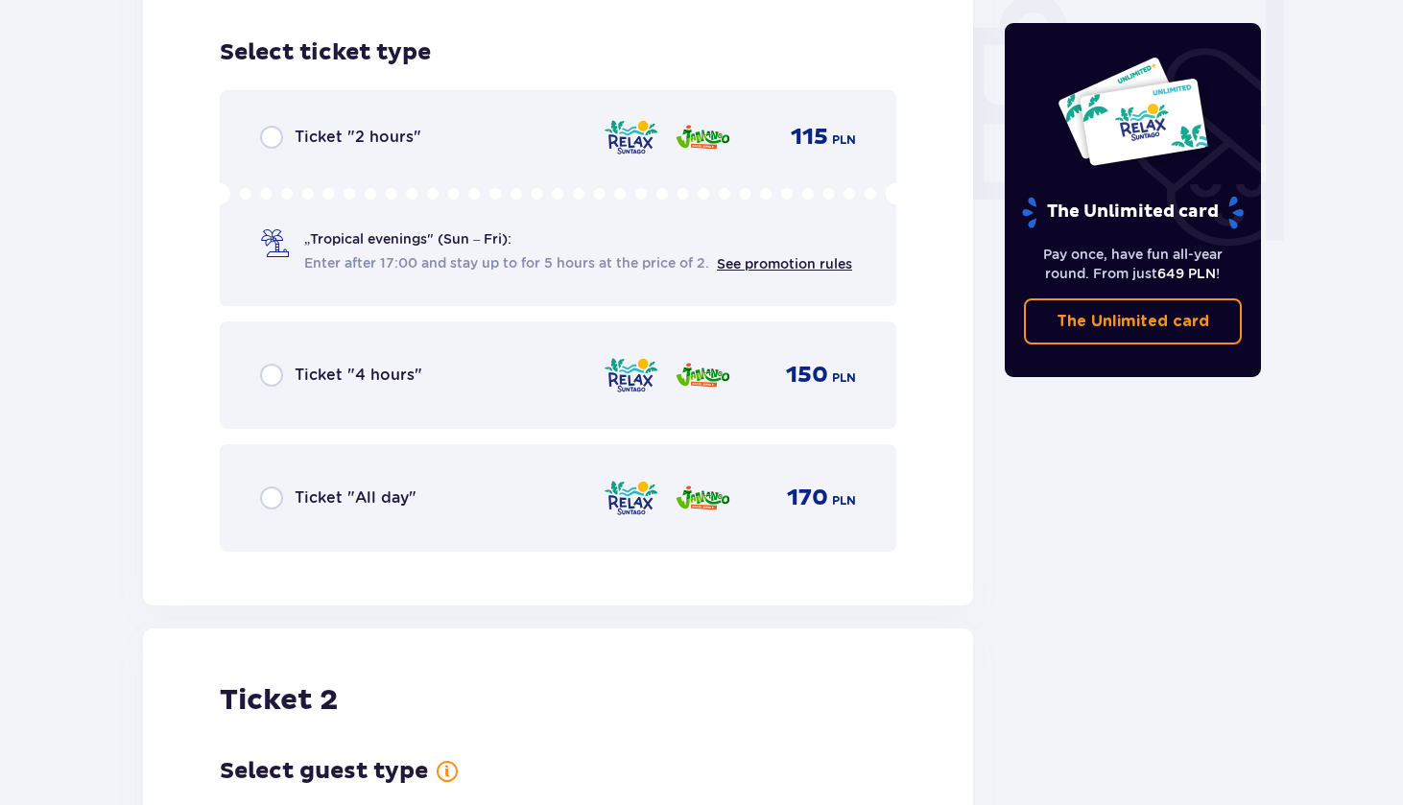
click at [428, 355] on div "Ticket "4 hours" 150 PLN" at bounding box center [558, 375] width 596 height 40
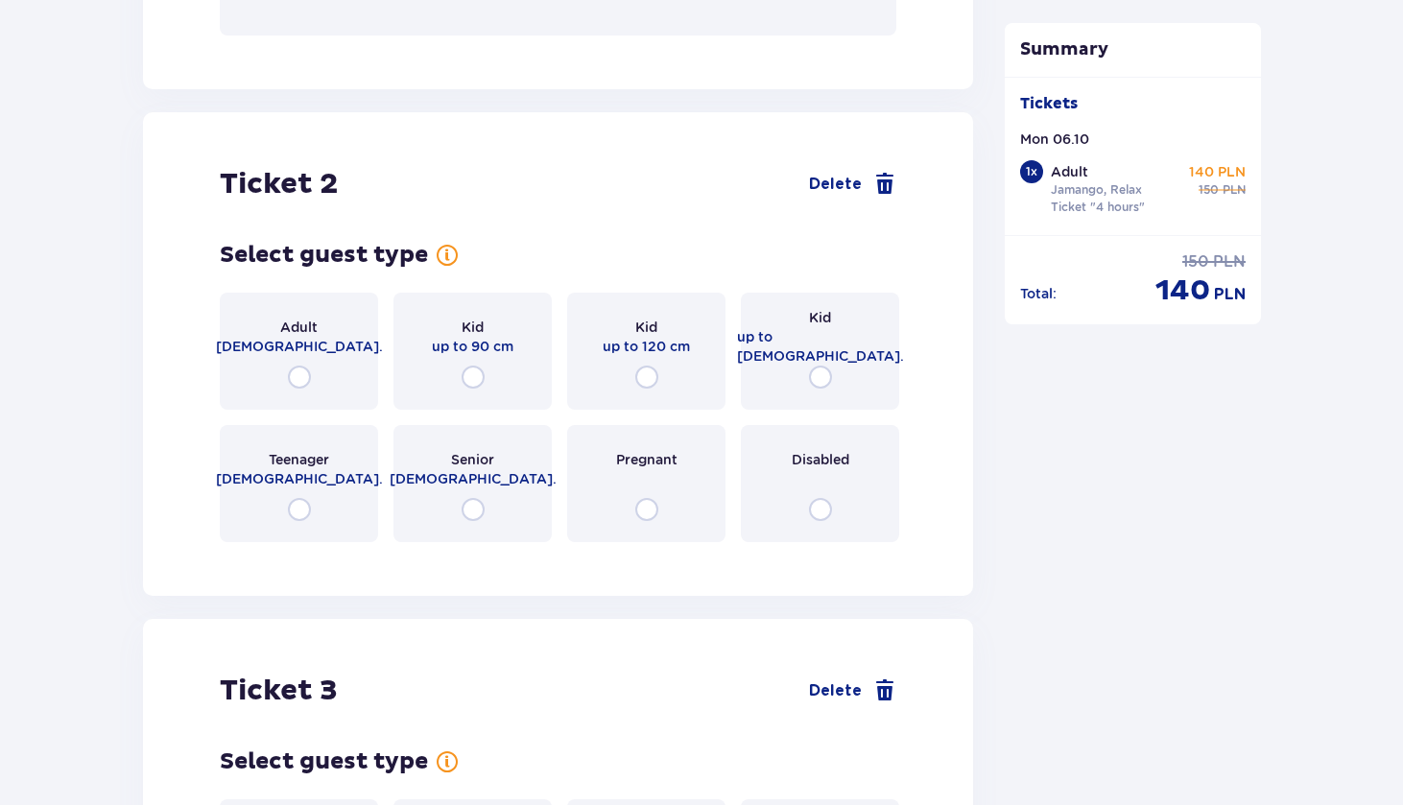
scroll to position [2419, 0]
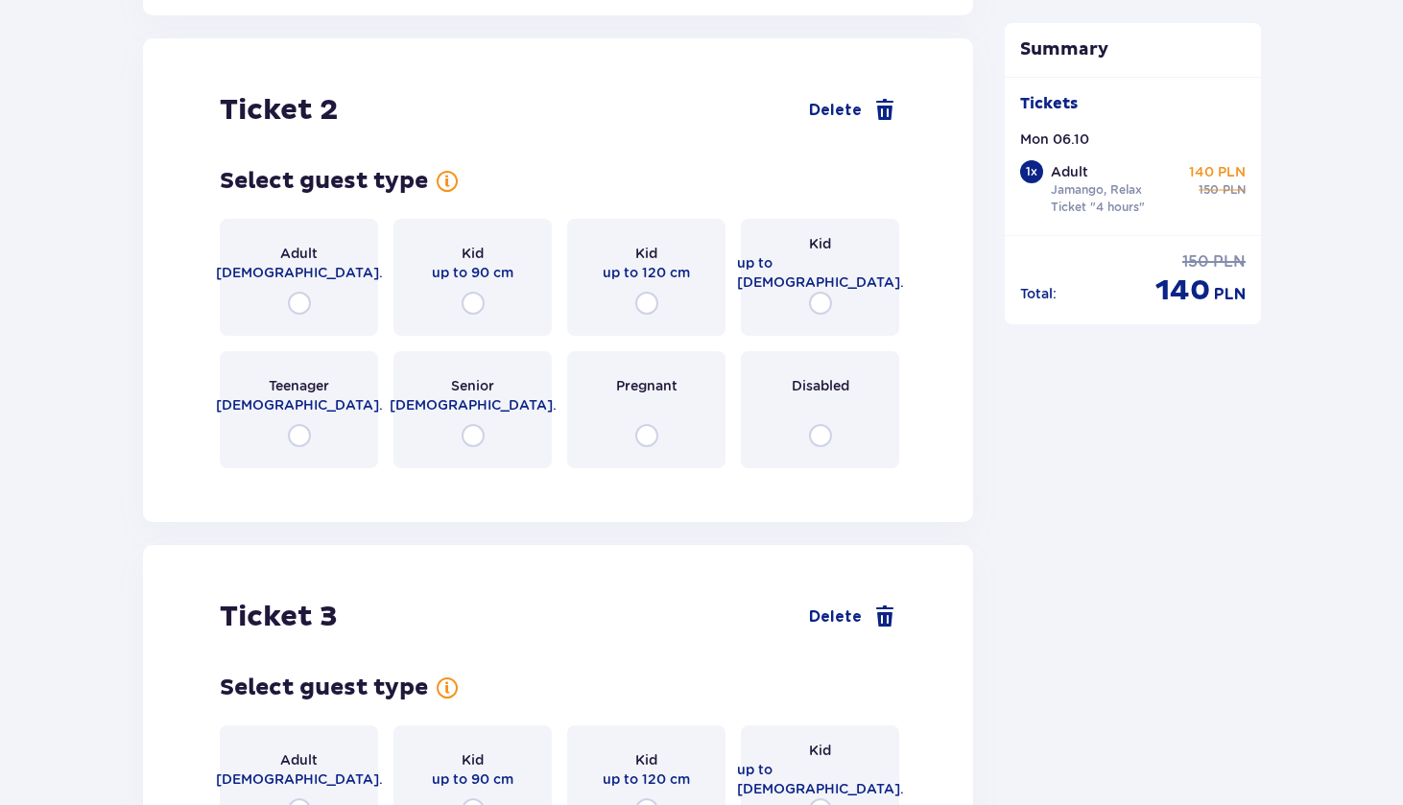
click at [354, 292] on div "Adult 18 - 65 y.o." at bounding box center [299, 277] width 158 height 117
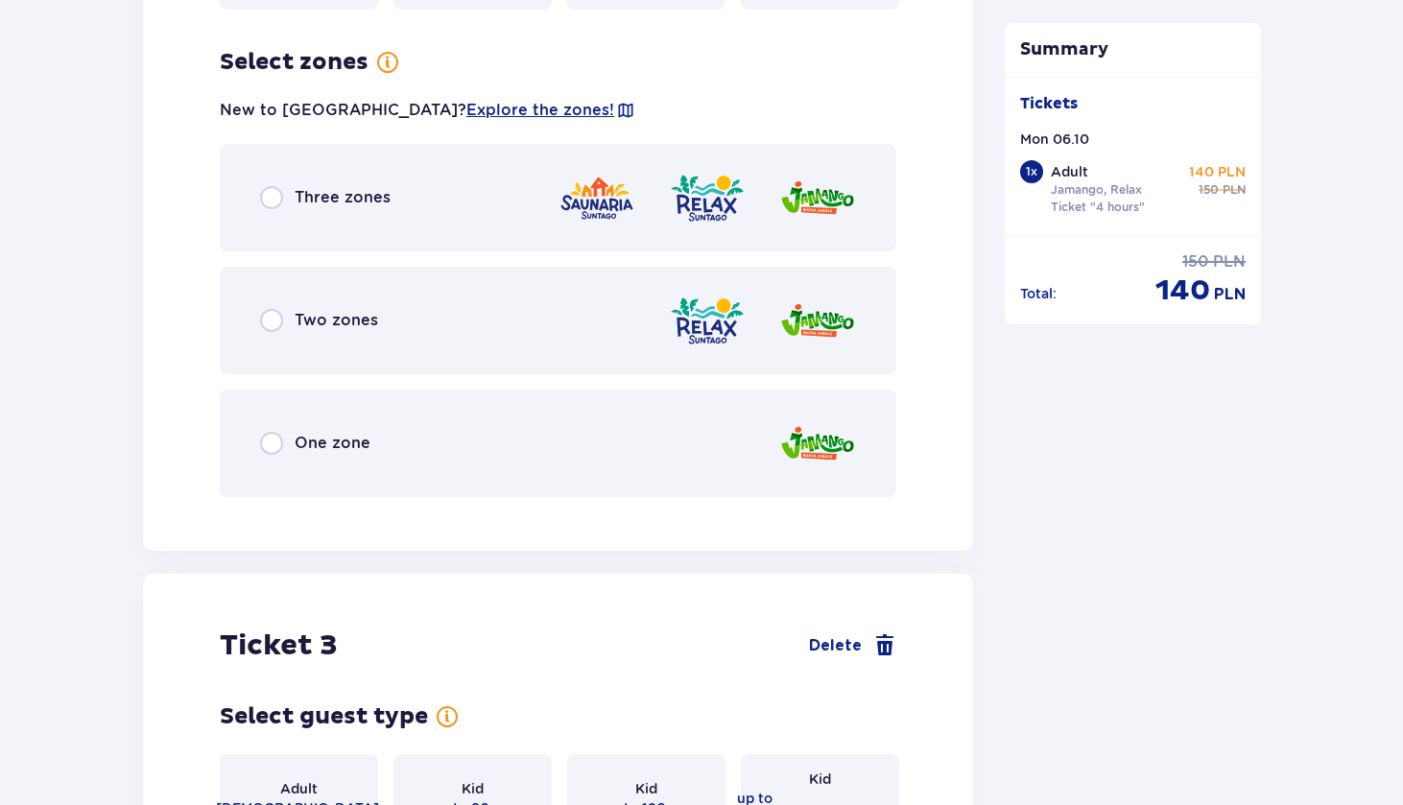
scroll to position [2887, 0]
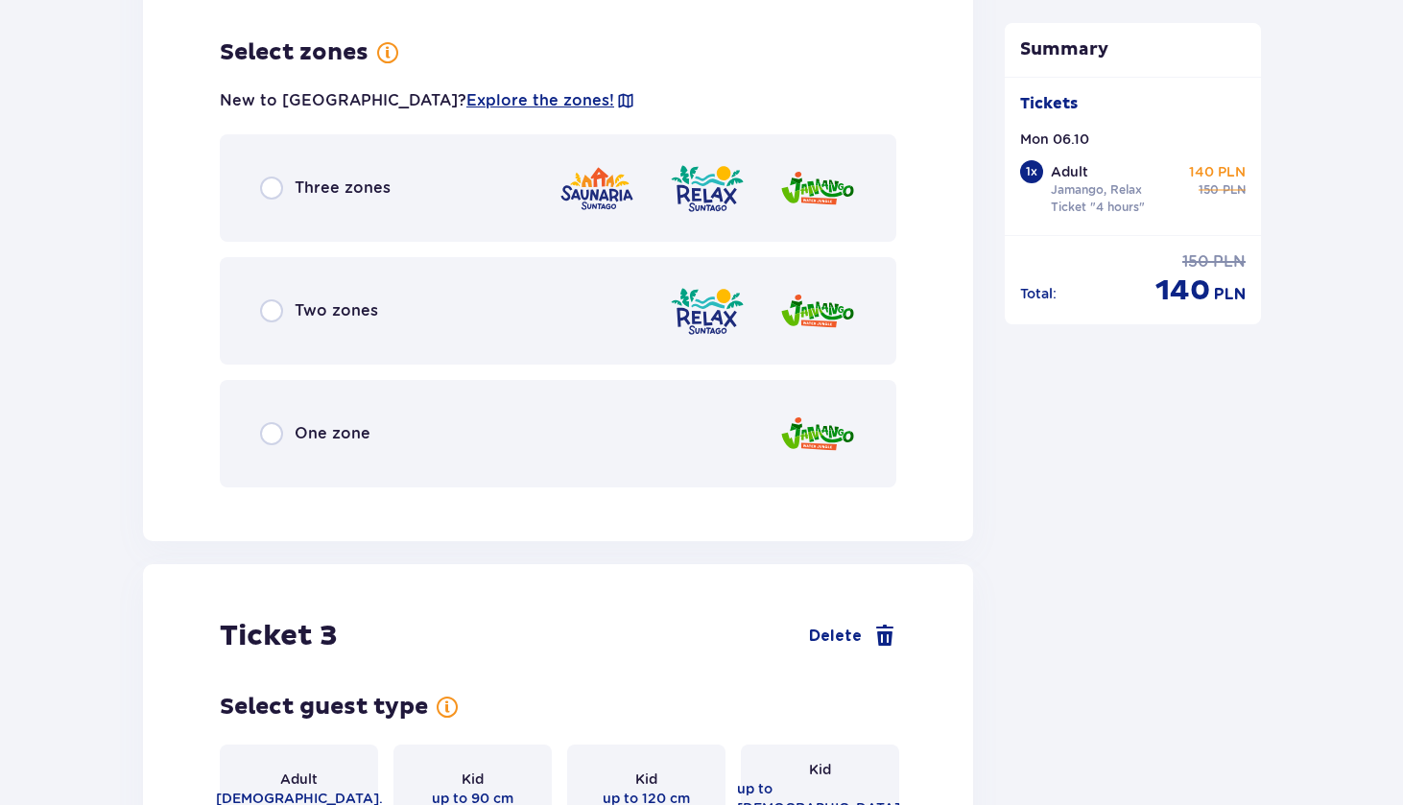
click at [429, 273] on div "Two zones" at bounding box center [558, 310] width 676 height 107
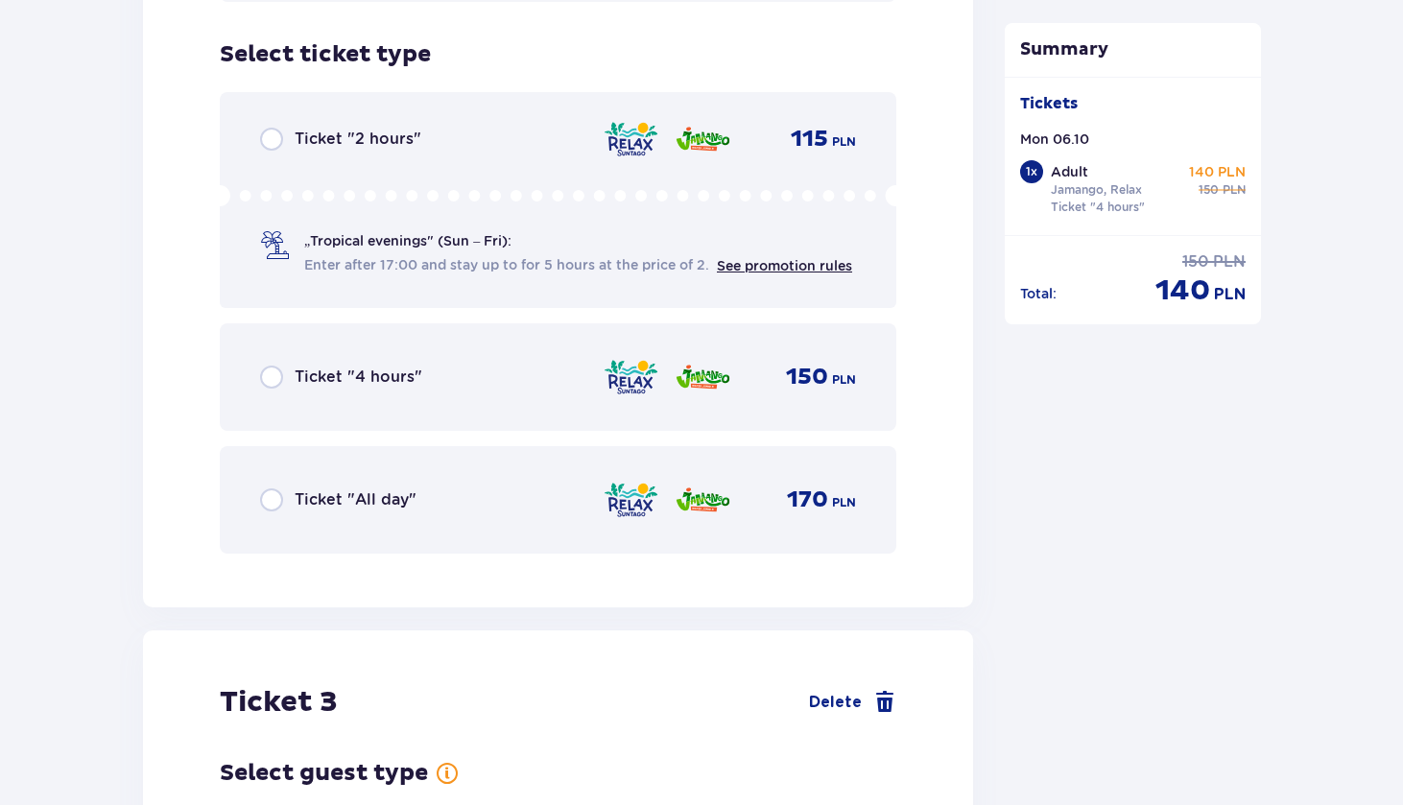
scroll to position [3375, 0]
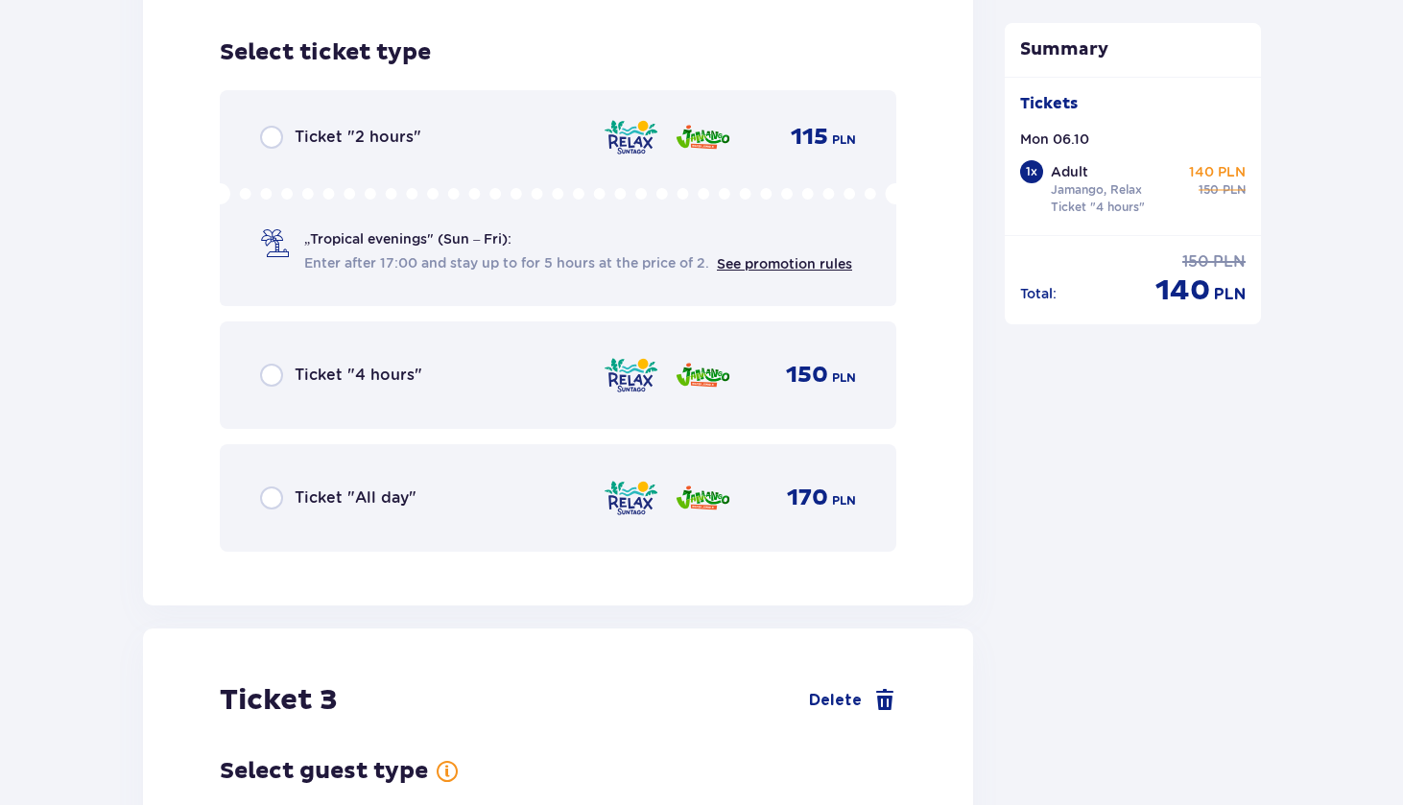
click at [441, 375] on div "Ticket "4 hours" 150 PLN" at bounding box center [558, 375] width 596 height 40
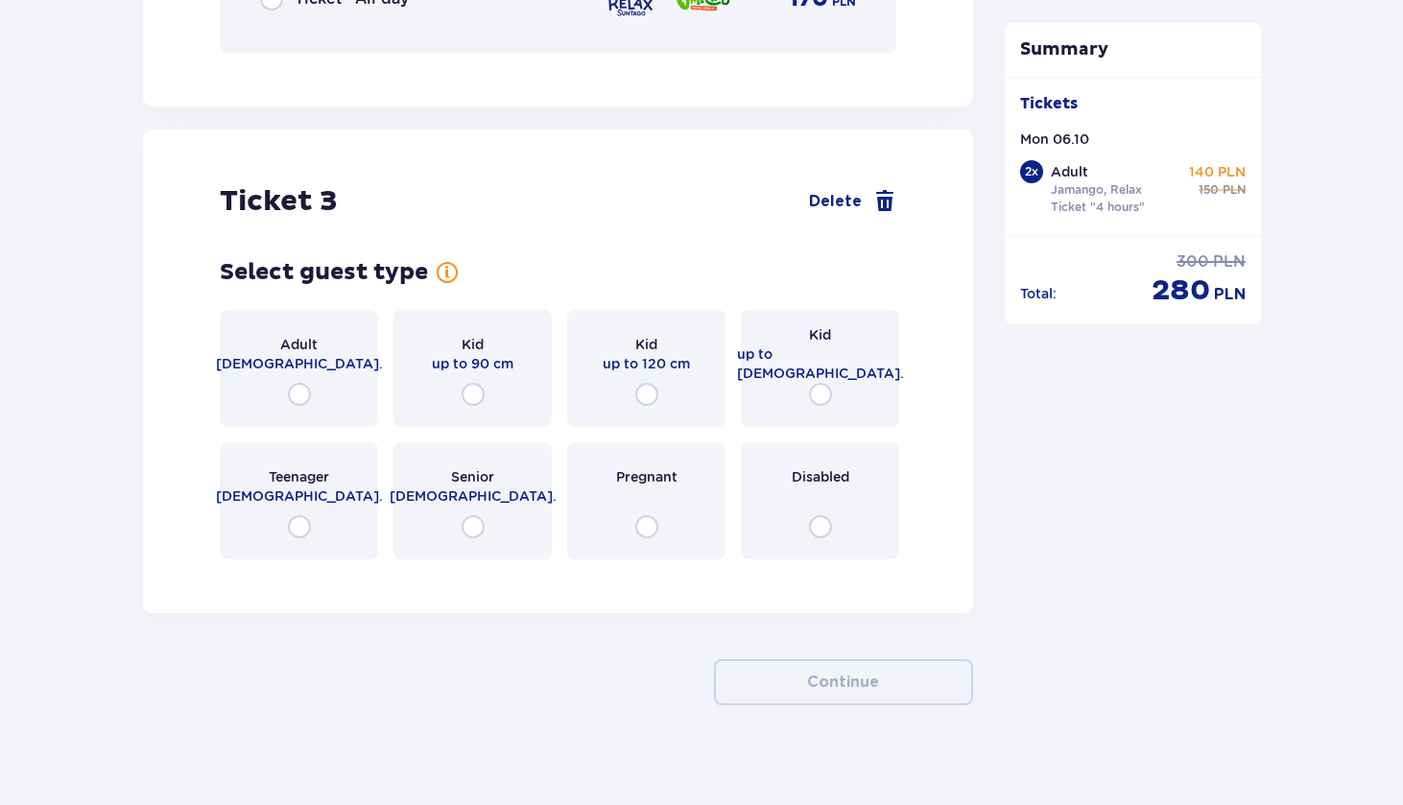
click at [344, 341] on div "Adult 18 - 65 y.o." at bounding box center [299, 368] width 158 height 117
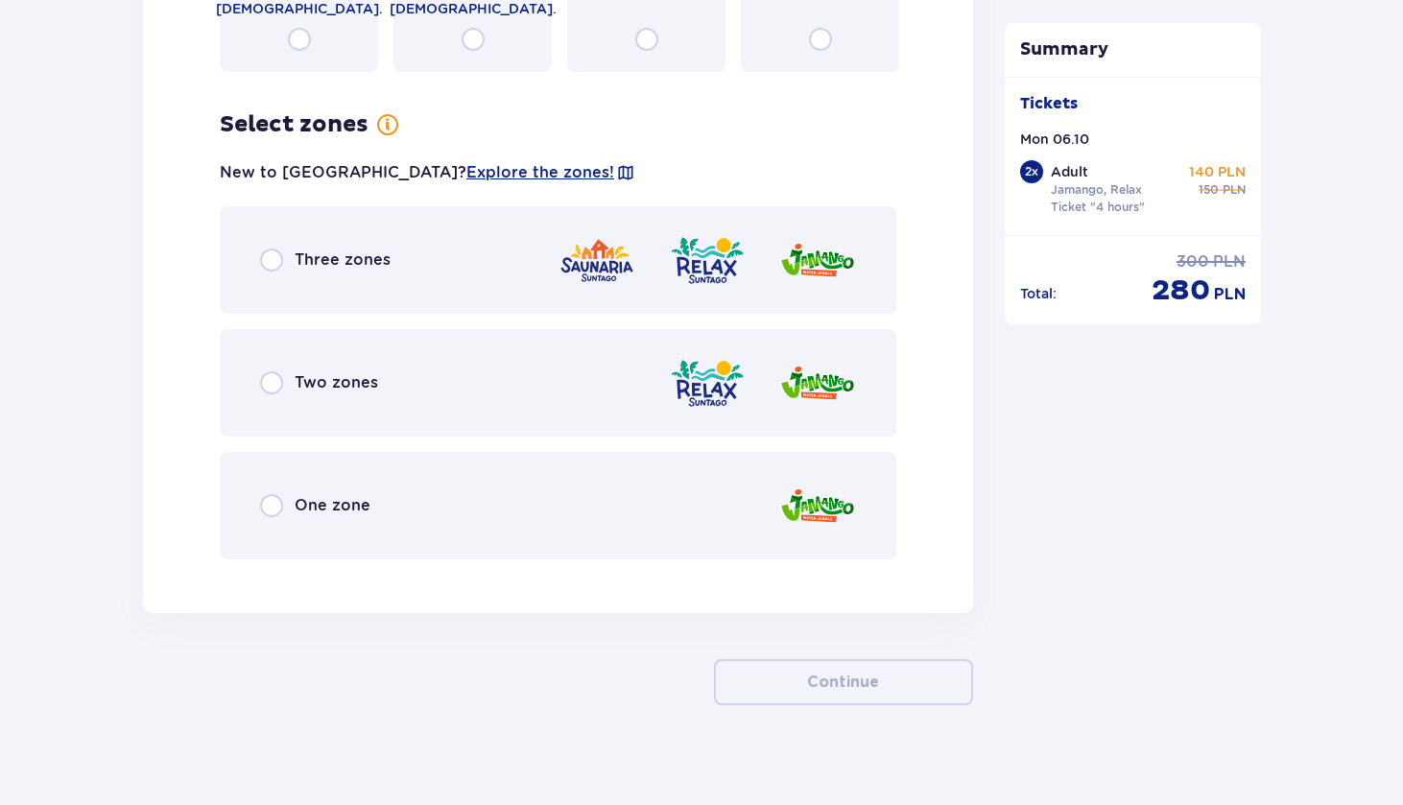
click at [422, 353] on div "Two zones" at bounding box center [558, 382] width 676 height 107
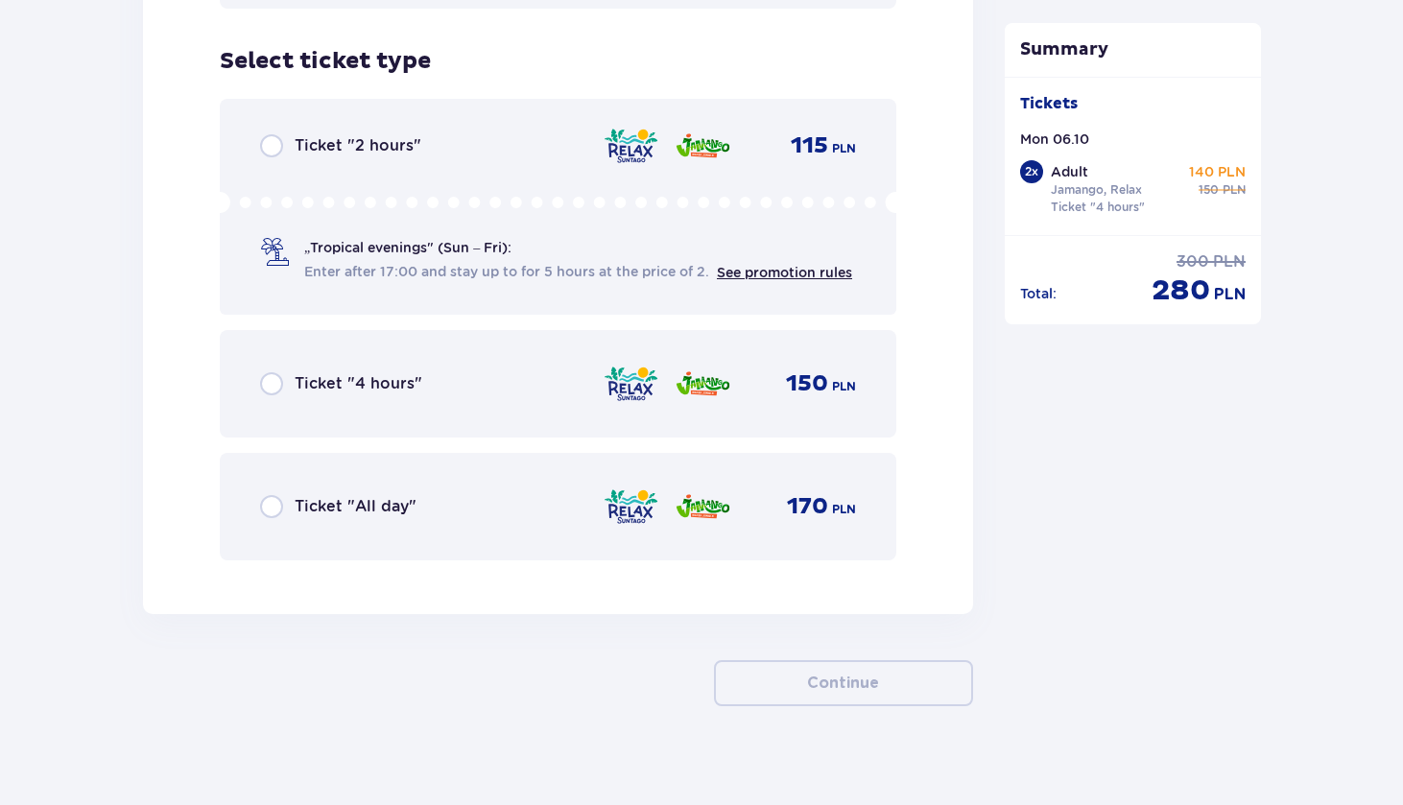
scroll to position [4913, 0]
click at [439, 377] on div "Ticket "4 hours" 150 PLN" at bounding box center [558, 383] width 596 height 40
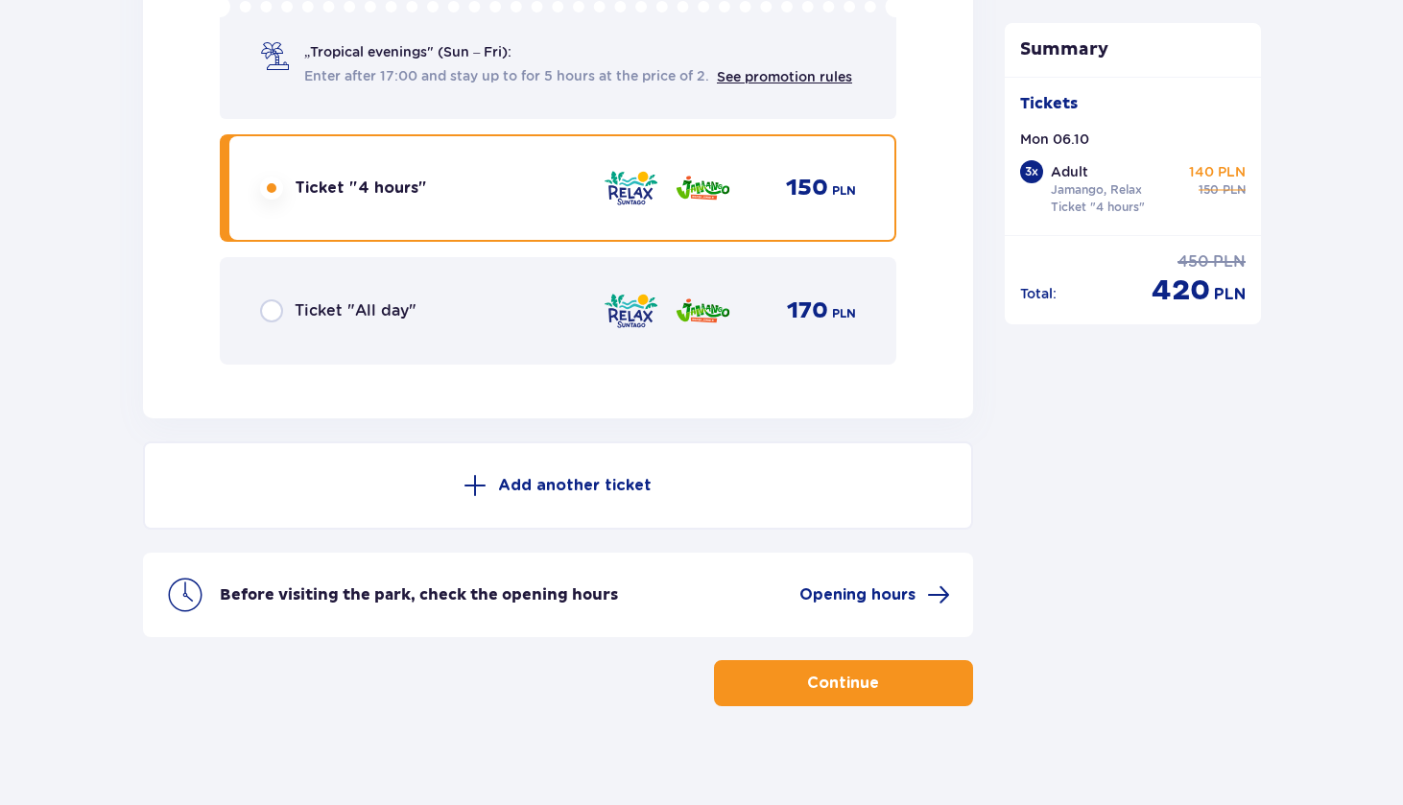
scroll to position [5109, 0]
click at [808, 672] on p "Continue" at bounding box center [843, 682] width 72 height 21
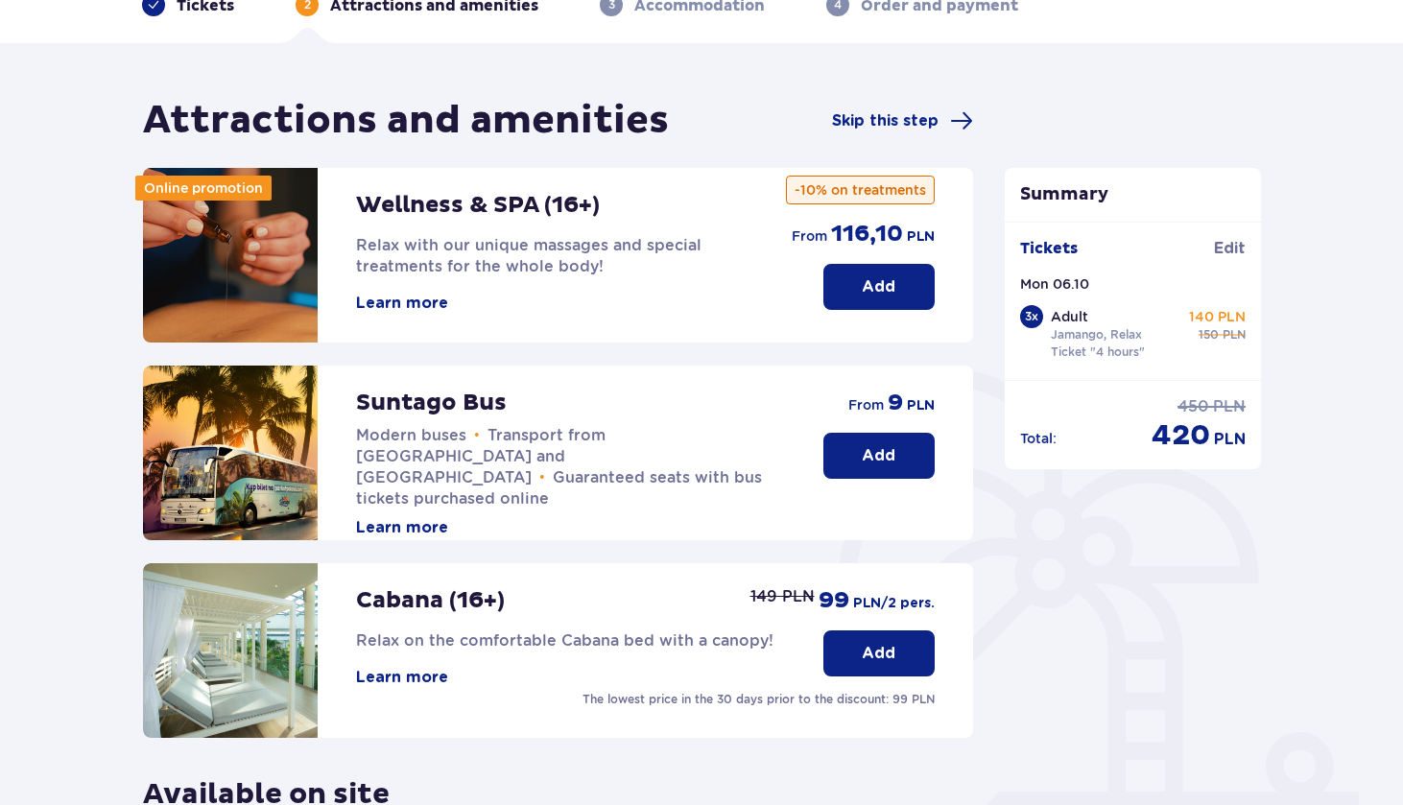
scroll to position [120, 0]
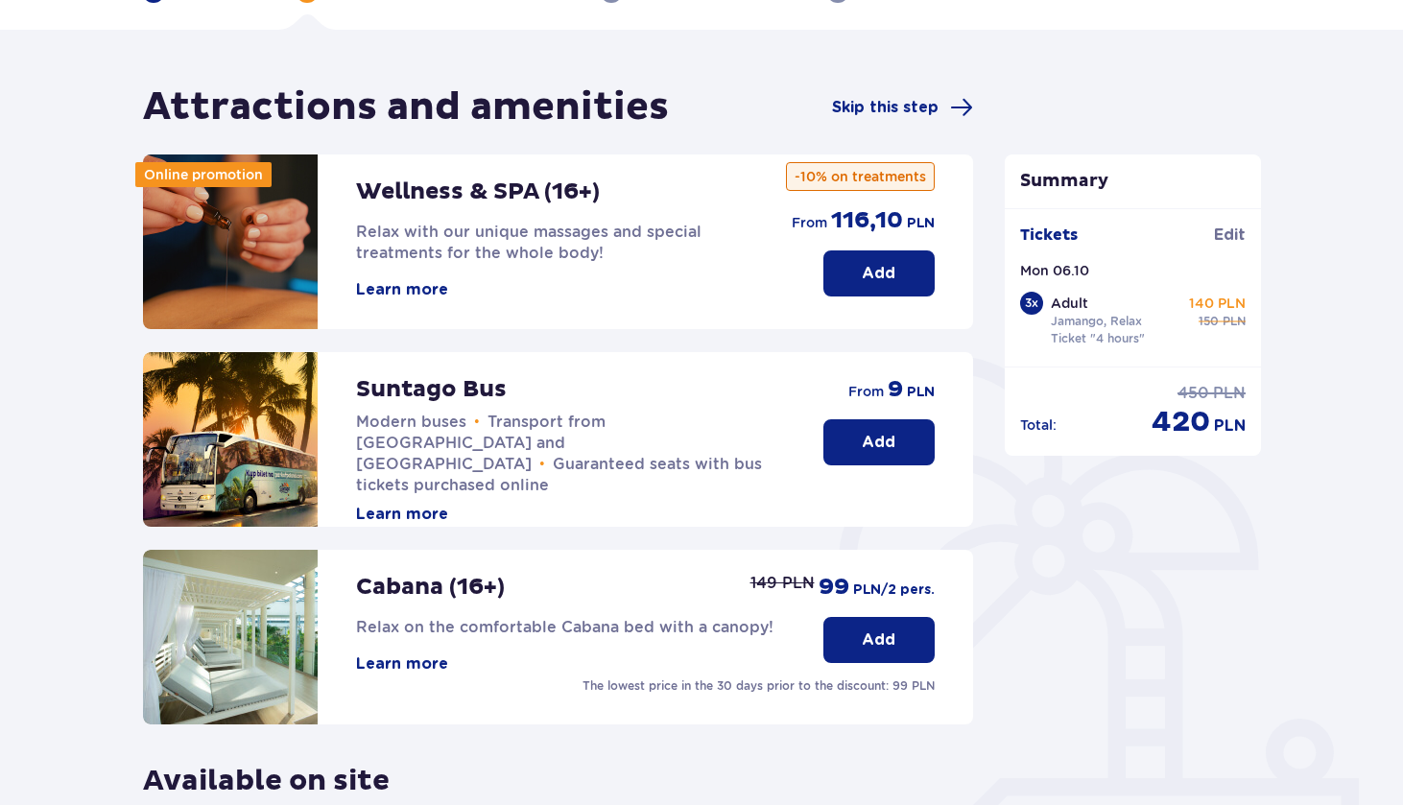
click at [874, 449] on p "Add" at bounding box center [879, 442] width 34 height 21
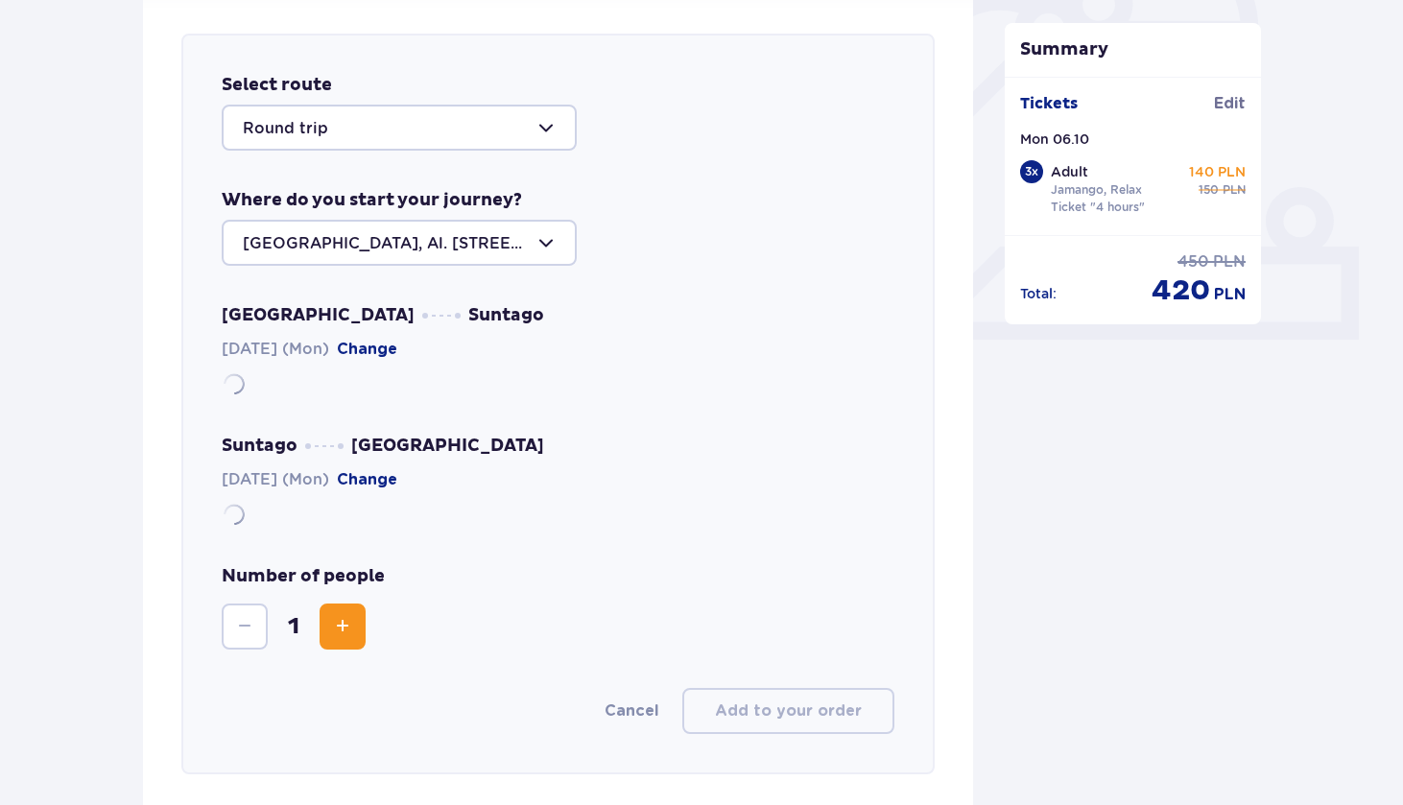
scroll to position [662, 0]
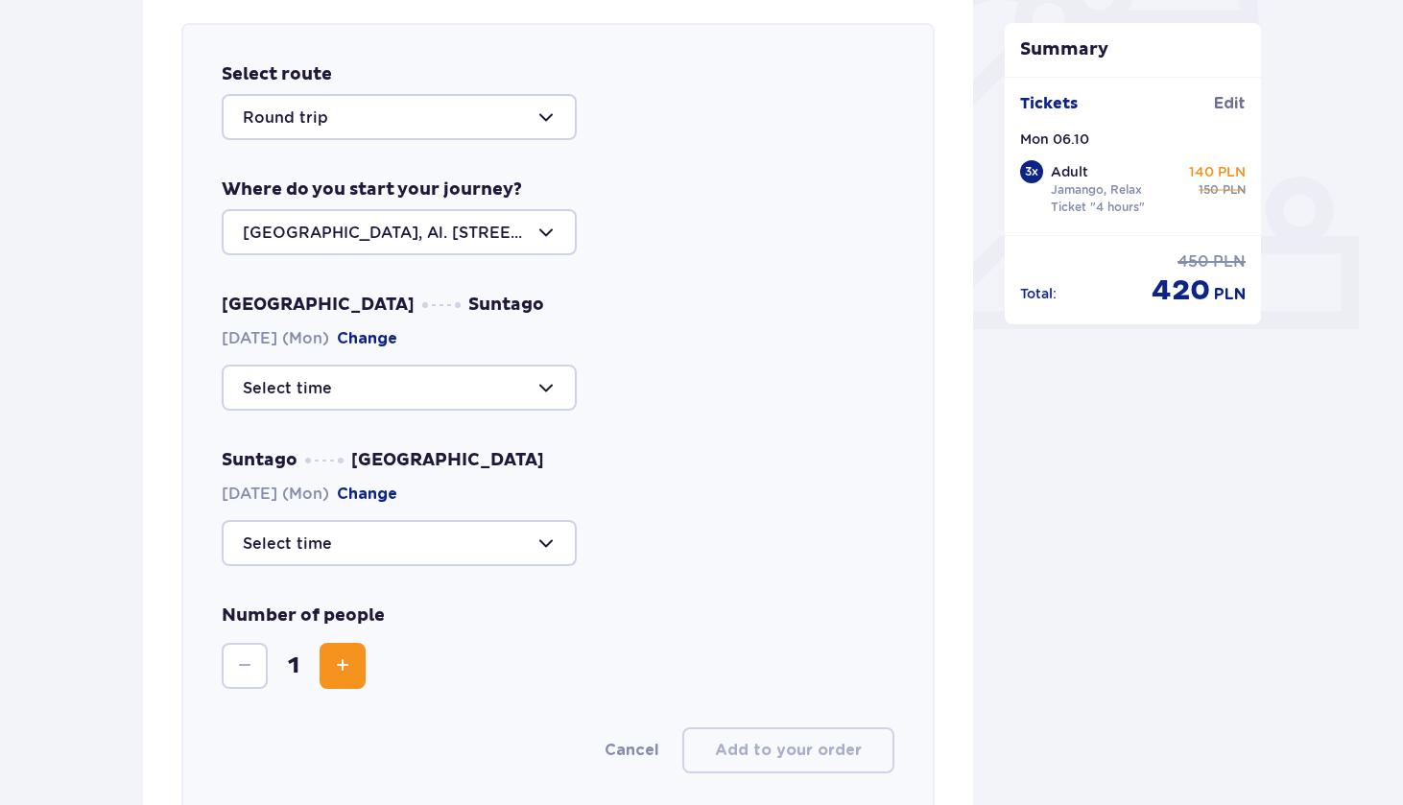
click at [539, 117] on div at bounding box center [399, 117] width 355 height 46
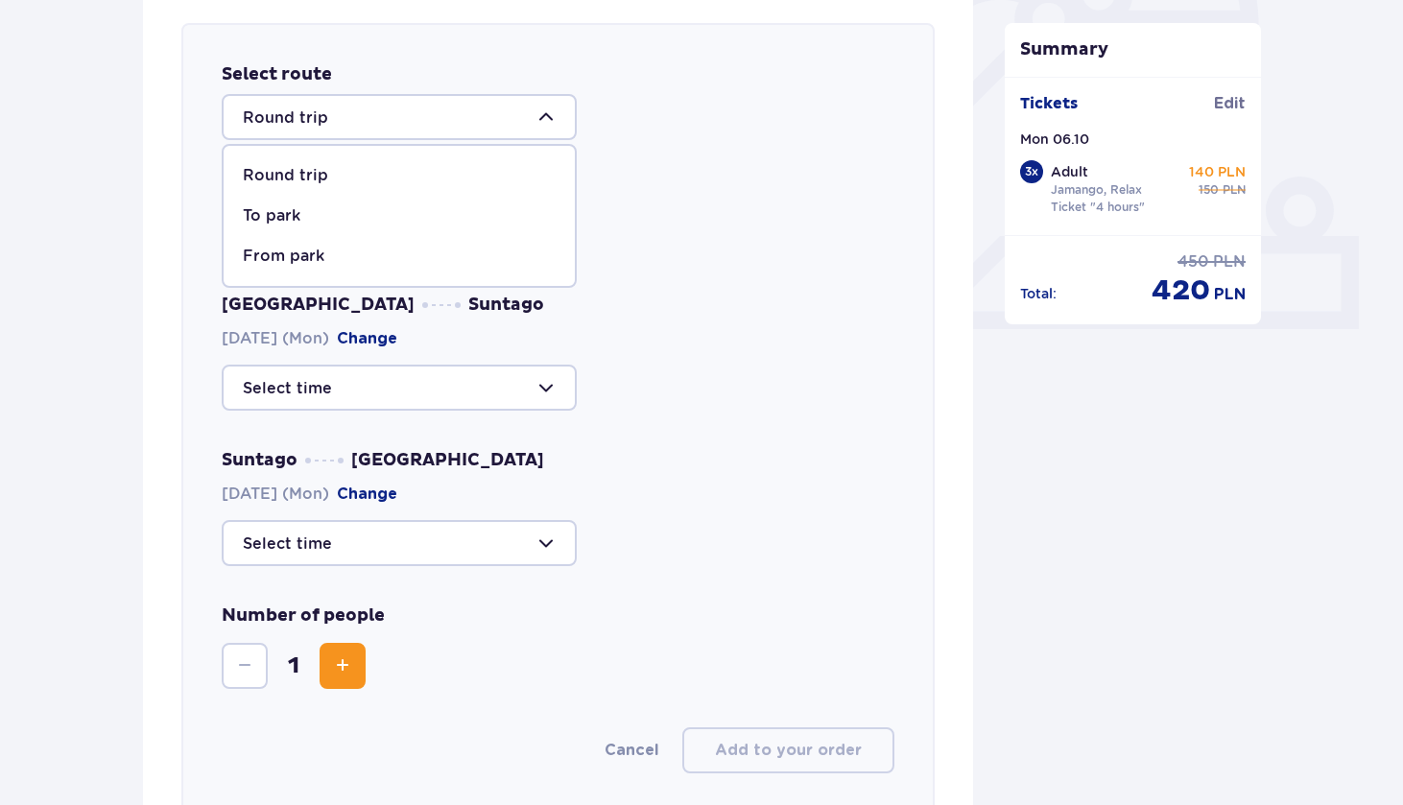
click at [539, 117] on div at bounding box center [399, 117] width 355 height 46
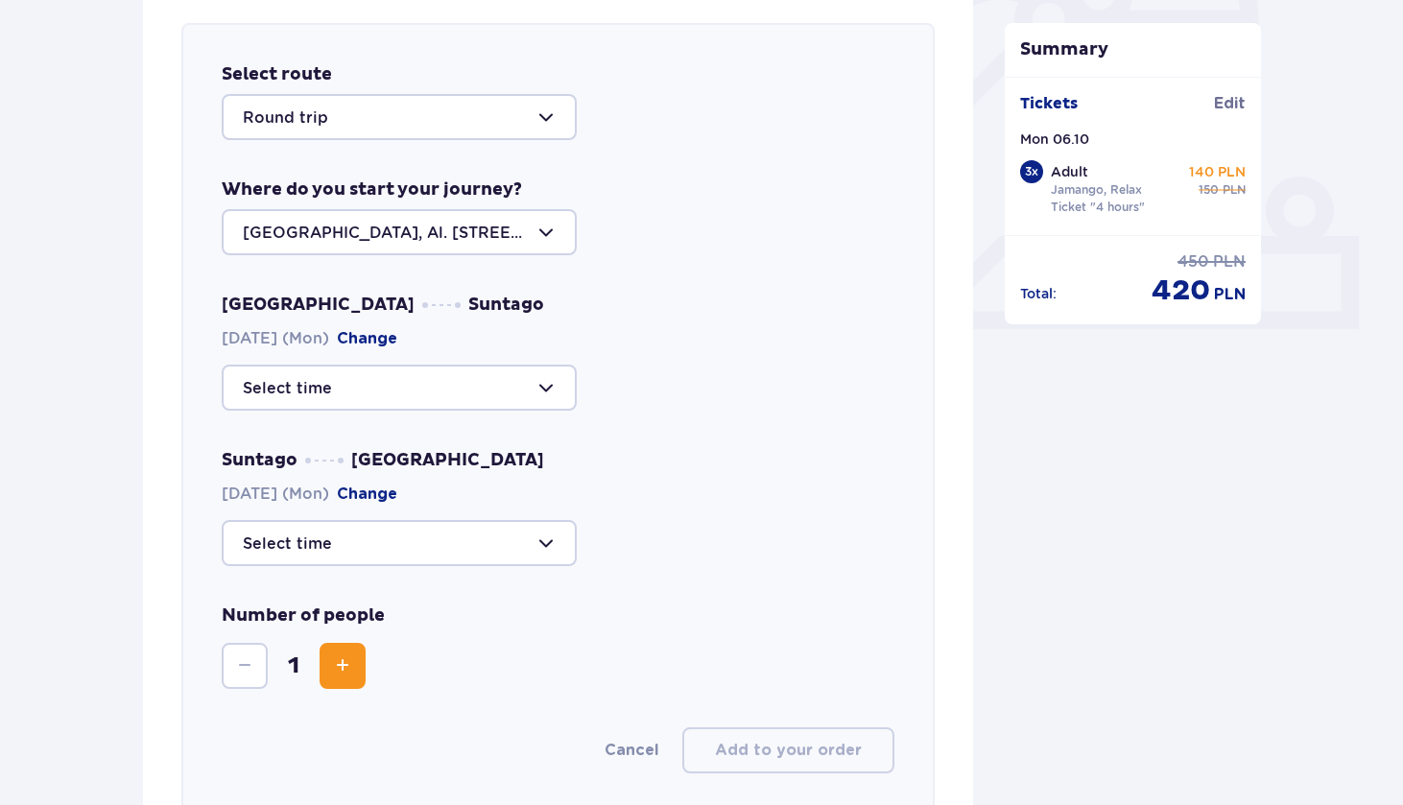
click at [539, 117] on div at bounding box center [399, 117] width 355 height 46
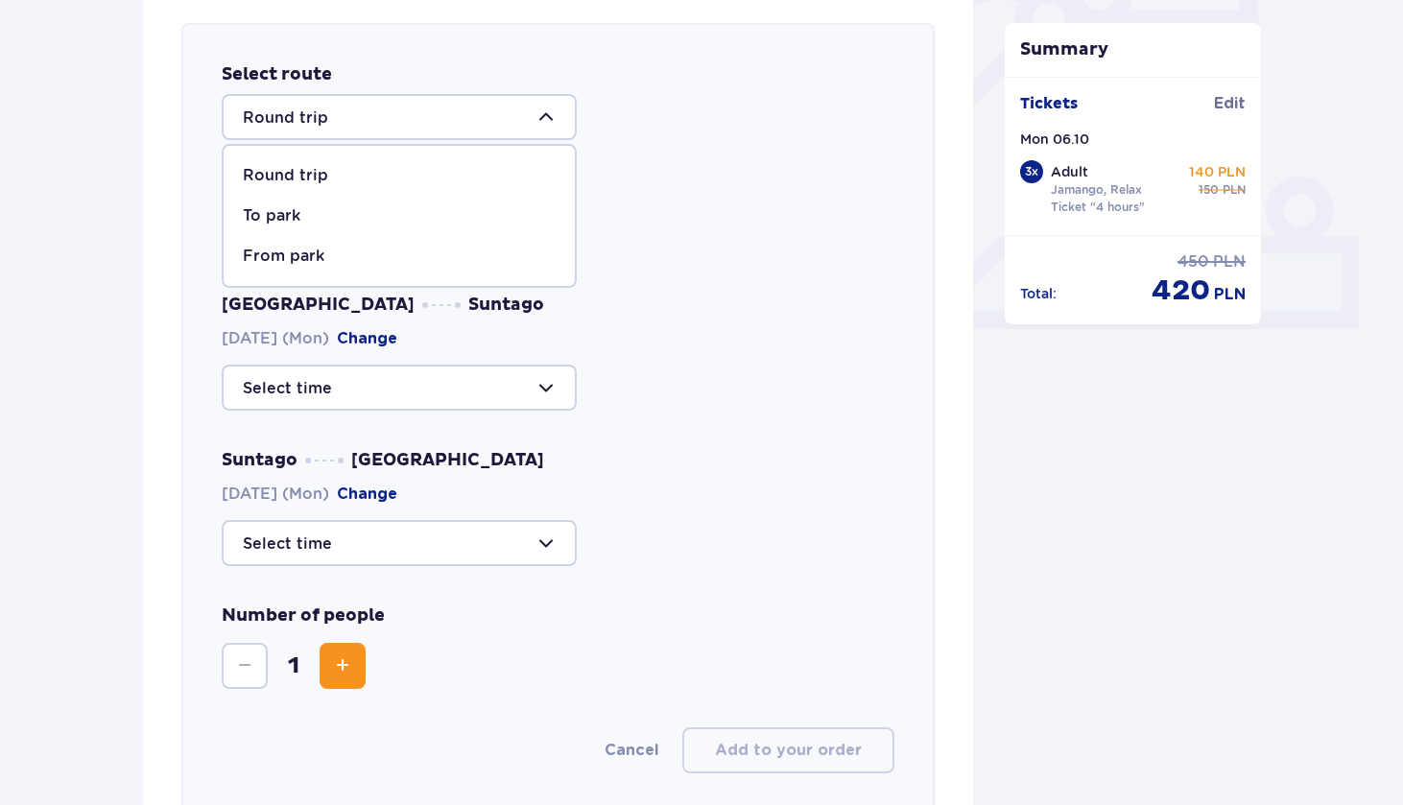
click at [539, 117] on div at bounding box center [399, 117] width 355 height 46
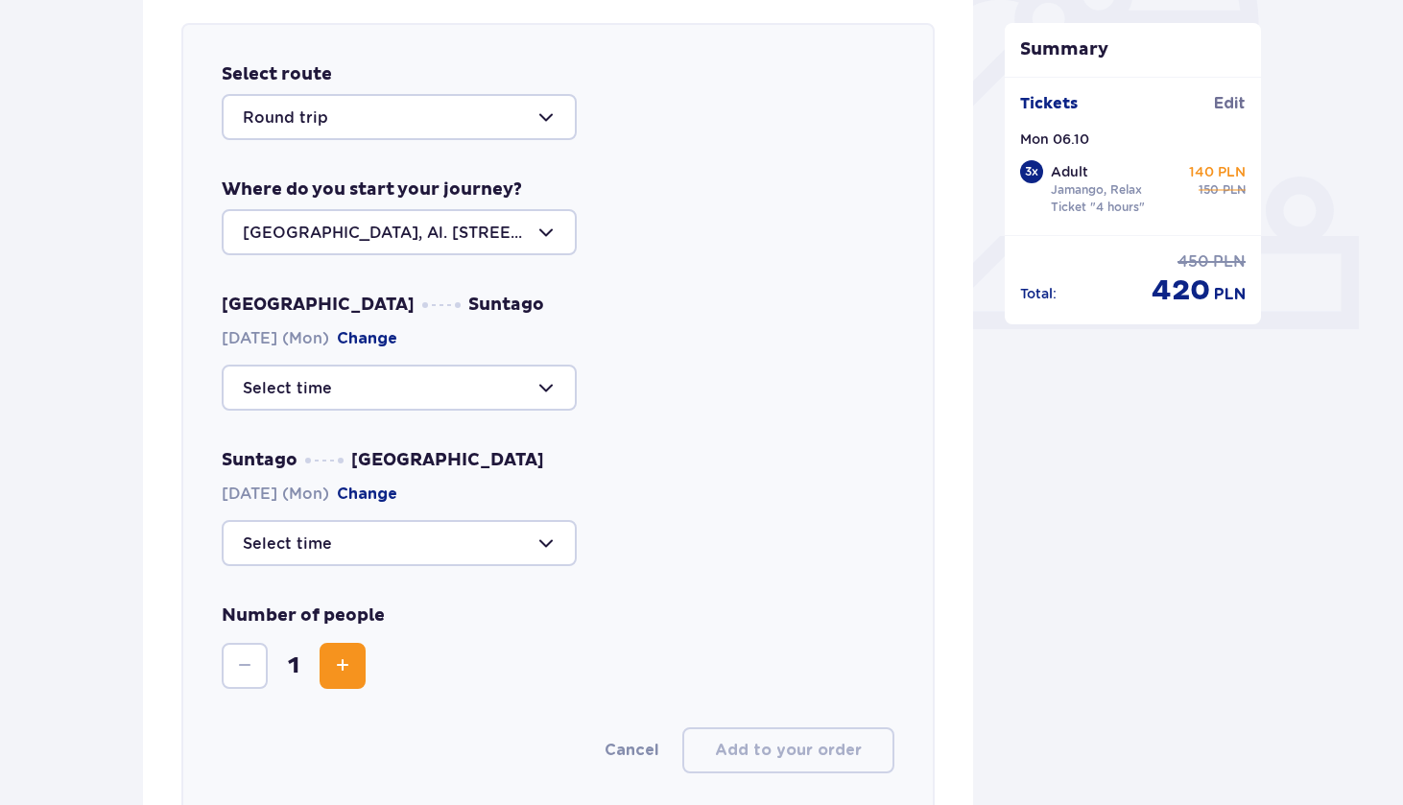
click at [525, 386] on div at bounding box center [399, 388] width 355 height 46
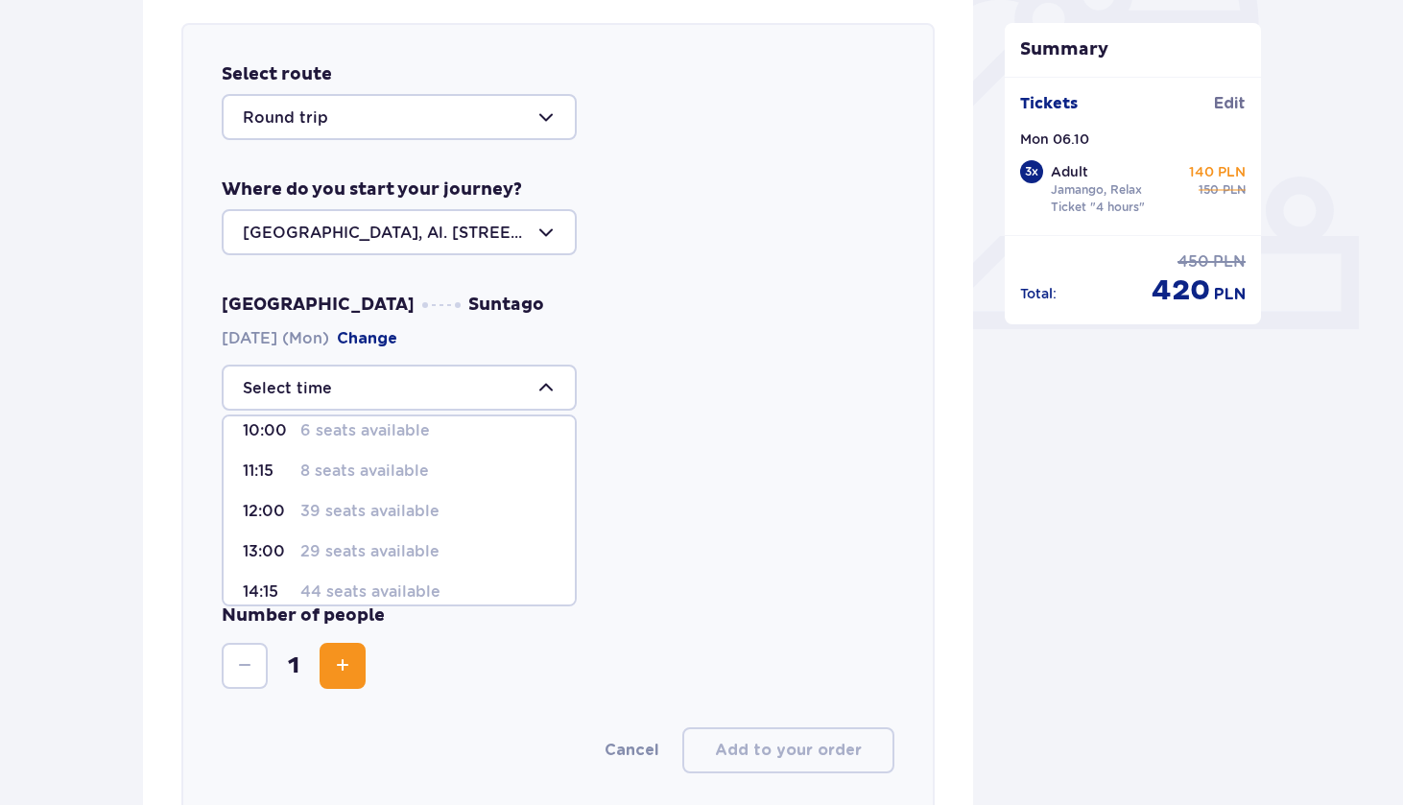
scroll to position [101, 0]
click at [401, 508] on p "39 seats available" at bounding box center [369, 506] width 139 height 21
type input "12:00"
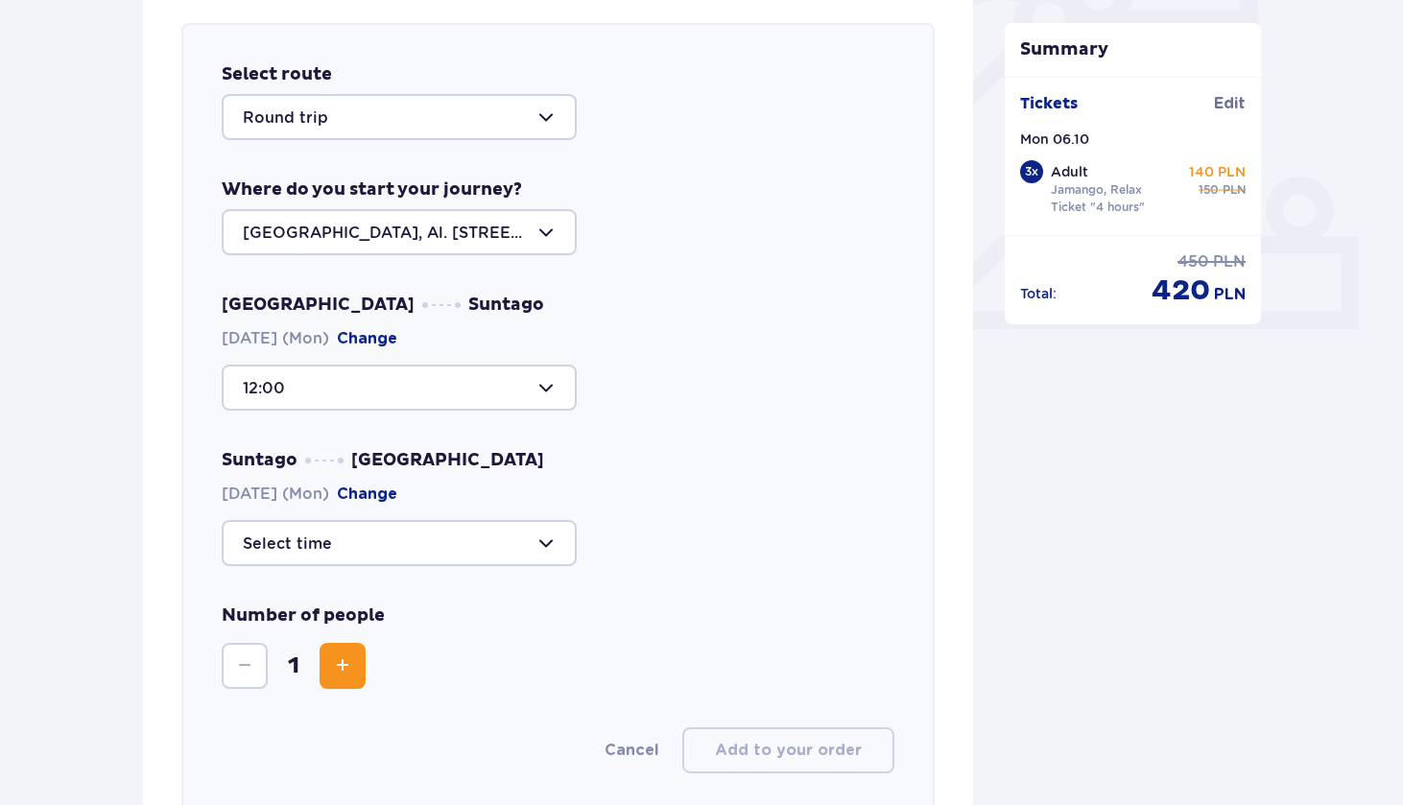
click at [490, 546] on div at bounding box center [399, 543] width 355 height 46
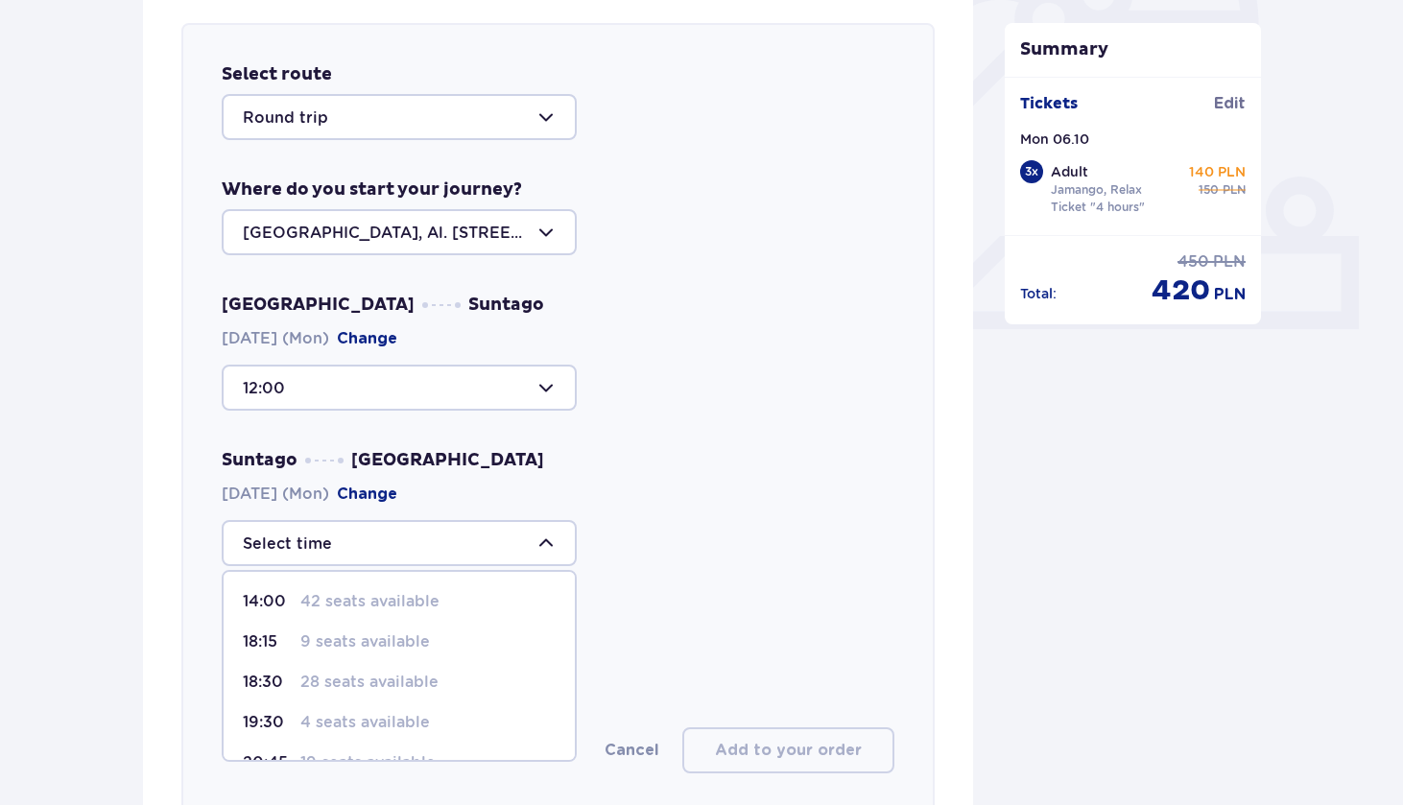
click at [392, 649] on p "9 seats available" at bounding box center [365, 641] width 130 height 21
type input "18:15"
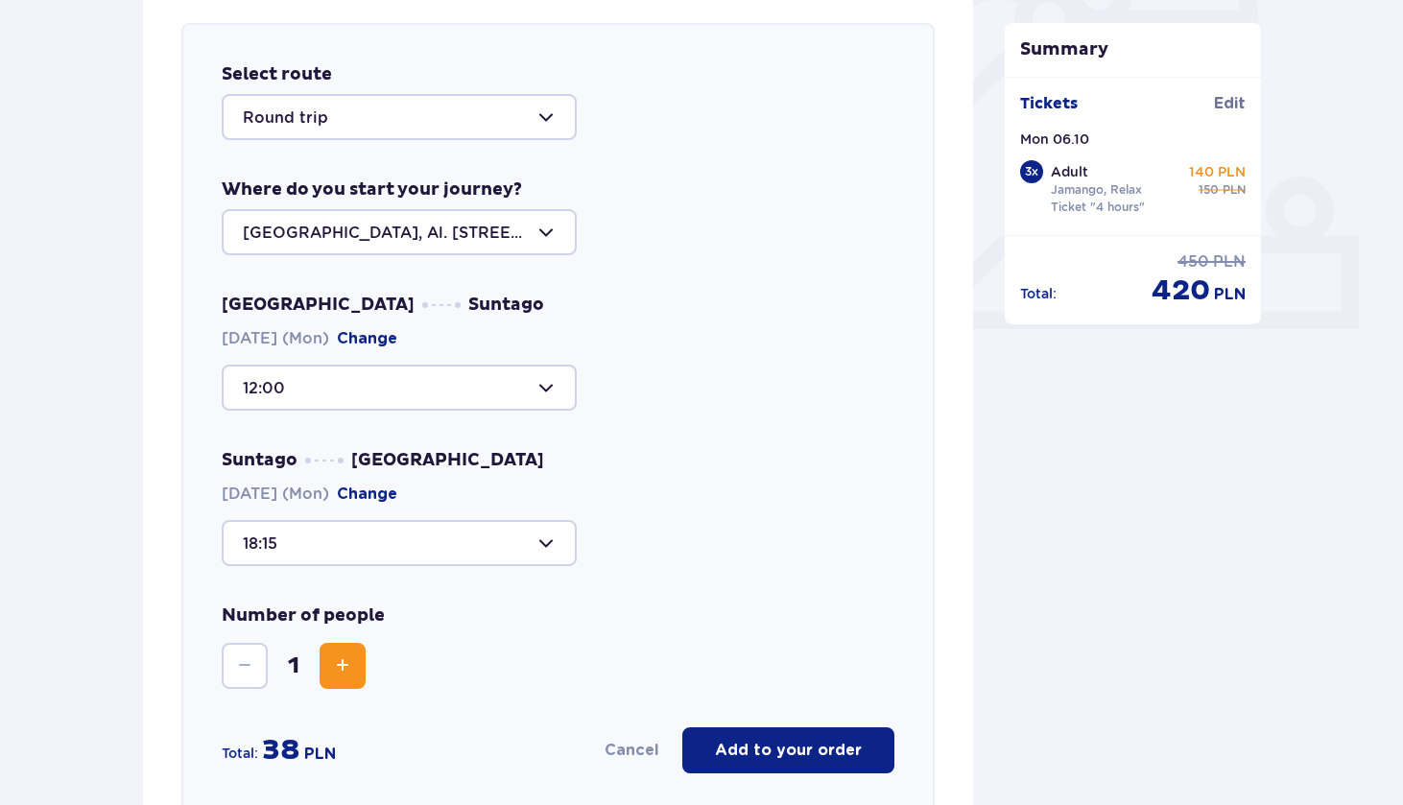
click at [343, 663] on span "Increase" at bounding box center [342, 665] width 23 height 23
click at [803, 746] on p "Add to your order" at bounding box center [788, 750] width 147 height 21
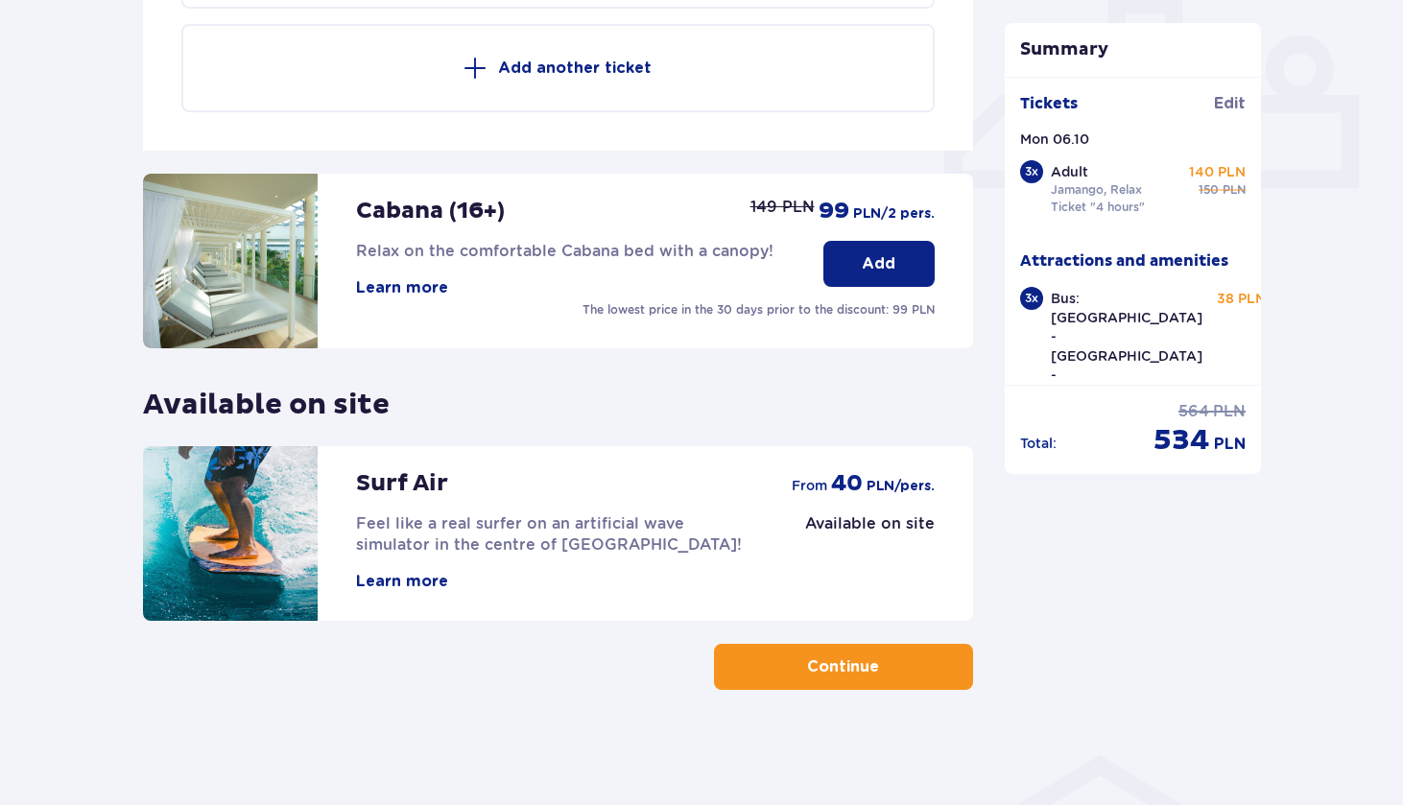
scroll to position [803, 0]
click at [835, 669] on p "Continue" at bounding box center [843, 666] width 72 height 21
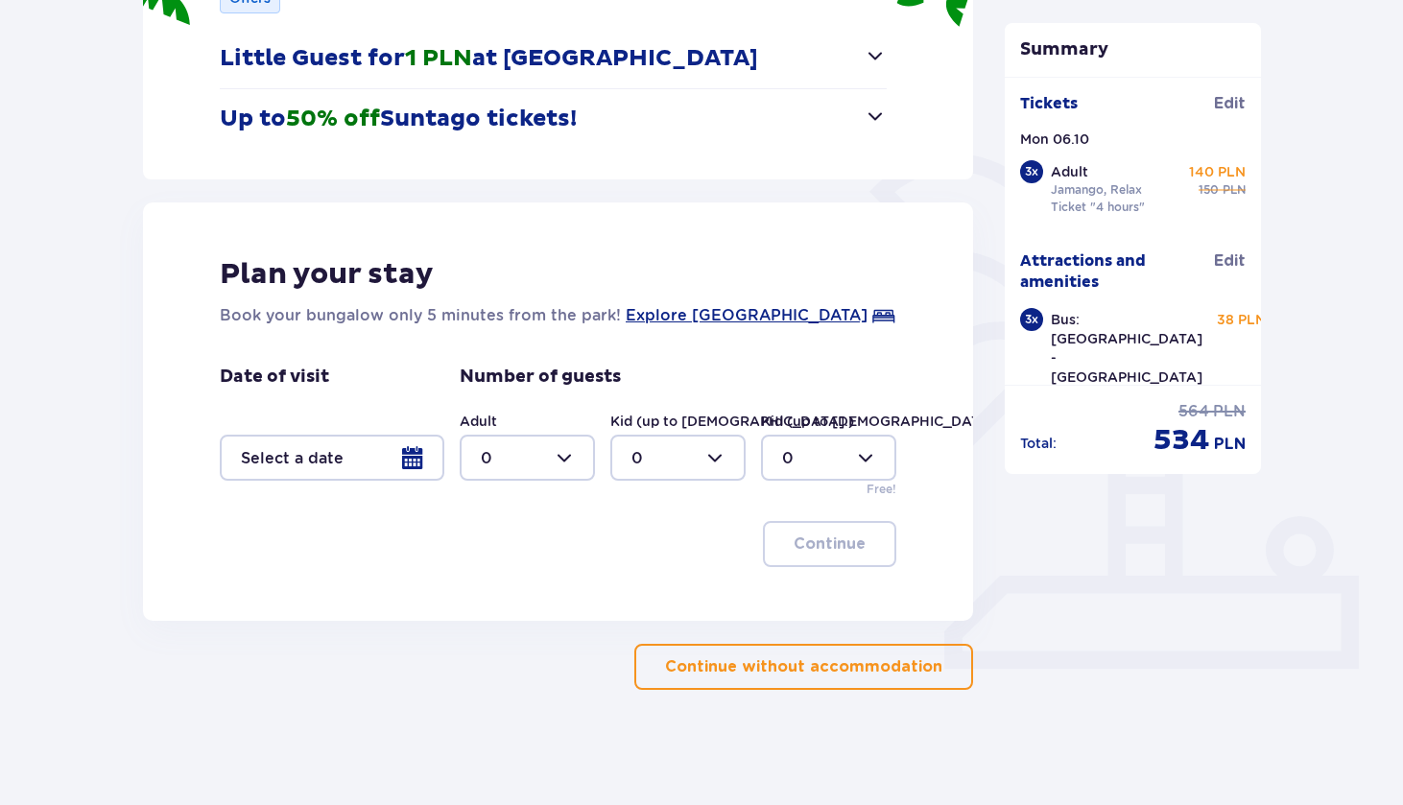
scroll to position [322, 0]
click at [774, 649] on button "Continue without accommodation" at bounding box center [803, 667] width 339 height 46
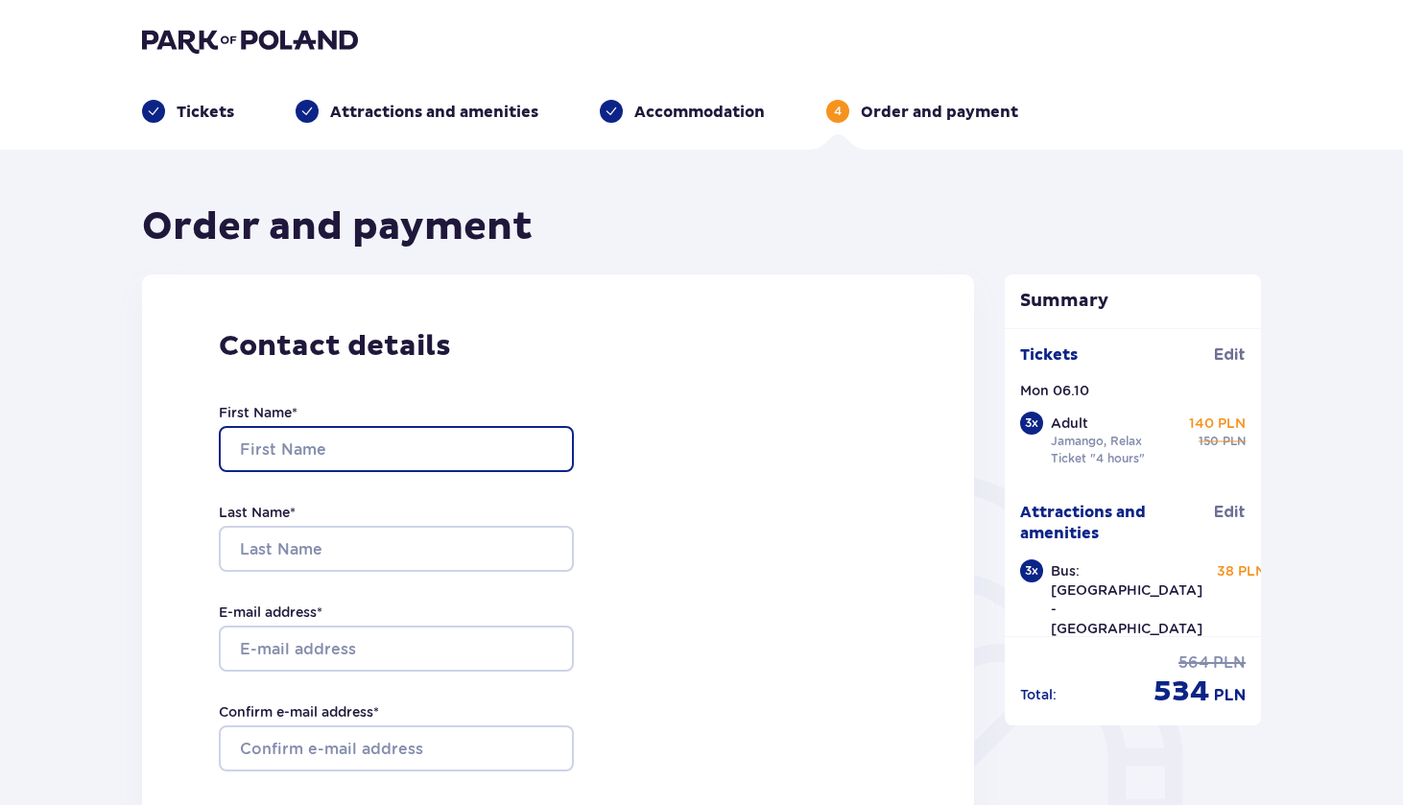
type input "m"
type input "Marinko"
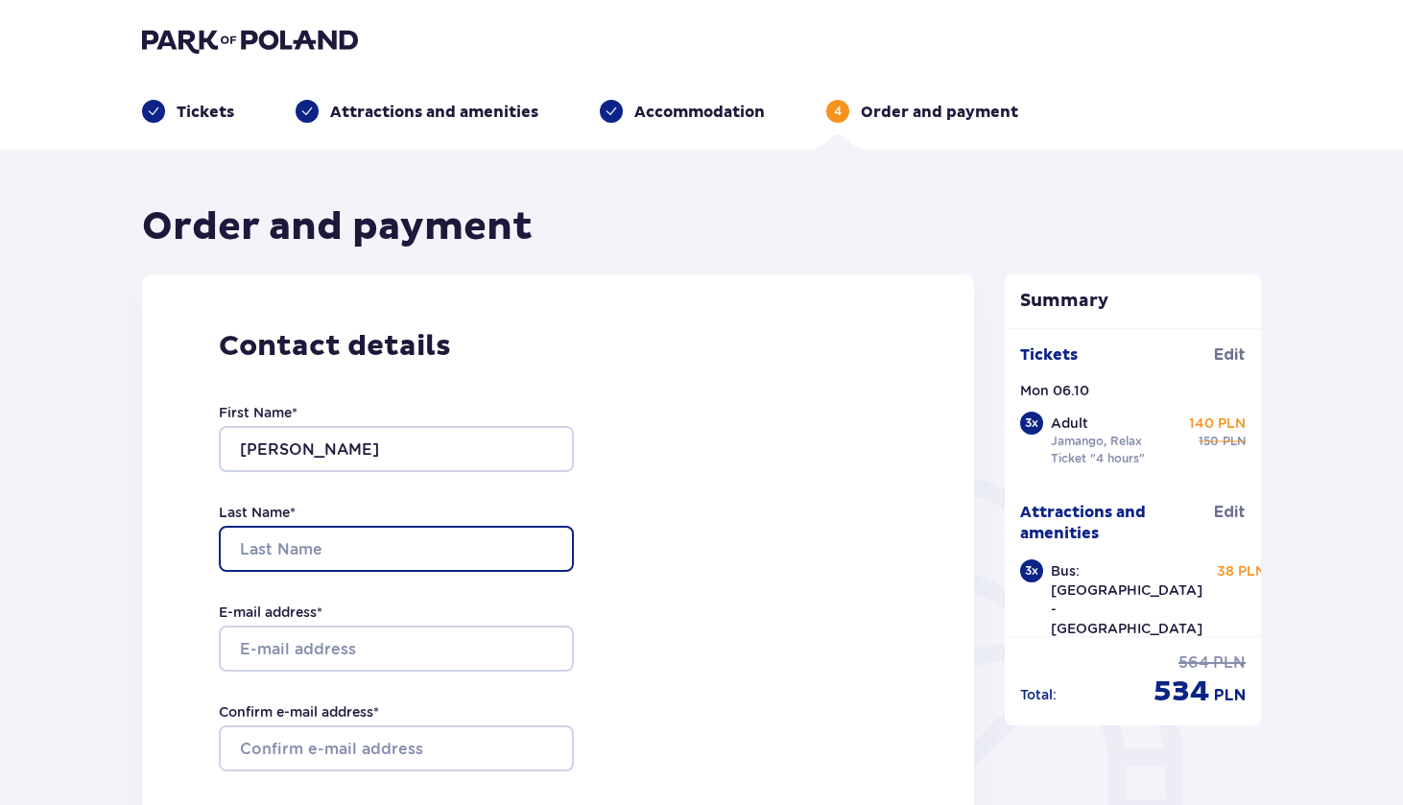
type input "b"
type input "Blažević"
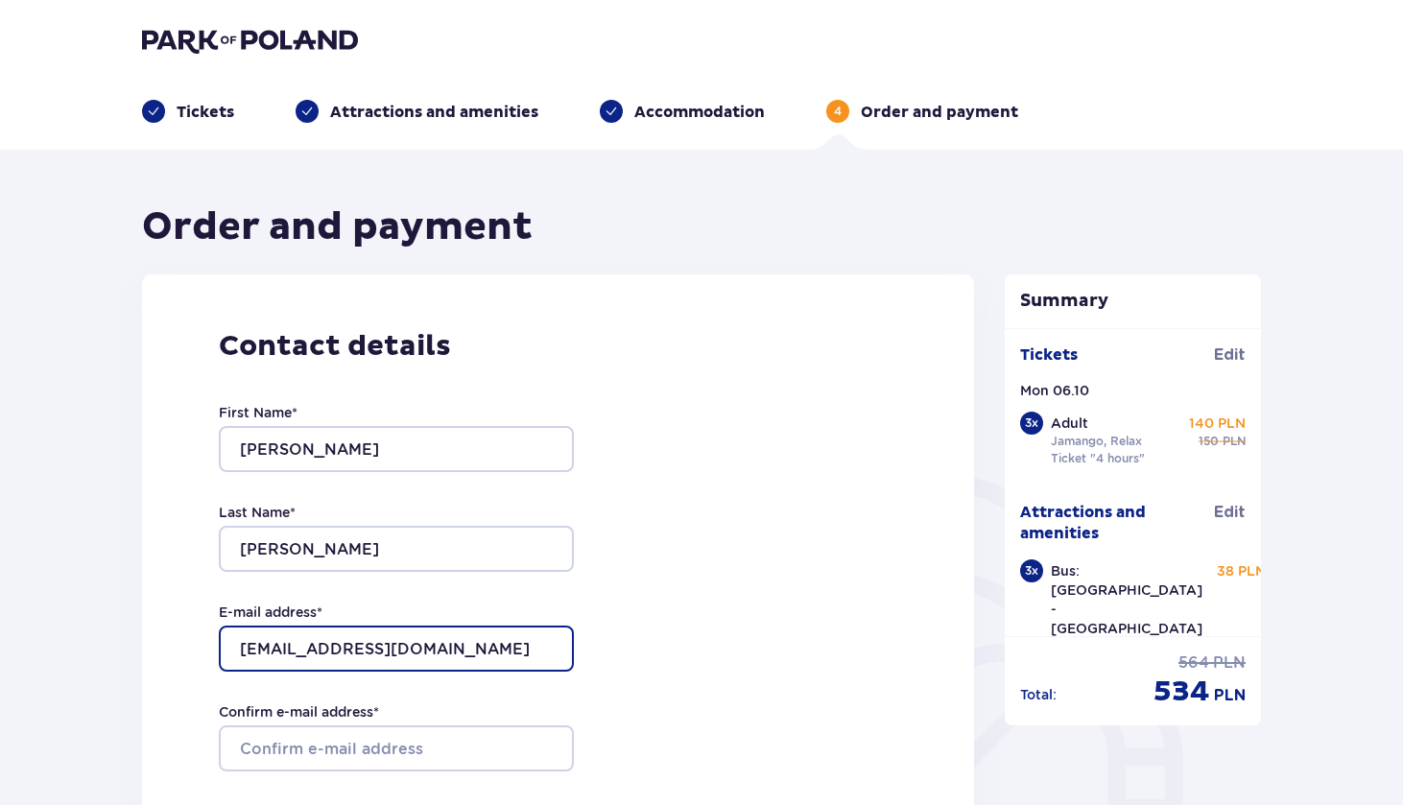
drag, startPoint x: 485, startPoint y: 646, endPoint x: 211, endPoint y: 651, distance: 273.5
click at [211, 651] on div "Contact details First Name * Marinko Last Name * Blažević E-mail address * mari…" at bounding box center [558, 677] width 832 height 806
type input "marinkoblazevic5@gmail.com"
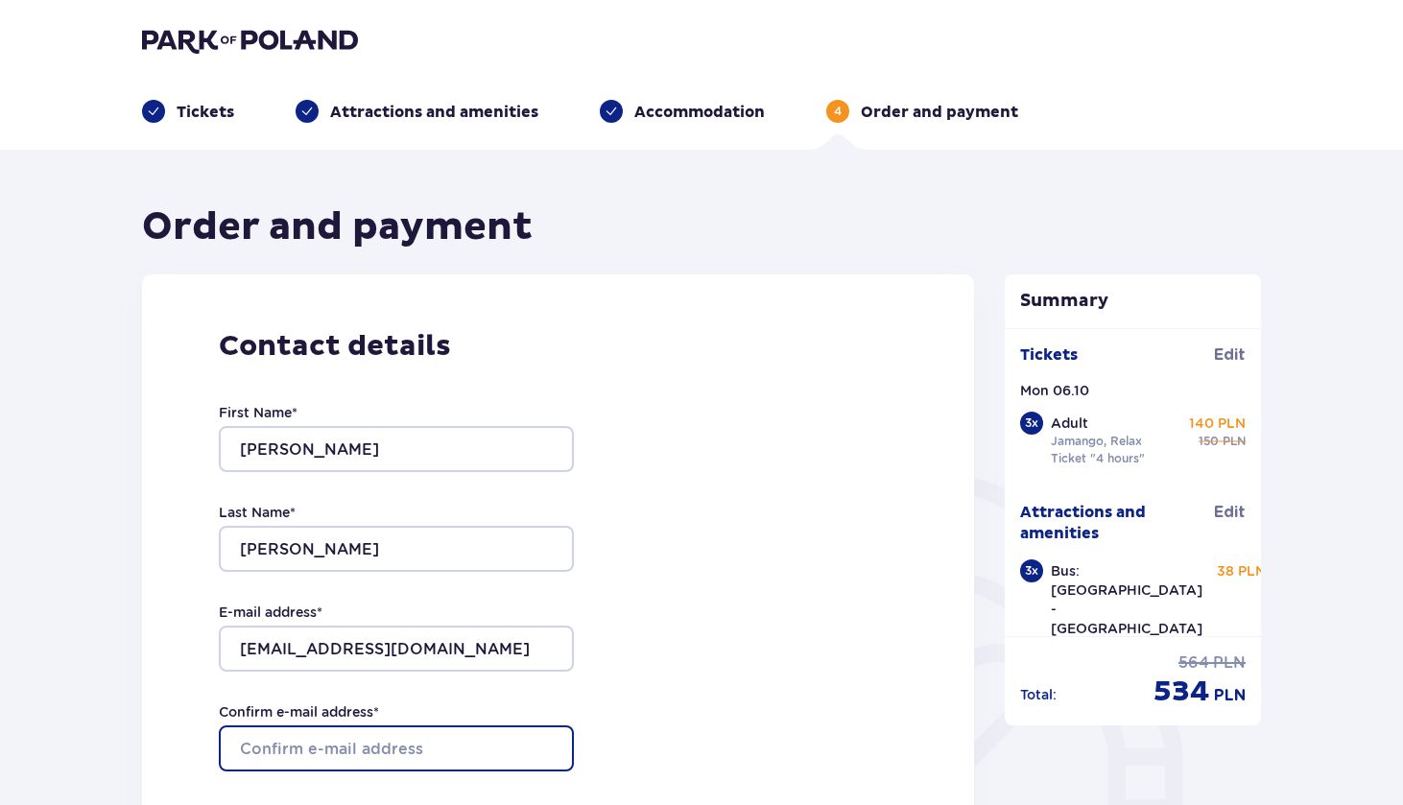
paste input "marinkoblazevic5@gmail.com"
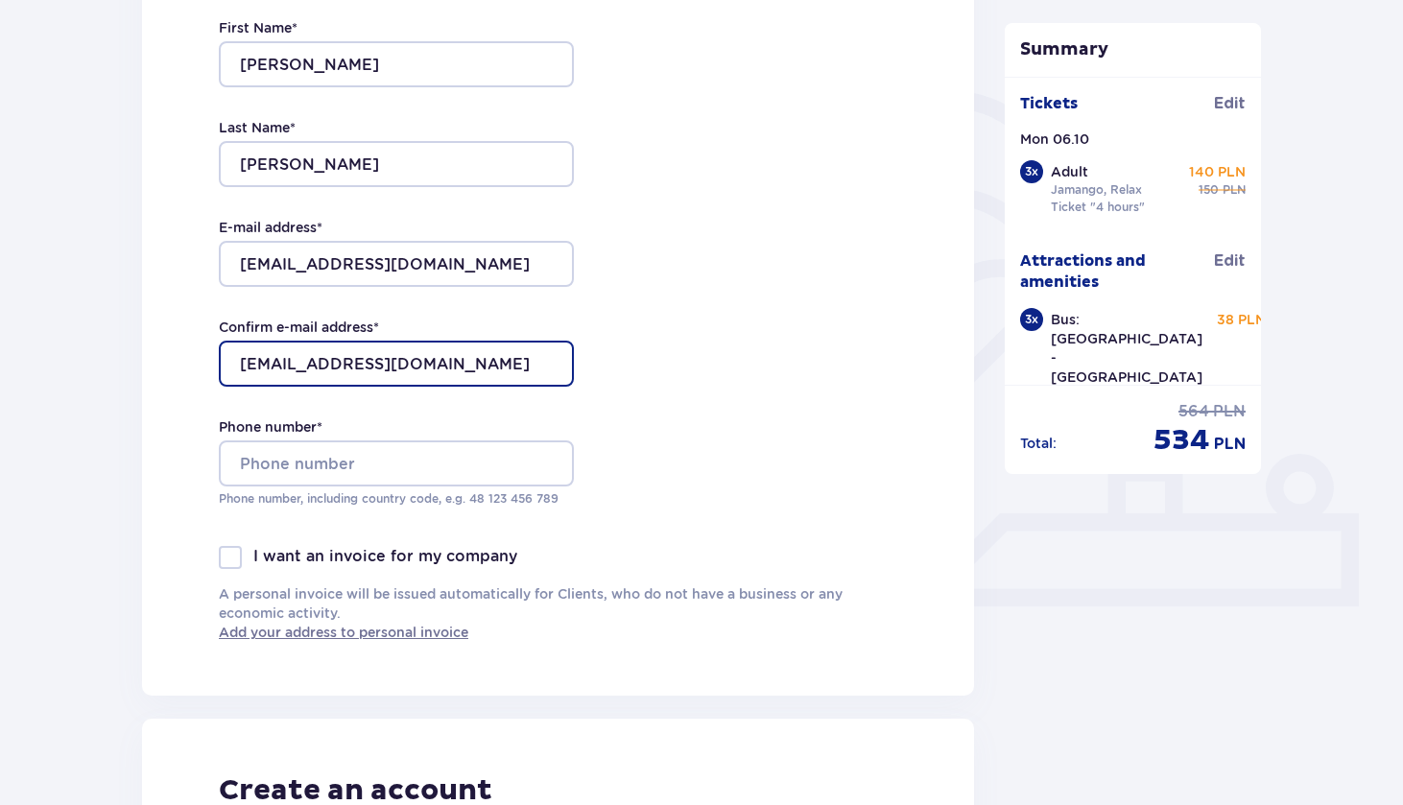
scroll to position [417, 0]
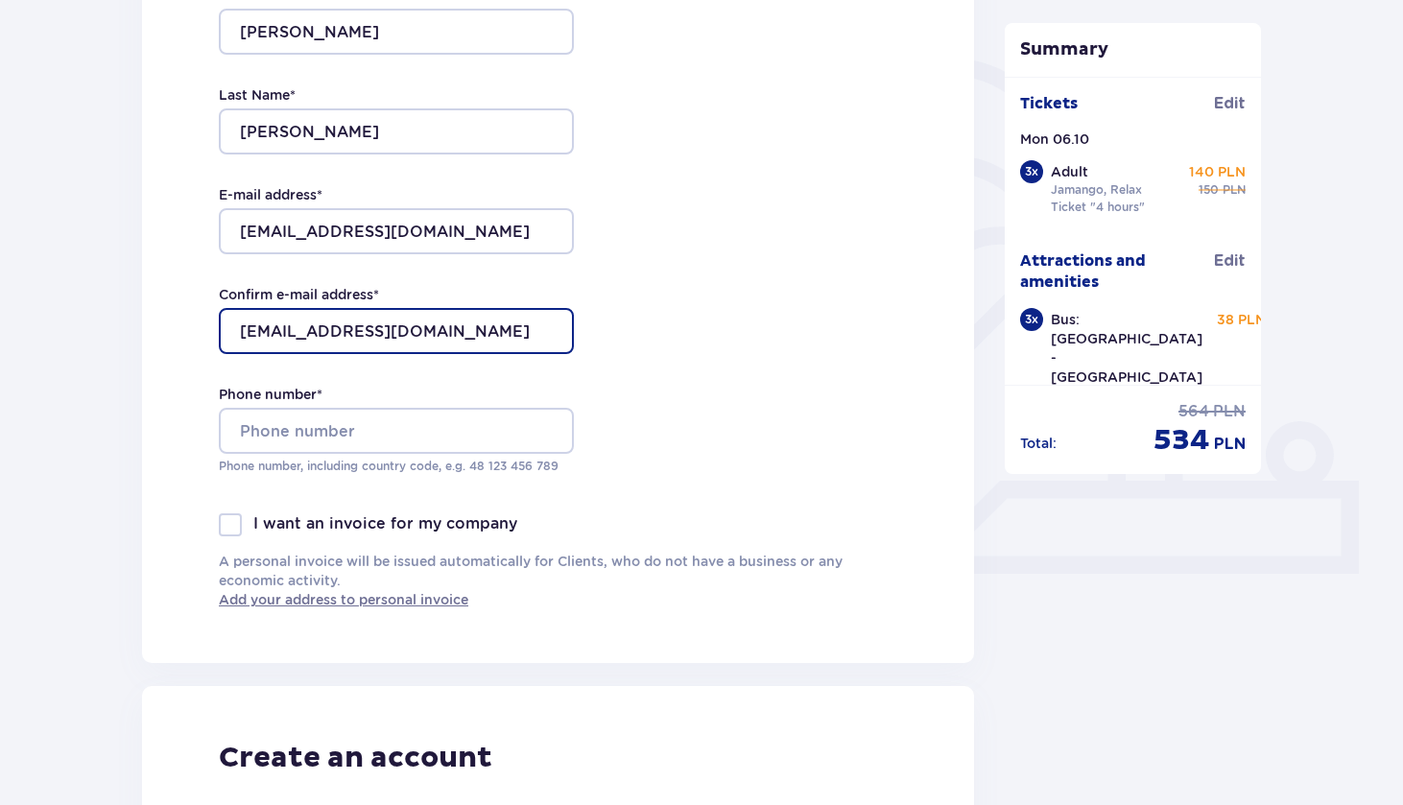
type input "marinkoblazevic5@gmail.com"
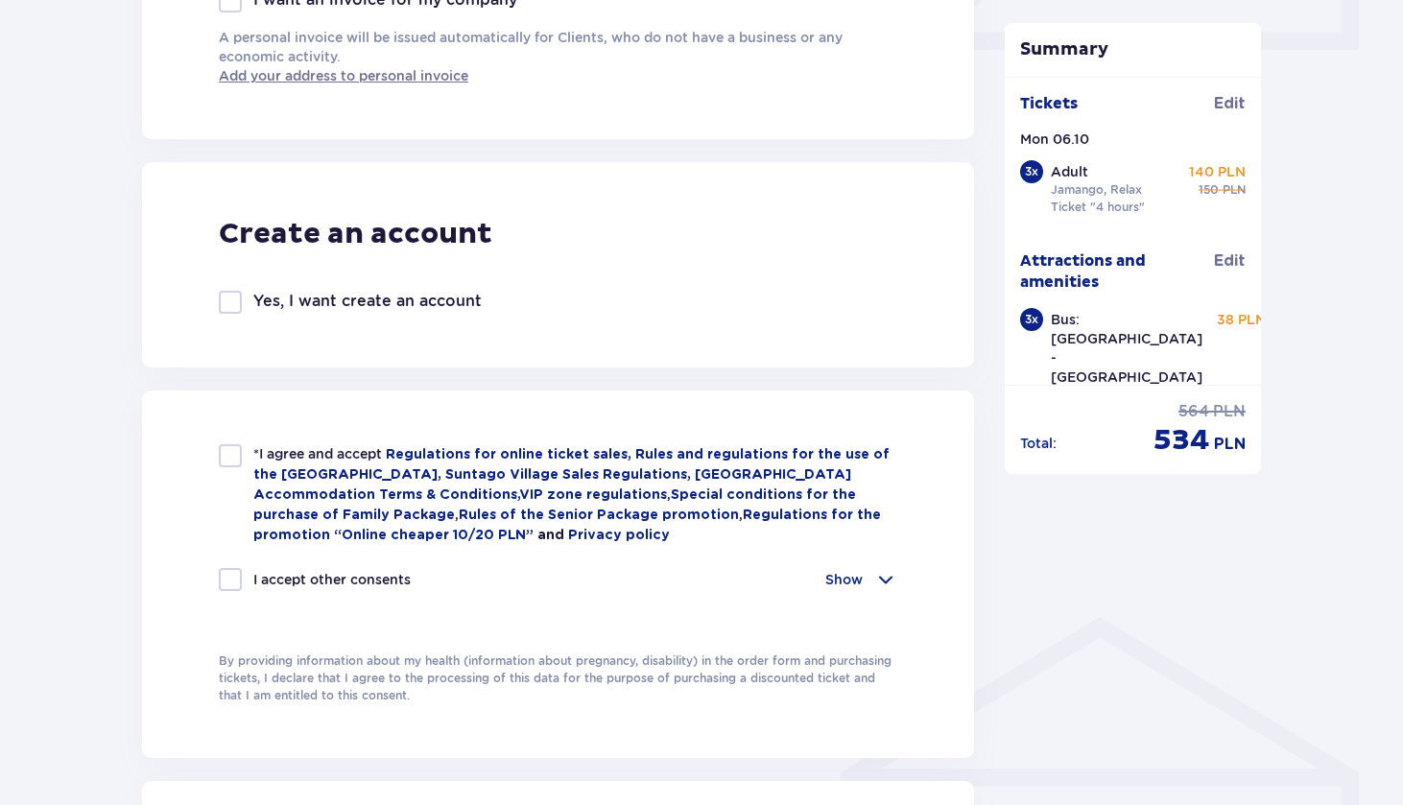
scroll to position [954, 0]
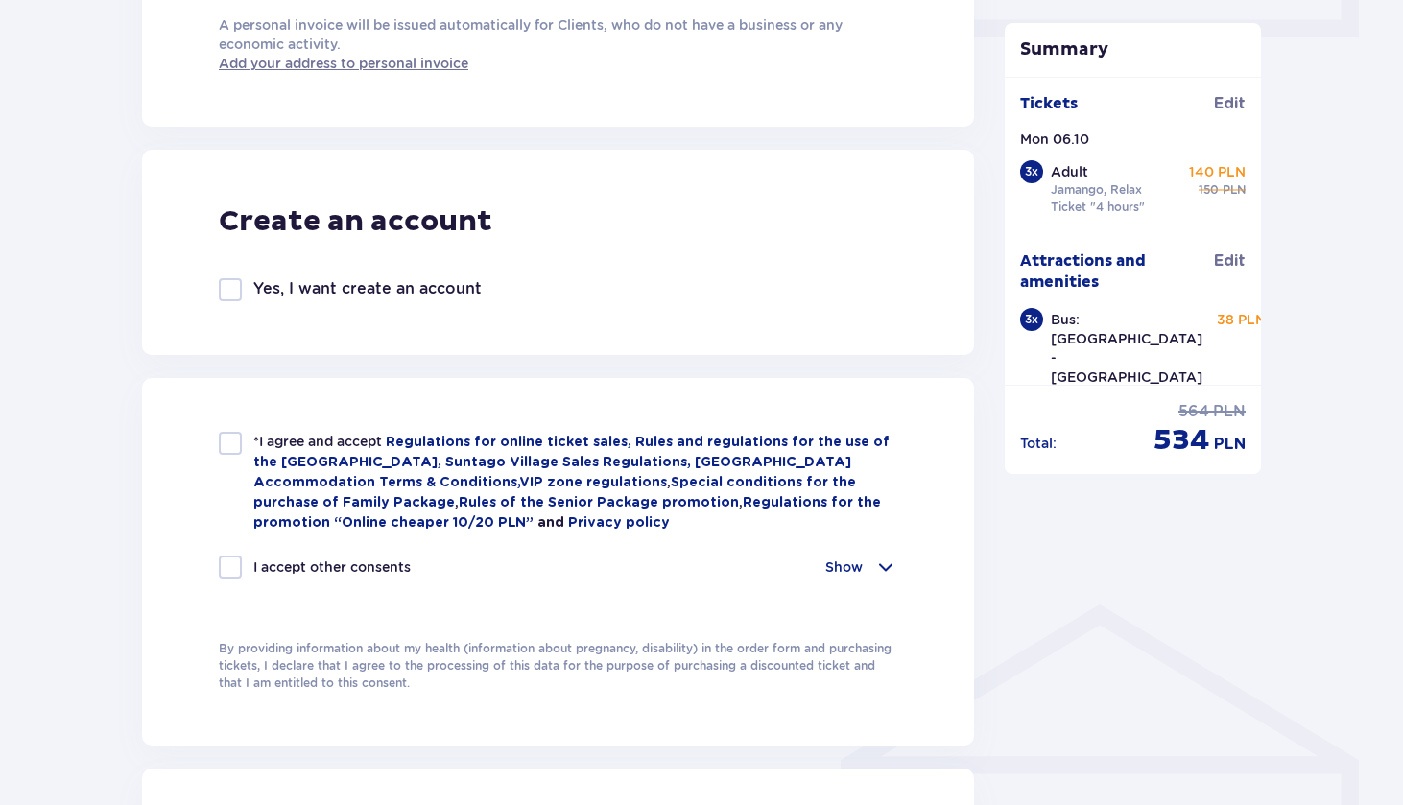
type input "+385957302299"
click at [231, 444] on div at bounding box center [230, 443] width 23 height 23
checkbox input "true"
click at [233, 573] on div at bounding box center [230, 567] width 23 height 23
checkbox input "true"
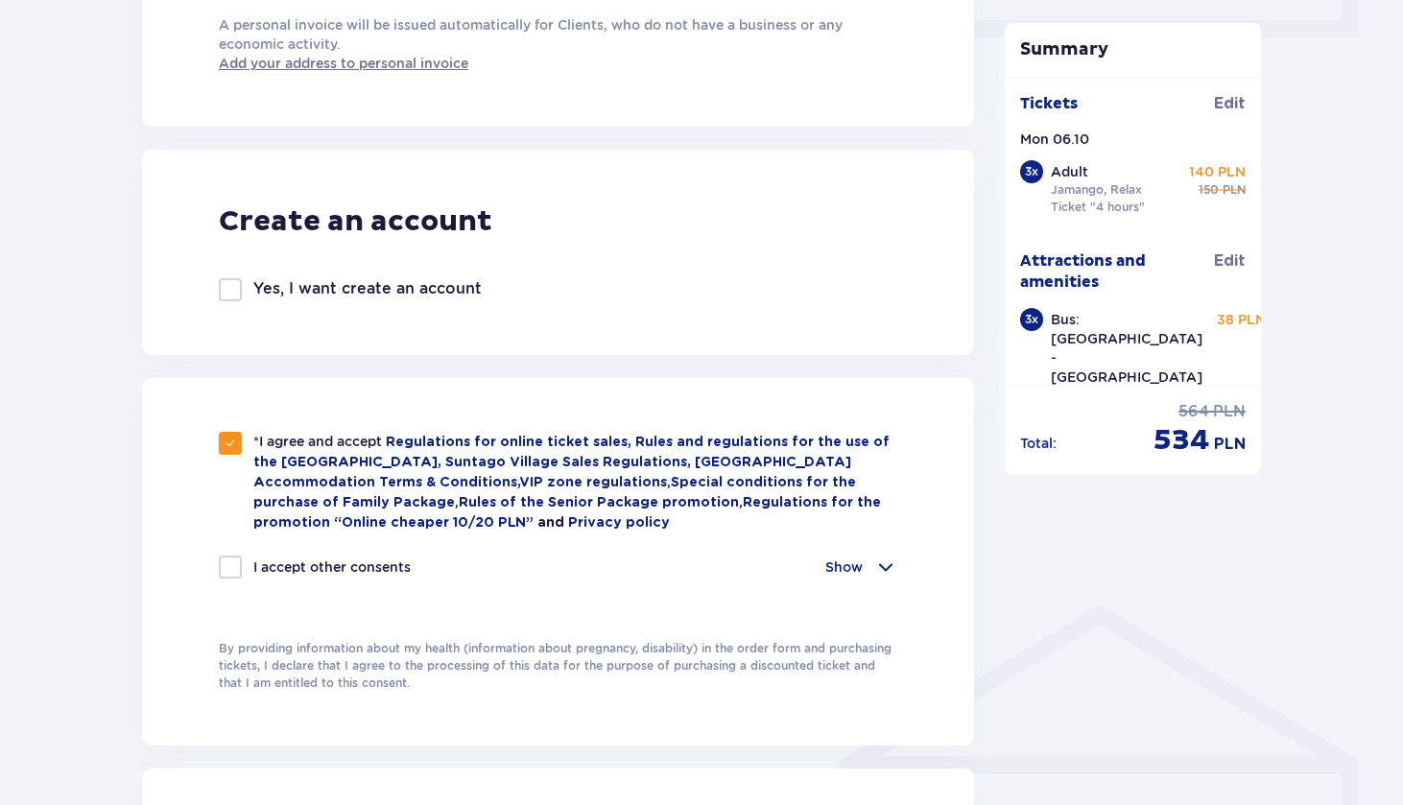
checkbox input "true"
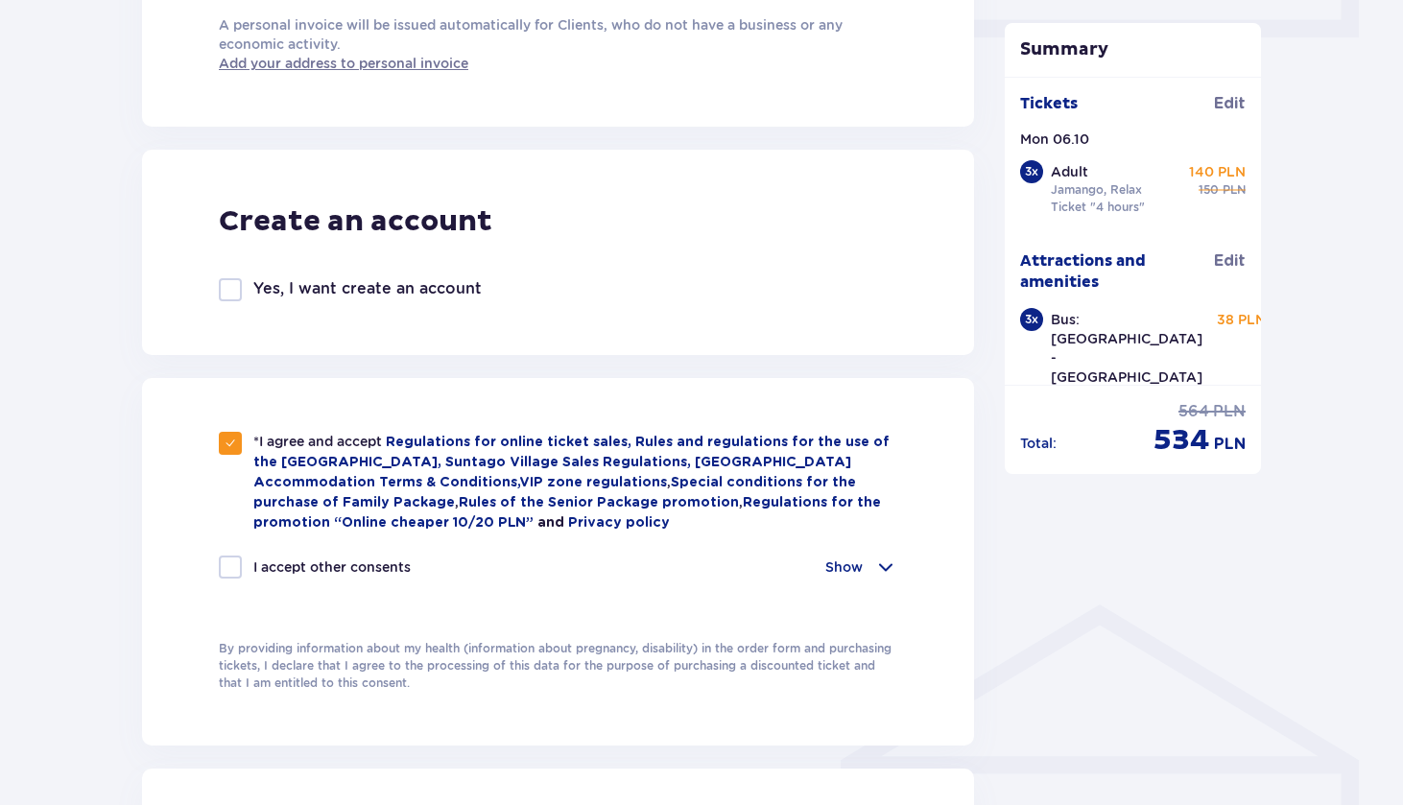
checkbox input "true"
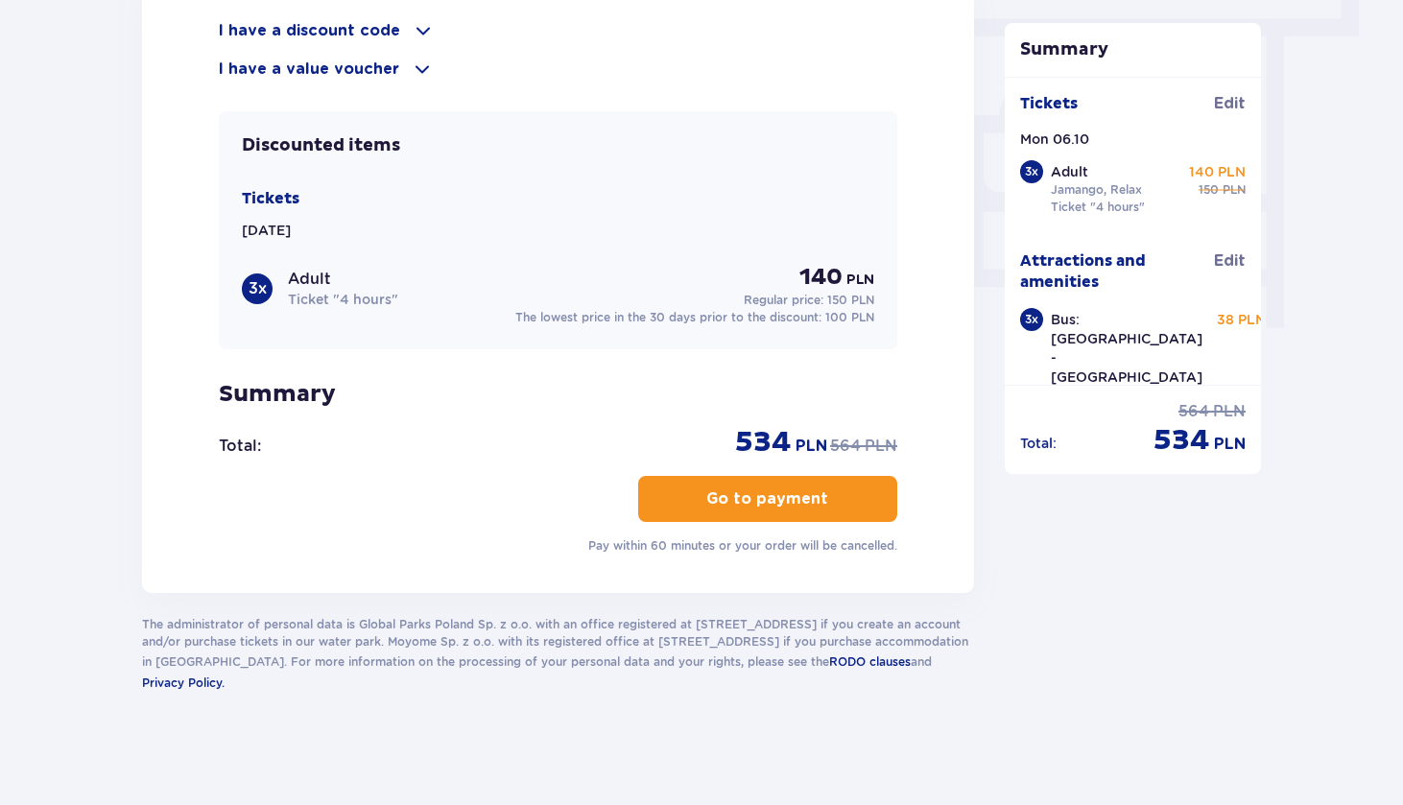
scroll to position [1741, 0]
click at [792, 512] on button "Go to payment" at bounding box center [767, 500] width 259 height 46
click at [798, 501] on p "Go to payment" at bounding box center [767, 499] width 122 height 21
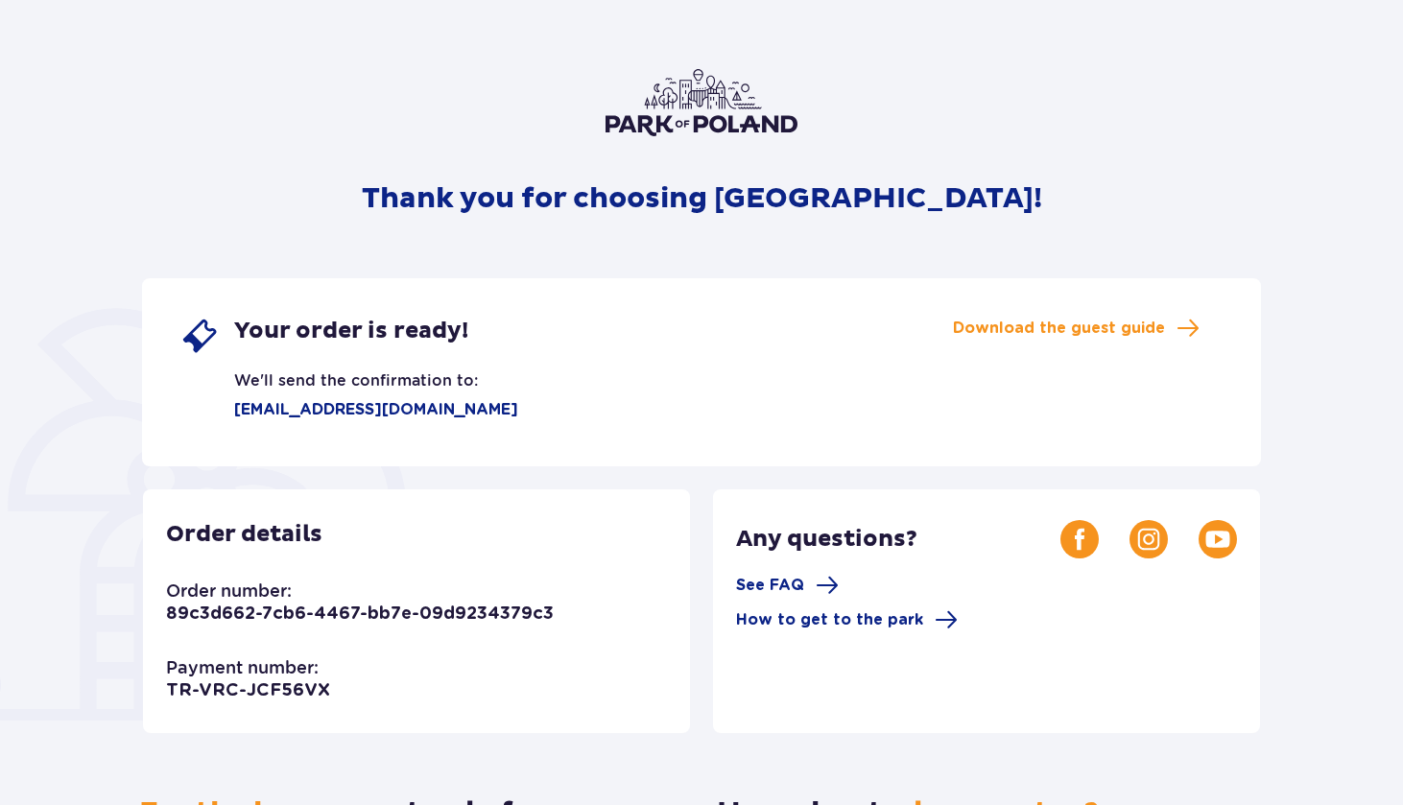
scroll to position [75, 0]
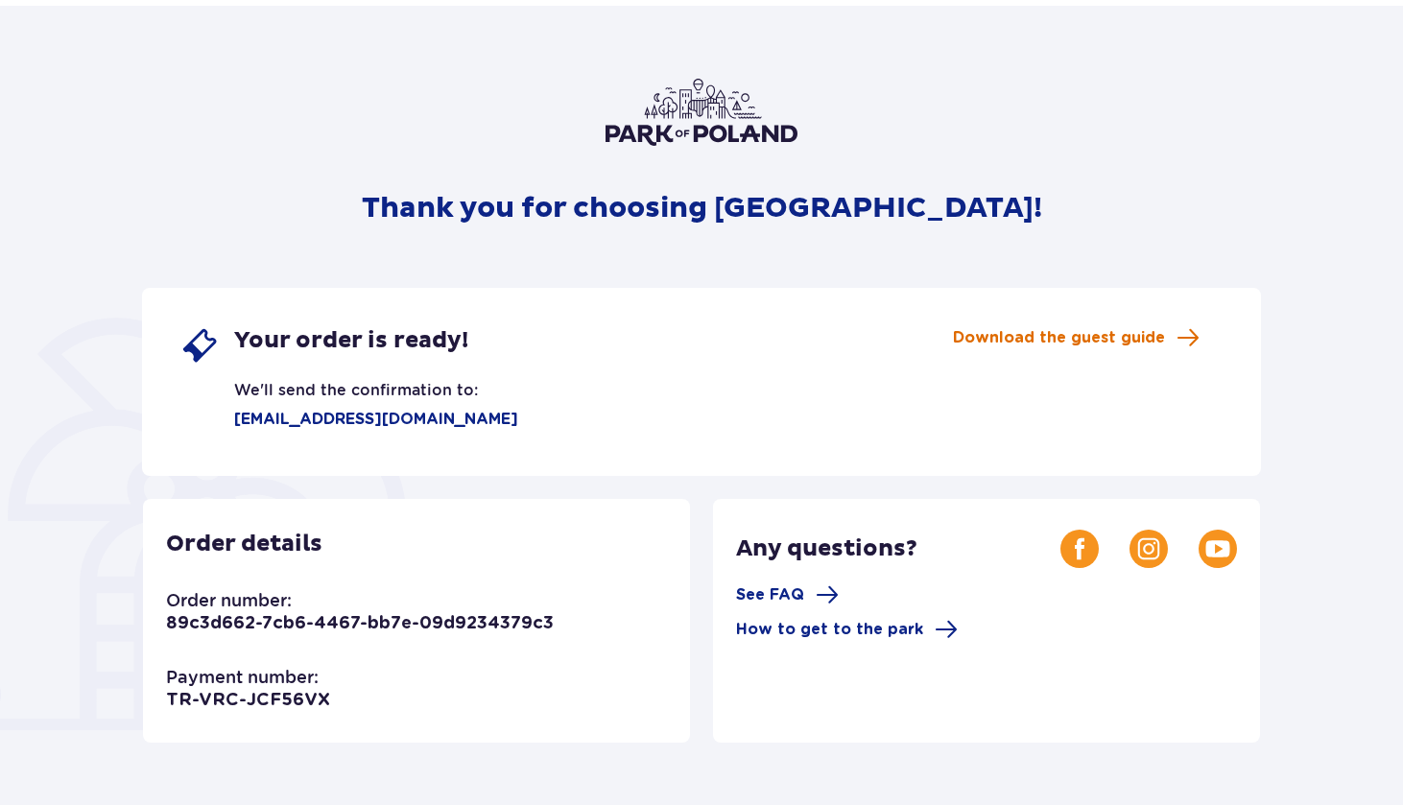
click at [1078, 339] on span "Download the guest guide" at bounding box center [1059, 337] width 212 height 21
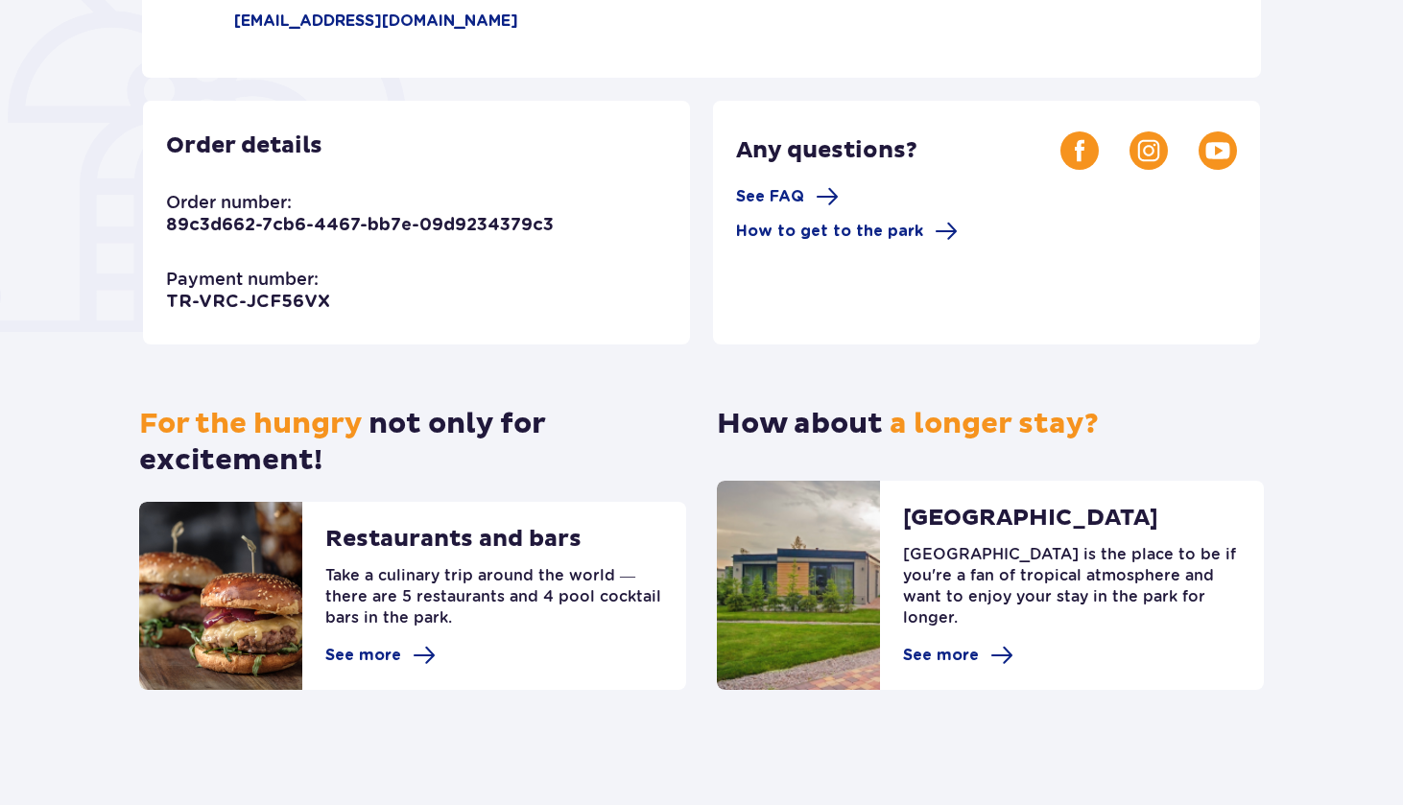
scroll to position [473, 0]
click at [417, 661] on span at bounding box center [424, 655] width 23 height 23
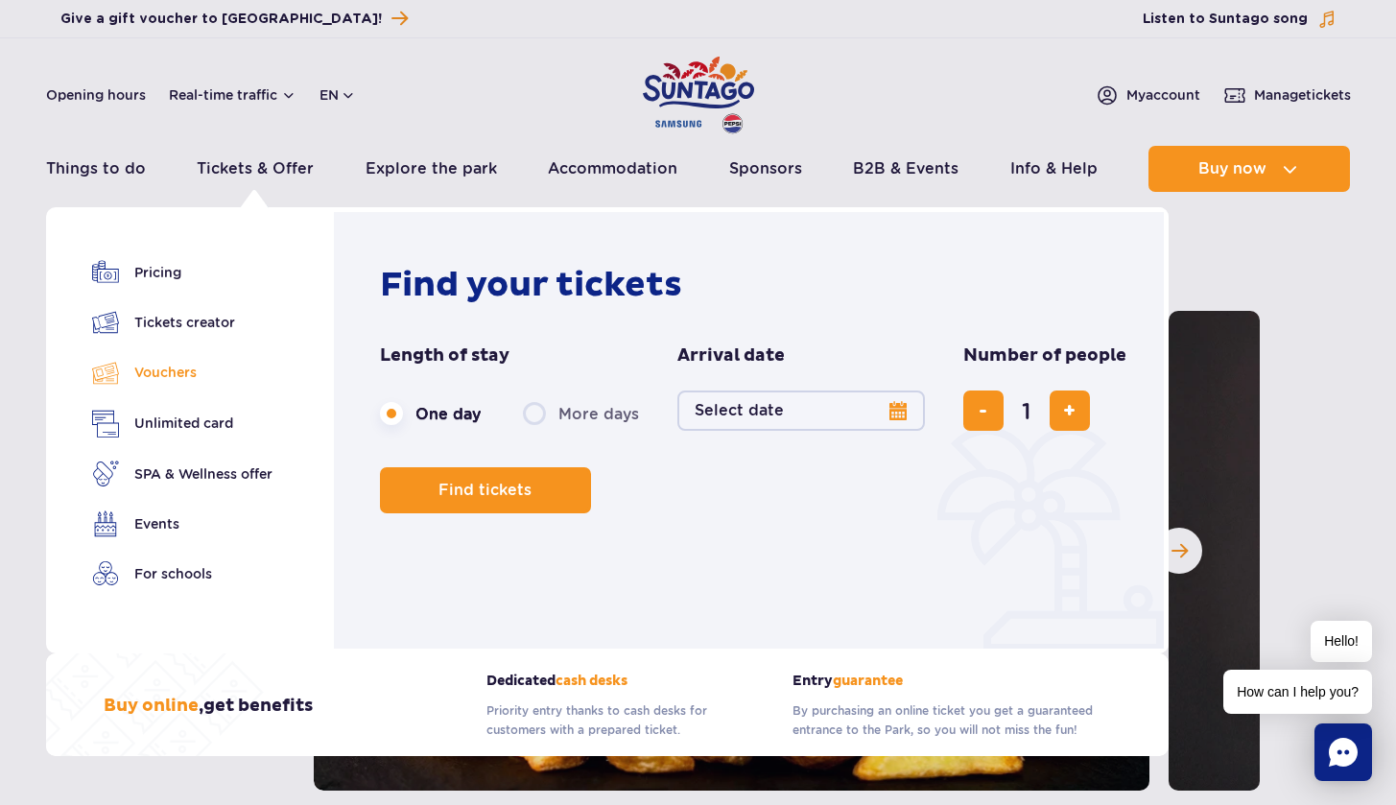
click at [176, 373] on link "Vouchers" at bounding box center [182, 373] width 180 height 28
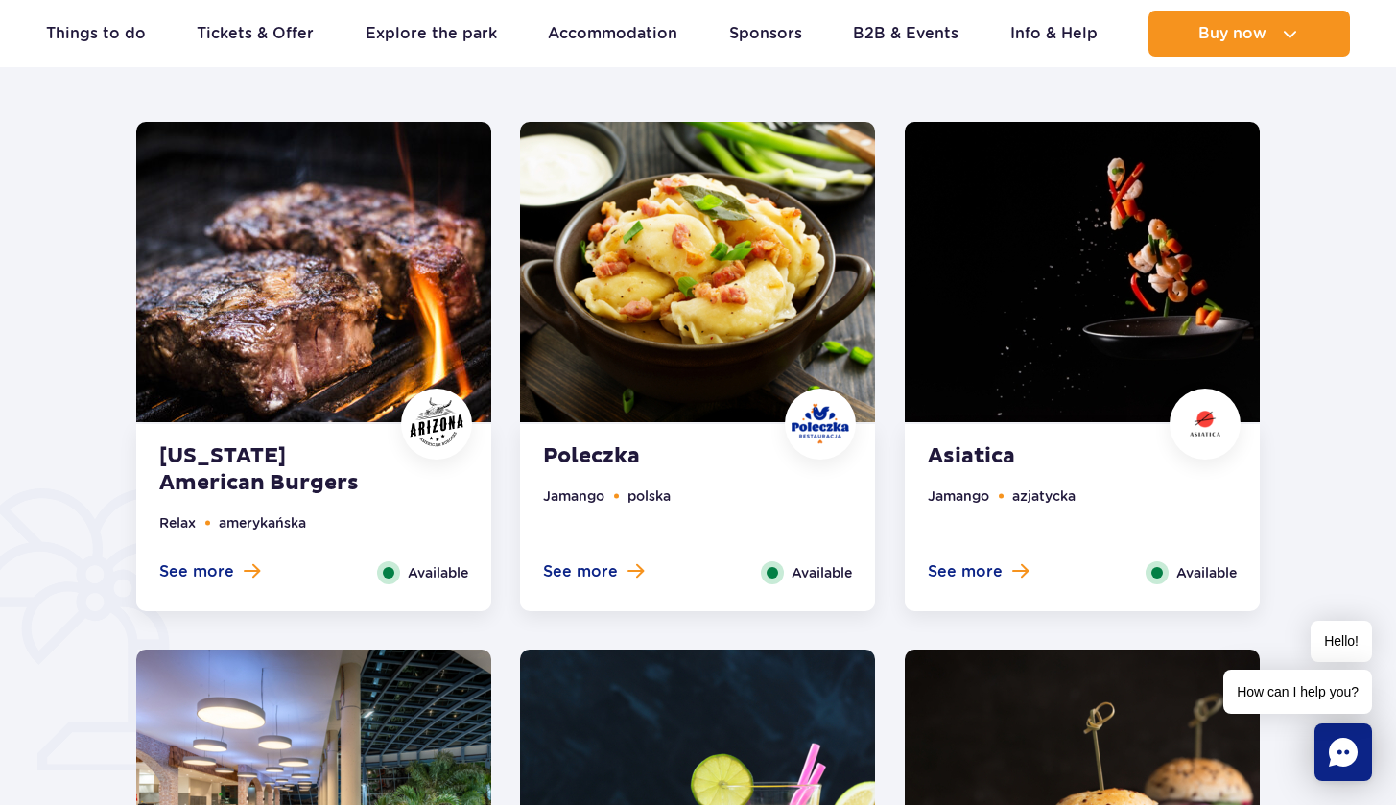
scroll to position [937, 0]
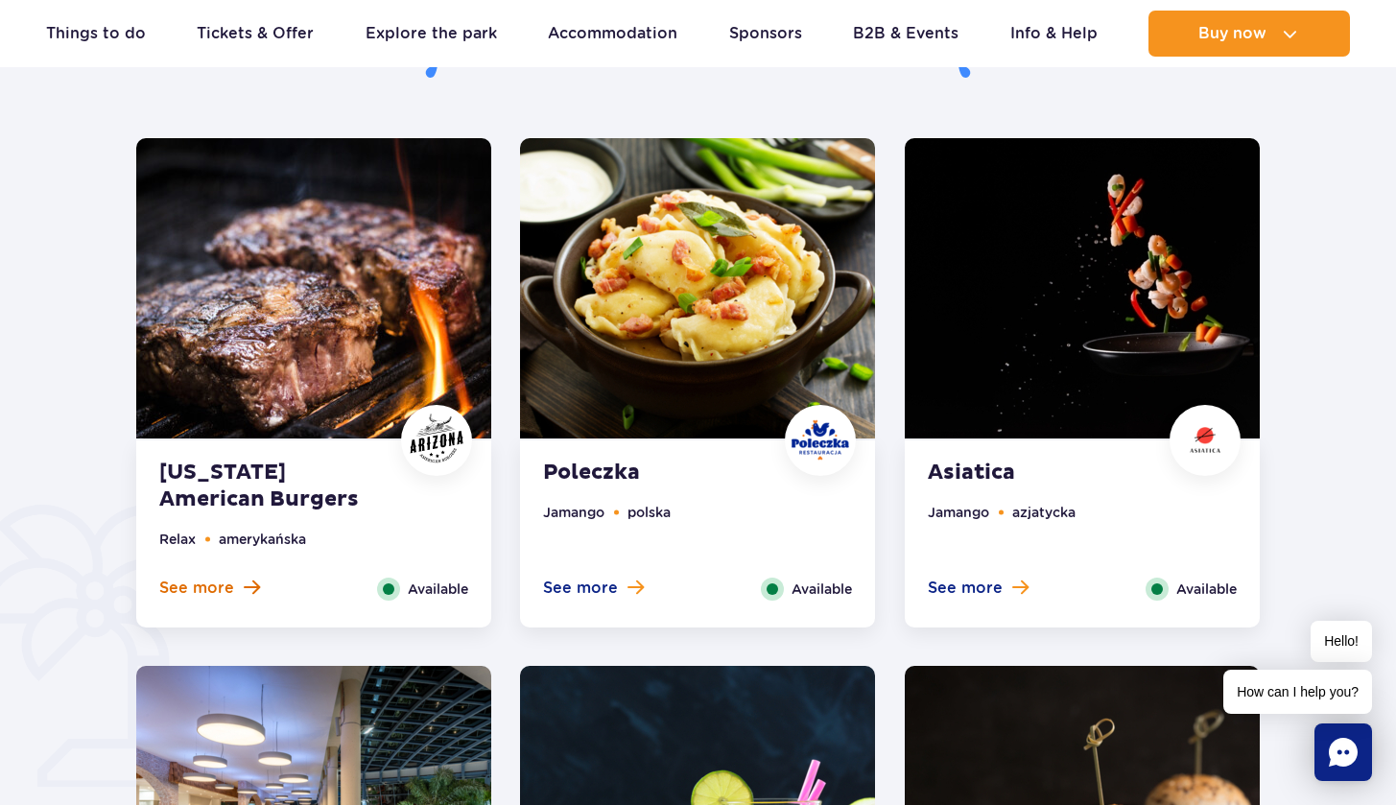
click at [252, 585] on span at bounding box center [252, 587] width 16 height 17
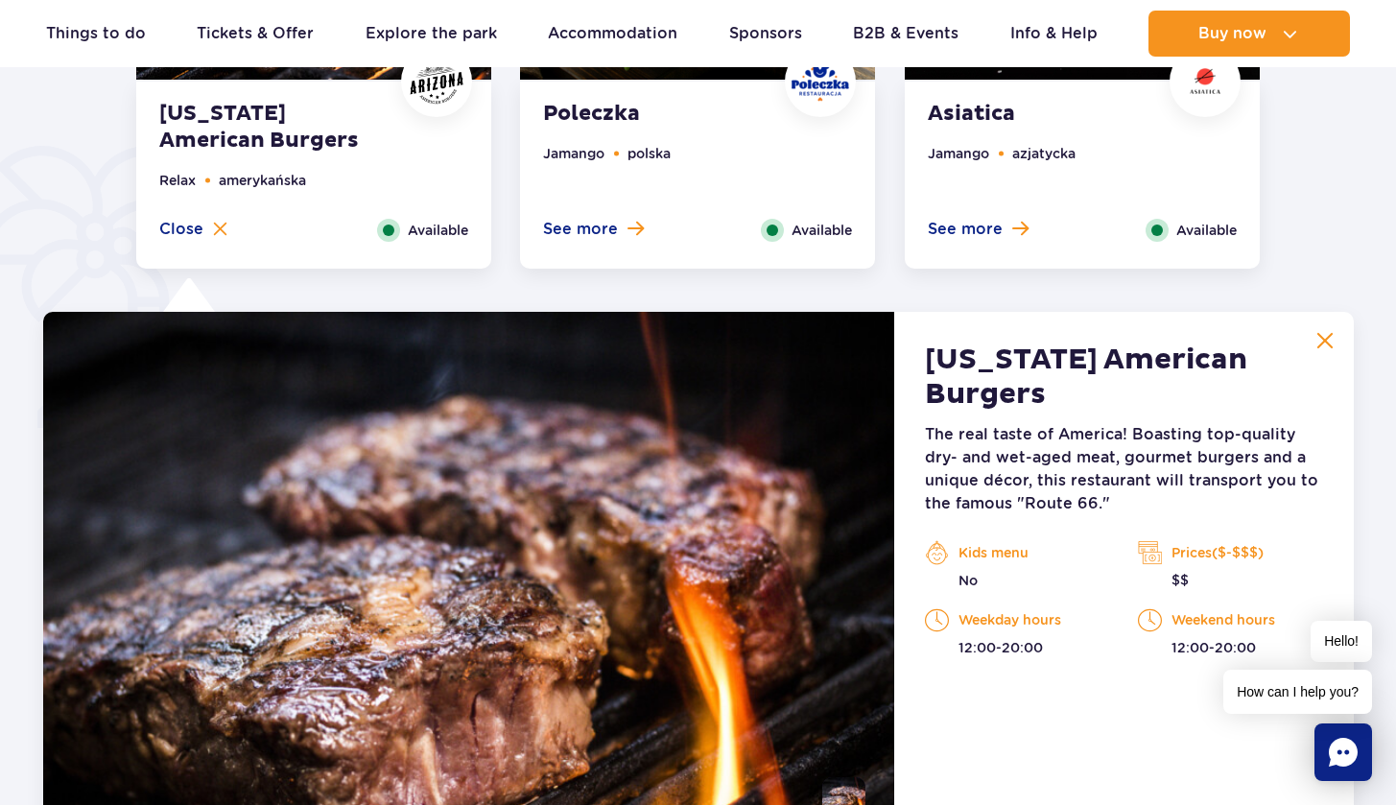
scroll to position [1282, 0]
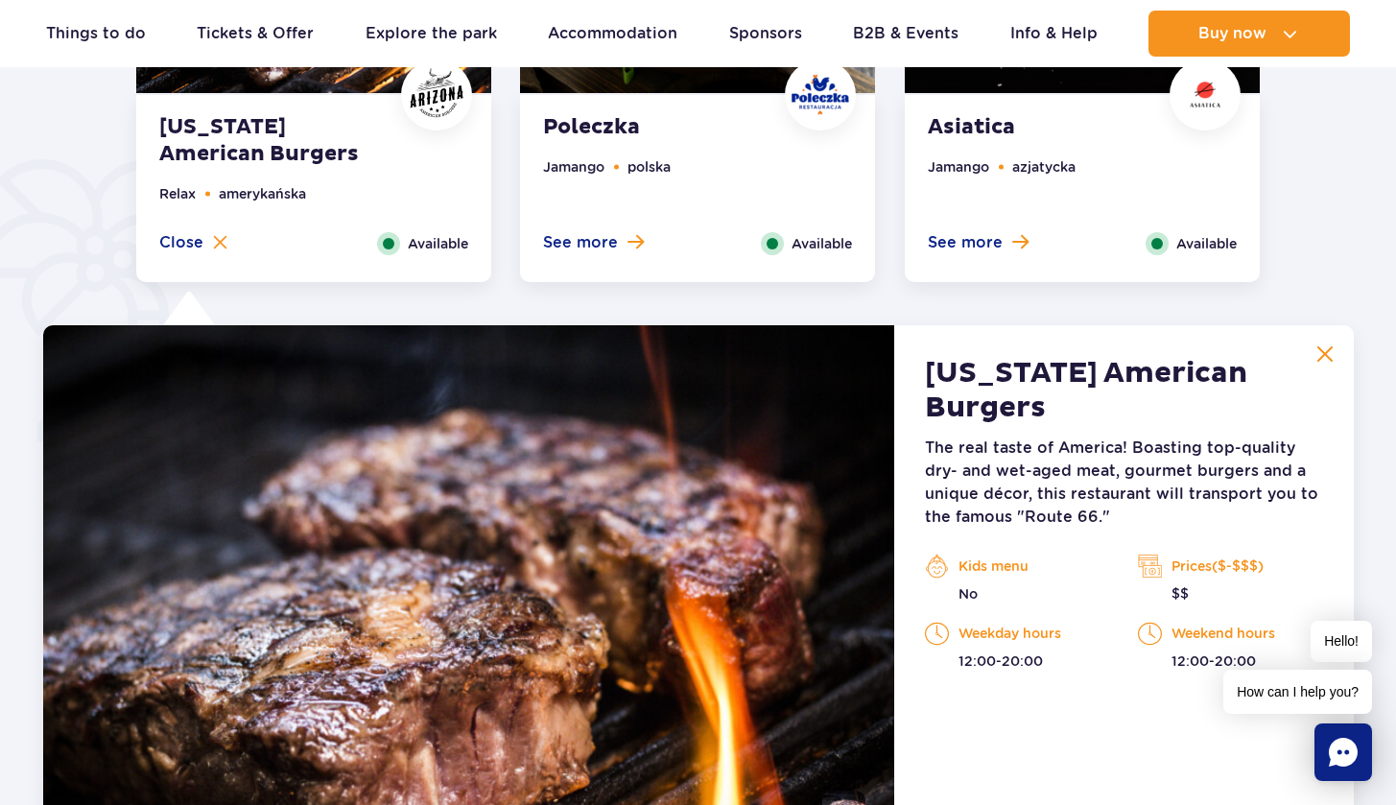
click at [735, 428] on img at bounding box center [469, 593] width 852 height 537
